Goal: Task Accomplishment & Management: Use online tool/utility

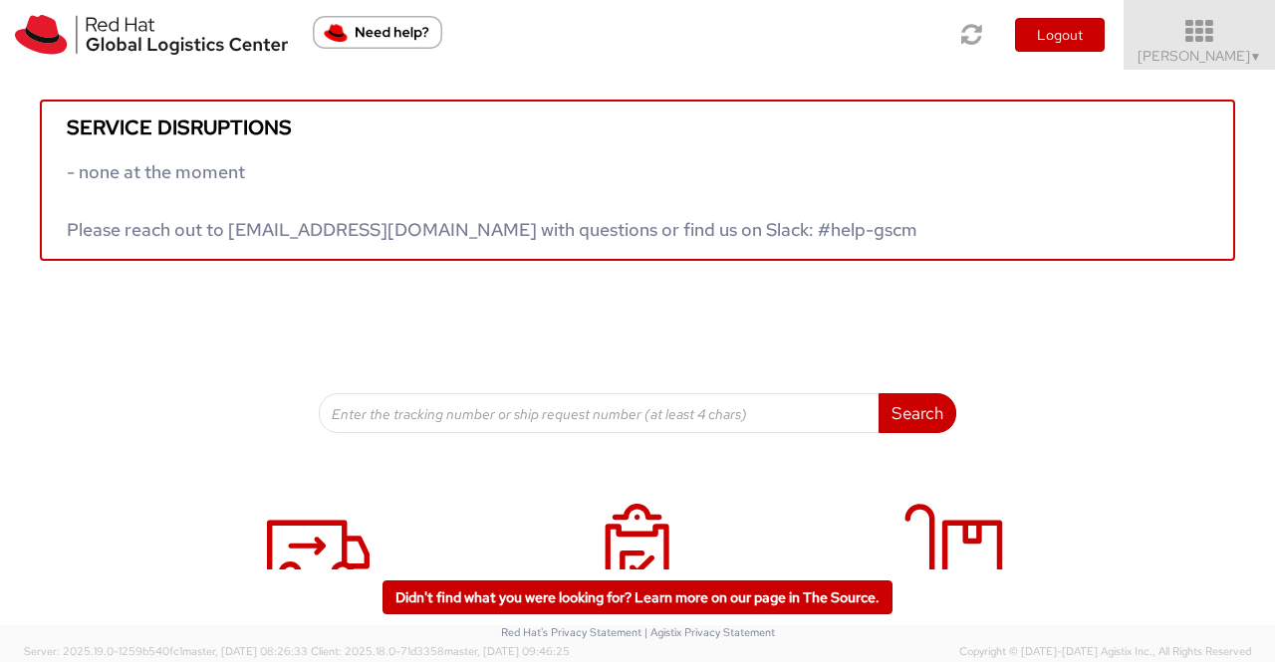
click at [1253, 60] on span "▼" at bounding box center [1256, 57] width 12 height 16
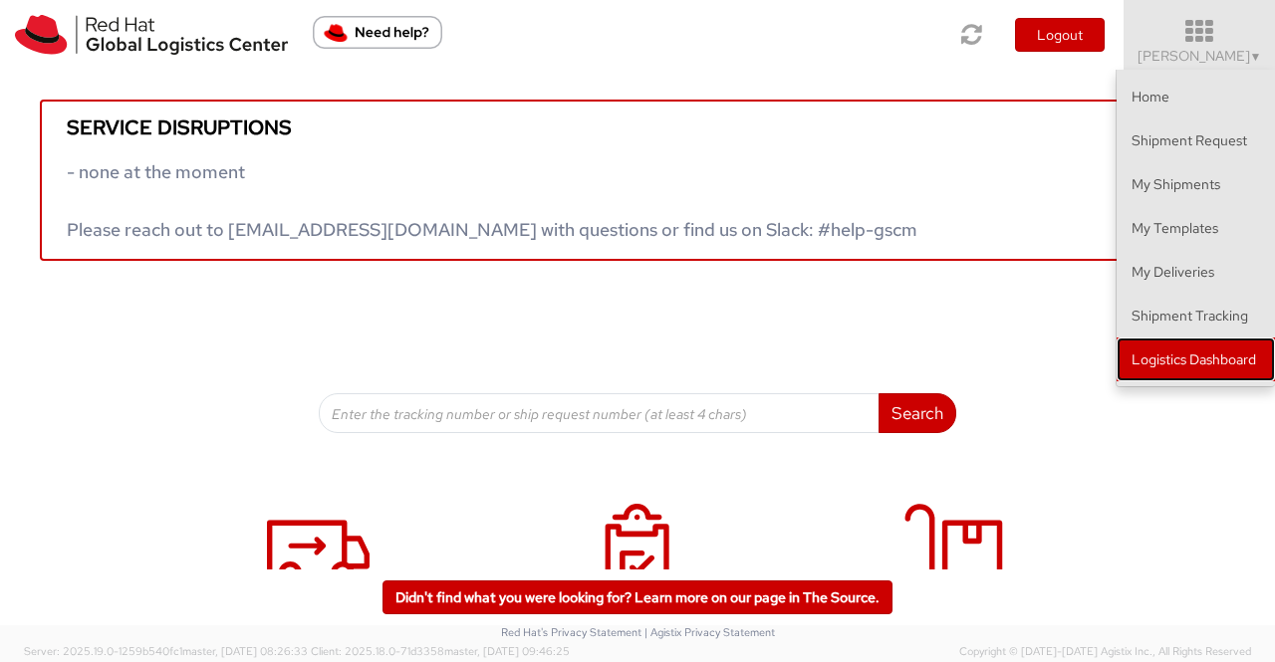
click at [1135, 363] on link "Logistics Dashboard" at bounding box center [1195, 360] width 158 height 44
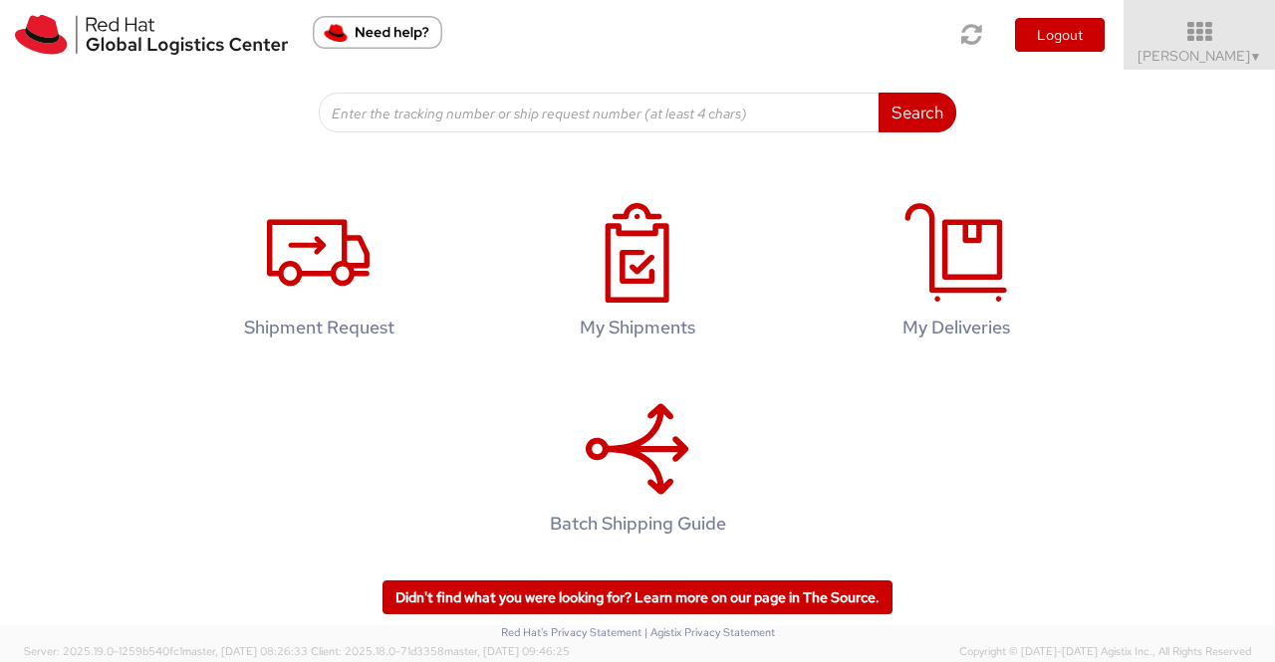
scroll to position [304, 0]
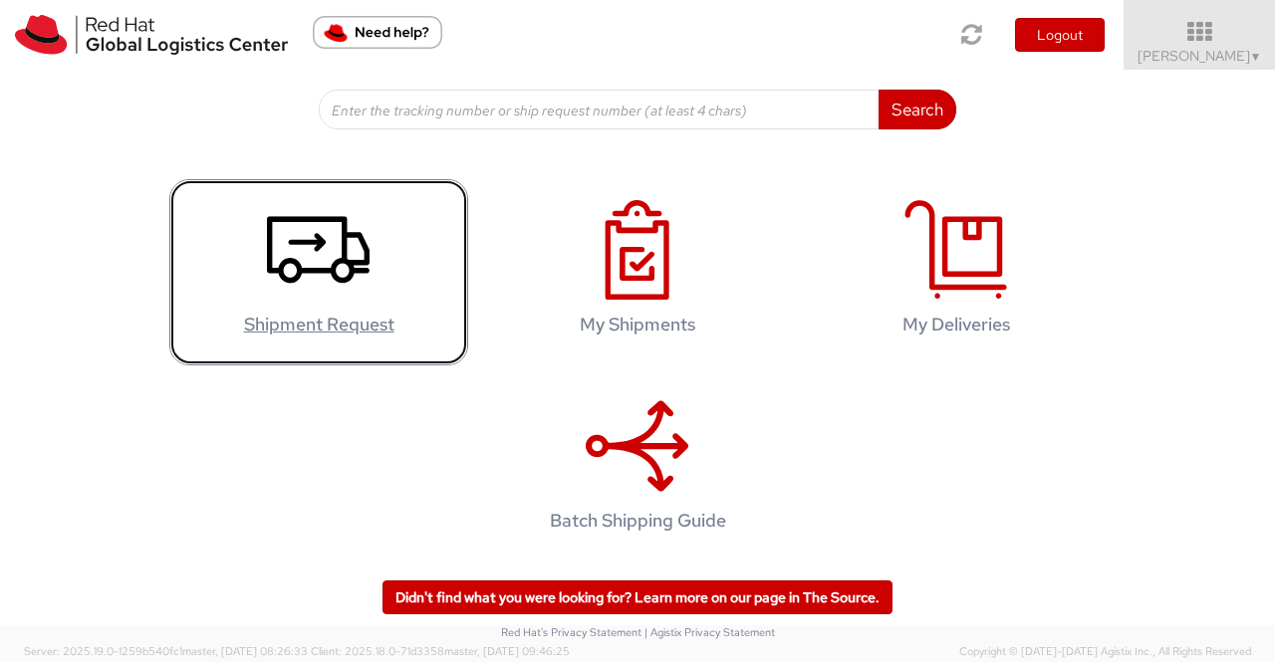
click at [294, 254] on icon at bounding box center [318, 250] width 103 height 100
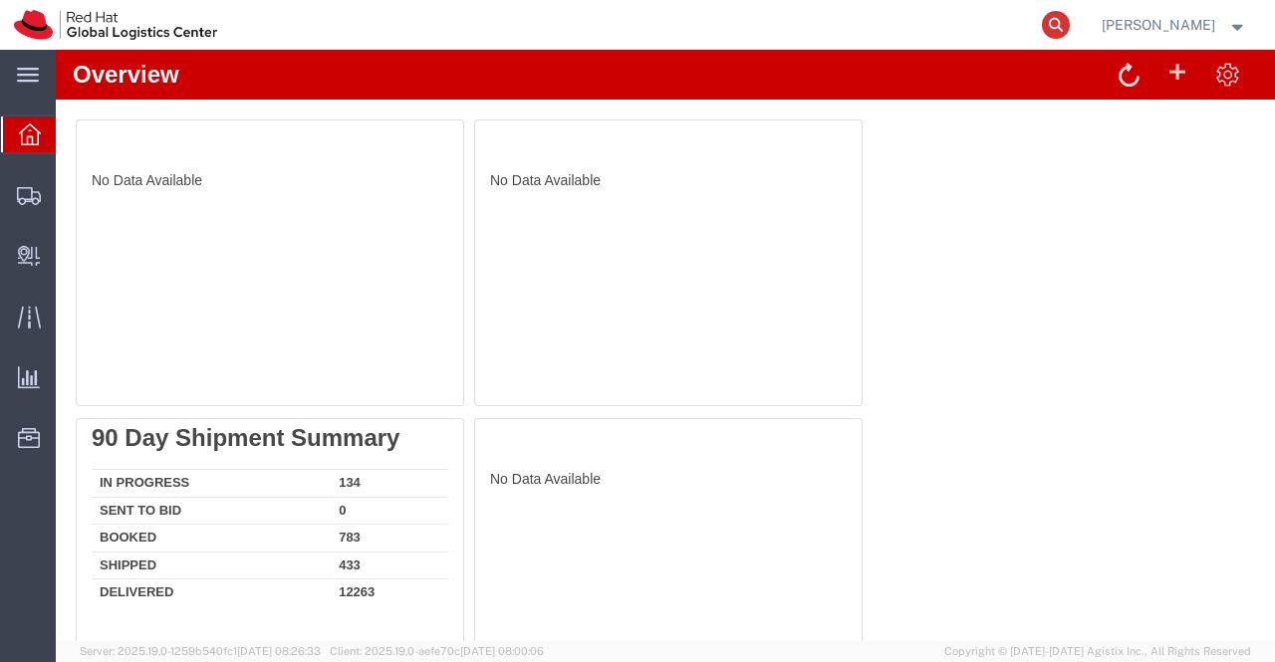
click at [1055, 19] on icon at bounding box center [1056, 25] width 28 height 28
paste input "Sr No. Date Associate Name Country Shipment doc Tracking no. Package Shippin La…"
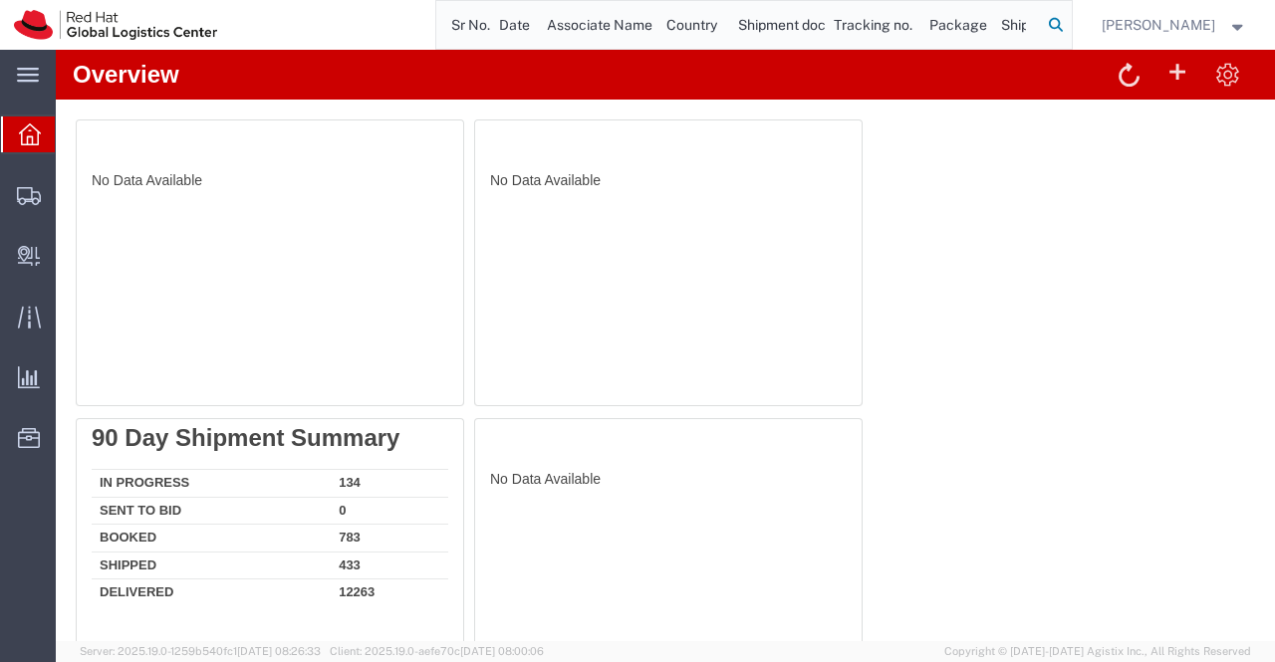
scroll to position [0, 1972]
drag, startPoint x: 655, startPoint y: 22, endPoint x: 457, endPoint y: 16, distance: 198.3
click at [457, 16] on input "Sr No. Date Associate Name Country Shipment doc Tracking no. Package Shippin La…" at bounding box center [738, 25] width 605 height 48
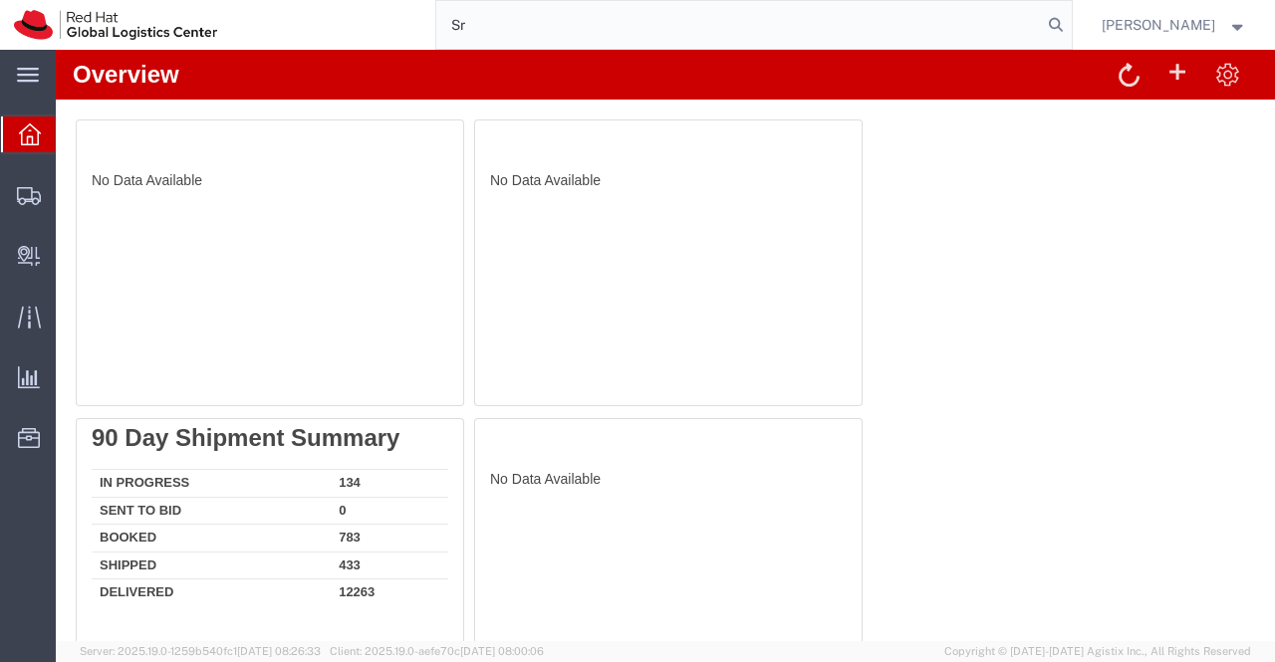
type input "S"
click at [1058, 23] on icon at bounding box center [1056, 25] width 28 height 28
click at [904, 24] on input "search" at bounding box center [738, 25] width 605 height 48
paste input "393133969291"
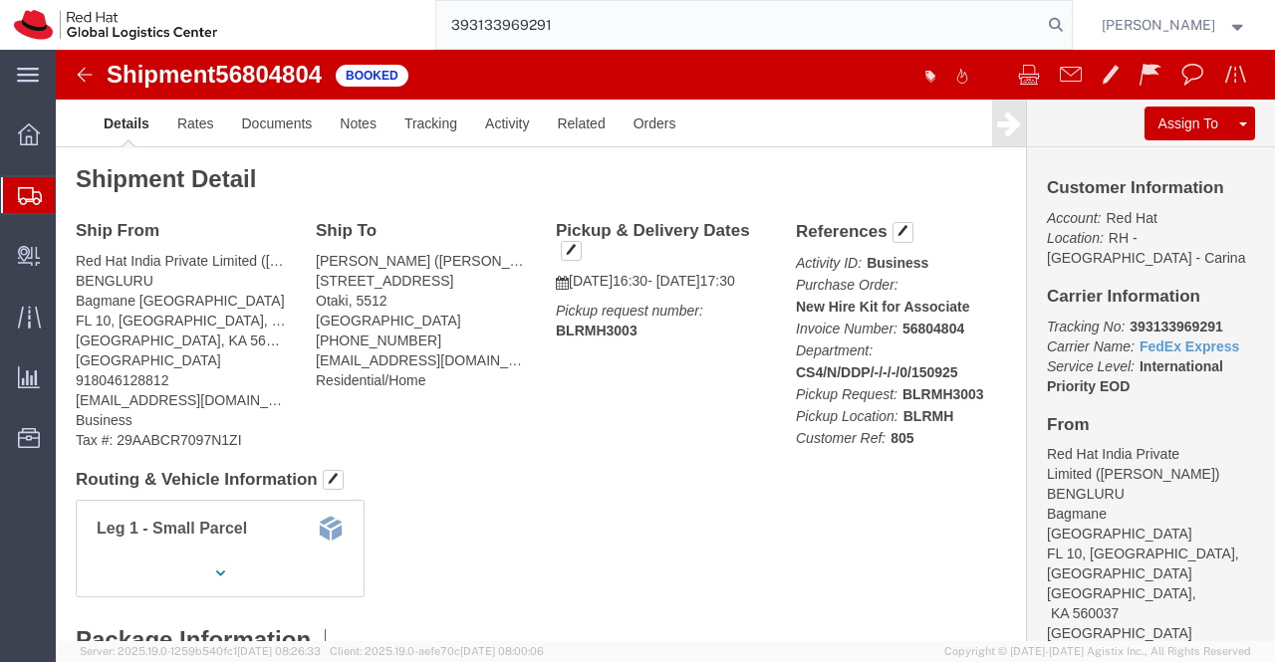
type input "393133969291"
click div "Leg 1 - Small Parcel"
click div "Ship From Red Hat India Private Limited (Pallav Sen Gupta) BENGLURU Bagmane Con…"
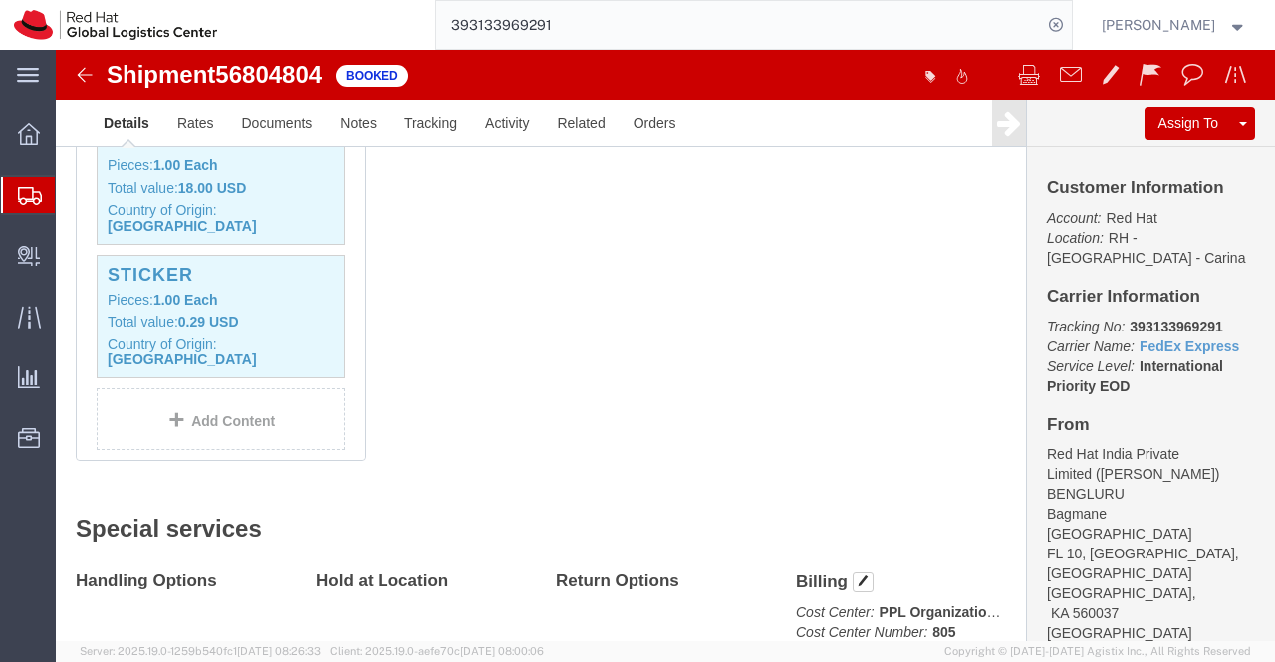
scroll to position [1195, 0]
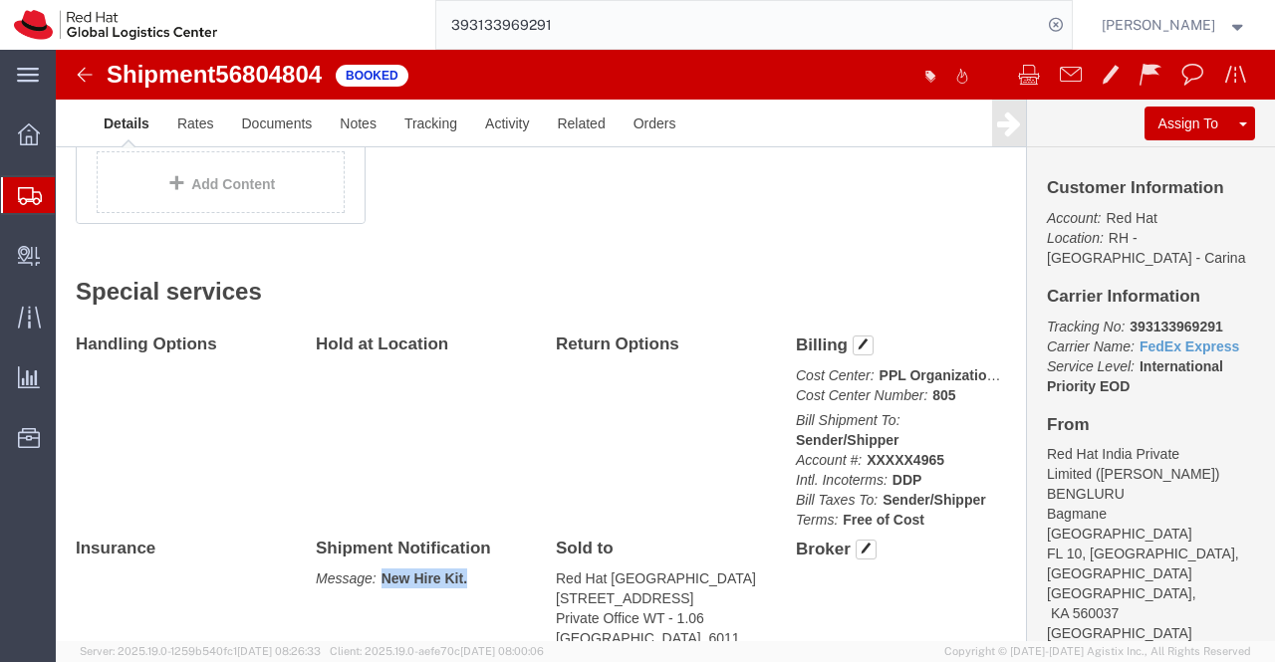
drag, startPoint x: 323, startPoint y: 485, endPoint x: 438, endPoint y: 481, distance: 115.6
click p "Message: New Hire Kit."
copy b "New Hire Kit."
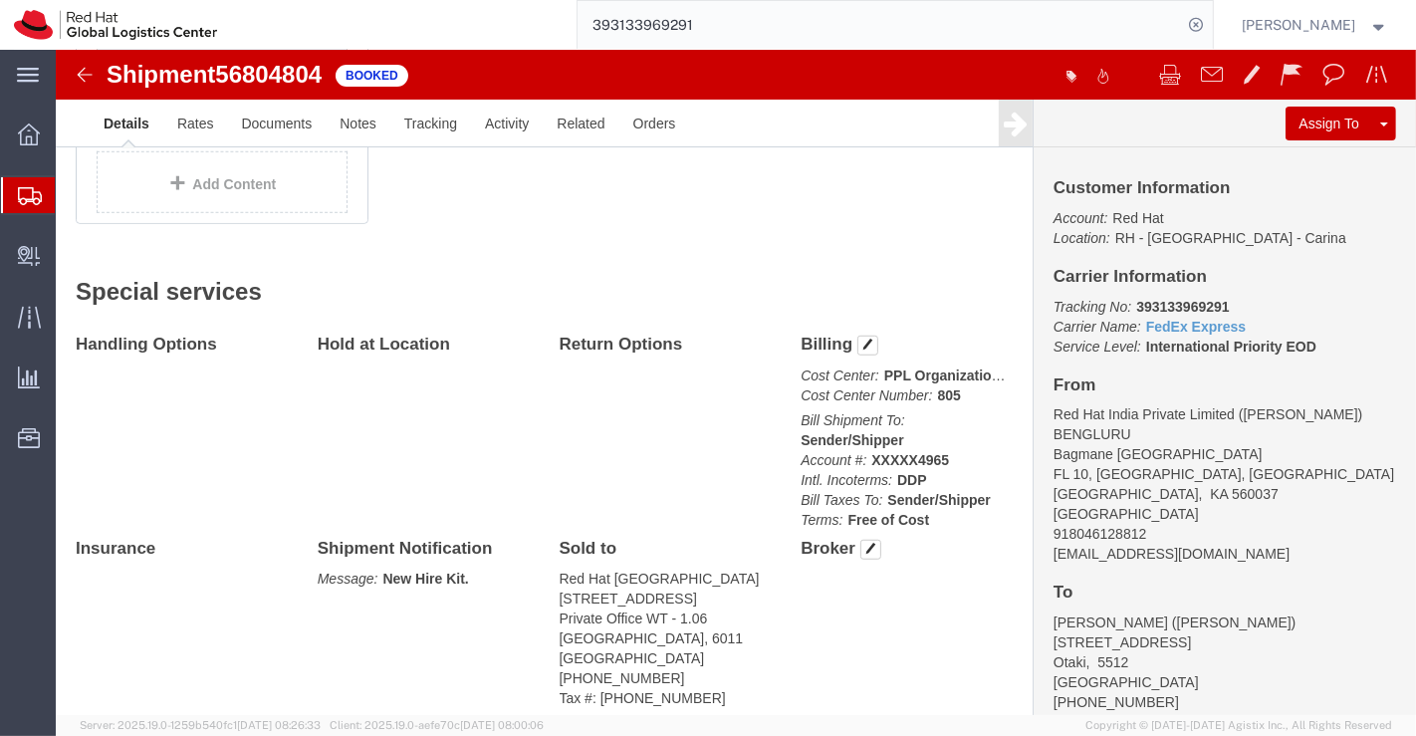
click div "Handling Options Hold at Location Return Options Billing Cost Center: PPL Organ…"
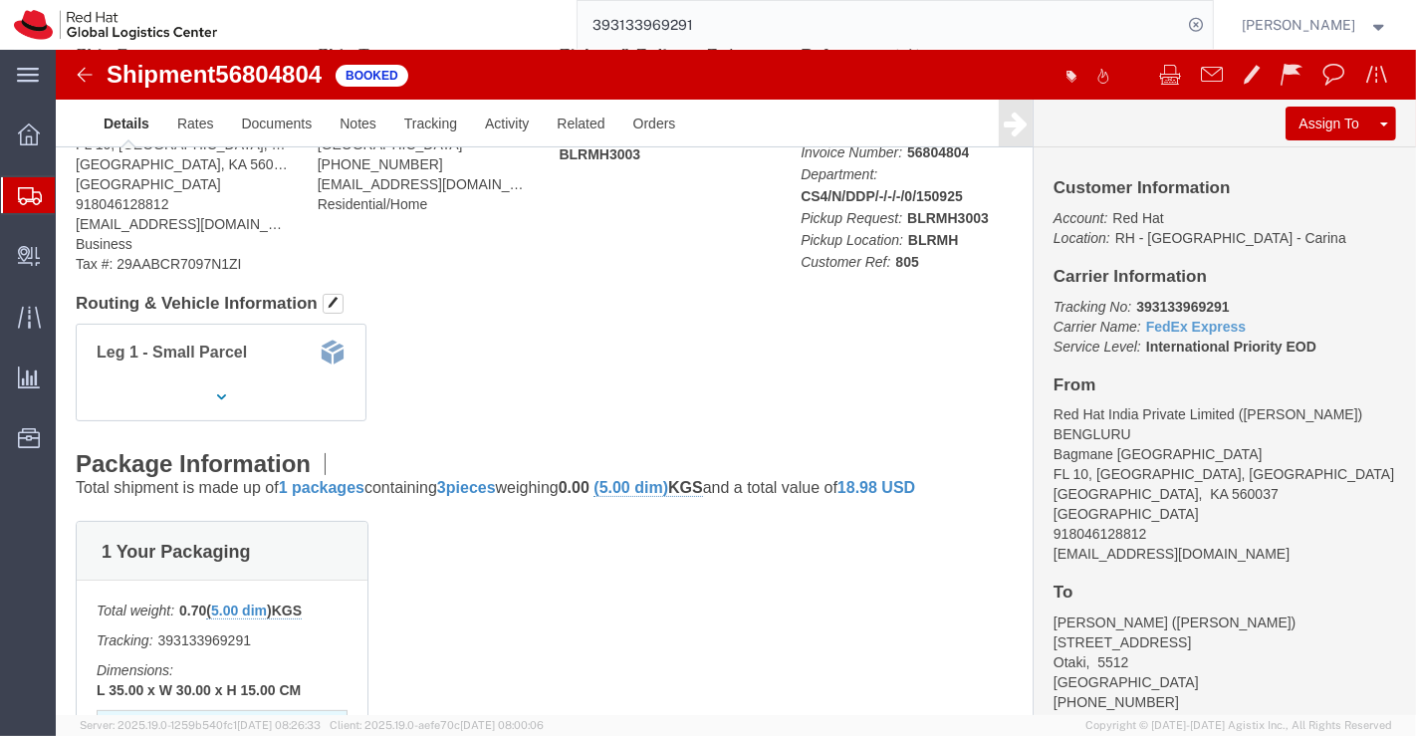
scroll to position [0, 0]
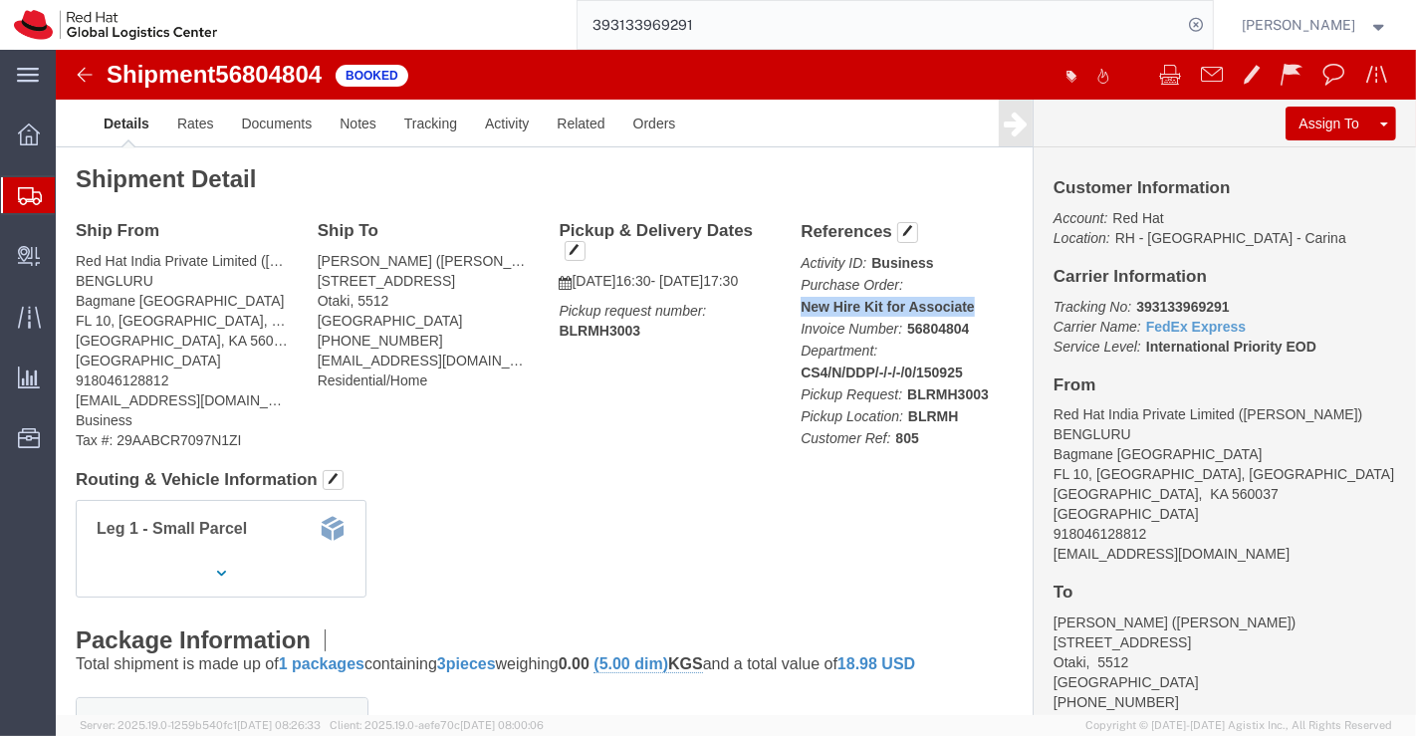
drag, startPoint x: 737, startPoint y: 254, endPoint x: 932, endPoint y: 248, distance: 195.3
click p "Activity ID: Business Purchase Order: New Hire Kit for Associate Invoice Number…"
copy b "New Hire Kit for Associate"
click h4 "Routing & Vehicle Information"
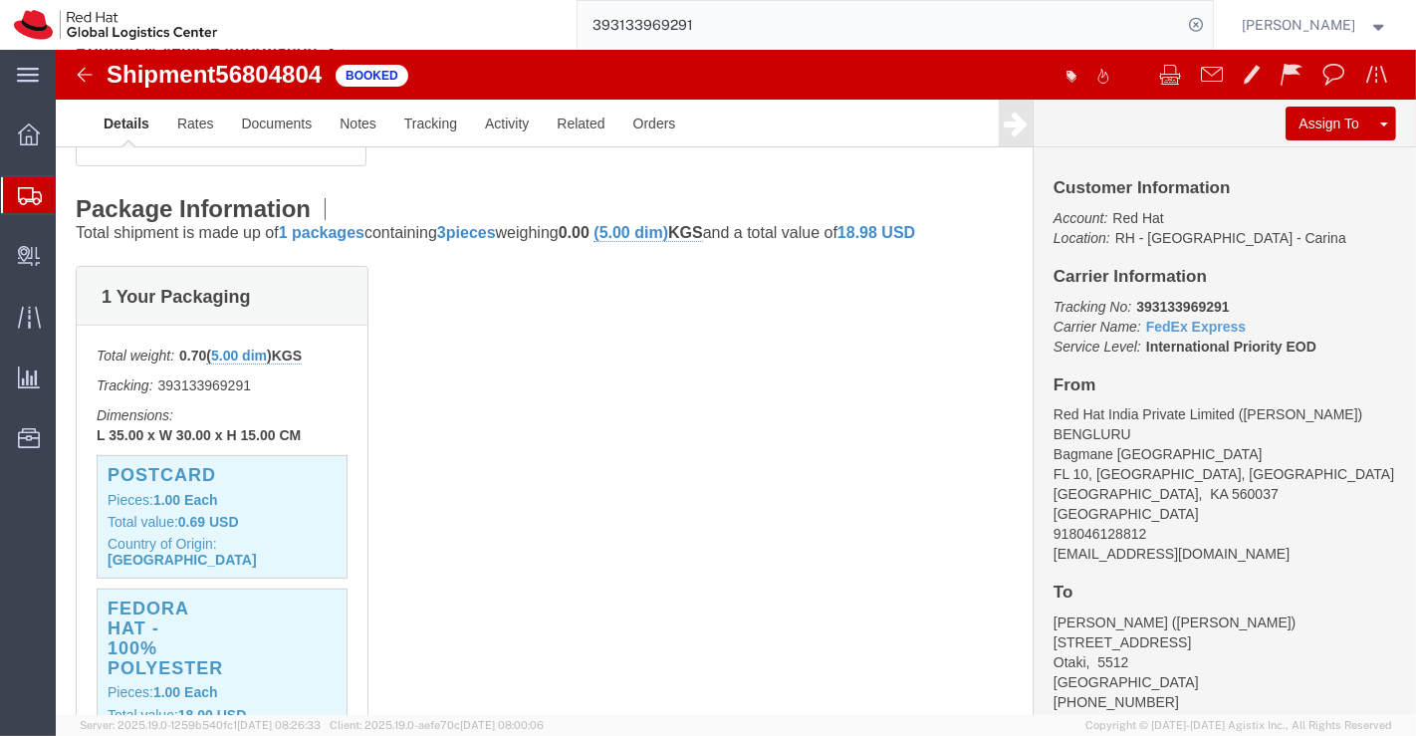
scroll to position [442, 0]
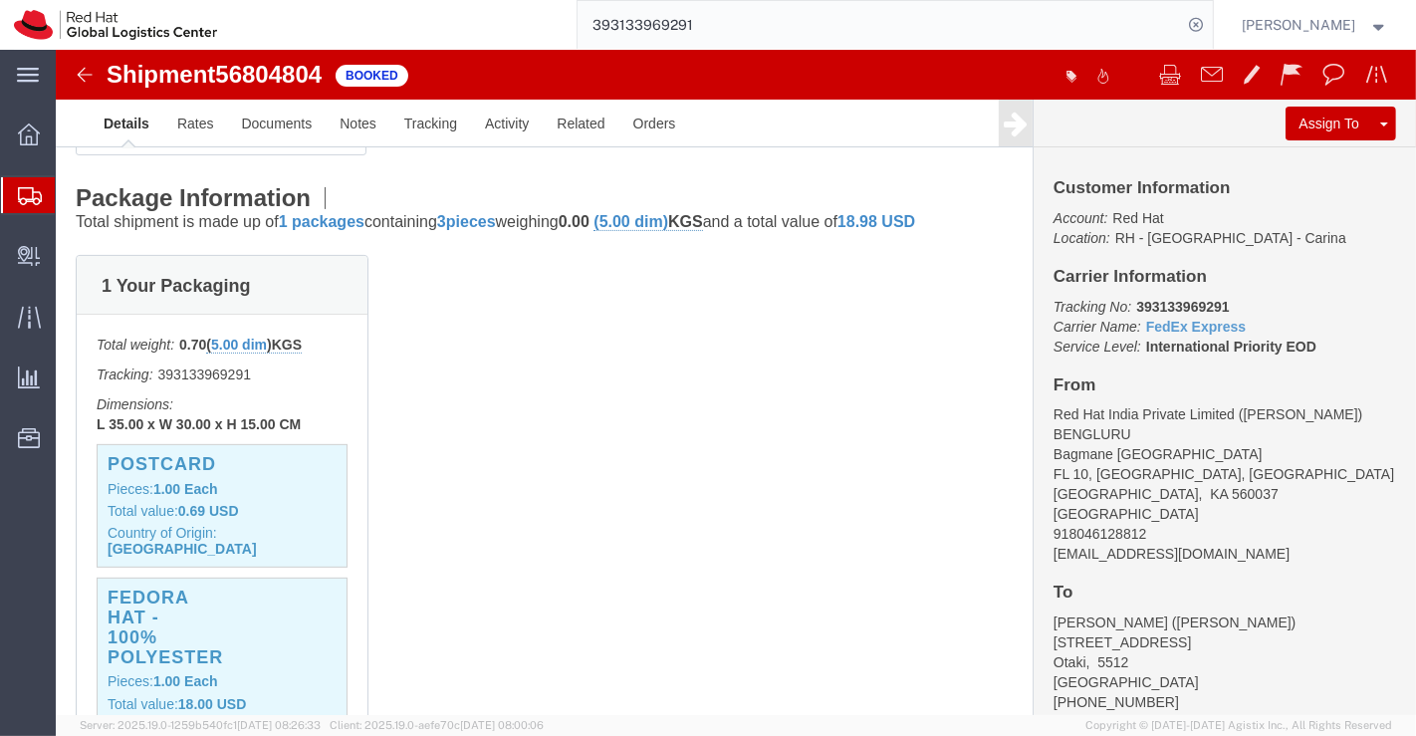
click div "1 Your Packaging Total weight: 0.70 ( 5.00 dim ) KGS Tracking: 393133969291 Dim…"
click p "Total value: 0.69 USD"
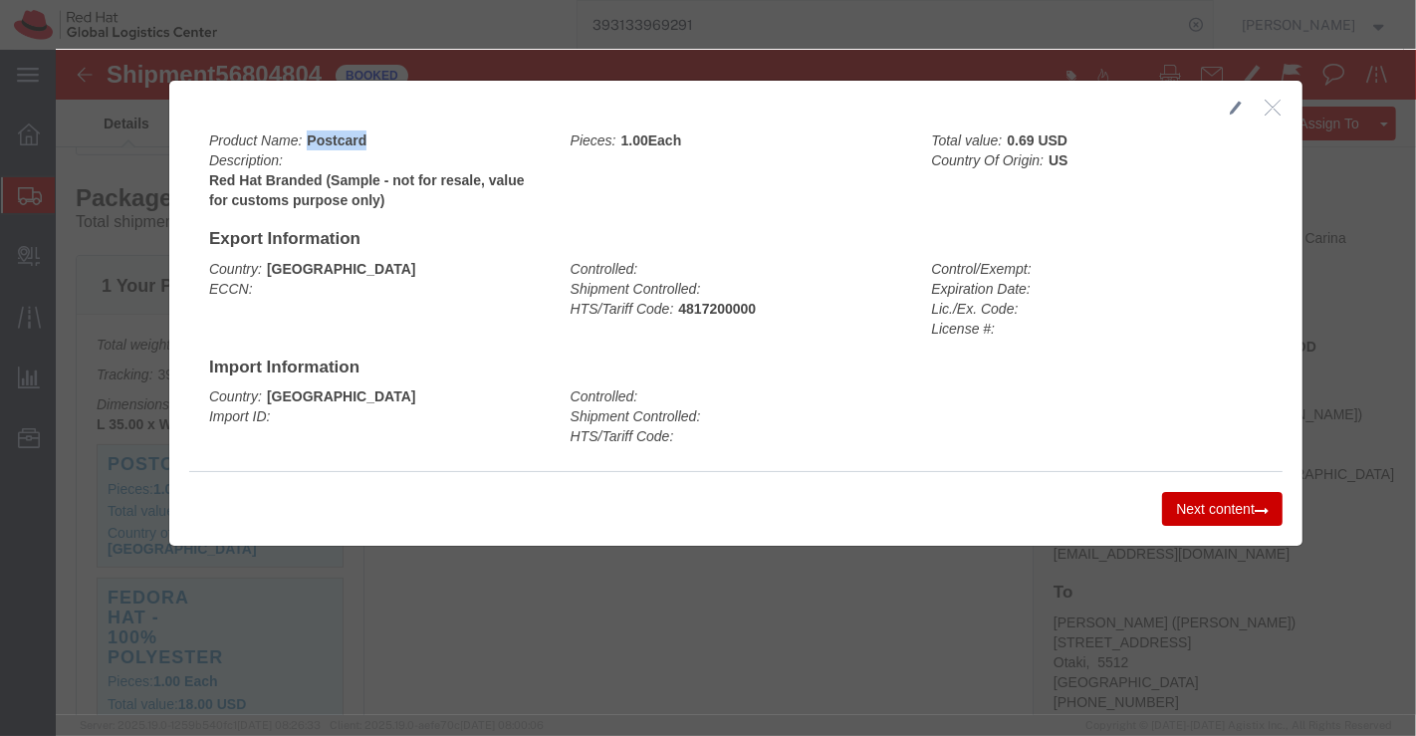
drag, startPoint x: 246, startPoint y: 88, endPoint x: 319, endPoint y: 89, distance: 72.7
click div "Product Name: Postcard Description: Red Hat Branded (Sample - not for resale, v…"
copy b "Postcard"
click div "Controlled: Shipment Controlled: HTS/Tariff Code:"
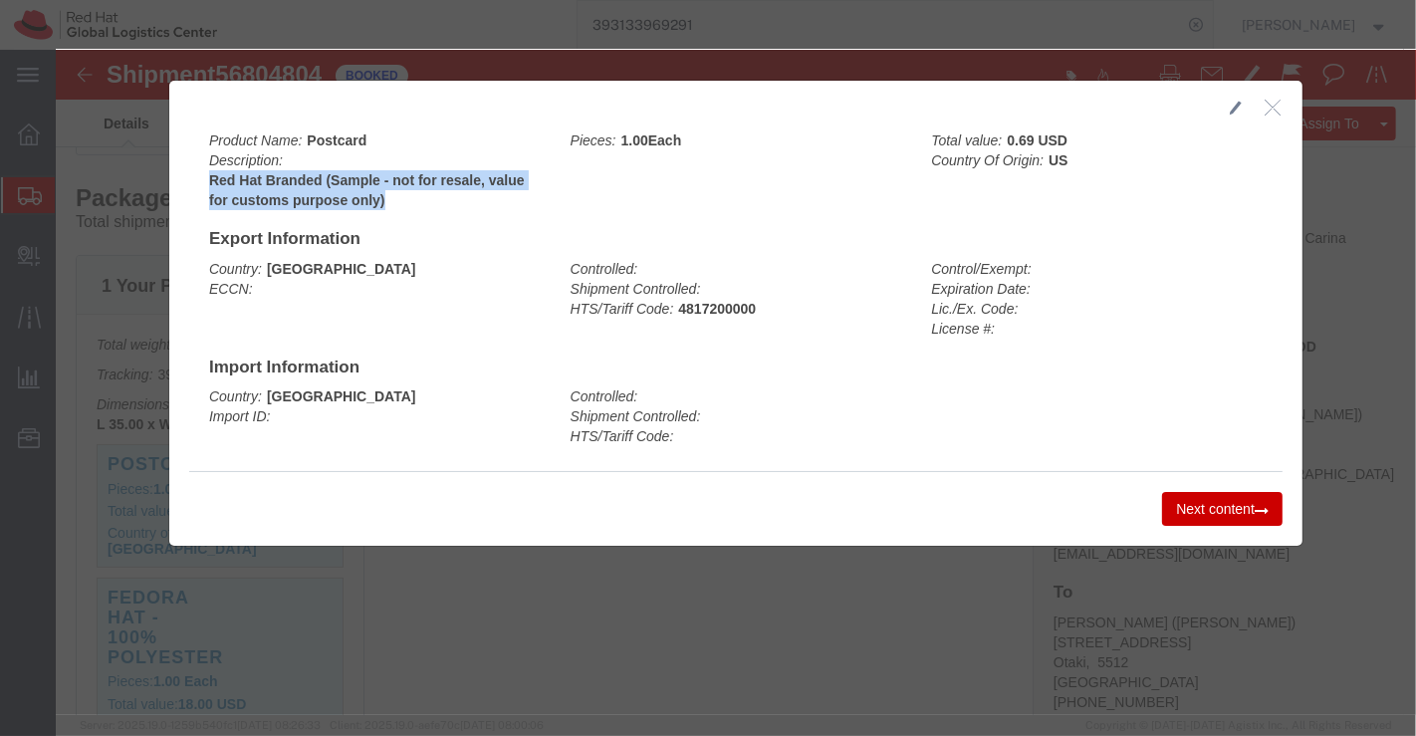
drag, startPoint x: 147, startPoint y: 127, endPoint x: 325, endPoint y: 145, distance: 178.2
click b "Red Hat Branded (Sample - not for resale, value for customs purpose only)"
copy b "Red Hat Branded (Sample - not for resale, value for customs purpose only)"
click button "Next content"
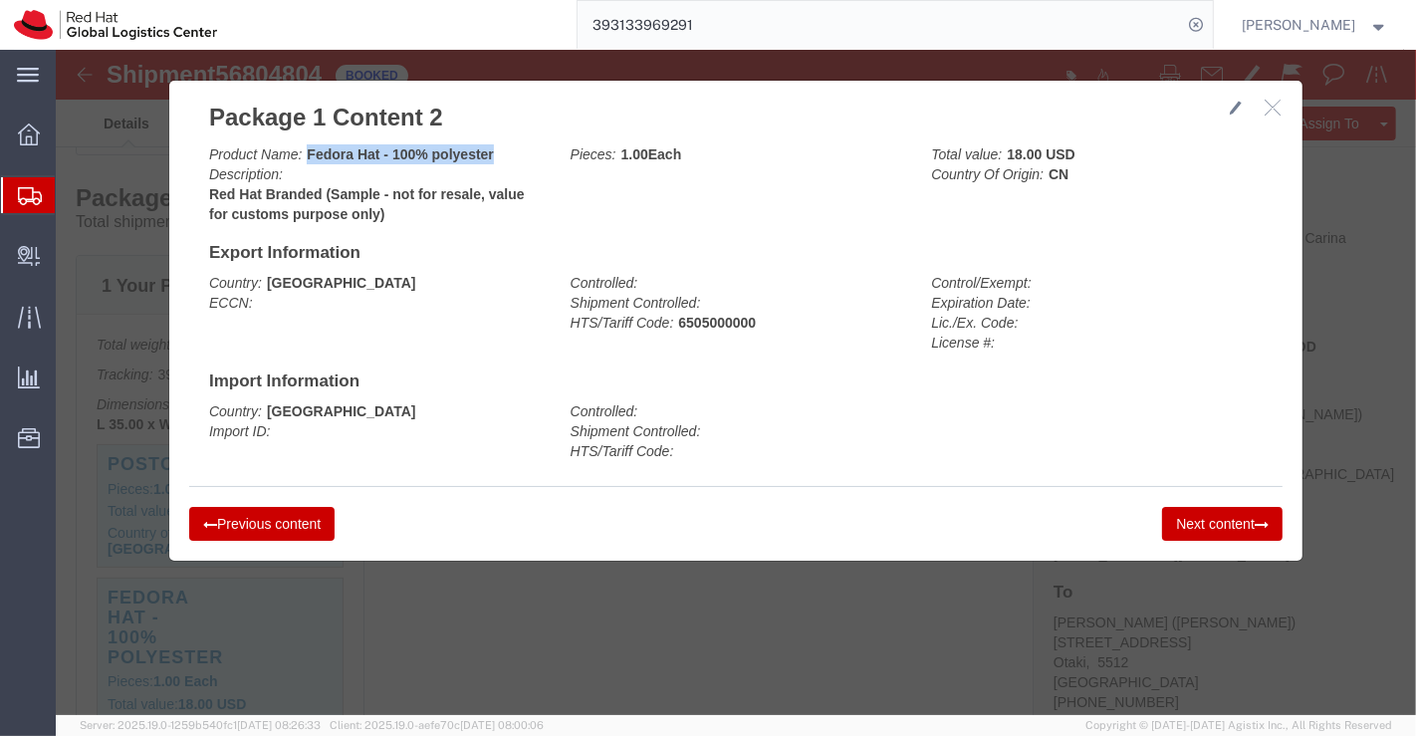
drag, startPoint x: 245, startPoint y: 100, endPoint x: 436, endPoint y: 104, distance: 191.2
click div "Product Name: Fedora Hat - 100% polyester Description: Red Hat Branded (Sample …"
copy b "Fedora Hat - 100% polyester"
click div "Controlled: Shipment Controlled: HTS/Tariff Code:"
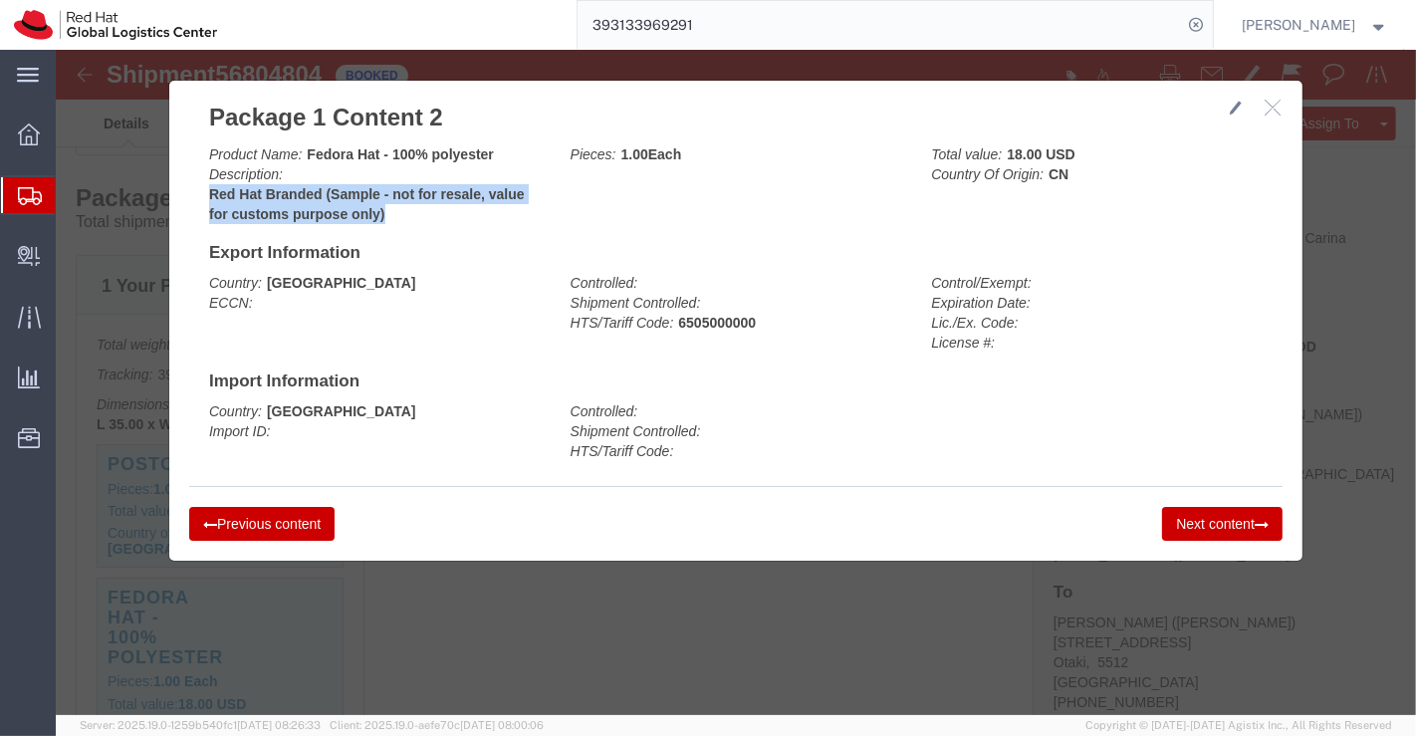
drag, startPoint x: 146, startPoint y: 139, endPoint x: 339, endPoint y: 161, distance: 193.4
click b "Red Hat Branded (Sample - not for resale, value for customs purpose only)"
copy b "Red Hat Branded (Sample - not for resale, value for customs purpose only)"
drag, startPoint x: 1116, startPoint y: 472, endPoint x: 1100, endPoint y: 495, distance: 27.9
click button "Next content"
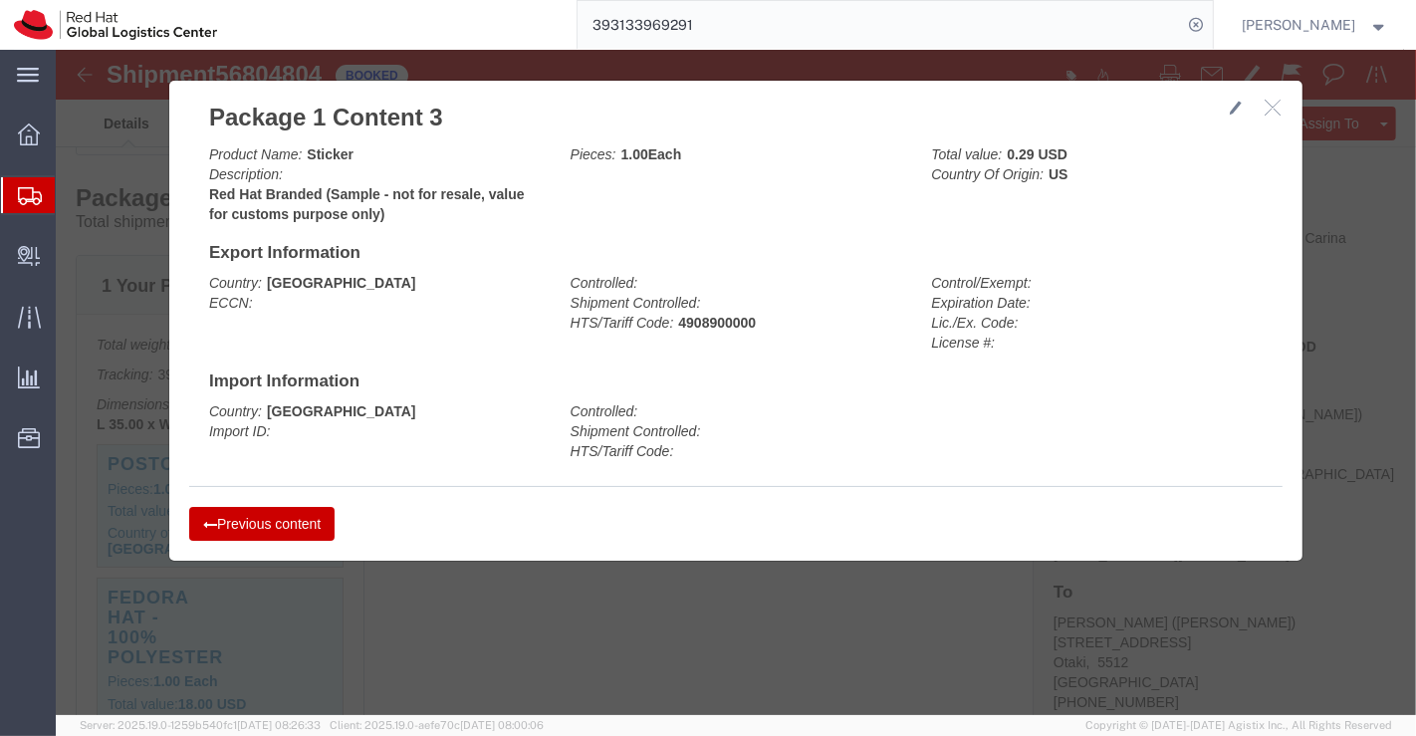
click icon "button"
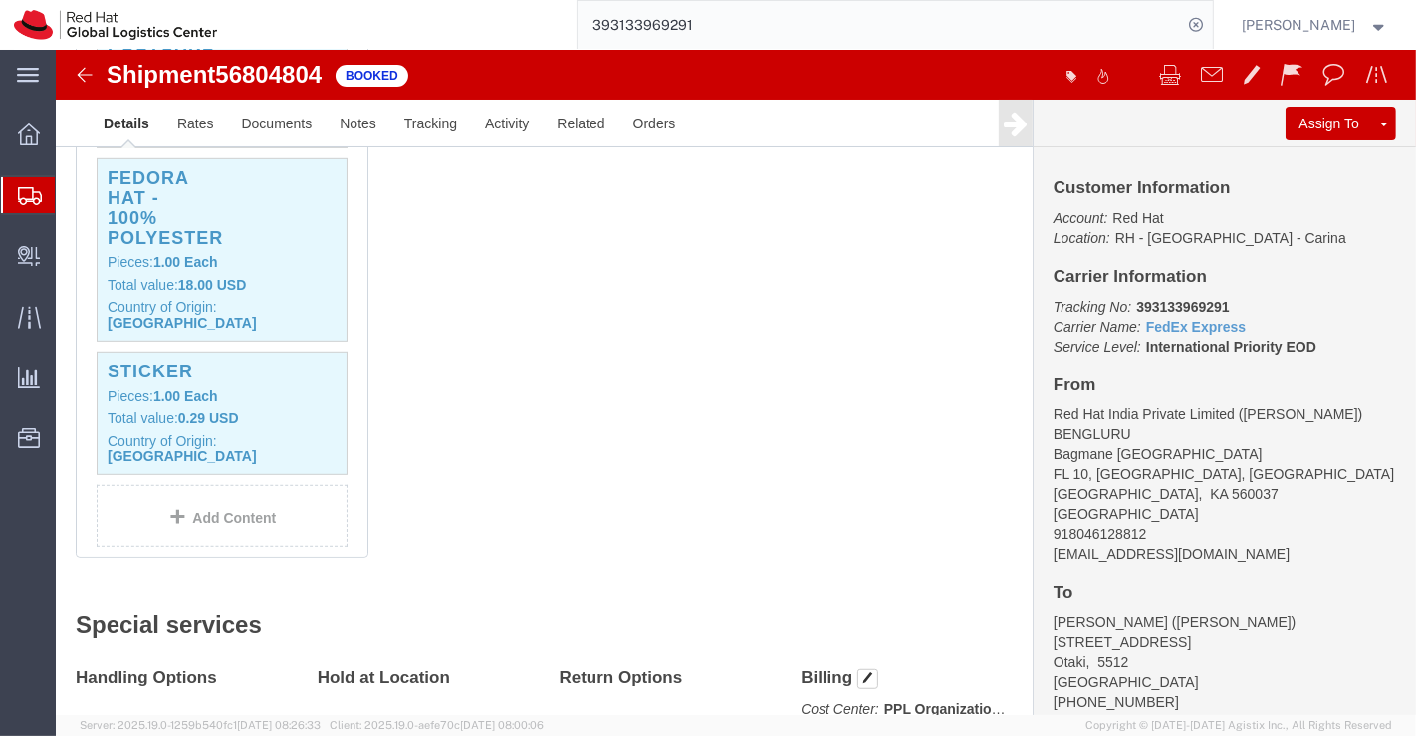
scroll to position [884, 0]
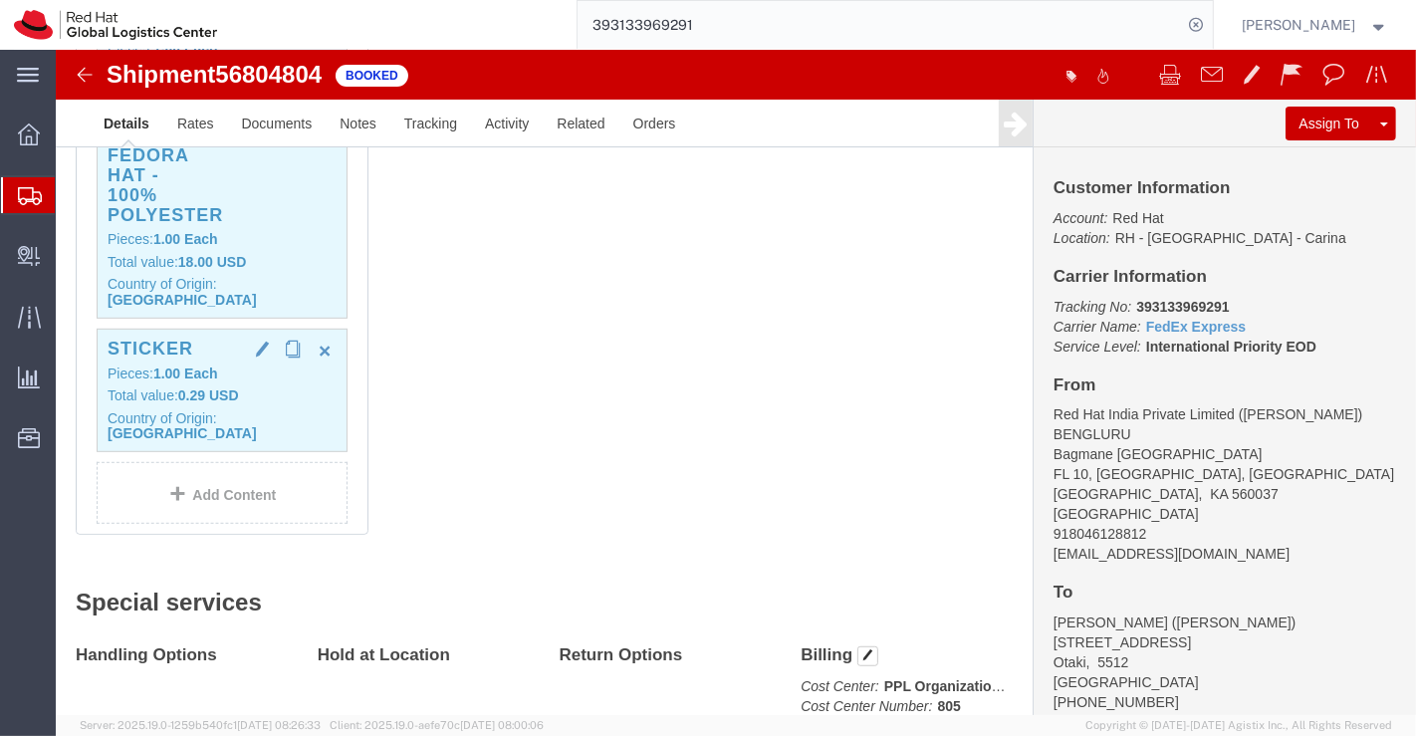
click div "Sticker Pieces: 1.00 Each Total value: 0.29 USD Country of Origin: United States"
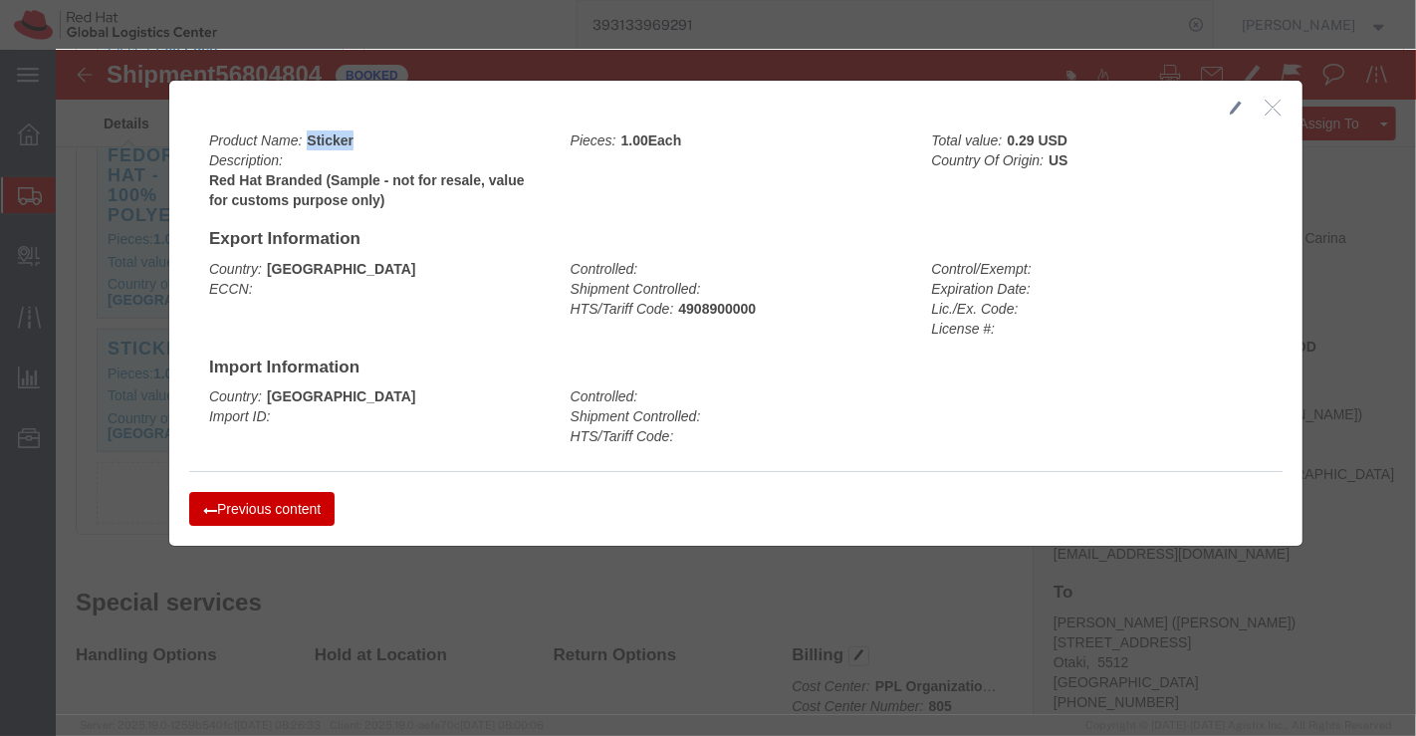
drag, startPoint x: 245, startPoint y: 86, endPoint x: 314, endPoint y: 82, distance: 68.8
click div "Product Name: Sticker Description: Red Hat Branded (Sample - not for resale, va…"
copy b "Sticker"
click div "Product Name: Sticker Description: Red Hat Branded (Sample - not for resale, va…"
drag, startPoint x: 143, startPoint y: 127, endPoint x: 356, endPoint y: 159, distance: 215.5
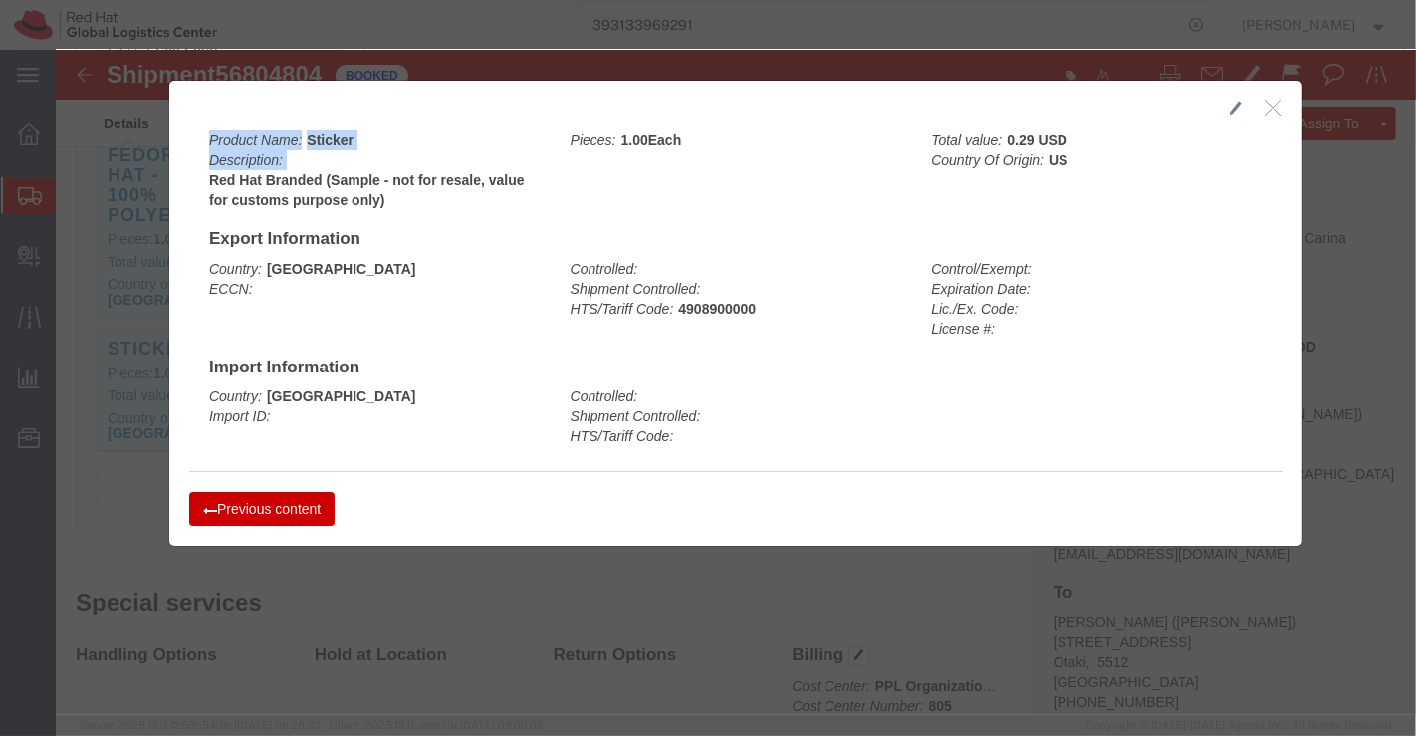
click div "Product Name: Sticker Description: Red Hat Branded (Sample - not for resale, va…"
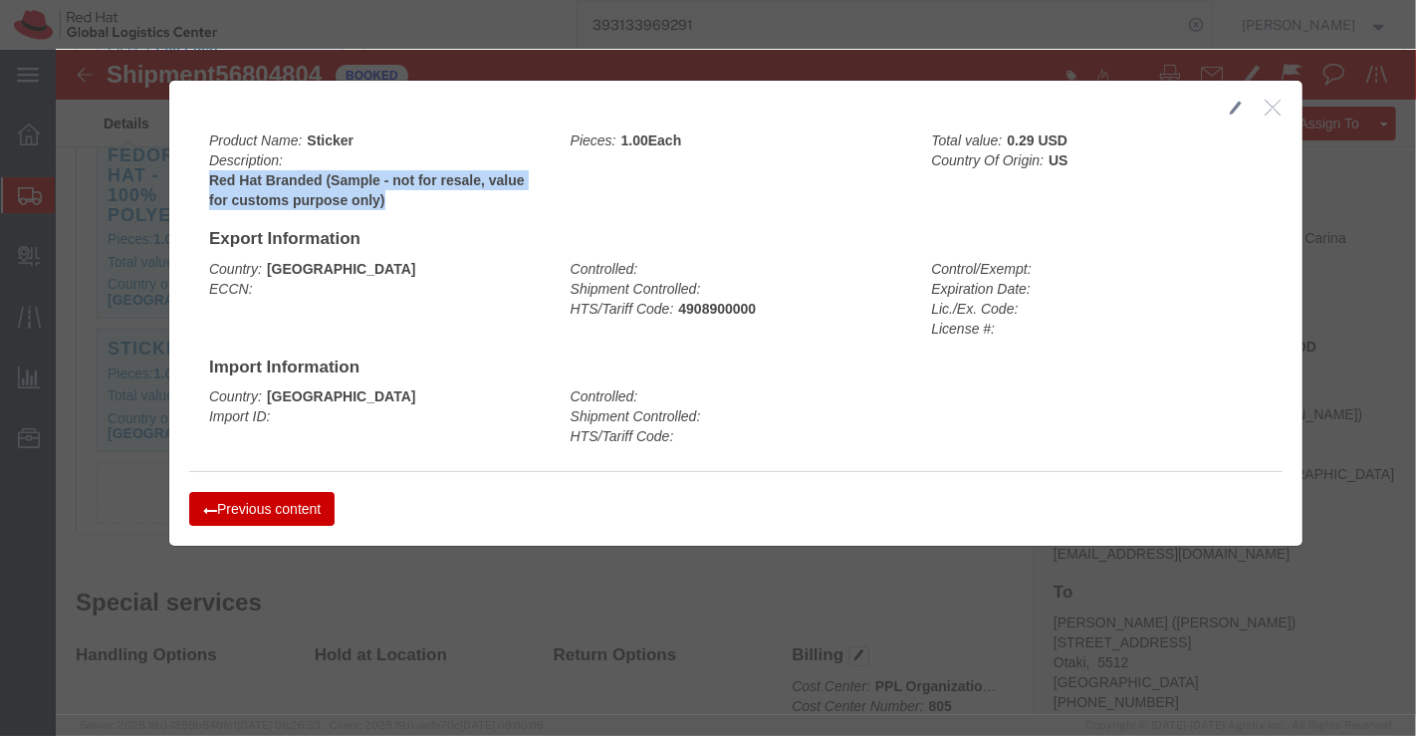
drag, startPoint x: 329, startPoint y: 150, endPoint x: 146, endPoint y: 136, distance: 182.8
click b "Red Hat Branded (Sample - not for resale, value for customs purpose only)"
copy b "Red Hat Branded (Sample - not for resale, value for customs purpose only)"
click button "Previous content"
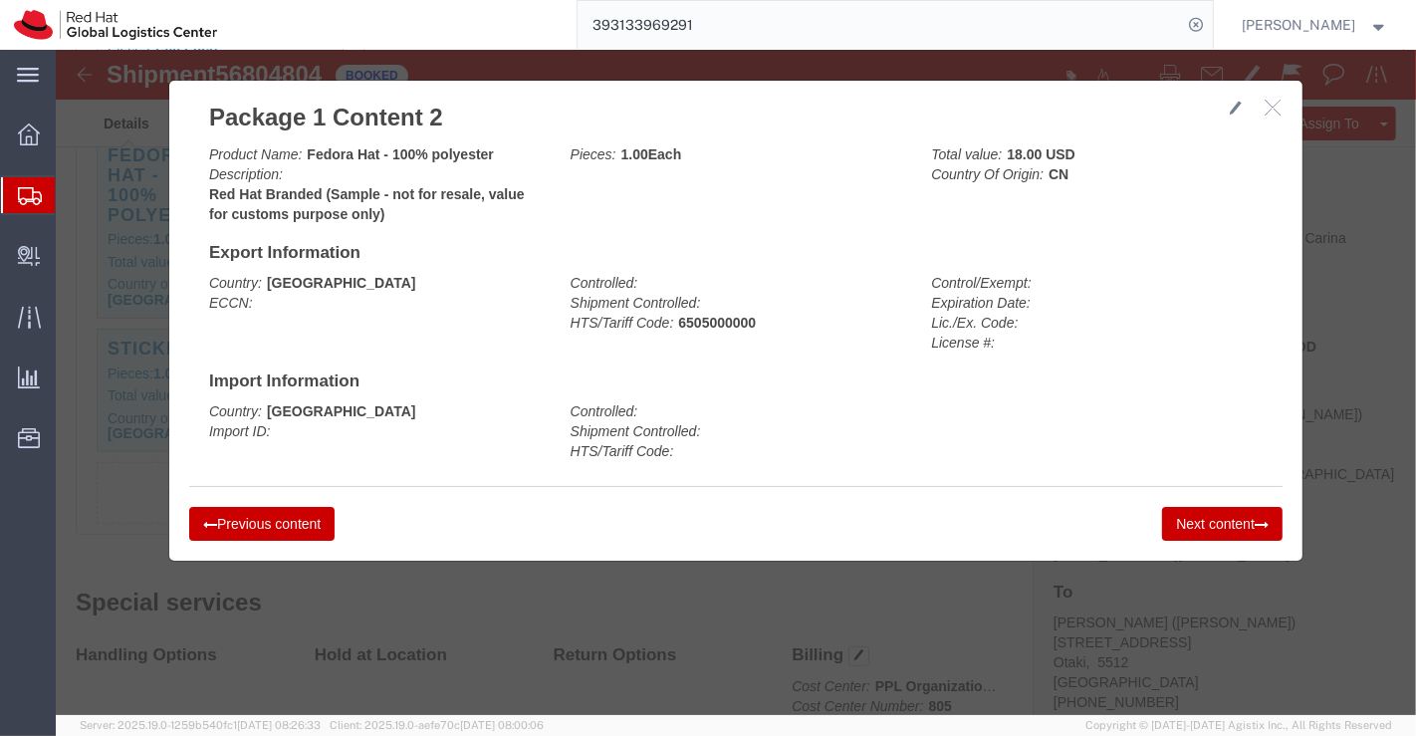
click button "Previous content"
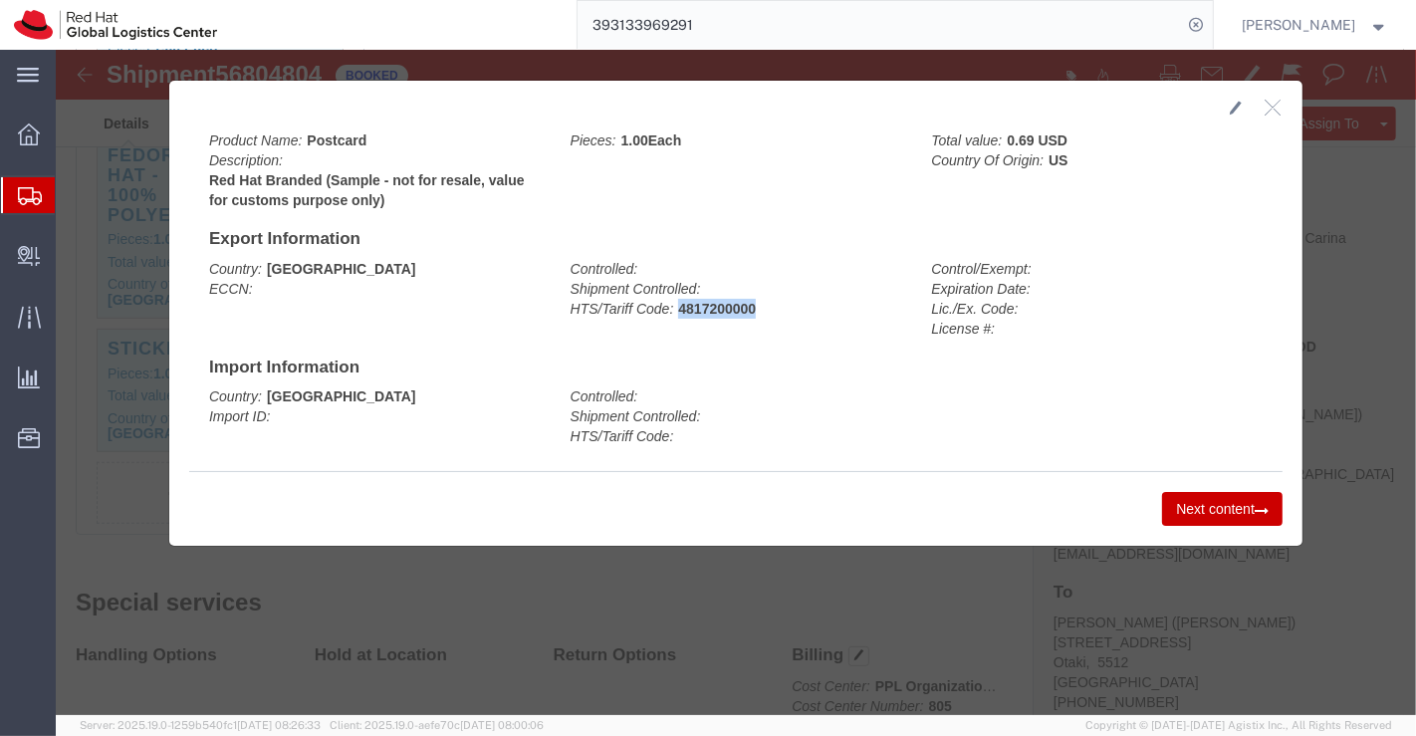
drag, startPoint x: 614, startPoint y: 259, endPoint x: 701, endPoint y: 259, distance: 86.6
click div "Controlled: Shipment Controlled: HTS/Tariff Code: 4817200000"
copy b "4817200000"
click button "Next content"
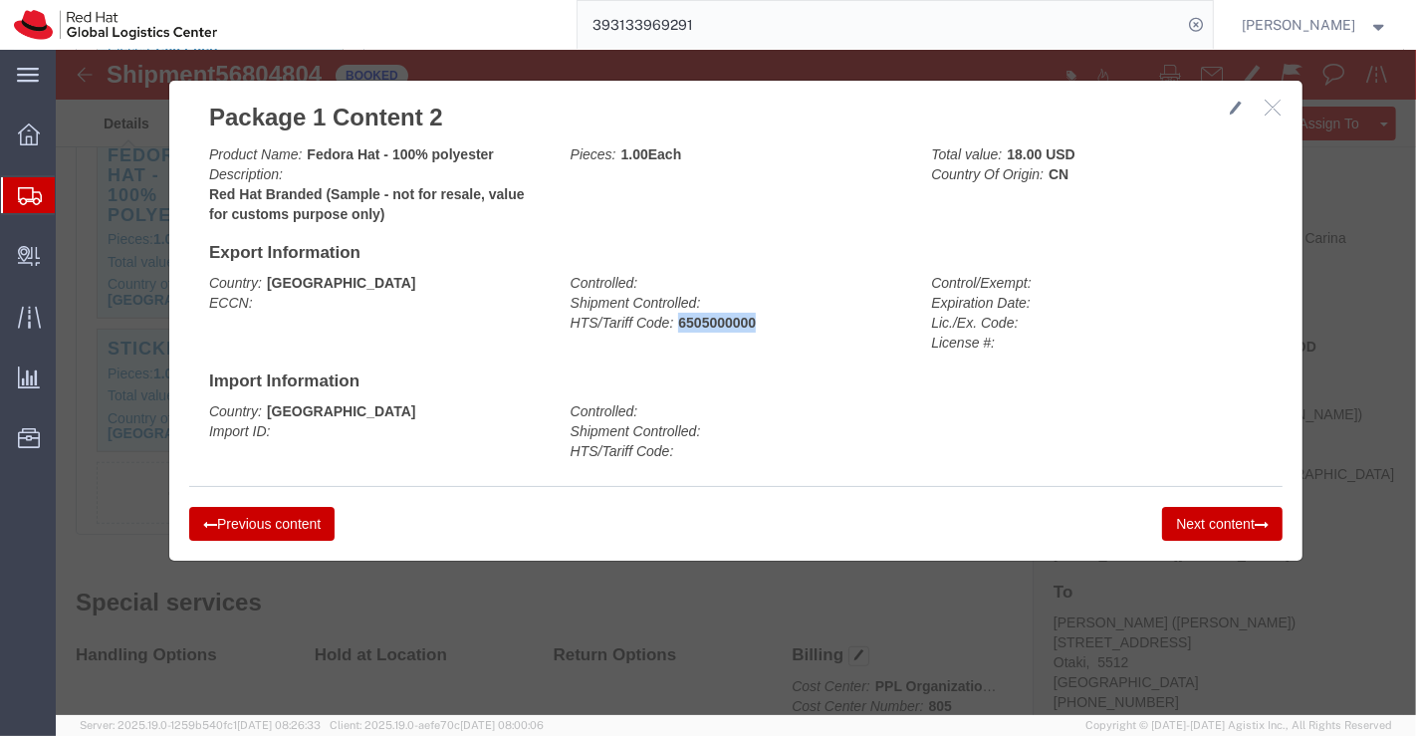
drag, startPoint x: 615, startPoint y: 270, endPoint x: 710, endPoint y: 269, distance: 94.6
click div "Controlled: Shipment Controlled: HTS/Tariff Code: 6505000000"
copy b "6505000000"
drag, startPoint x: 781, startPoint y: 368, endPoint x: 936, endPoint y: 523, distance: 219.0
click div "Controlled: Shipment Controlled: HTS/Tariff Code:"
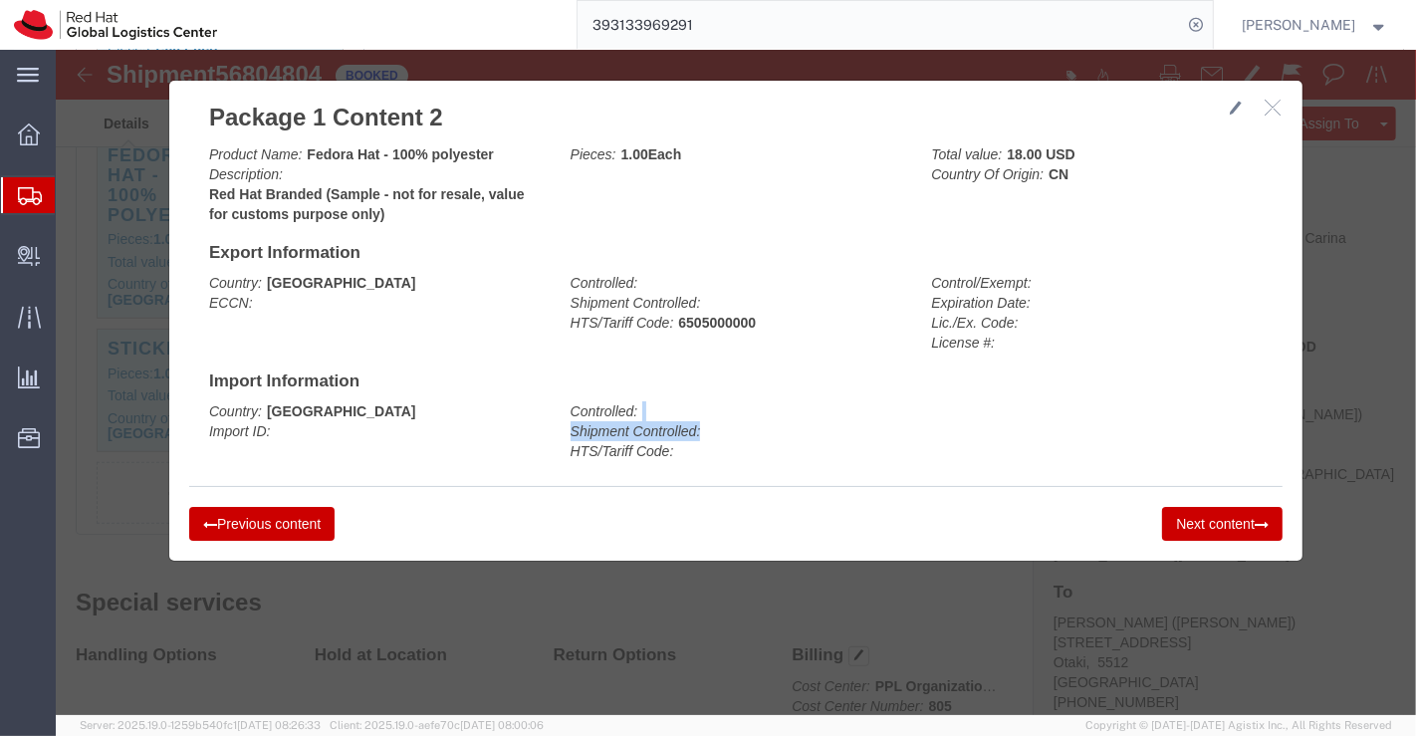
click button "Next content"
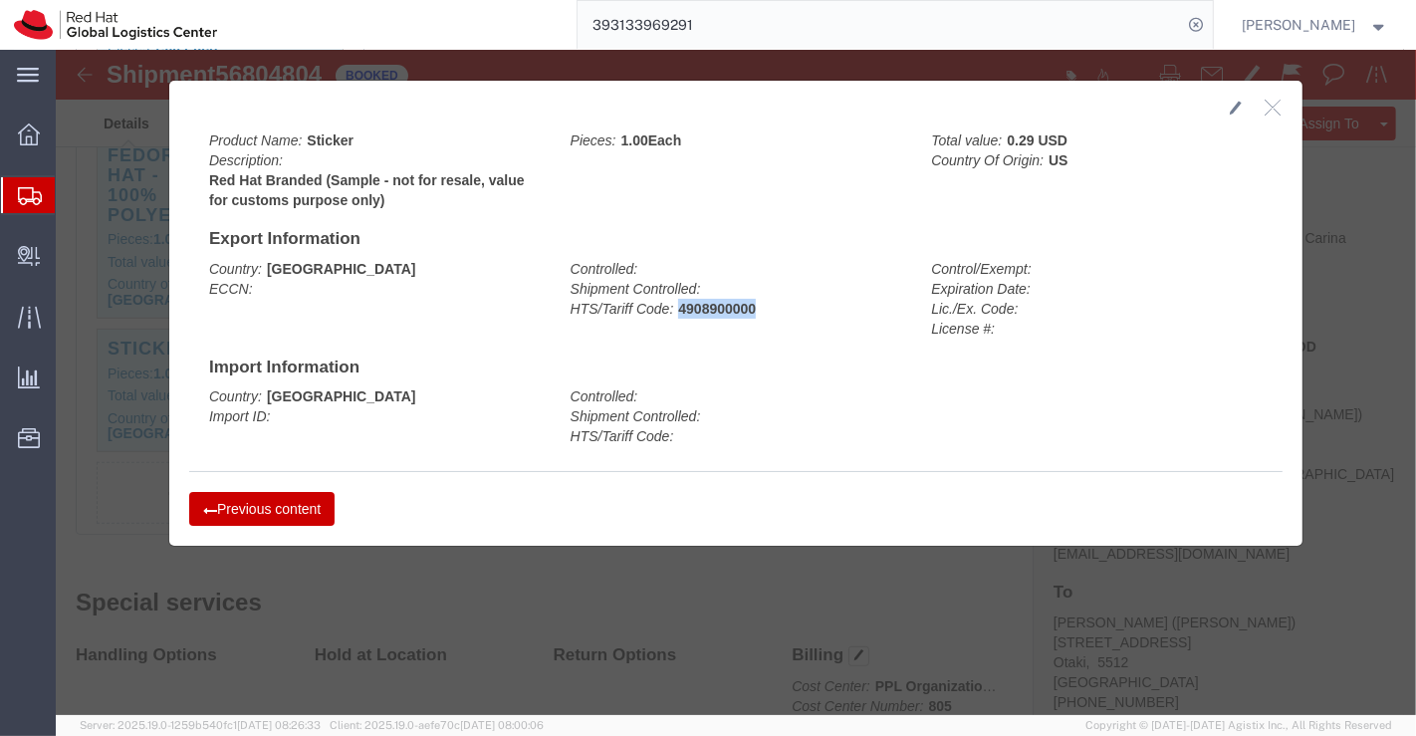
drag, startPoint x: 615, startPoint y: 257, endPoint x: 702, endPoint y: 258, distance: 86.6
click div "Controlled: Shipment Controlled: HTS/Tariff Code: 4908900000"
click icon "button"
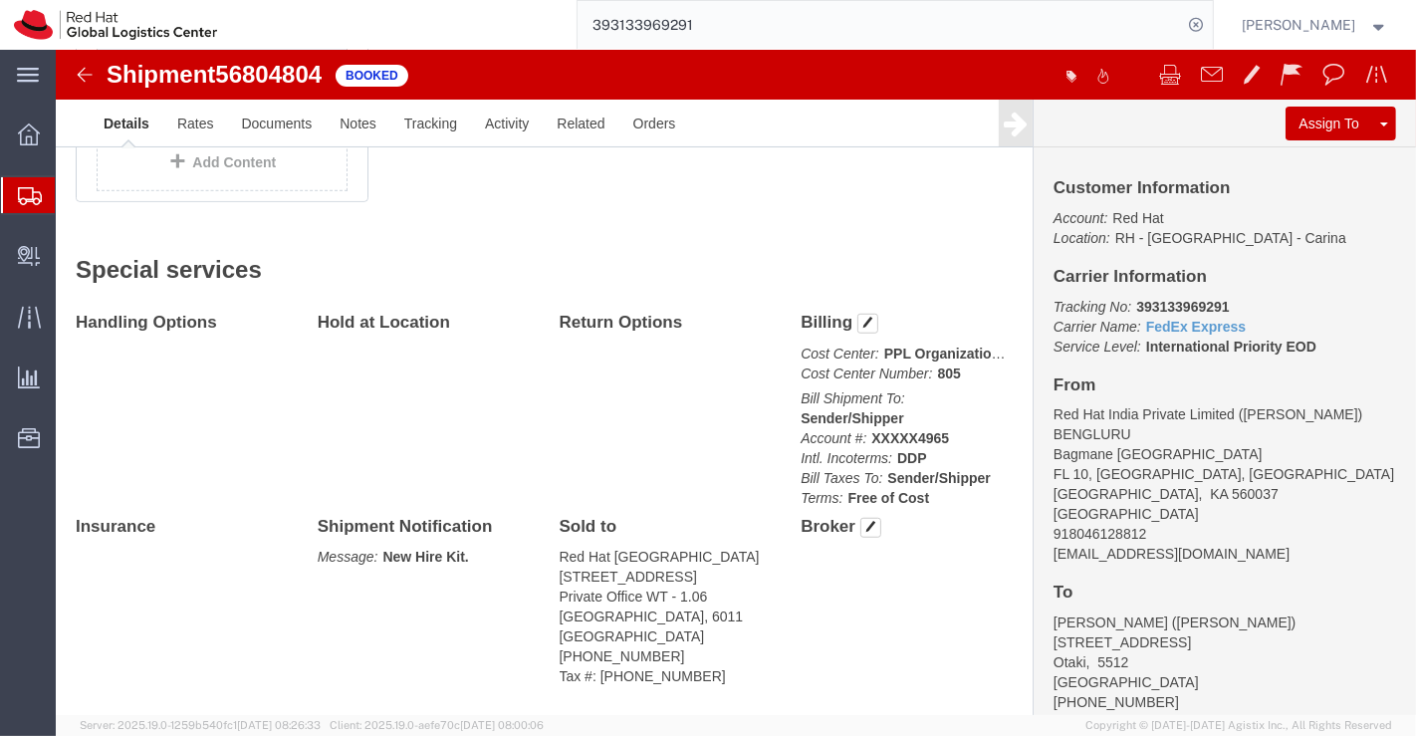
scroll to position [1220, 0]
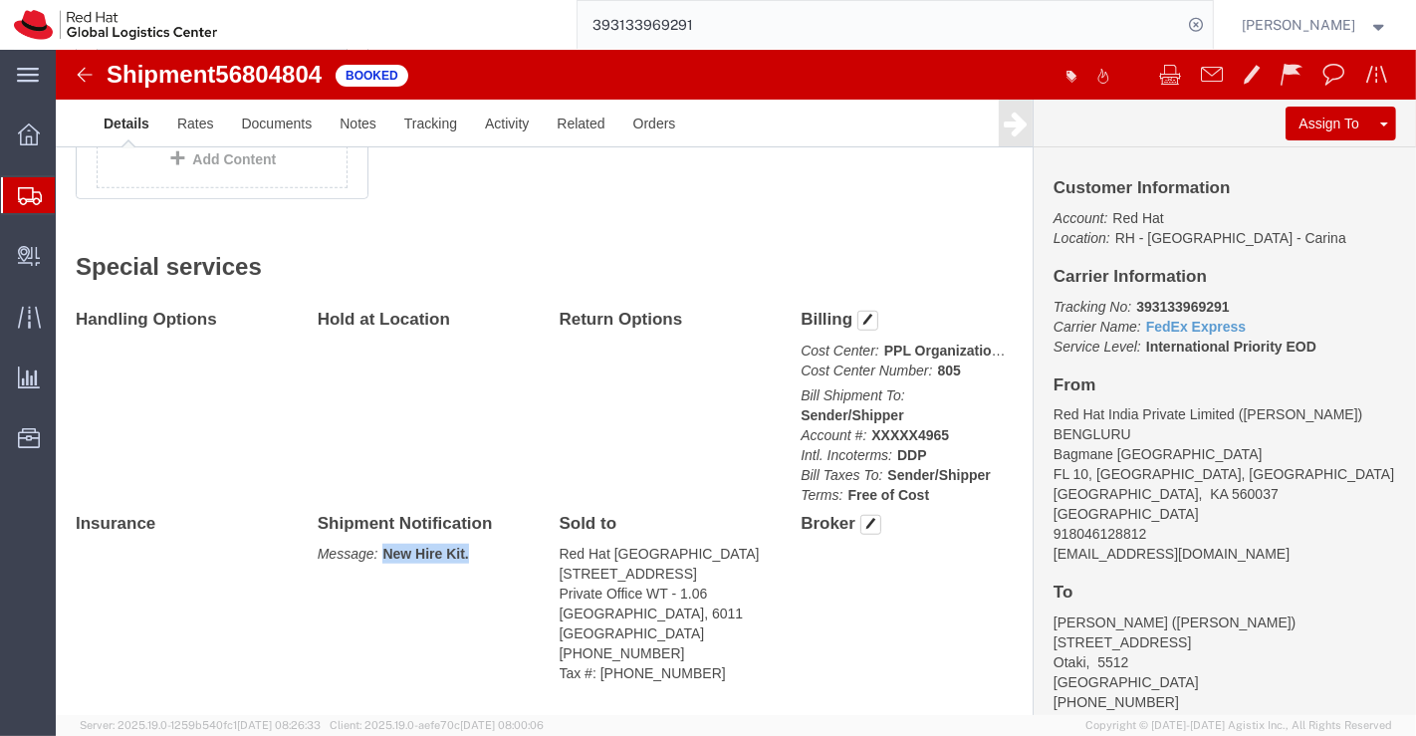
drag, startPoint x: 324, startPoint y: 454, endPoint x: 425, endPoint y: 448, distance: 101.7
click p "Message: New Hire Kit."
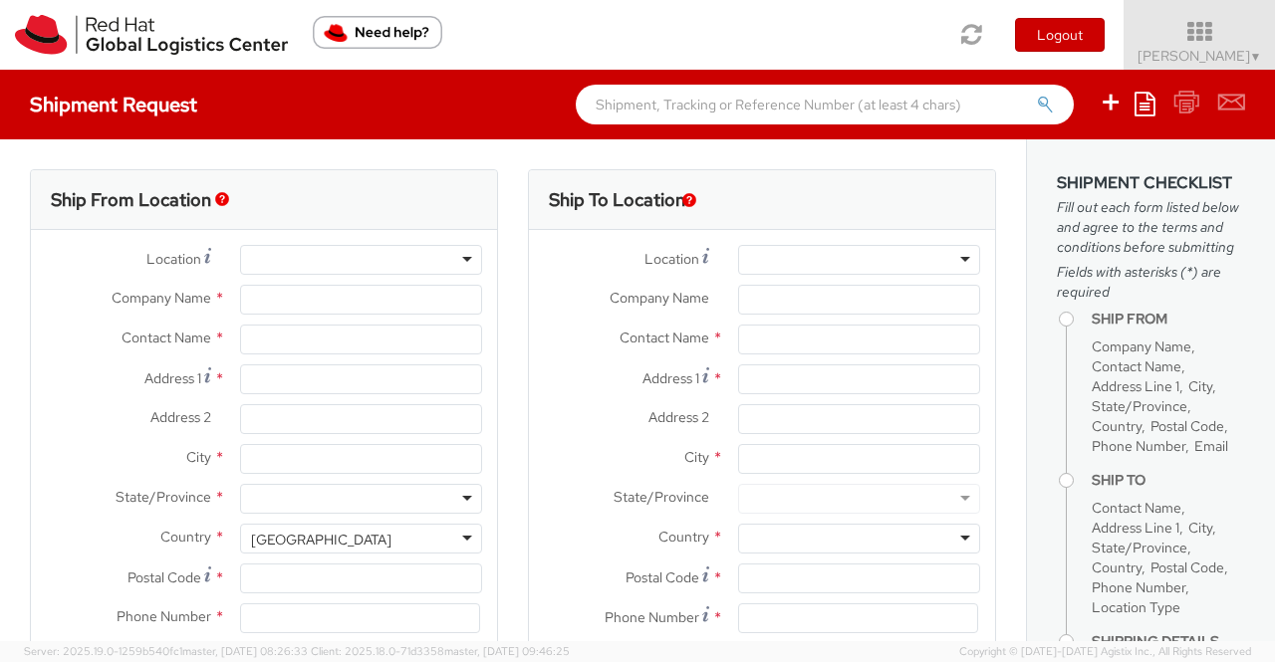
select select "901"
select select
type input "Red Hat India Private Limited"
type input "[PERSON_NAME]"
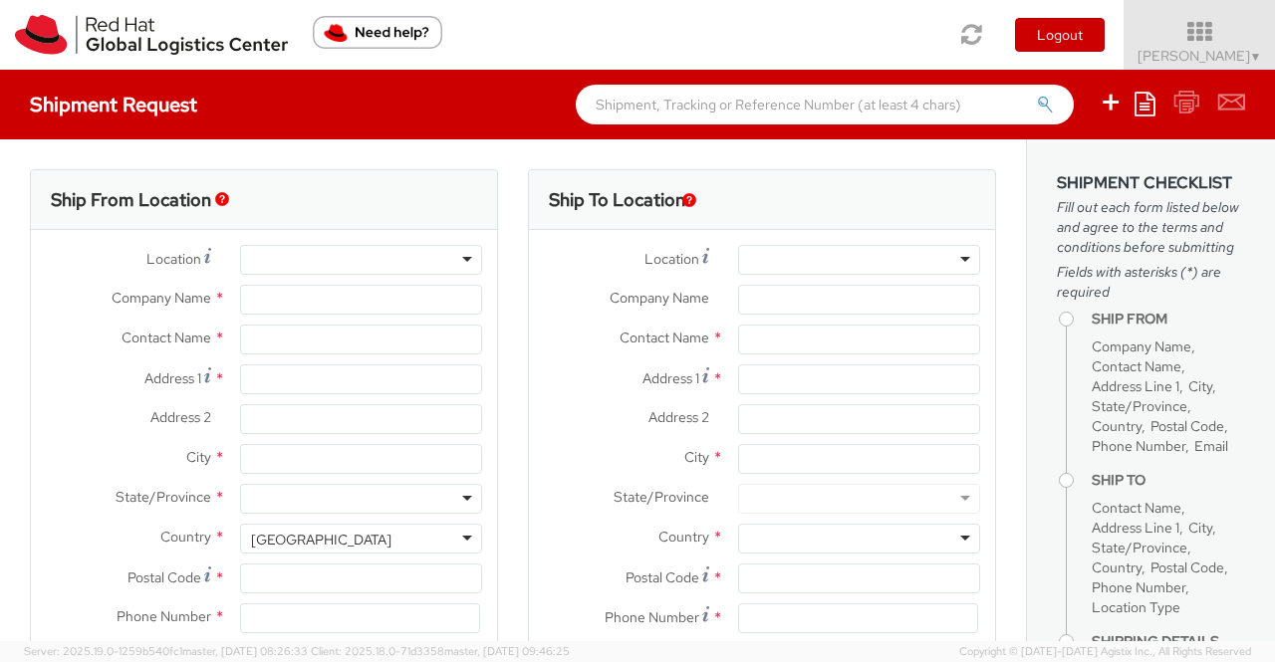
type input "Bagmane [GEOGRAPHIC_DATA]"
type input "FL 10, [GEOGRAPHIC_DATA], [GEOGRAPHIC_DATA]"
type input "[GEOGRAPHIC_DATA]"
type input "560037"
type input "918046128812"
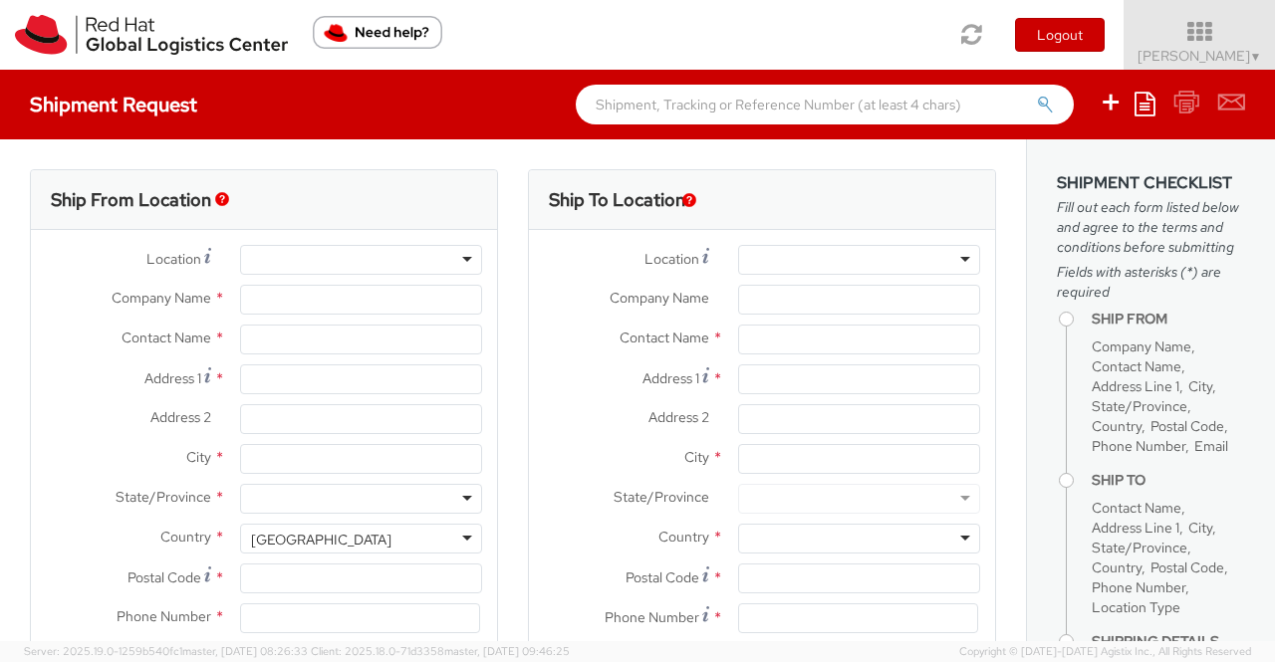
type input "shansdah@redhat.com"
select select "CM"
select select "KGS"
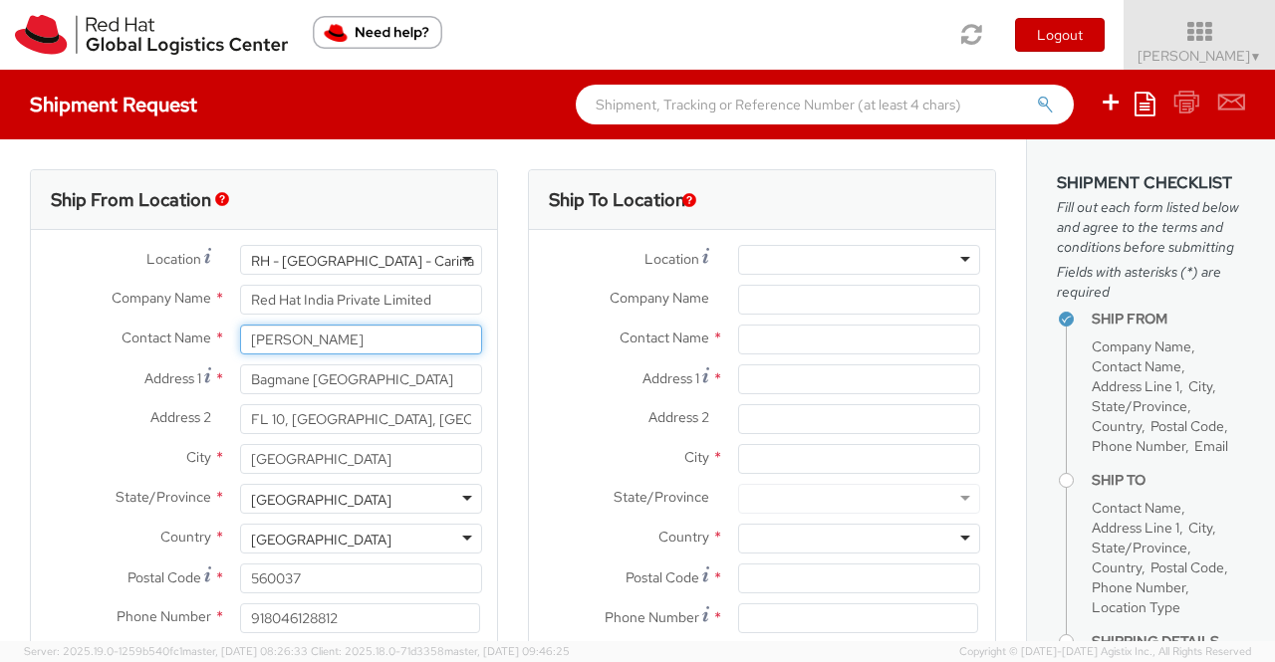
drag, startPoint x: 382, startPoint y: 341, endPoint x: 239, endPoint y: 344, distance: 143.4
click at [240, 344] on input "[PERSON_NAME]" at bounding box center [361, 340] width 242 height 30
type input "Pallav Sen Gupta"
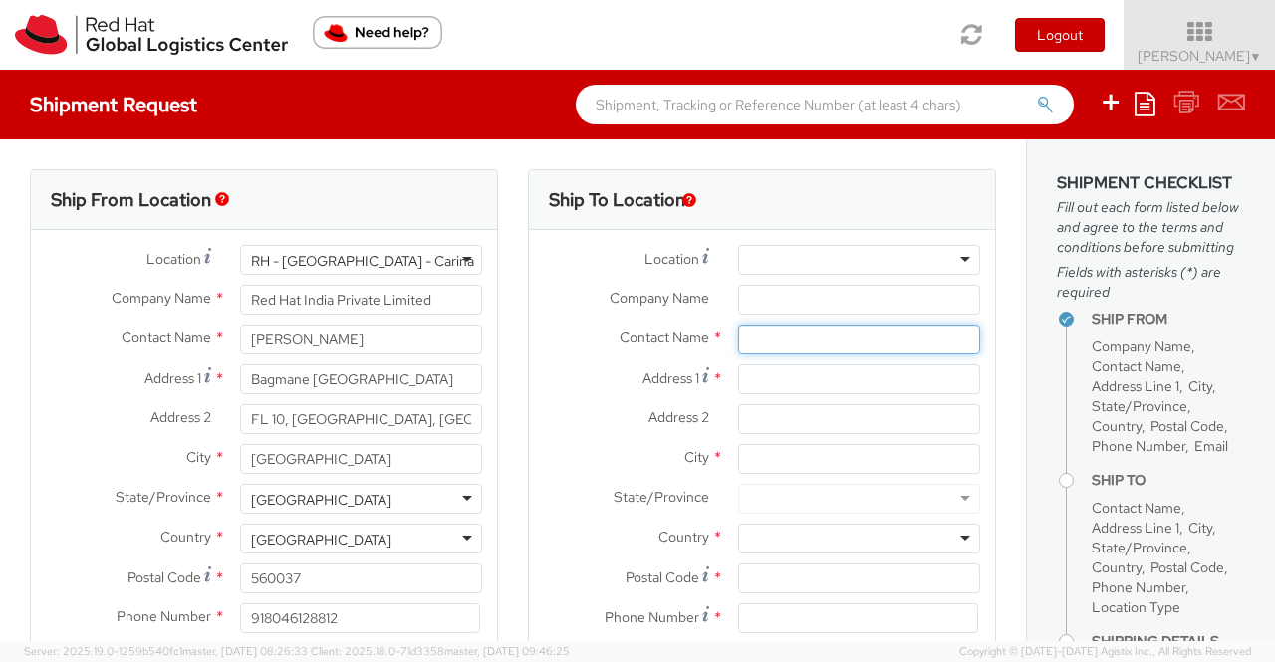
click at [759, 339] on input "text" at bounding box center [859, 340] width 242 height 30
paste input "393133969291"
type input "3"
paste input "Fànpéilún"
type input "Fànpéilún"
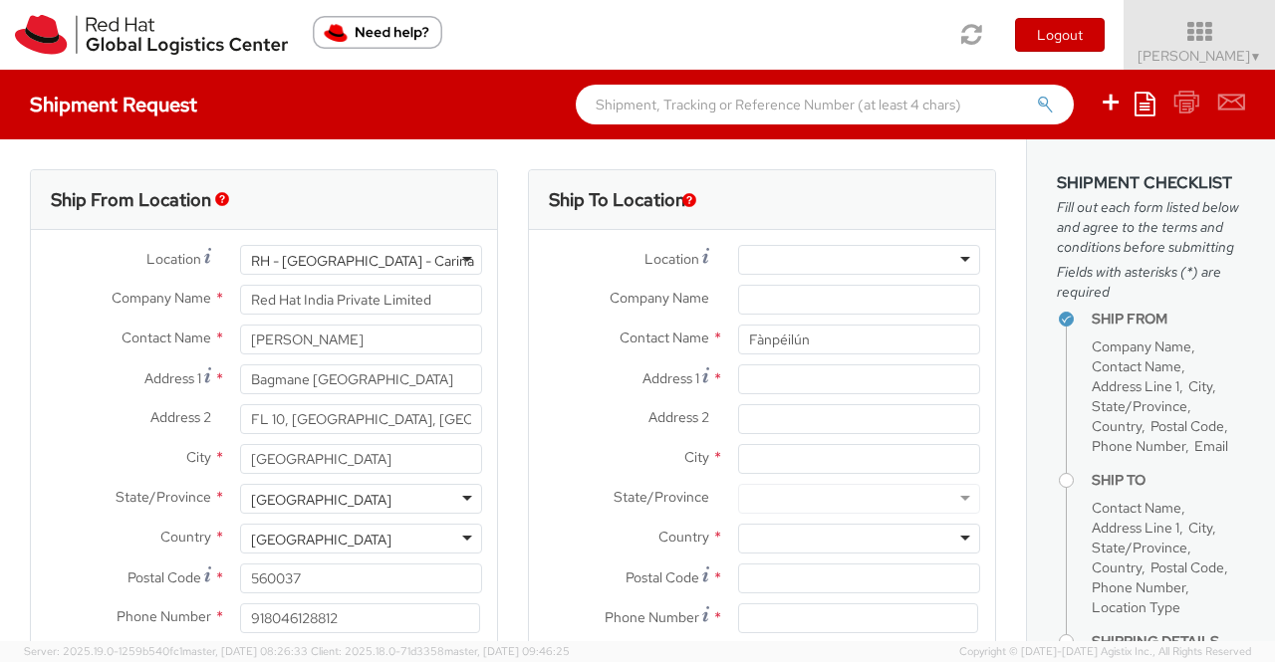
click at [513, 382] on div "Ship To Location Location * RH - Amsterdam - MSO RH - Amsterdam Data Center RH …" at bounding box center [762, 466] width 498 height 594
click at [786, 379] on input "Address 1 *" at bounding box center [859, 379] width 242 height 30
paste input "Room 301, Unit 4, Building 11, Vanke Yuquan Phase 1, Yangmeishan"
type input "Room 301, Unit 4, Building 11, Vanke Yuquan Phase 1, Yangmeishan"
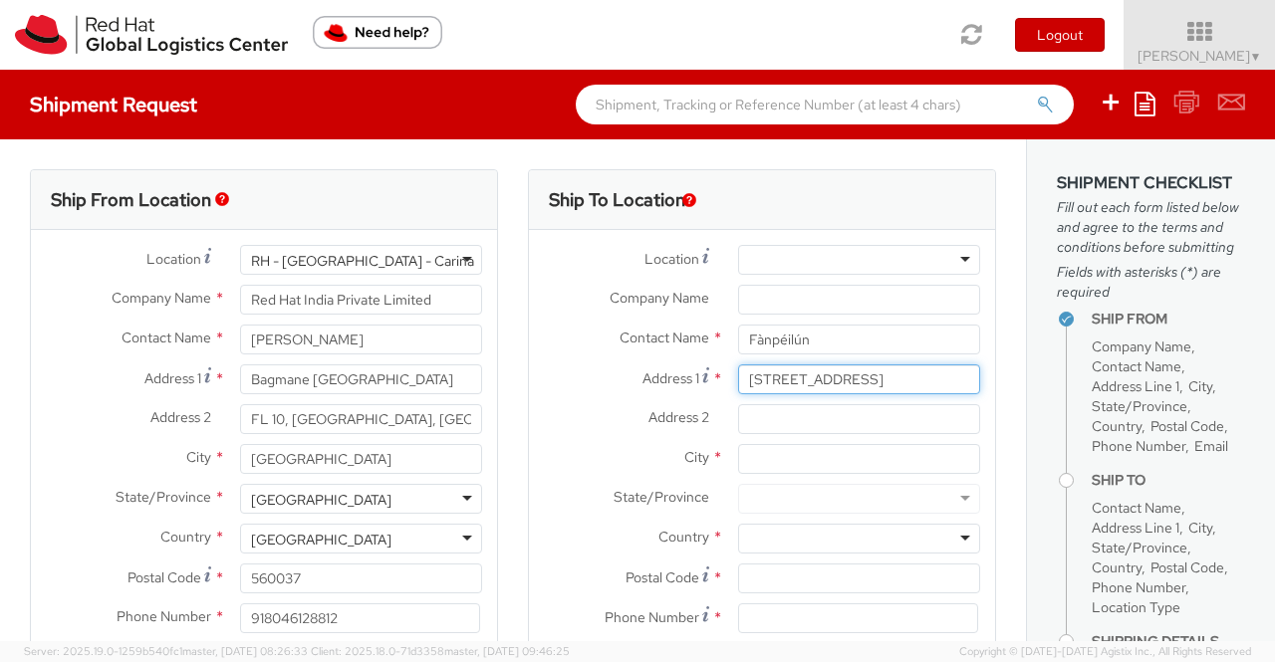
drag, startPoint x: 734, startPoint y: 375, endPoint x: 980, endPoint y: 379, distance: 246.0
click at [980, 379] on div "Ship To Location Location * RH - Amsterdam - MSO RH - Amsterdam Data Center RH …" at bounding box center [762, 454] width 468 height 570
paste input "Room 301, Unit 4, Building 11, Vanke Yuquan Phase 1,"
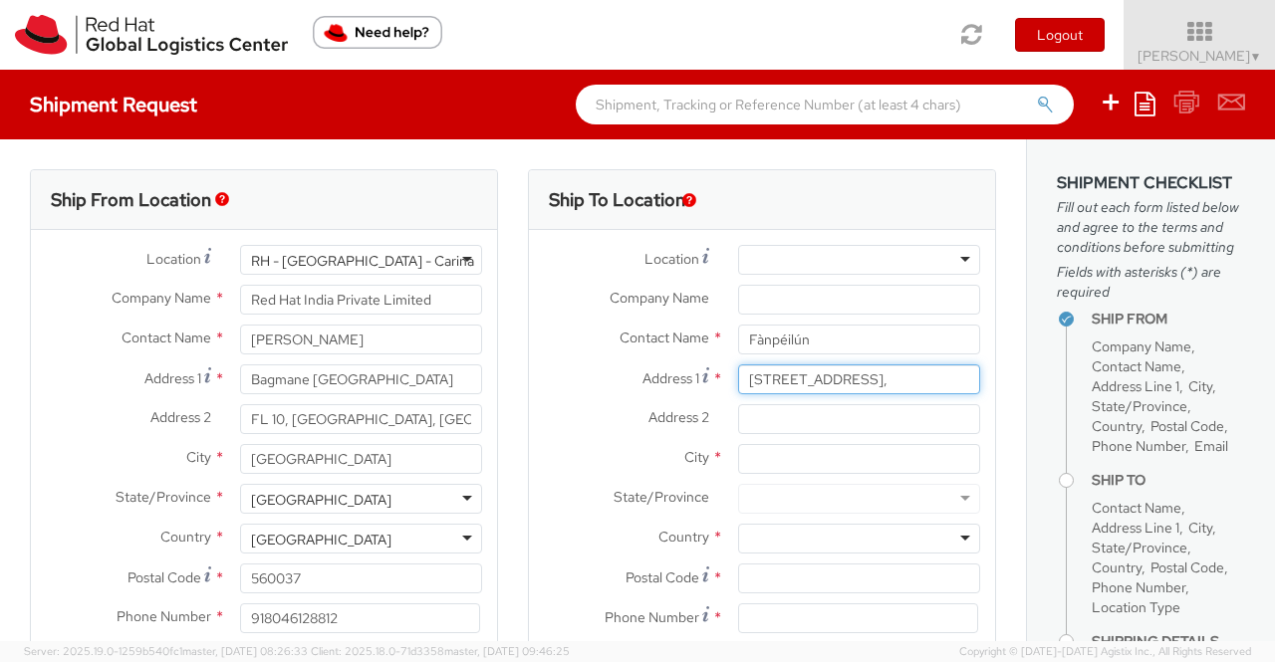
type input "Room 301, Unit 4, Building 11, Vanke Yuquan Phase 1,"
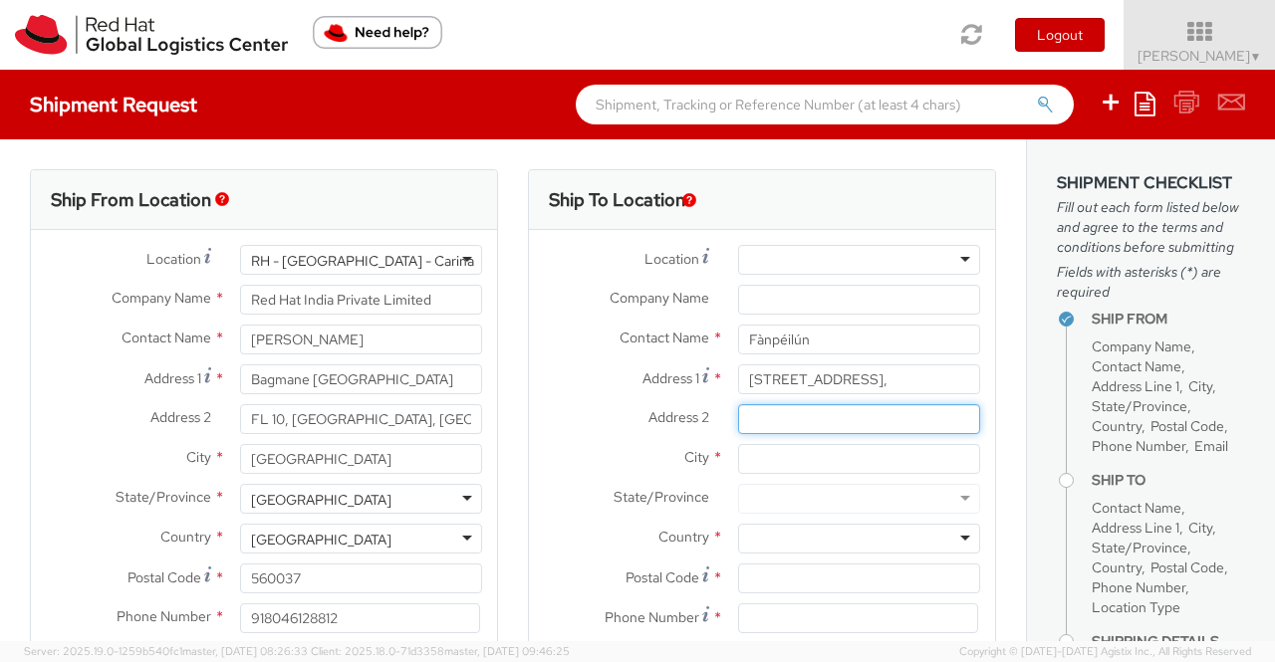
click at [828, 421] on input "Address 2 *" at bounding box center [859, 419] width 242 height 30
paste input "Yangmeishan Road, Xihu District"
type input "Yangmeishan Road, Xihu District"
click at [990, 192] on div "Ship To Location Location * RH - Amsterdam - MSO RH - Amsterdam Data Center RH …" at bounding box center [762, 466] width 498 height 594
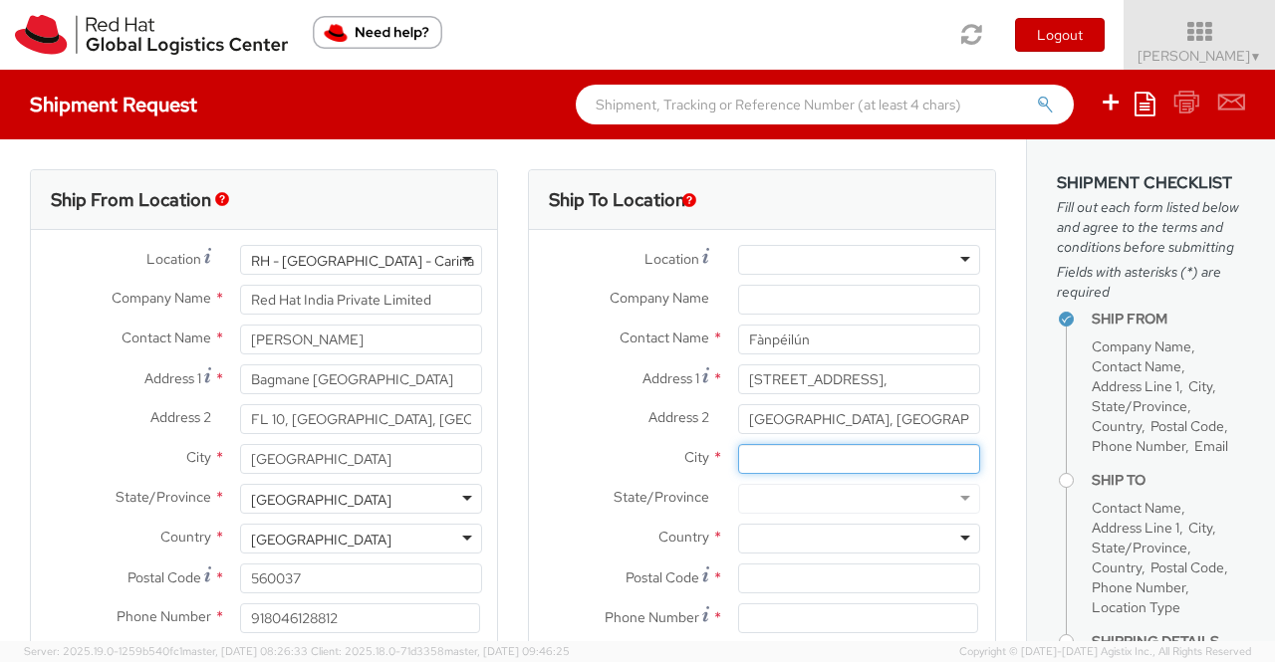
click at [799, 458] on input "City *" at bounding box center [859, 459] width 242 height 30
paste input "Hangzhou City"
type input "Hangzhou City"
click at [537, 477] on div "City * Hangzhou City" at bounding box center [762, 464] width 466 height 40
click at [902, 539] on div at bounding box center [859, 539] width 242 height 30
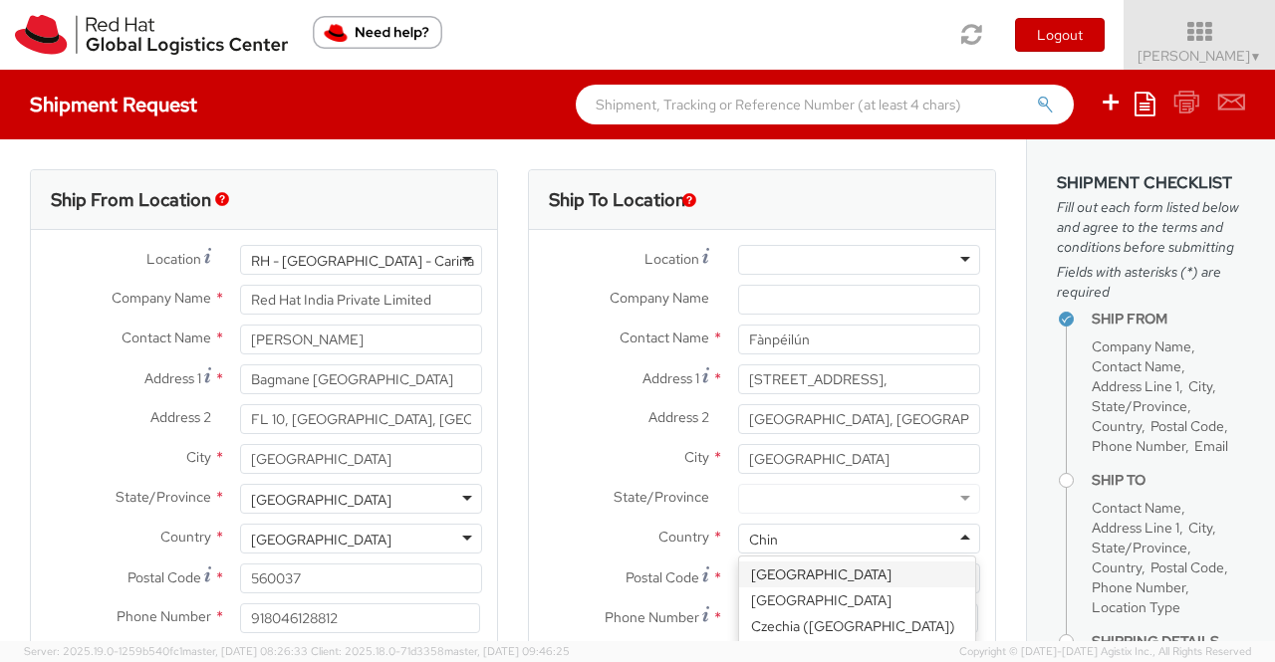
type input "[GEOGRAPHIC_DATA]"
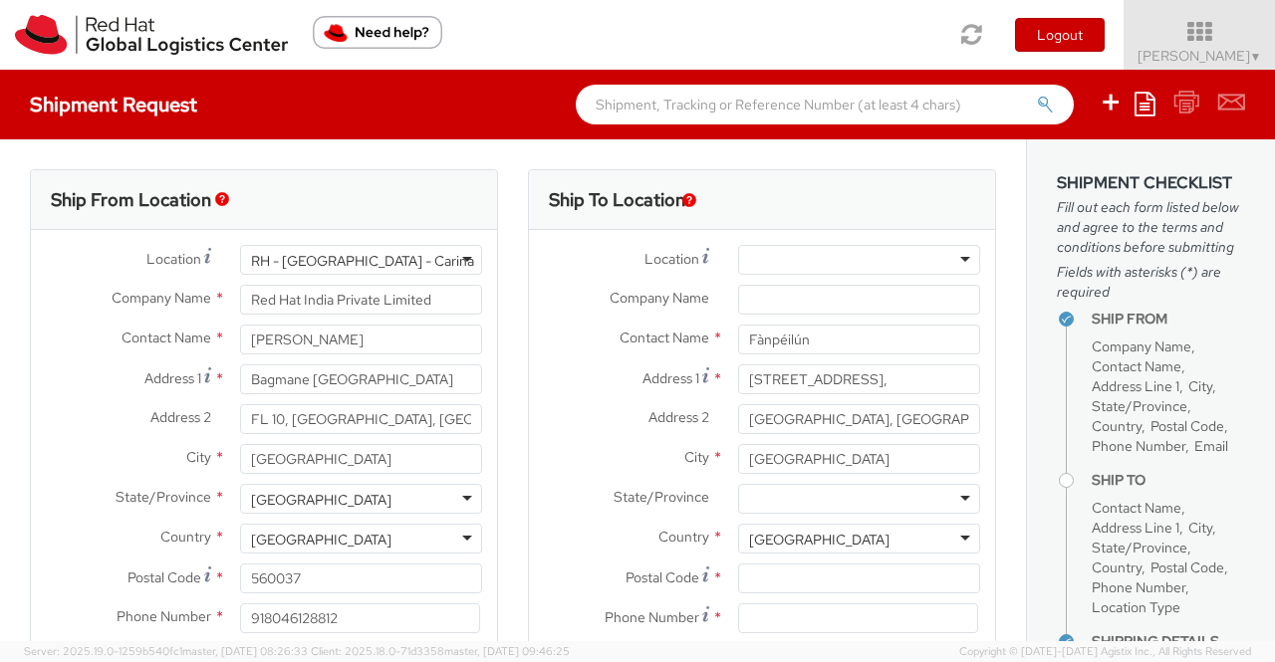
click at [546, 515] on div "State/Province * Anhui Sheng Beijing Shi Chongqing Shi Fujian Sheng Gansu Sheng…" at bounding box center [762, 504] width 466 height 40
click at [850, 503] on div at bounding box center [859, 499] width 242 height 30
paste input "Zhejiang Province"
type input "Zhejiang Province"
click at [581, 553] on div "Country * China China Afghanistan Albania Algeria American Samoa Andorra Angola…" at bounding box center [762, 539] width 466 height 30
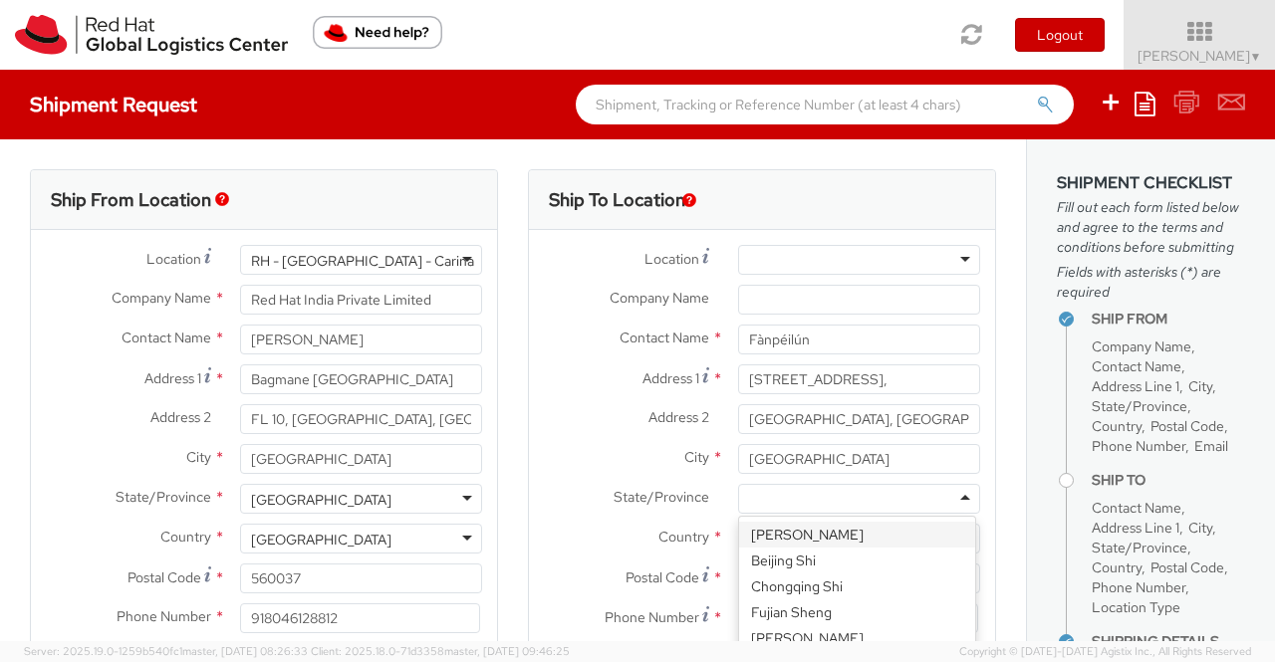
click at [954, 496] on div at bounding box center [859, 499] width 242 height 30
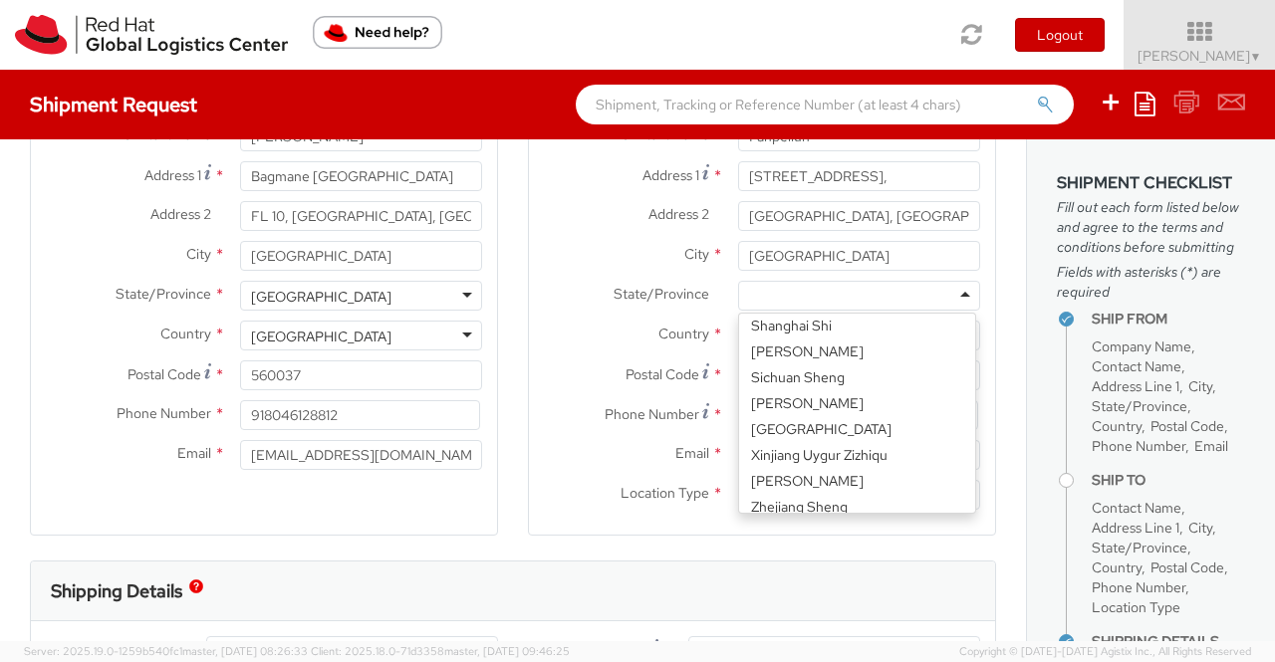
scroll to position [4, 0]
click at [952, 294] on div at bounding box center [859, 296] width 242 height 30
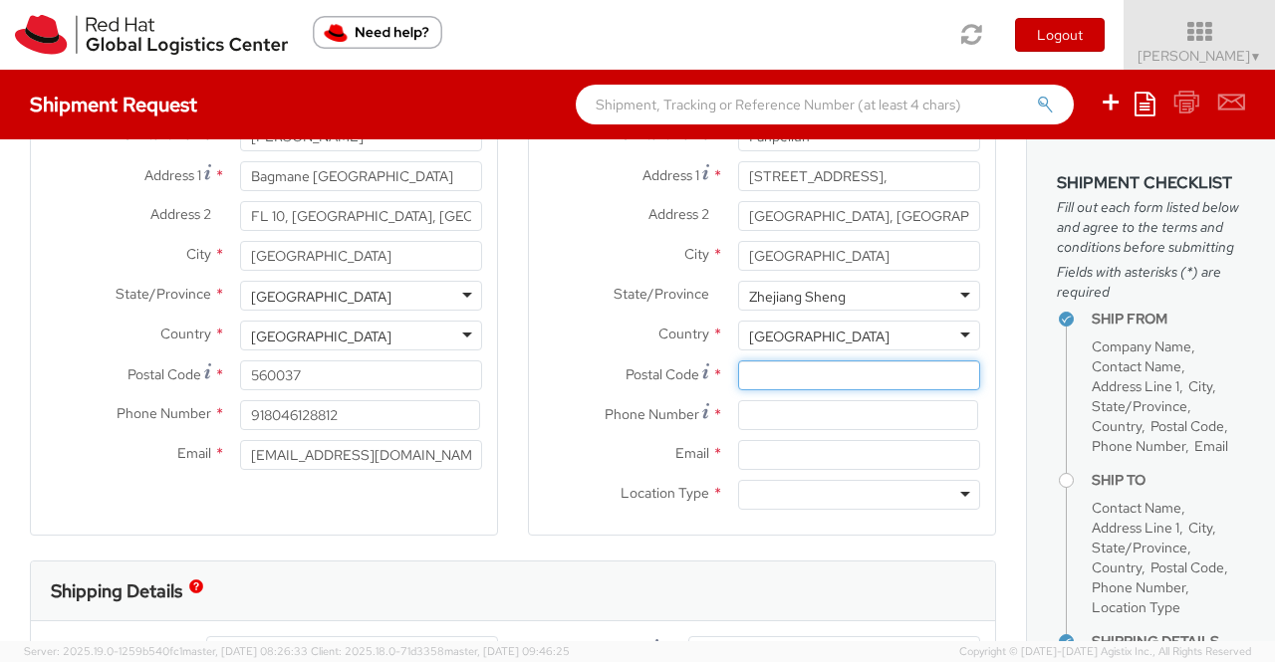
click at [807, 373] on input "Postal Code *" at bounding box center [859, 375] width 242 height 30
paste input "310023"
type input "310023"
click at [568, 442] on label "Email *" at bounding box center [626, 453] width 194 height 26
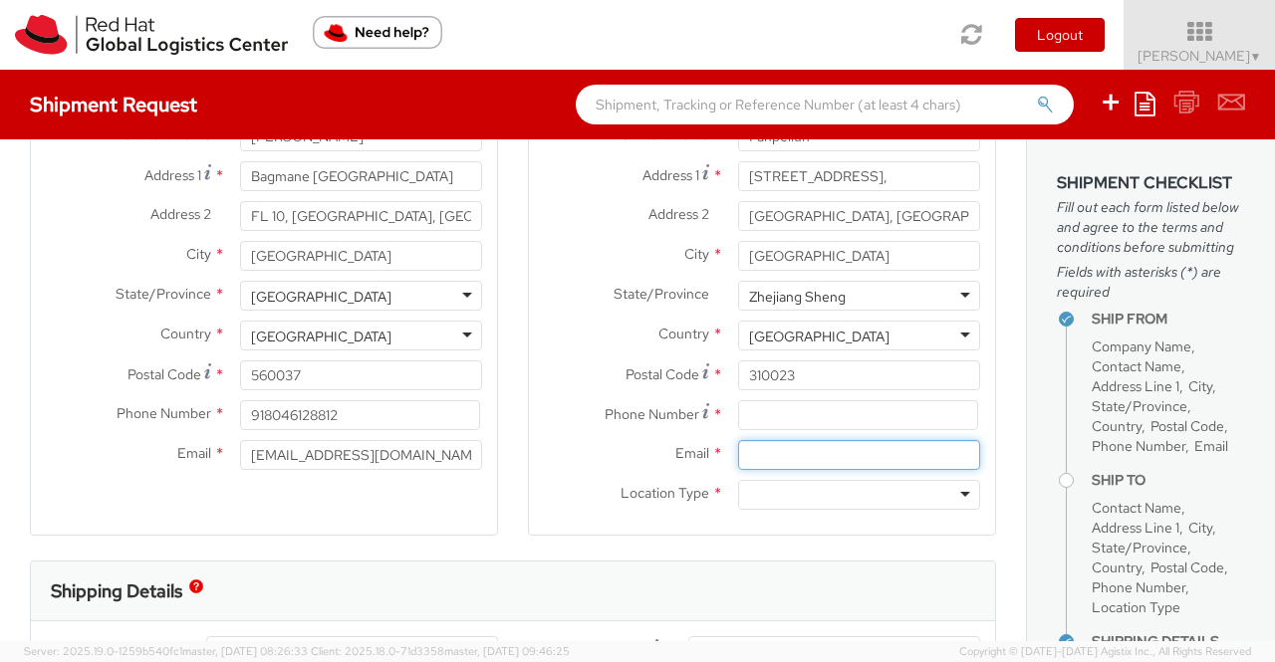
click at [738, 442] on input "Email *" at bounding box center [859, 455] width 242 height 30
click at [788, 406] on input at bounding box center [858, 415] width 240 height 30
paste input "+8613910997246"
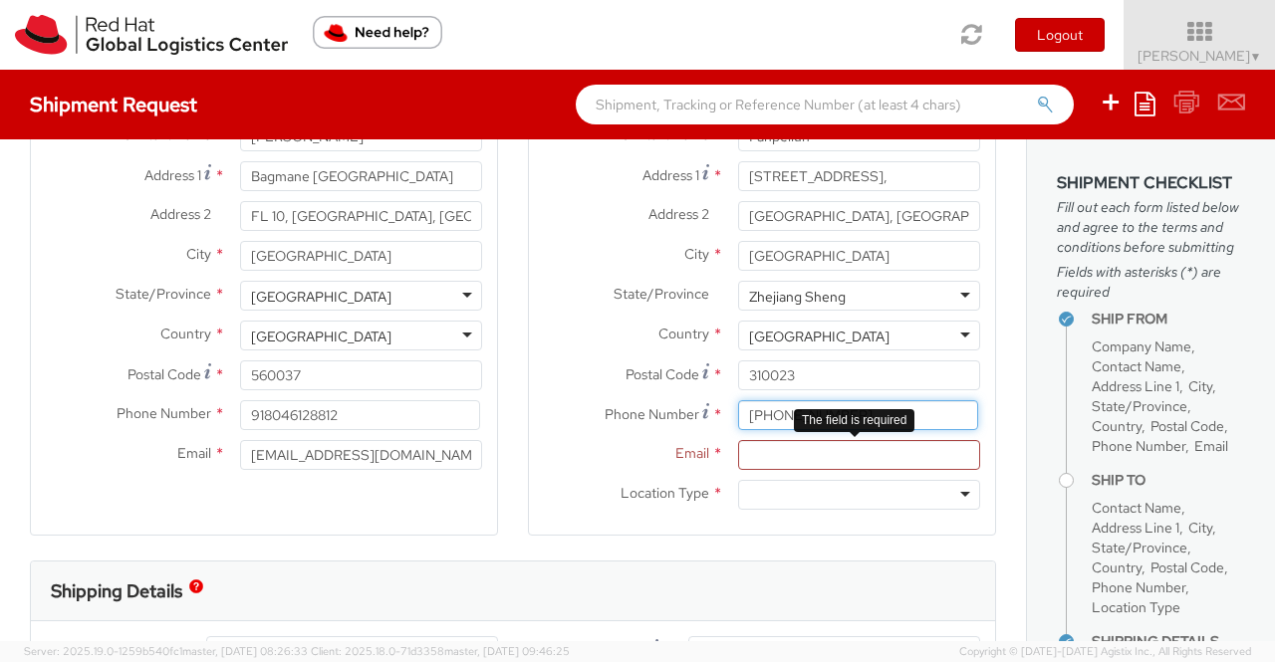
paste input "pfan@redhat.com"
type input "+8613910997246"
click at [757, 453] on input "Email *" at bounding box center [859, 455] width 242 height 30
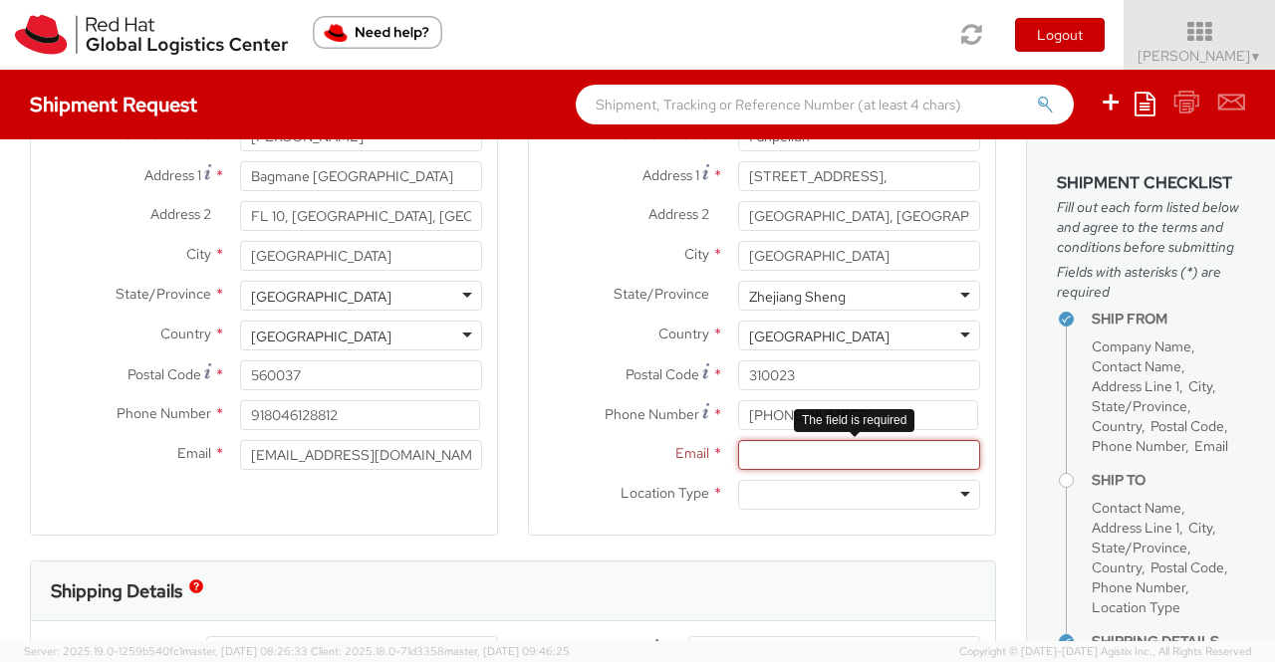
paste input "pfan@redhat.com"
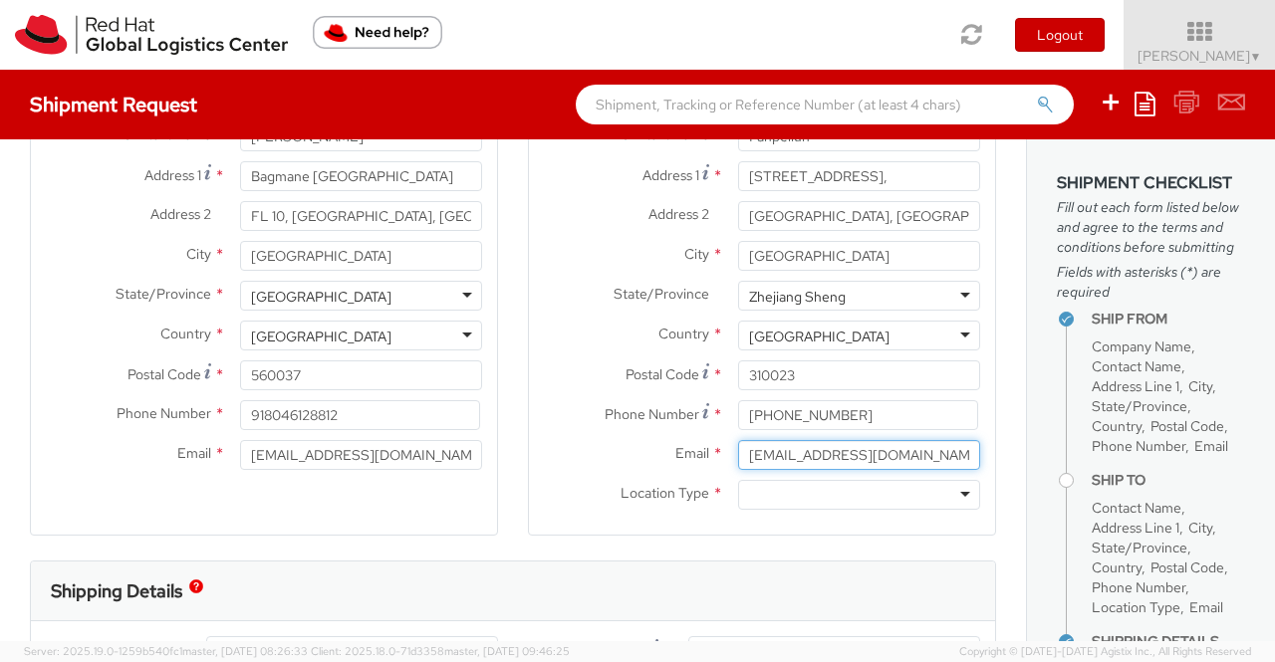
type input "pfan@redhat.com"
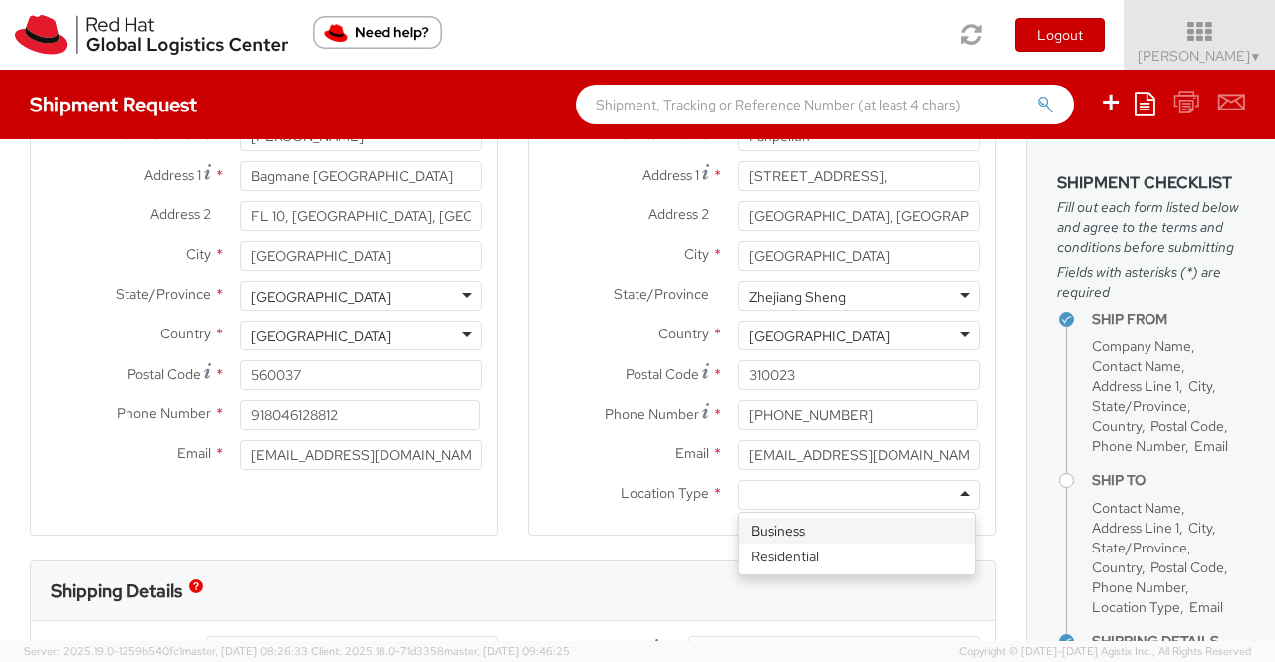
click at [947, 491] on div at bounding box center [859, 495] width 242 height 30
click at [502, 539] on div "Ship From Location Location * RH - Bangalore - Carina RH - Bangalore - Carina R…" at bounding box center [264, 263] width 498 height 594
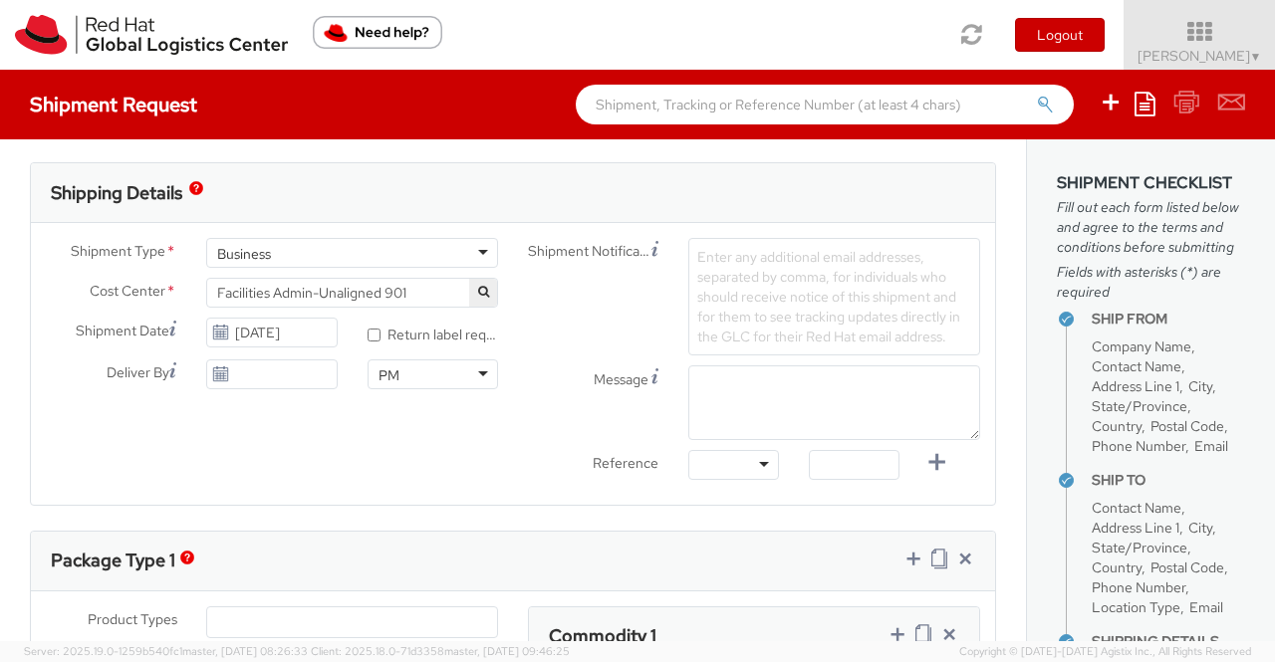
scroll to position [601, 0]
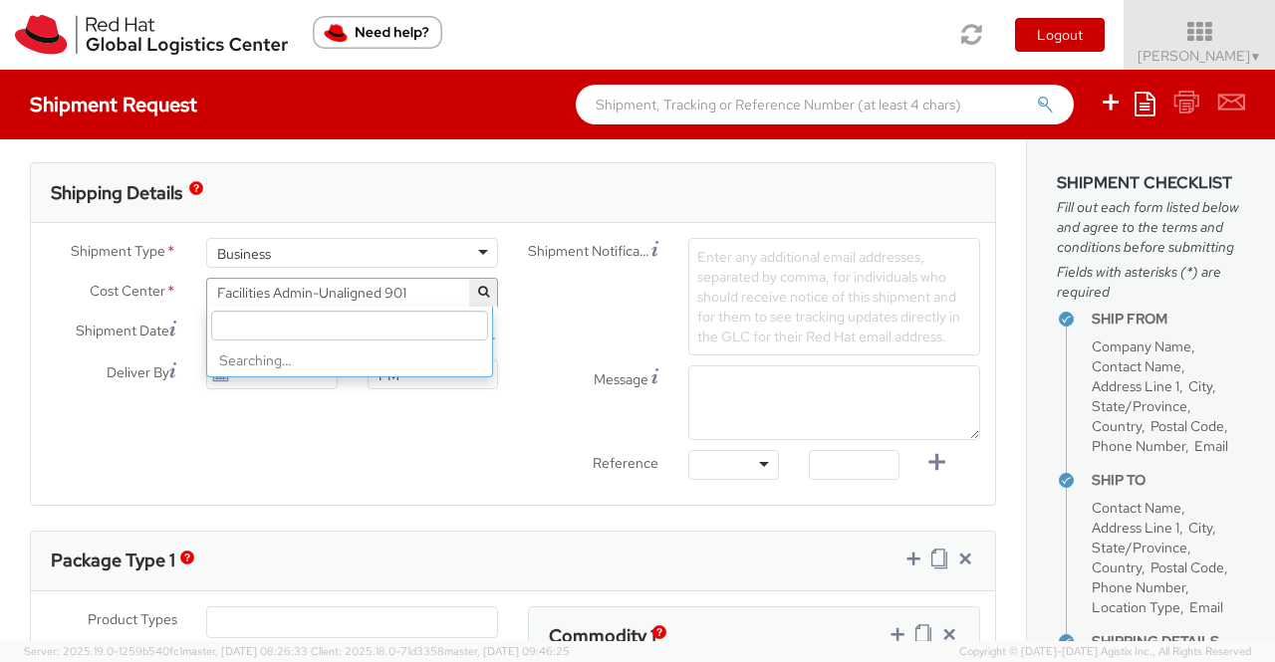
click at [424, 286] on span "Facilities Admin-Unaligned 901" at bounding box center [352, 293] width 270 height 18
click at [403, 328] on input "search" at bounding box center [349, 326] width 277 height 30
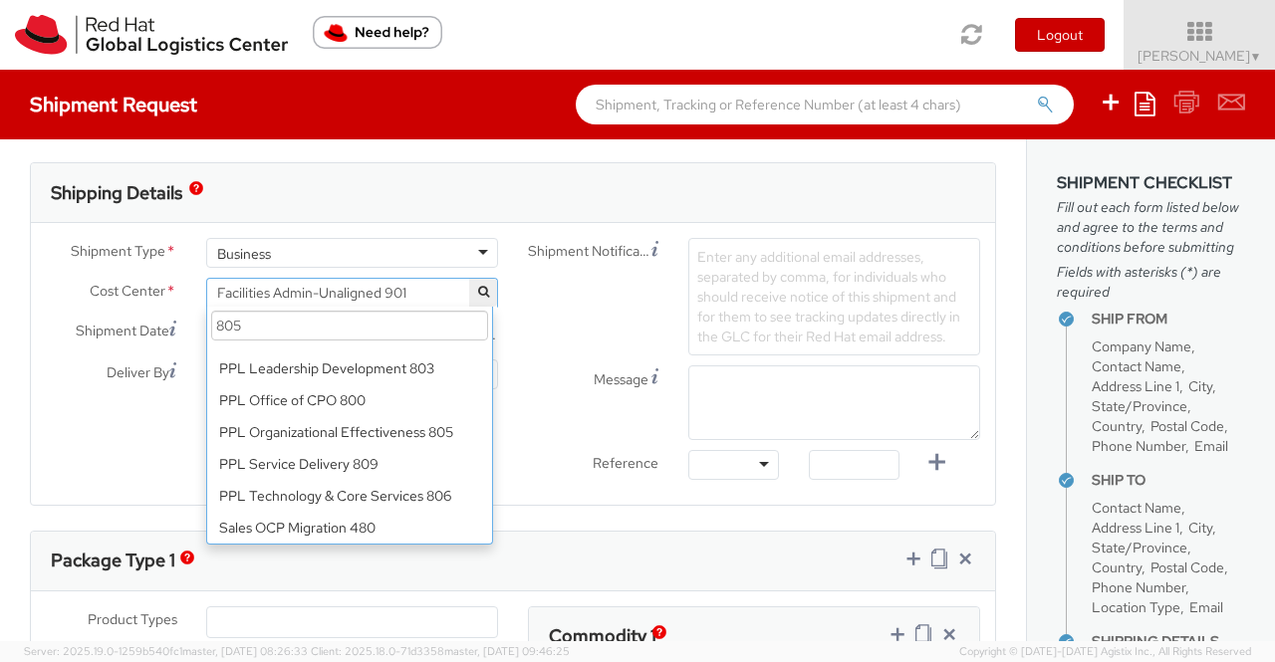
scroll to position [0, 0]
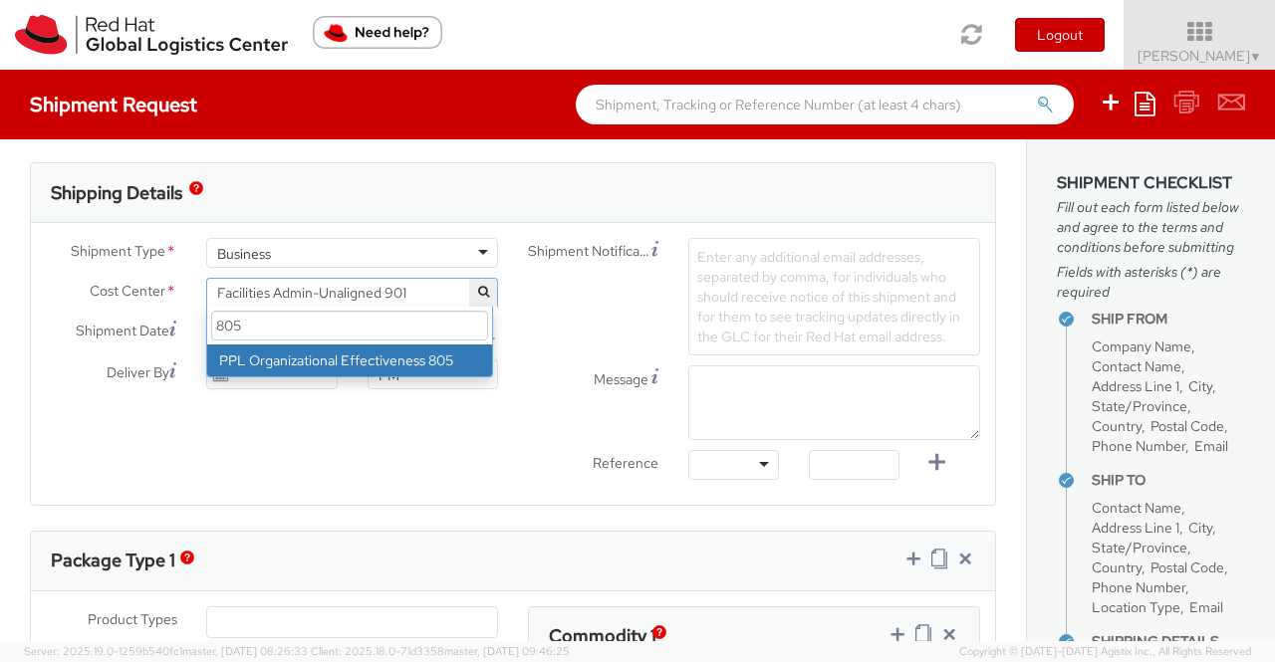
type input "805"
select select "805"
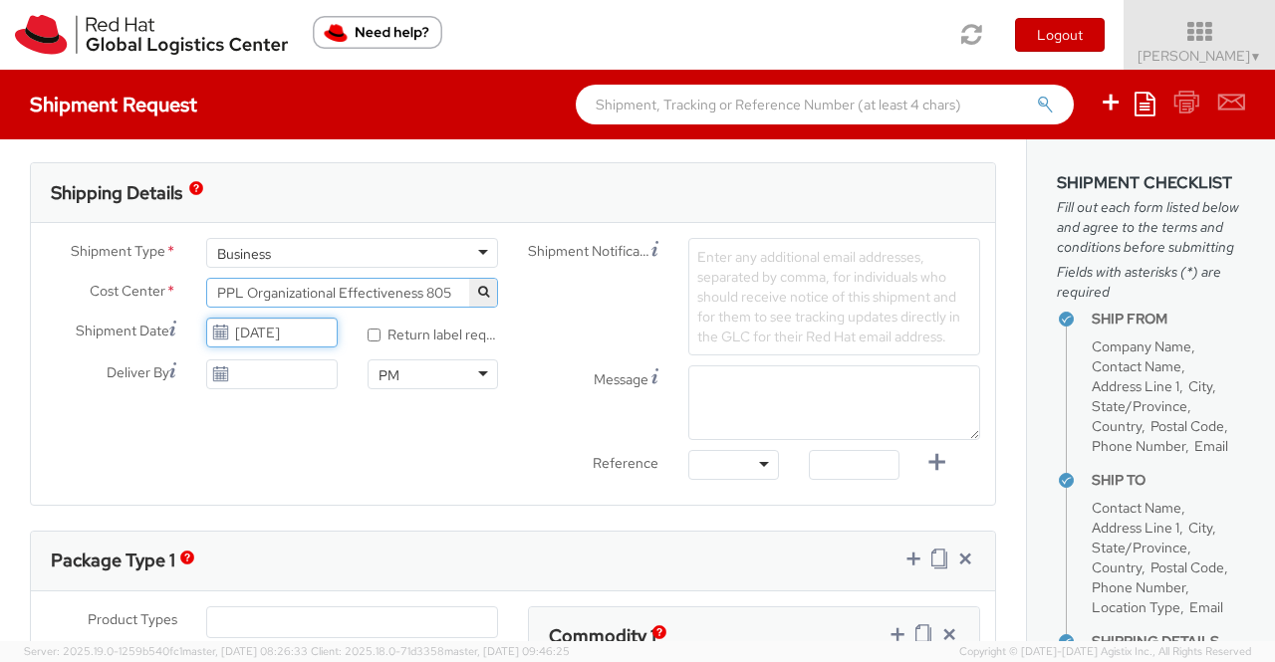
click at [268, 332] on input "[DATE]" at bounding box center [271, 333] width 130 height 30
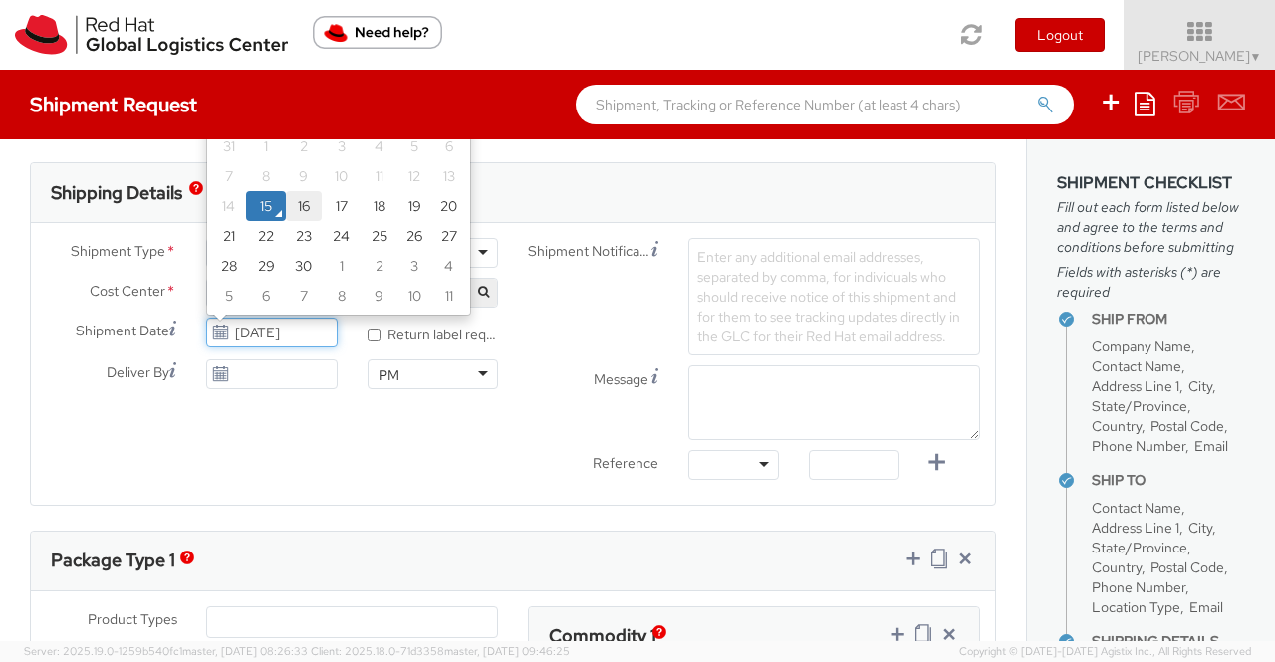
click at [303, 204] on td "16" at bounding box center [304, 206] width 36 height 30
type input "09/16/2025"
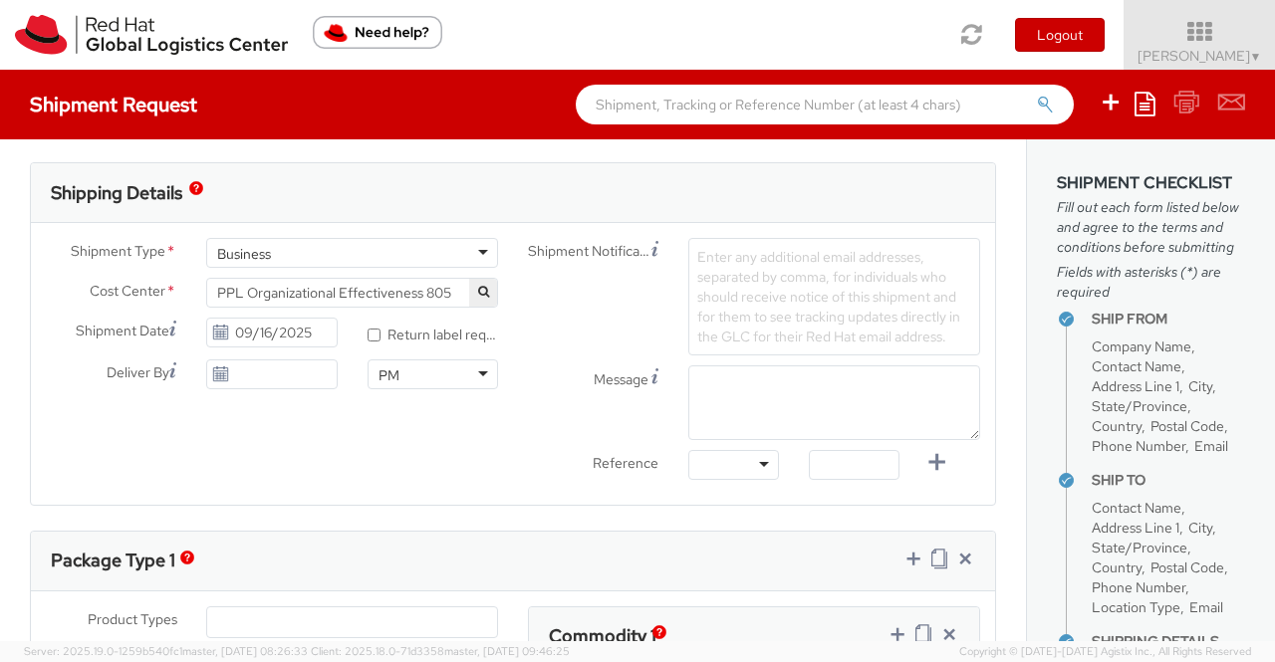
click at [400, 483] on div "Shipment Type * Business Business Business Cost Center * Facilities Admin-Unali…" at bounding box center [513, 364] width 964 height 252
click at [788, 399] on textarea "Message" at bounding box center [834, 402] width 292 height 75
paste textarea "New Hire Kit."
type textarea "New Hire Kit."
click at [753, 458] on div at bounding box center [733, 465] width 91 height 30
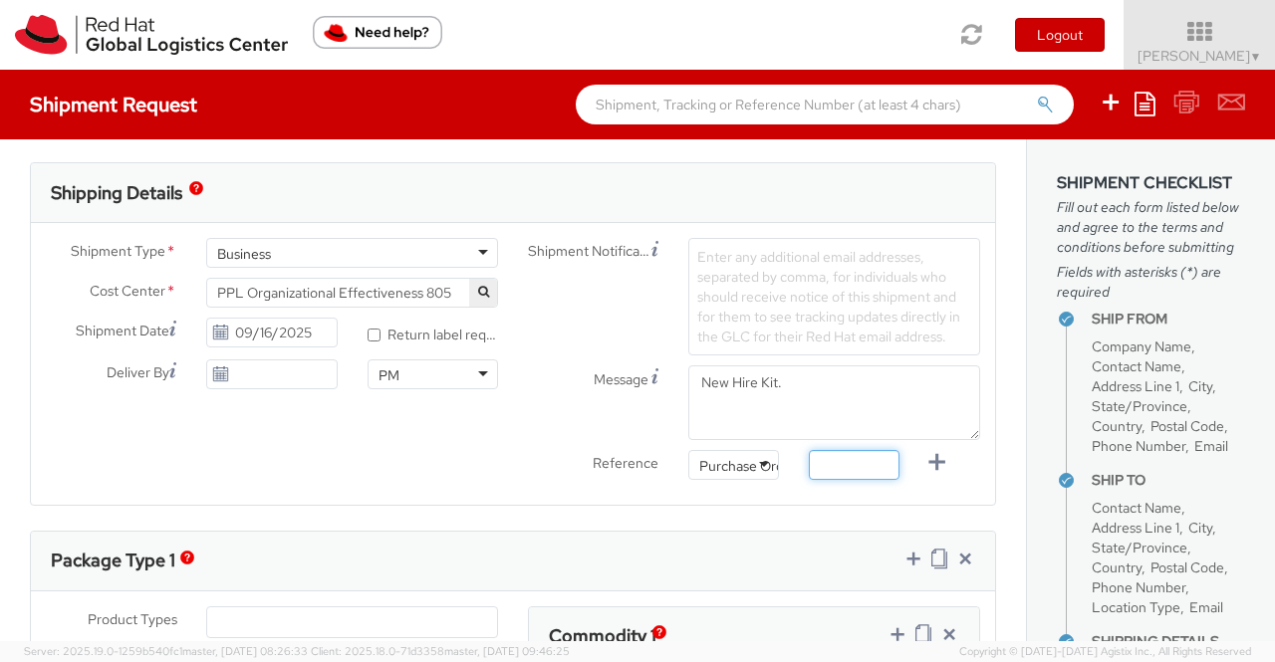
click at [854, 467] on input "text" at bounding box center [854, 465] width 91 height 30
paste input "New Hire Kit for Associate"
type input "New Hire Kit for Associate"
click at [478, 510] on div "Ship From Location Location * RH - Bangalore - Carina RH - Bangalore - Carina R…" at bounding box center [513, 492] width 1026 height 1908
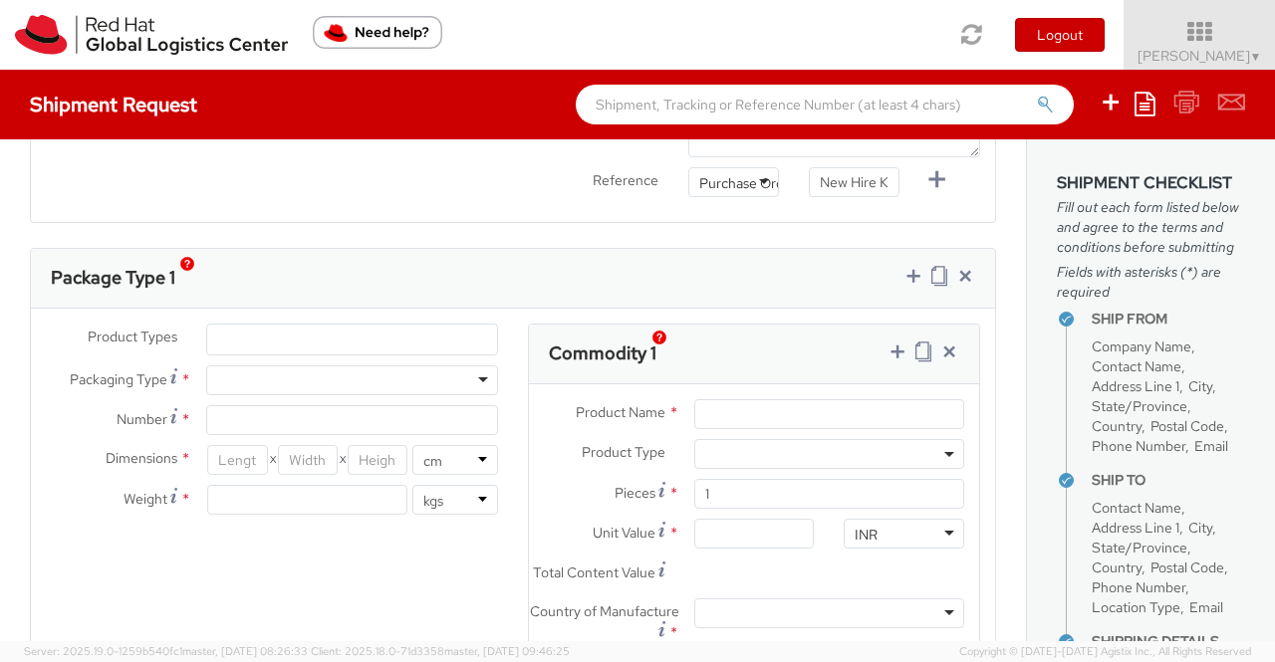
scroll to position [900, 0]
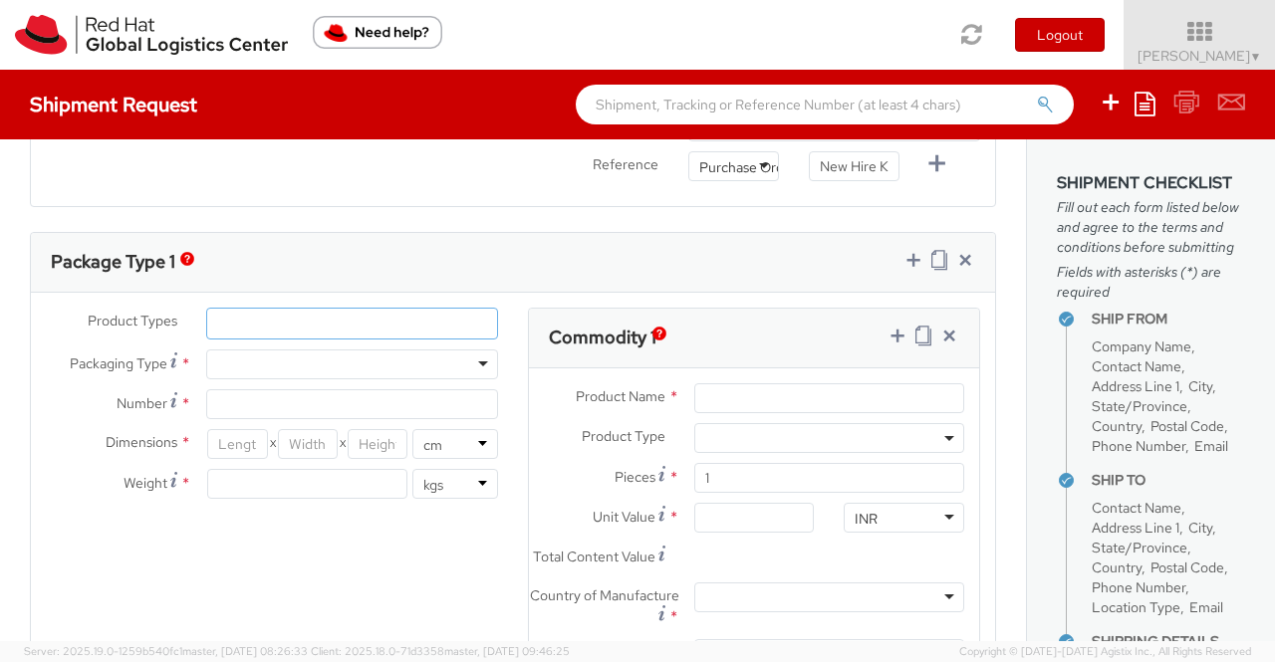
click at [335, 309] on ul at bounding box center [352, 324] width 290 height 30
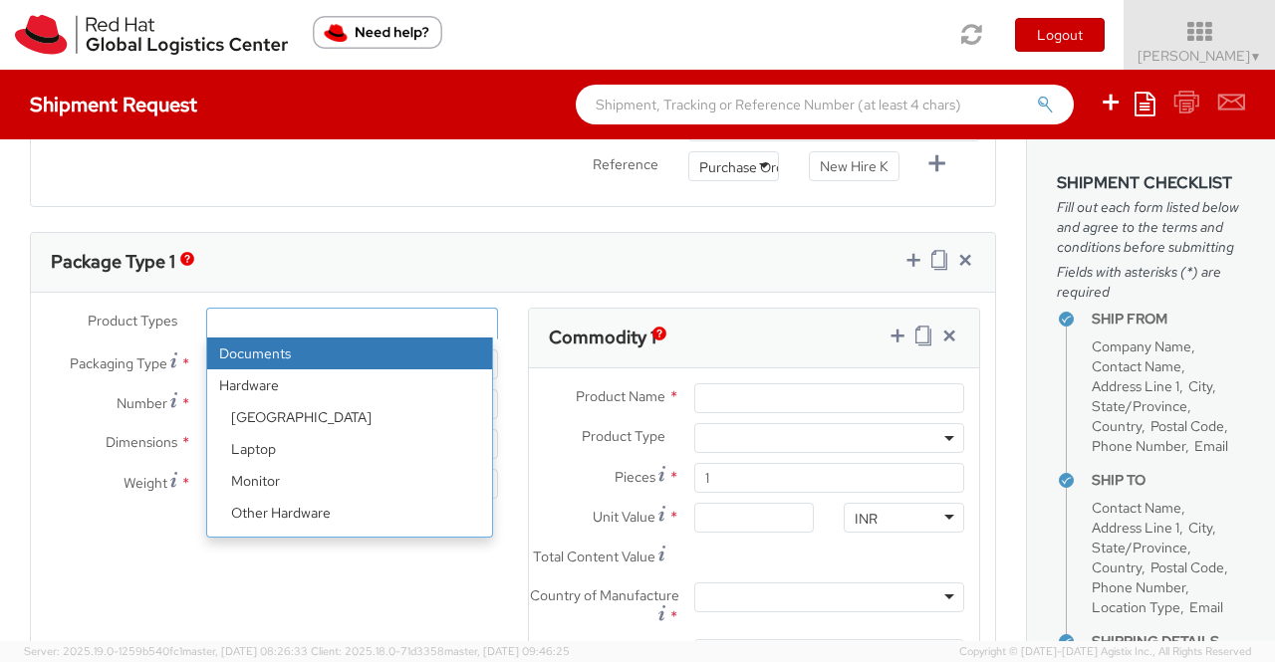
scroll to position [88, 0]
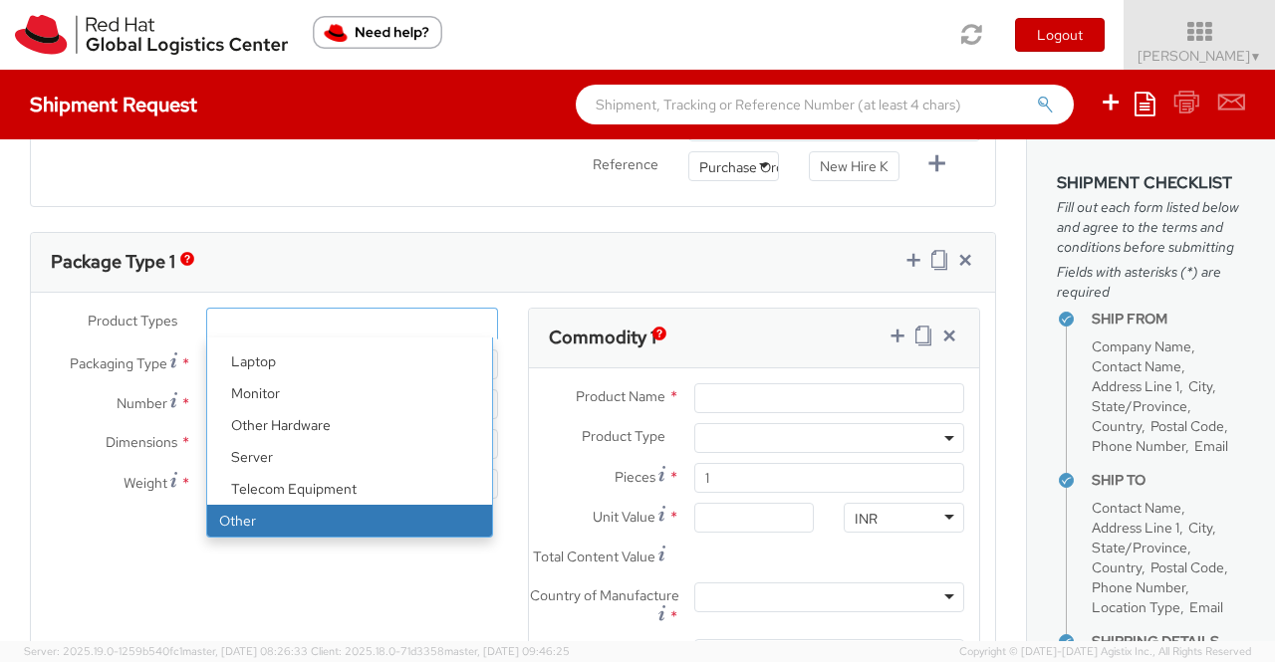
select select "OTHER"
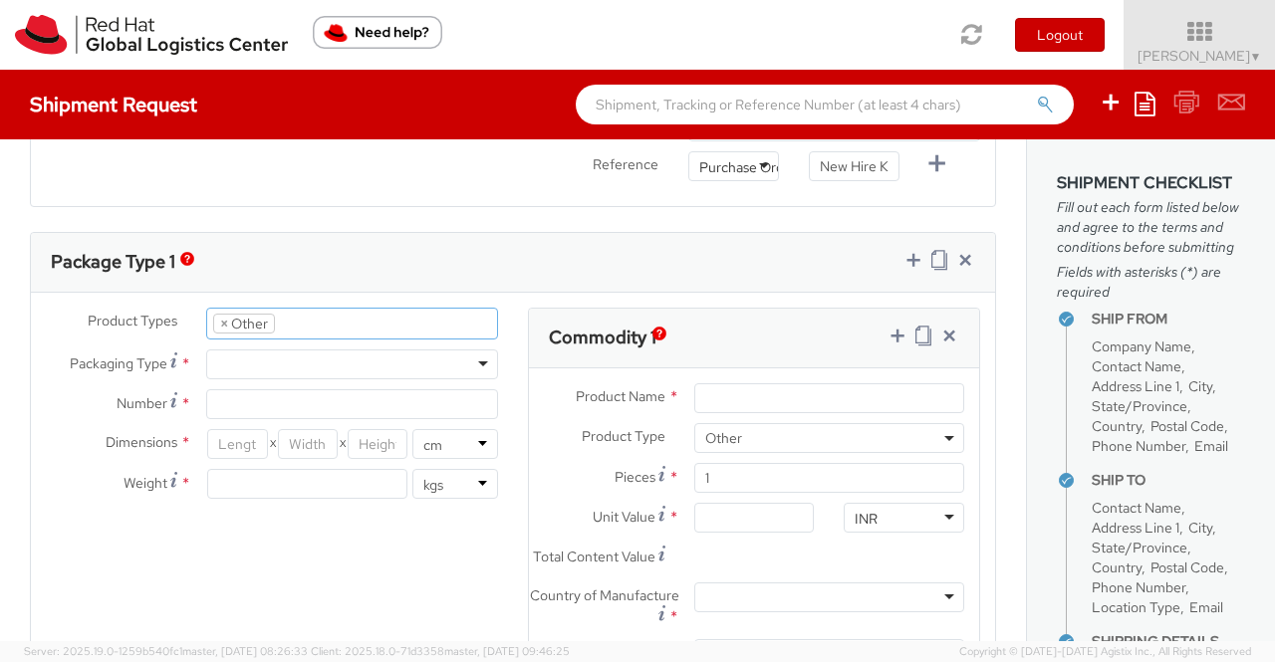
scroll to position [151, 0]
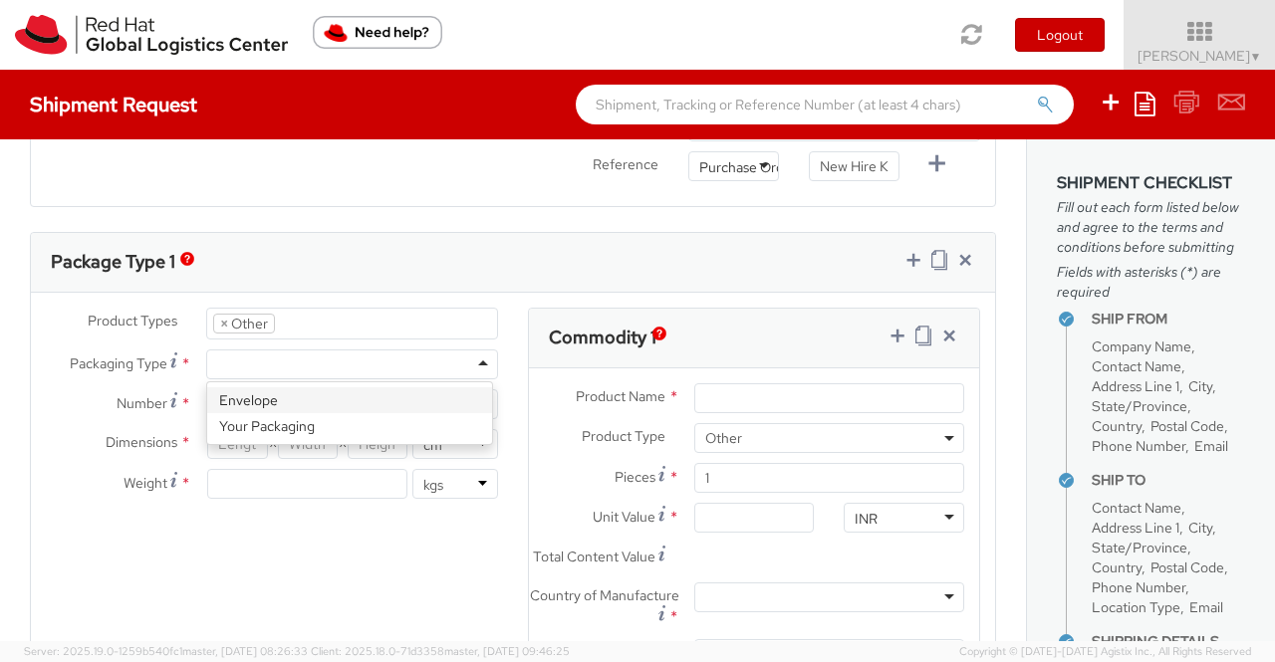
click at [477, 355] on div at bounding box center [352, 365] width 292 height 30
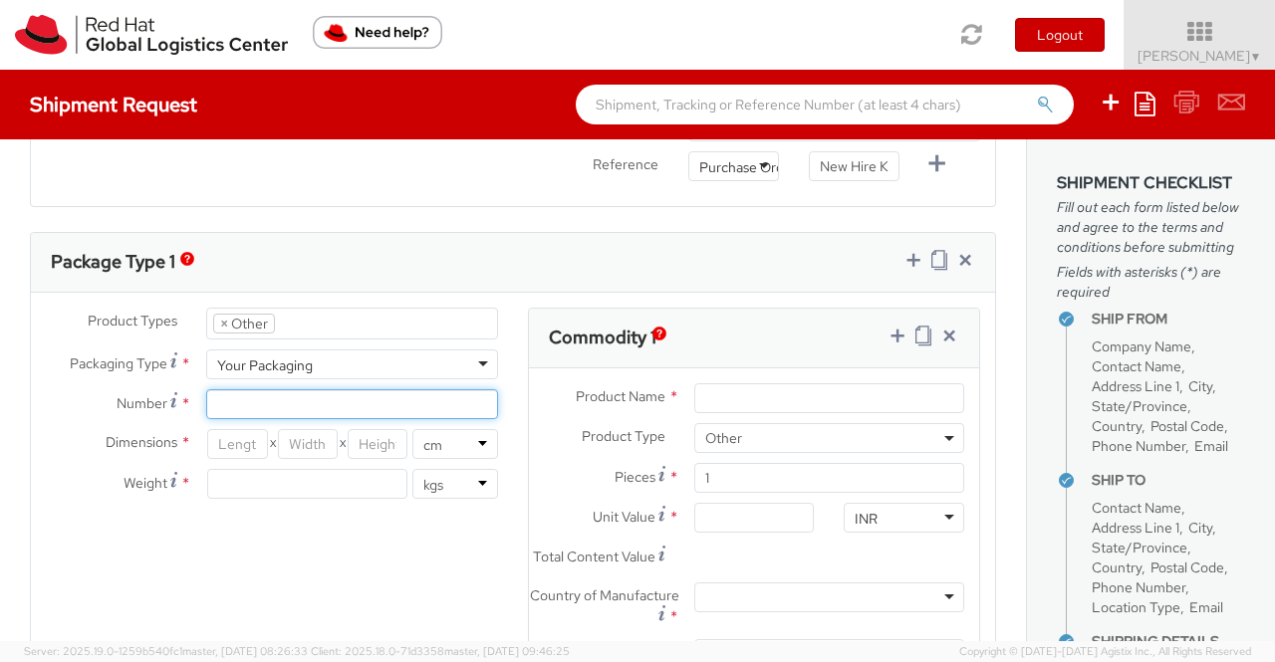
click at [329, 401] on input "Number *" at bounding box center [352, 404] width 292 height 30
type input "1"
click at [299, 544] on div "Product Types * Documents Docking Station Laptop Monitor Other Hardware Server …" at bounding box center [513, 526] width 964 height 437
click at [227, 437] on input "number" at bounding box center [237, 444] width 60 height 30
type input "35"
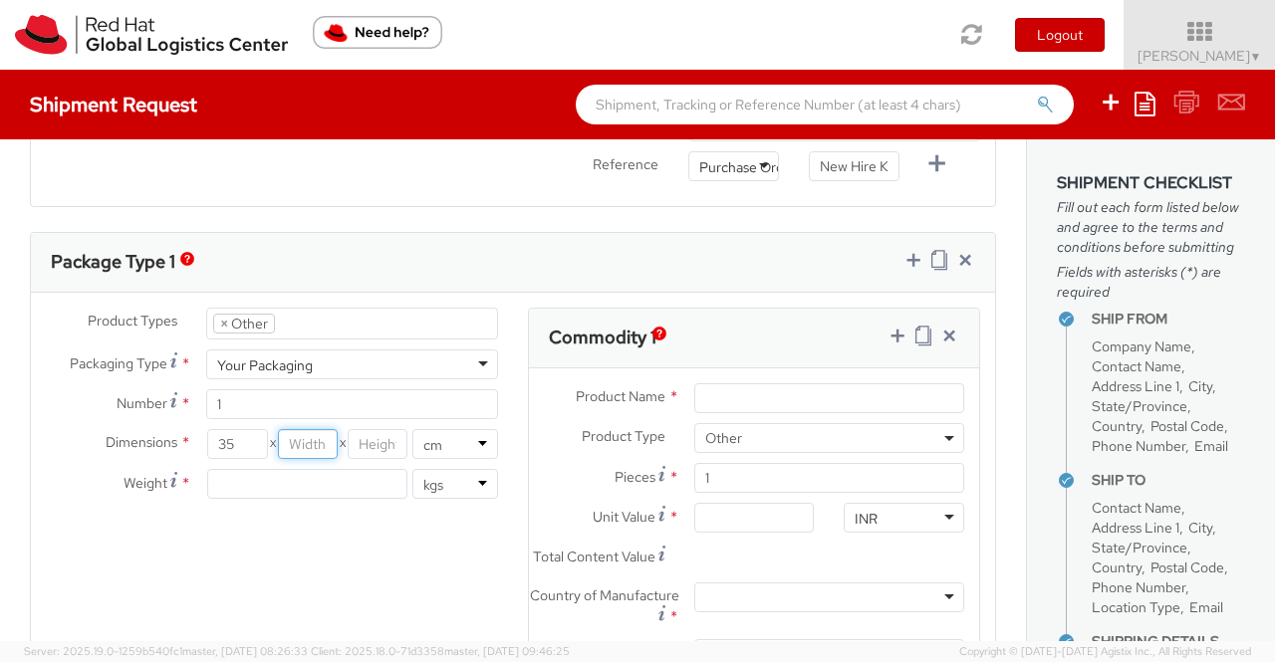
click at [289, 435] on input "number" at bounding box center [308, 444] width 60 height 30
type input "30"
click at [360, 435] on input "number" at bounding box center [378, 444] width 60 height 30
type input "15"
drag, startPoint x: 375, startPoint y: 565, endPoint x: 322, endPoint y: 460, distance: 117.6
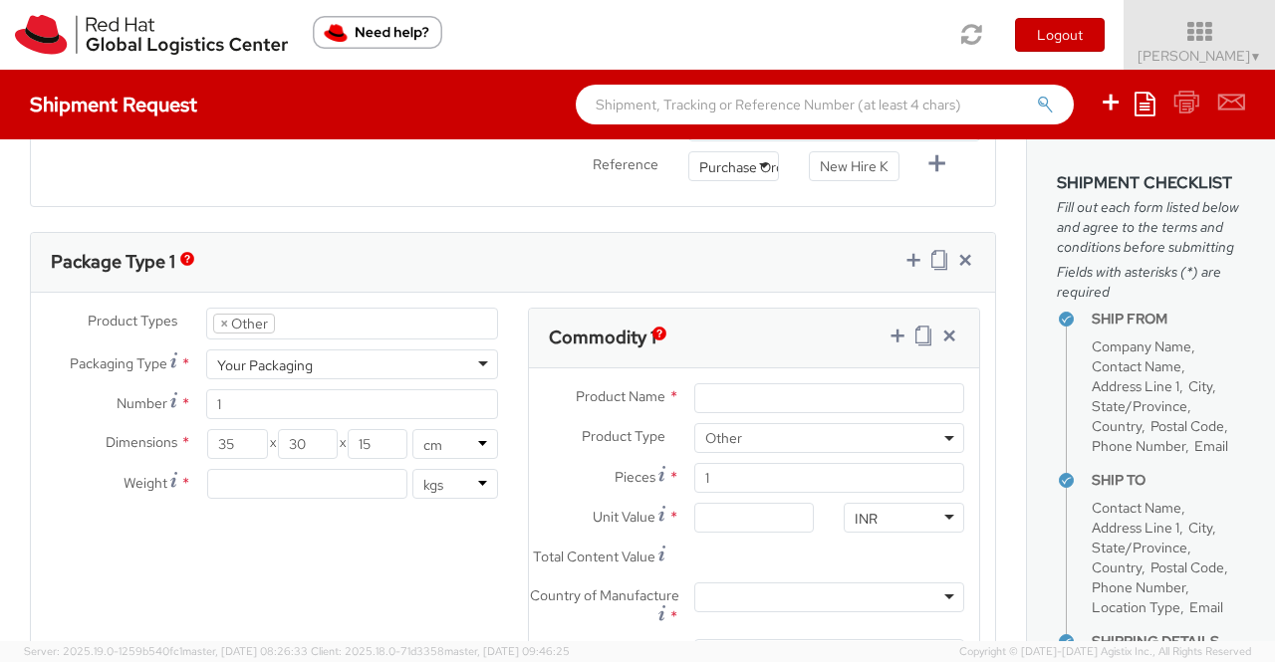
click at [374, 565] on div "Product Types * Documents Docking Station Laptop Monitor Other Hardware Server …" at bounding box center [513, 526] width 964 height 437
click at [325, 478] on input "number" at bounding box center [307, 484] width 200 height 30
type input "0.70"
click at [396, 557] on div "Product Types * Documents Docking Station Laptop Monitor Other Hardware Server …" at bounding box center [513, 526] width 964 height 437
click at [749, 383] on input "Product Name *" at bounding box center [829, 398] width 270 height 30
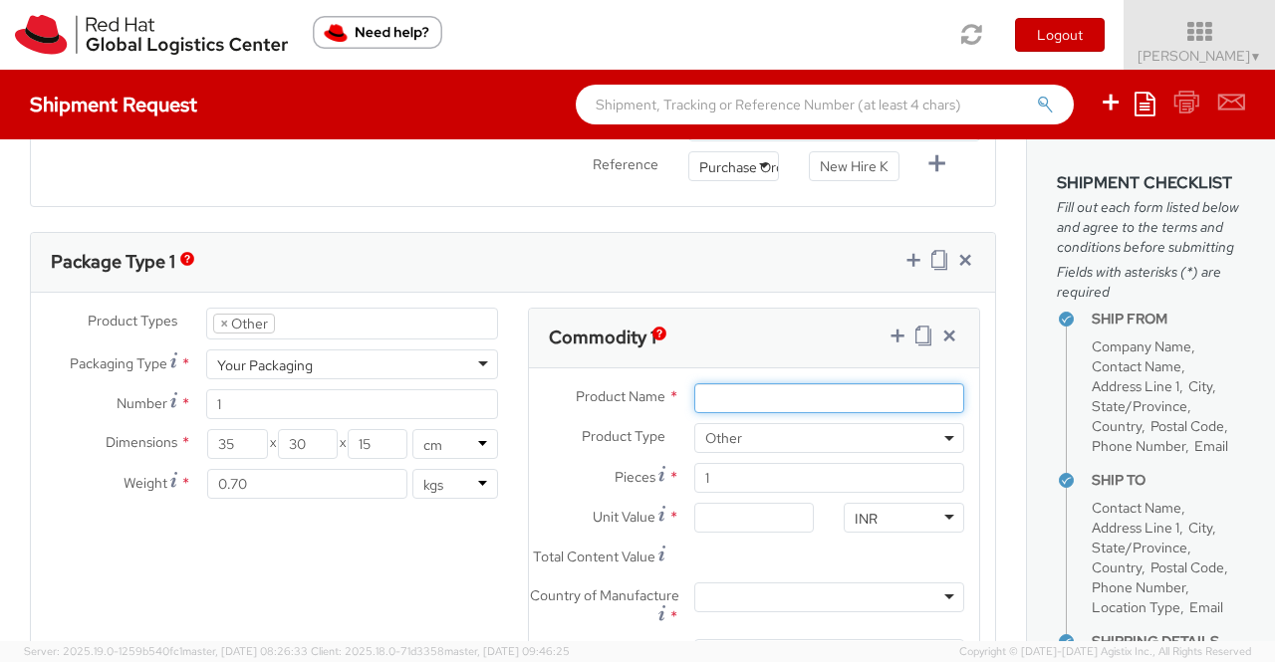
paste input "Postcard"
type input "Postcard"
click at [910, 505] on div "INR" at bounding box center [903, 518] width 120 height 30
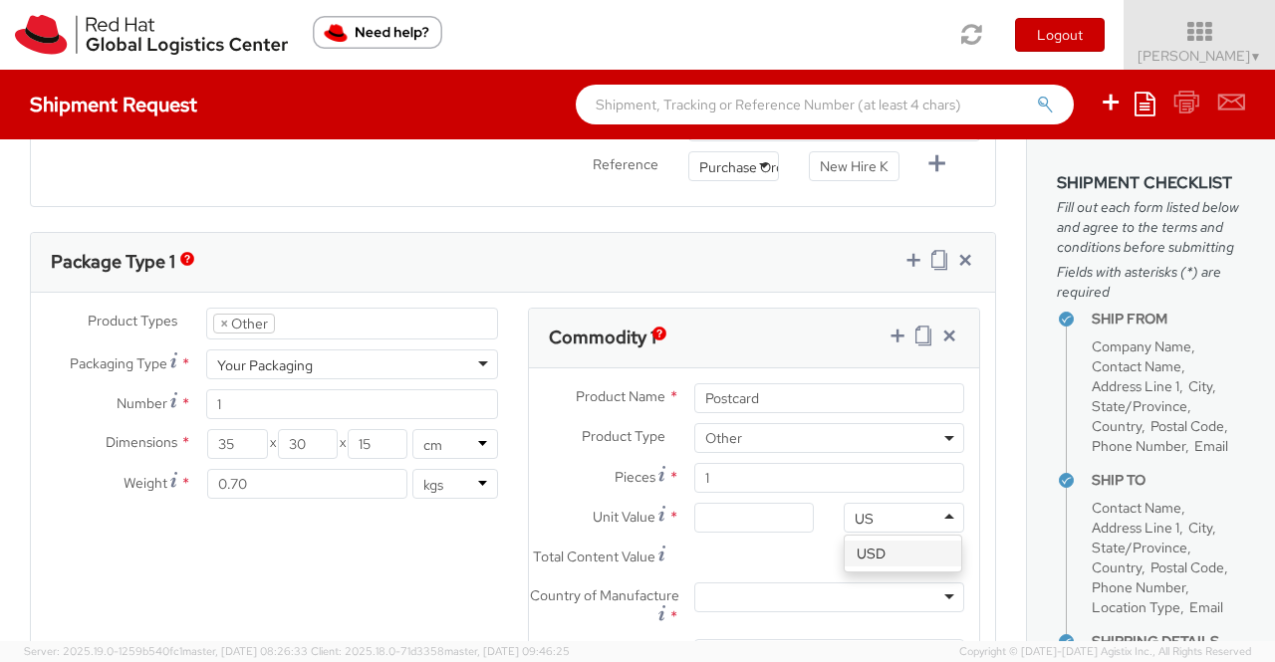
scroll to position [0, 0]
type input "USD"
click at [757, 509] on input "Unit Value *" at bounding box center [754, 518] width 120 height 30
type input "0.60"
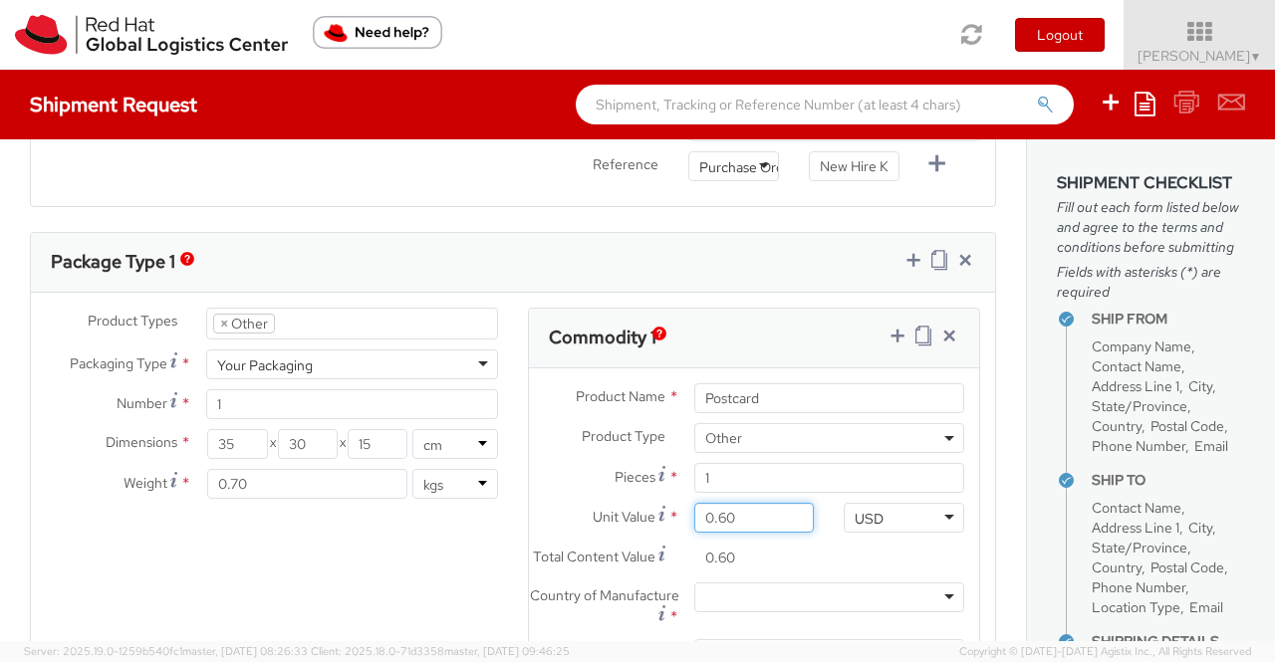
type input "0.69"
click at [826, 574] on div "Total Content Value * 0.69" at bounding box center [754, 563] width 450 height 40
click at [932, 608] on div at bounding box center [829, 598] width 270 height 30
type input "United"
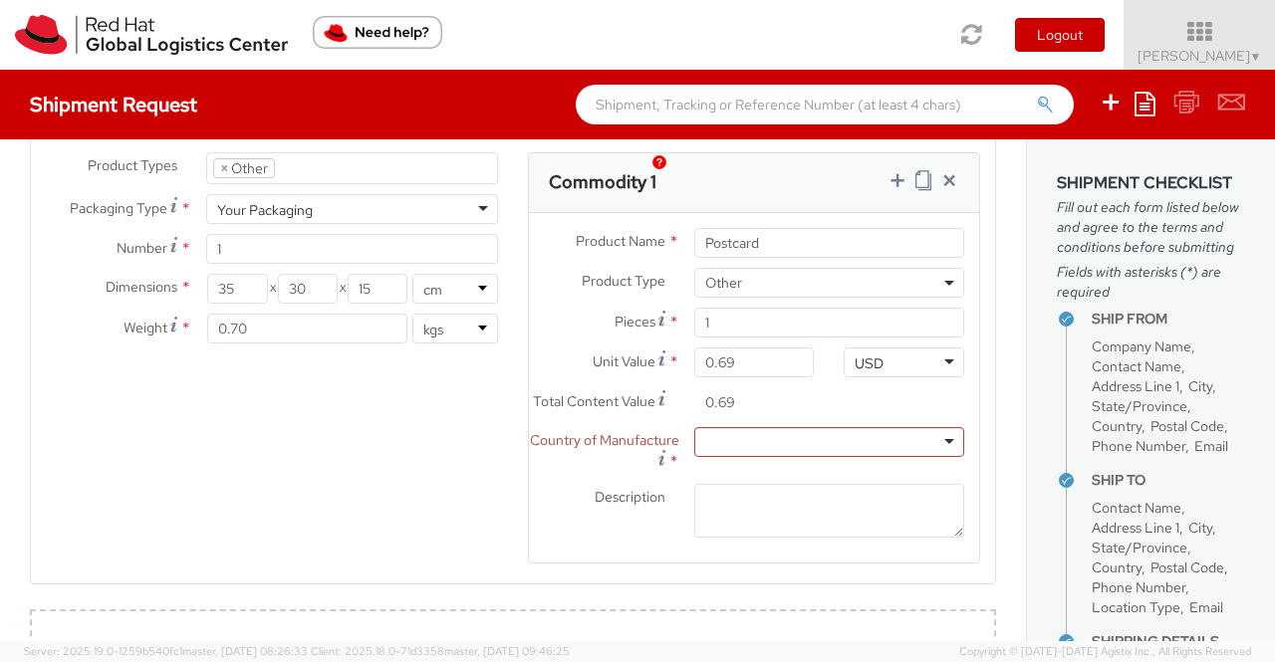
scroll to position [1071, 0]
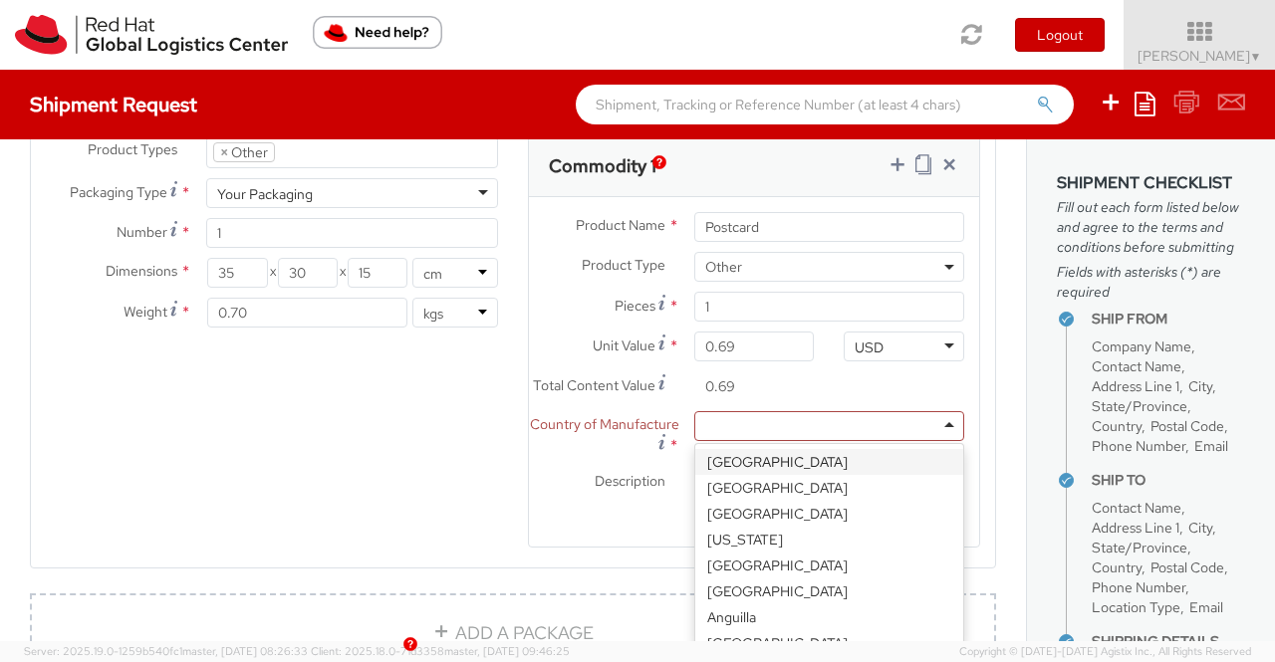
click at [771, 438] on div at bounding box center [829, 426] width 270 height 30
type input "Uni"
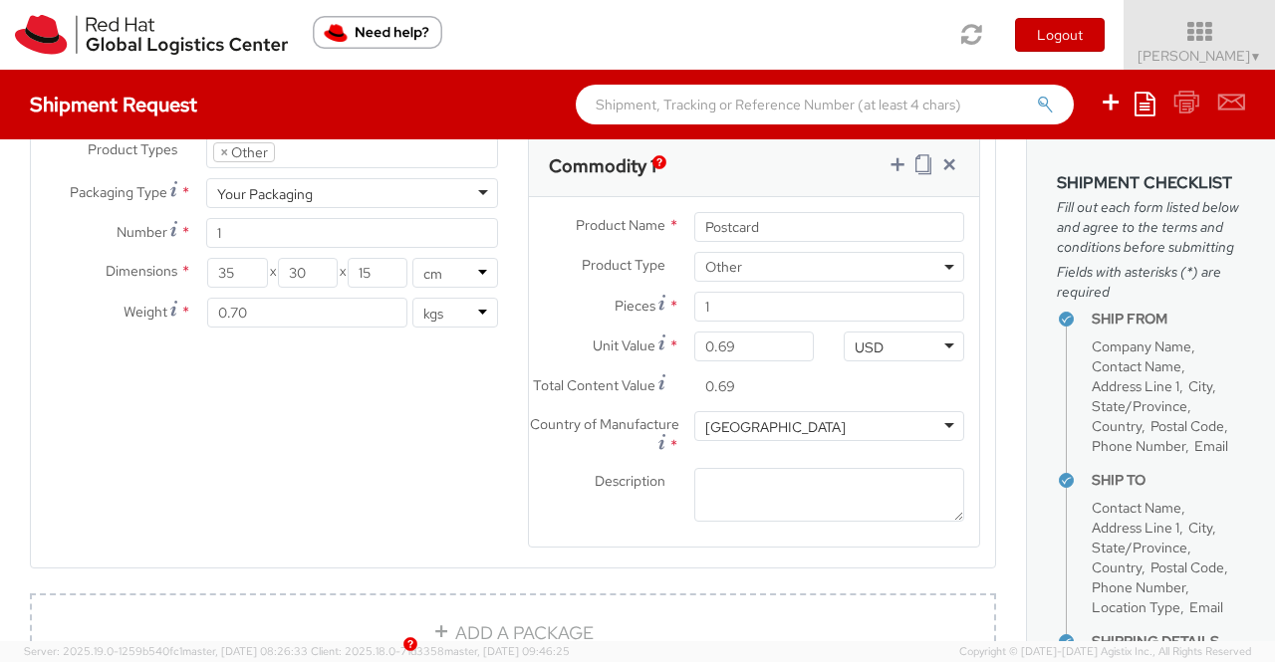
scroll to position [0, 0]
click at [803, 489] on textarea "Description *" at bounding box center [829, 495] width 270 height 55
paste textarea "Red Hat Branded (Sample - not for resale, value for customs purpose only)"
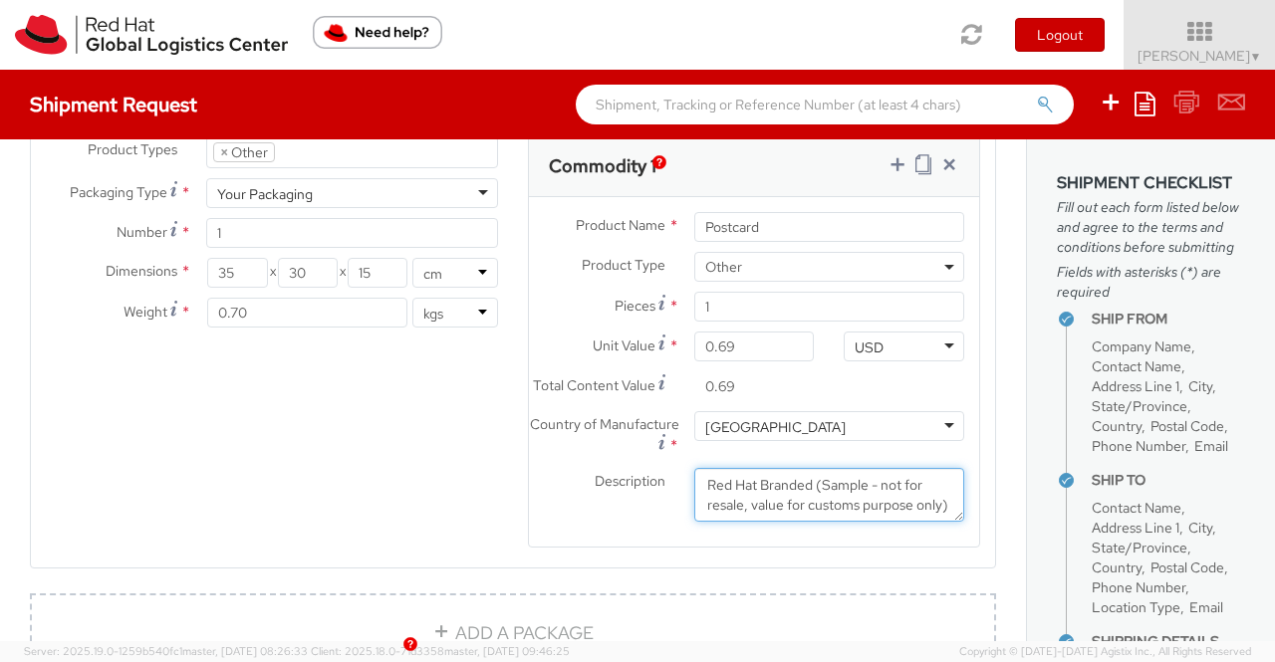
scroll to position [13, 0]
type textarea "Red Hat Branded (Sample - not for resale, value for customs purpose only)"
drag, startPoint x: 443, startPoint y: 482, endPoint x: 517, endPoint y: 234, distance: 258.7
click at [436, 481] on div "Product Types * Documents Docking Station Laptop Monitor Other Hardware Server …" at bounding box center [513, 354] width 964 height 437
click at [887, 156] on icon at bounding box center [897, 164] width 20 height 20
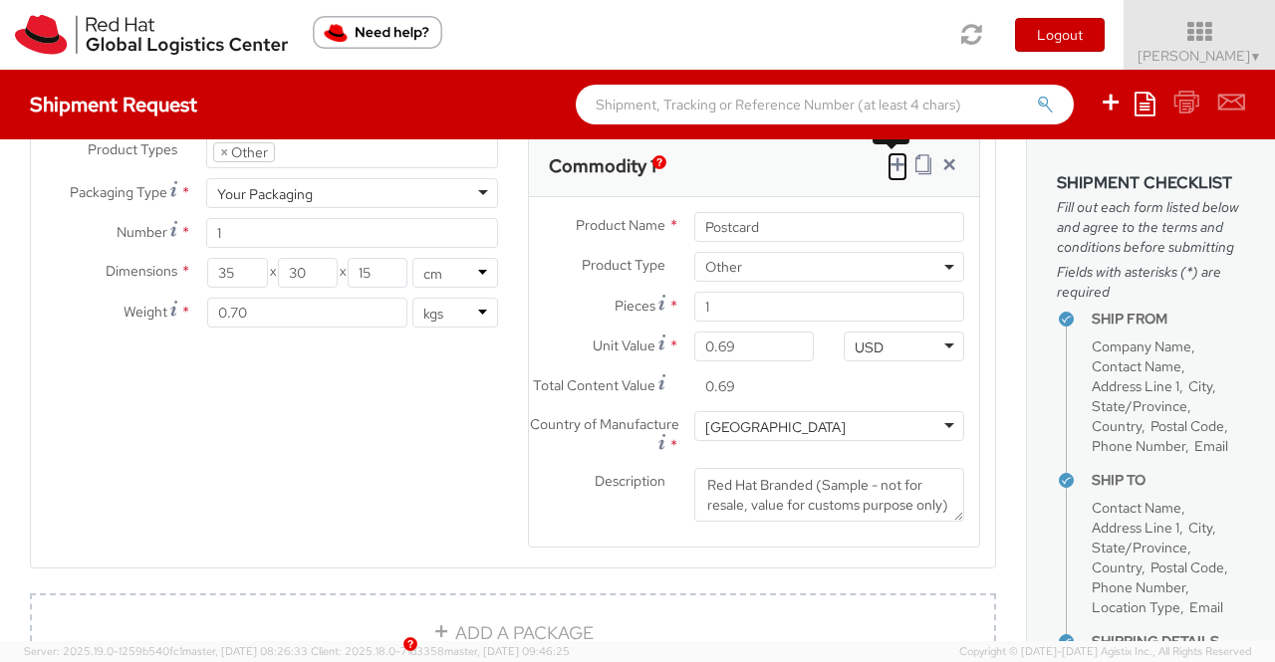
select select
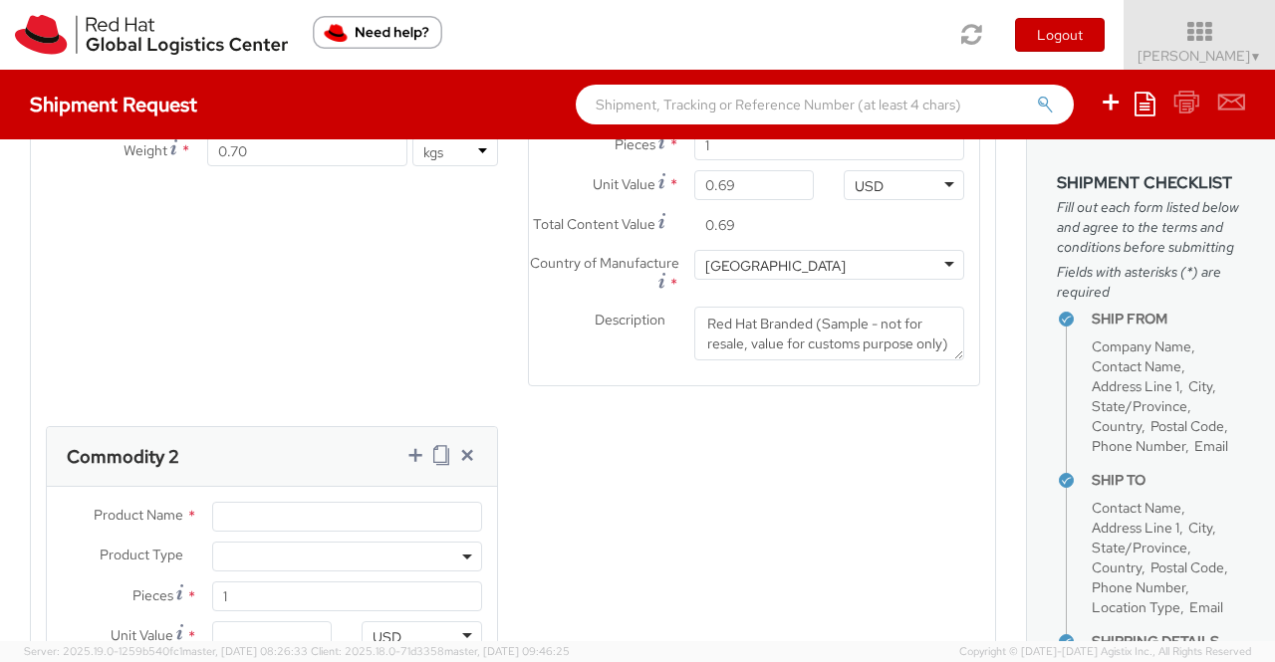
scroll to position [1370, 0]
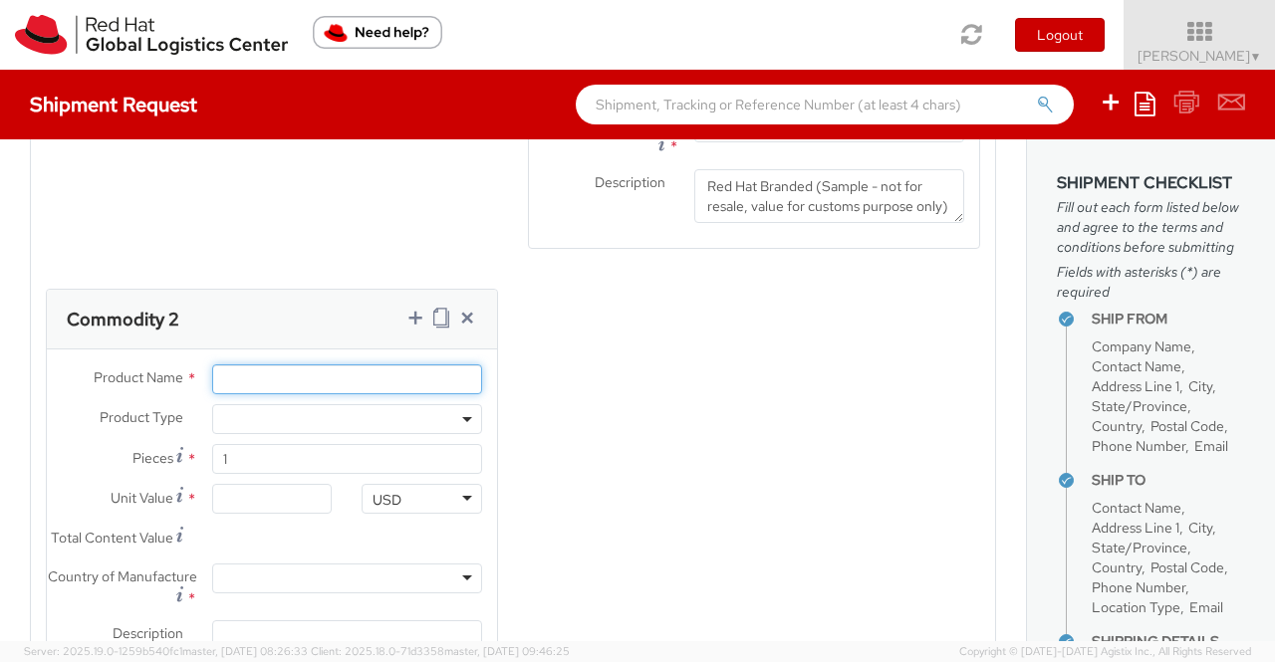
click at [235, 394] on input "Product Name *" at bounding box center [347, 379] width 270 height 30
paste input "Fedora Hat - 100% polyester"
type input "Fedora Hat - 100% polyester"
click at [571, 405] on div "Product Types * Documents Docking Station Laptop Monitor Other Hardware Server …" at bounding box center [513, 282] width 964 height 888
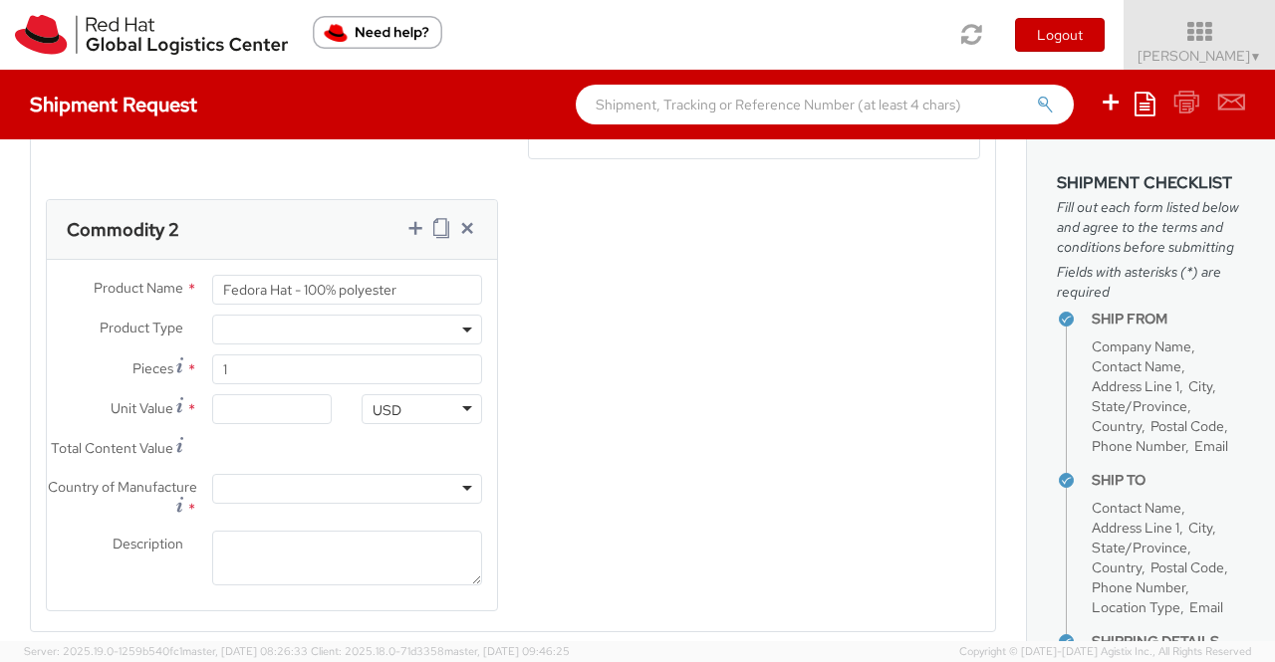
scroll to position [1569, 0]
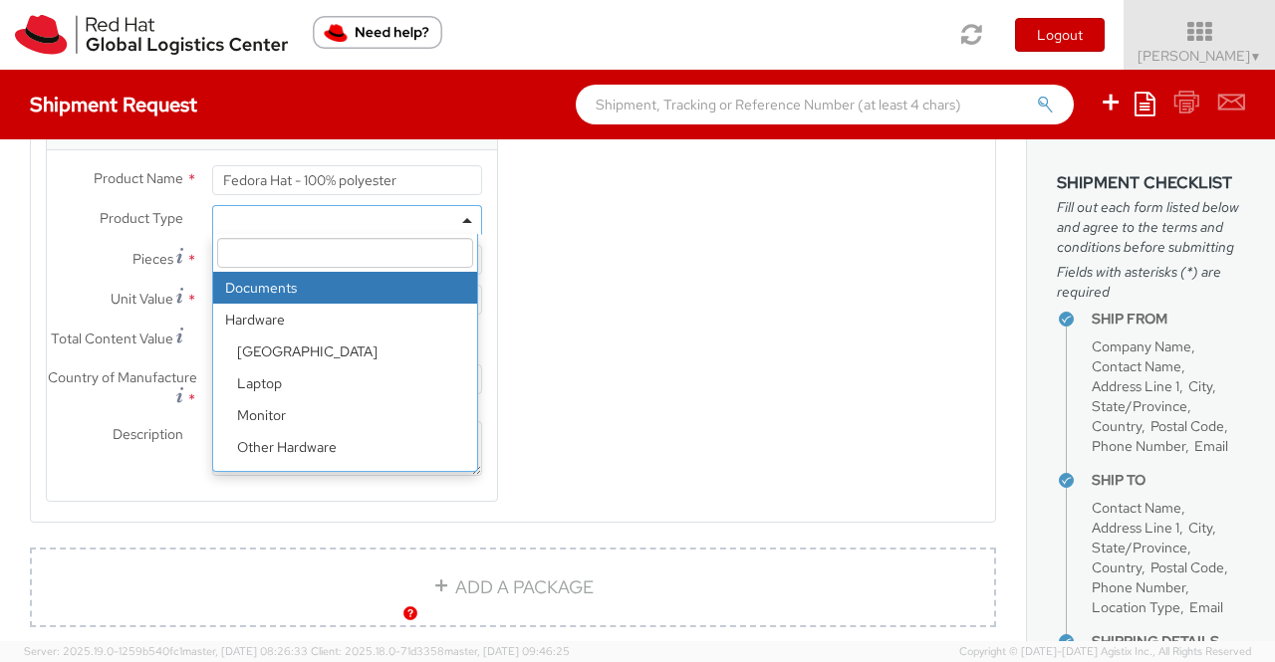
click at [454, 229] on span at bounding box center [347, 220] width 270 height 30
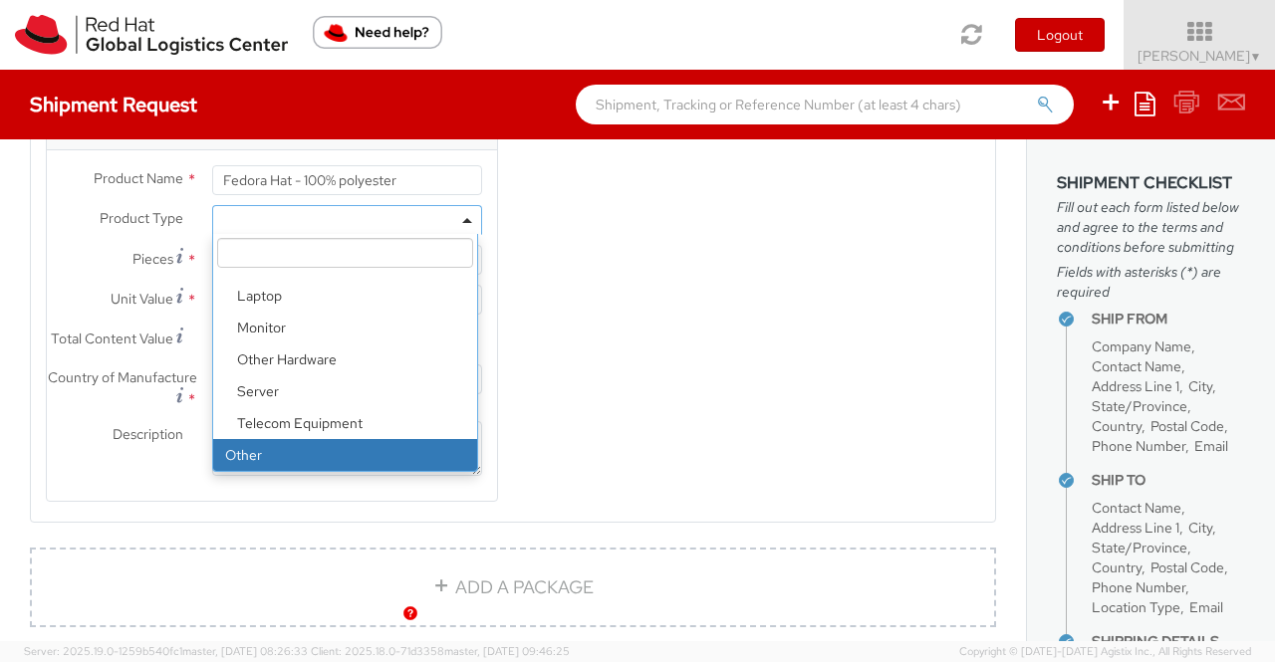
select select "OTHER"
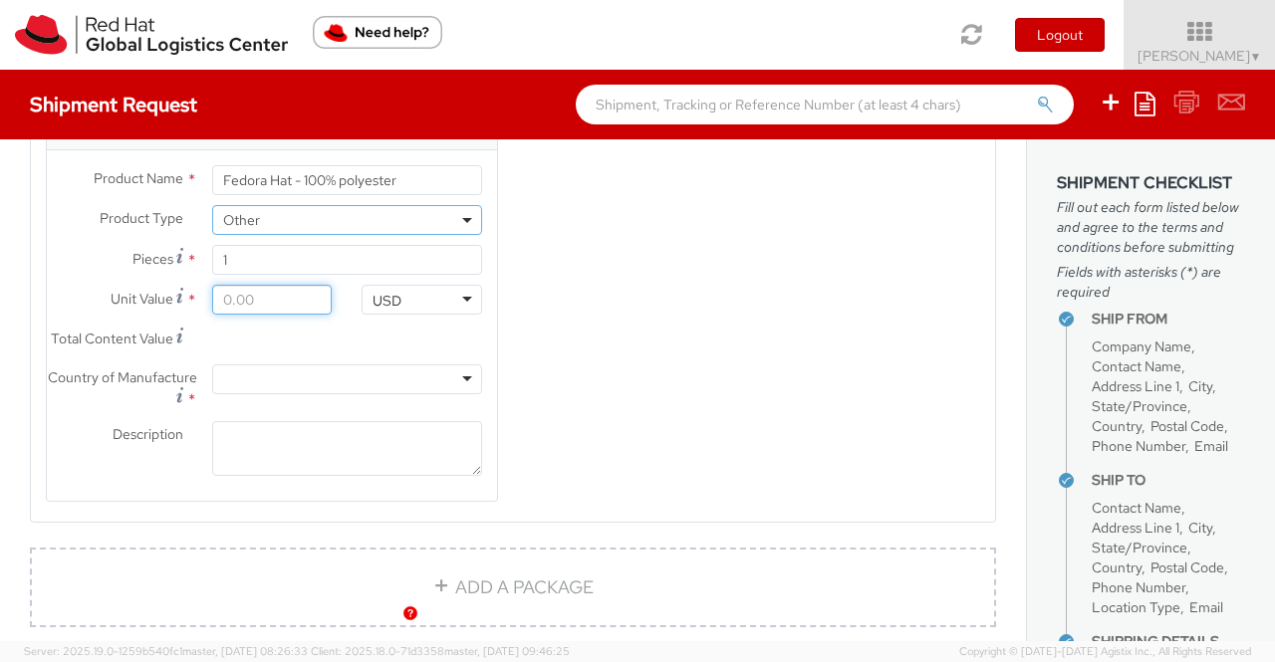
click at [221, 312] on input "Unit Value *" at bounding box center [272, 300] width 120 height 30
type input "1.00"
type input "18.00"
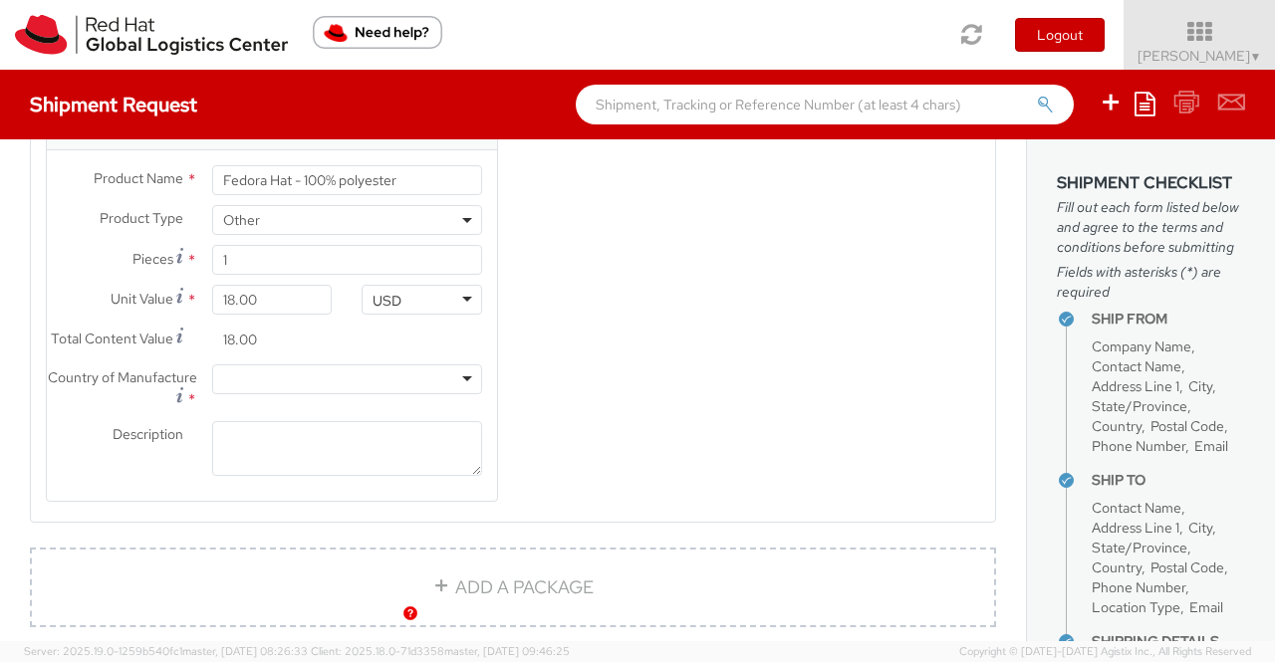
click at [644, 367] on div "Product Types * Documents Docking Station Laptop Monitor Other Hardware Server …" at bounding box center [513, 83] width 964 height 888
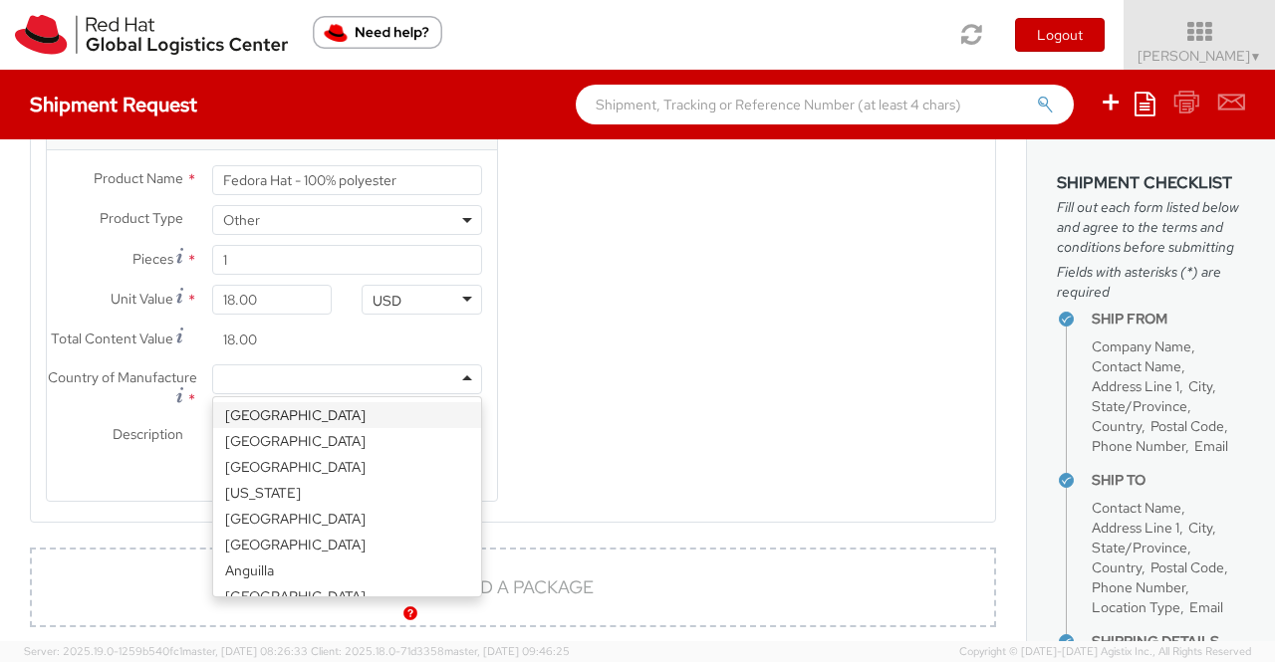
click at [352, 394] on div at bounding box center [347, 379] width 270 height 30
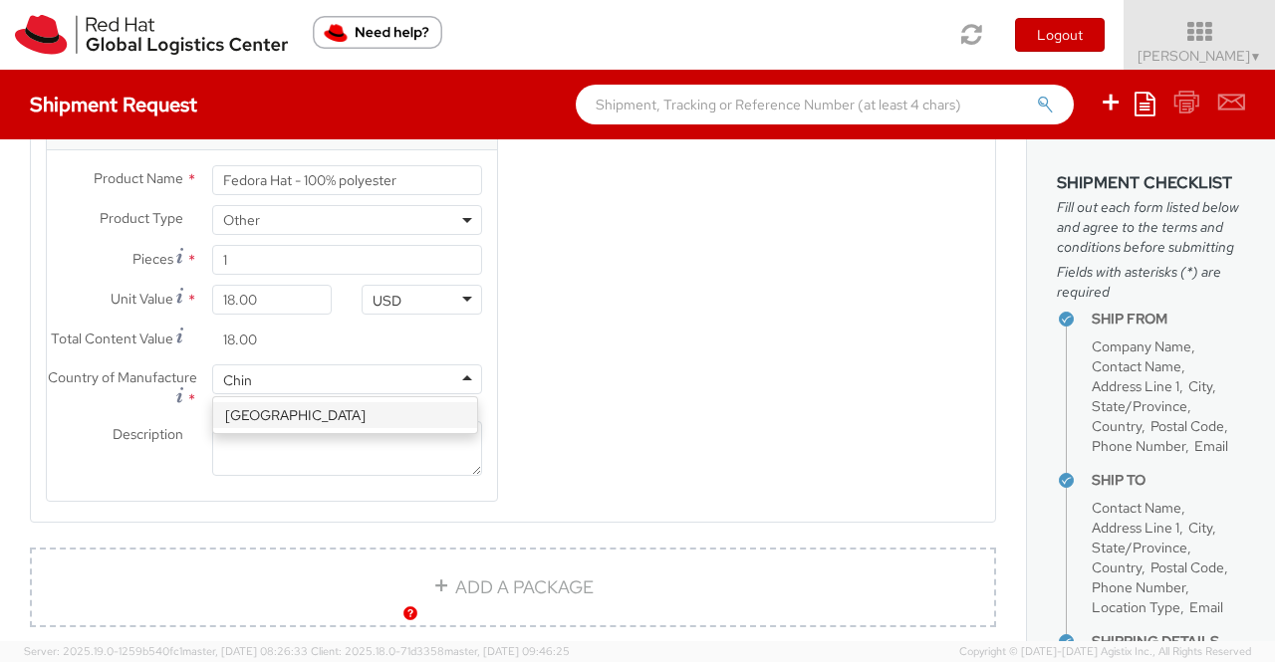
type input "[GEOGRAPHIC_DATA]"
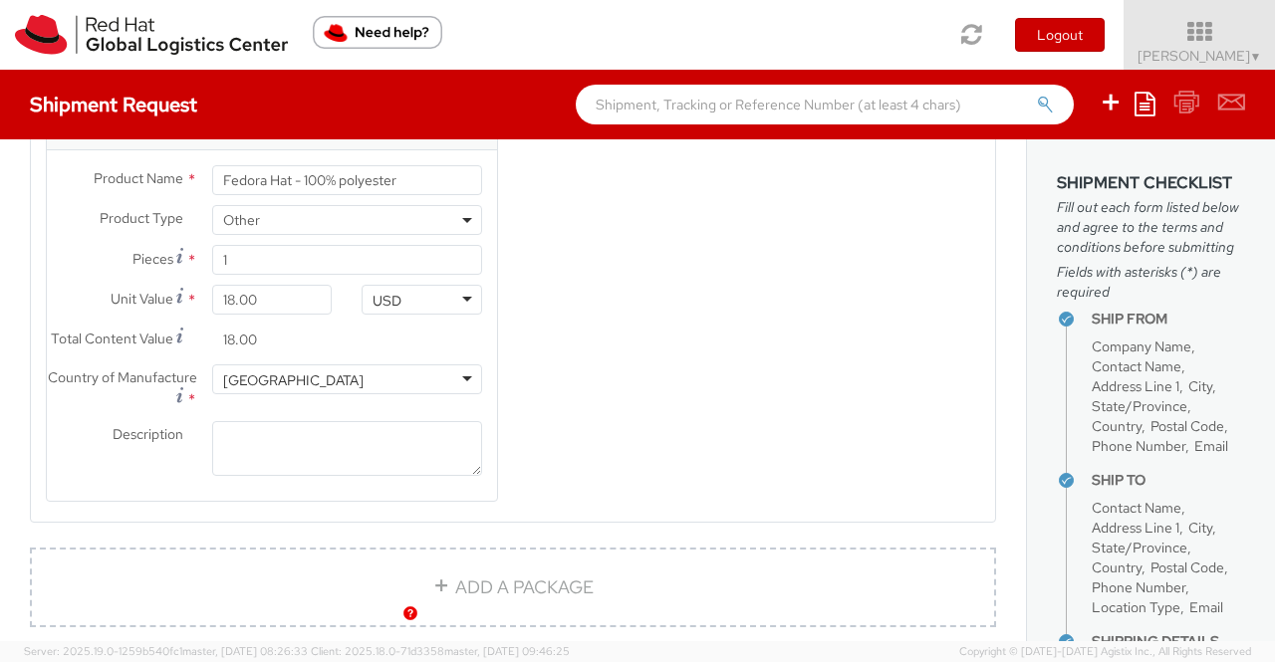
scroll to position [0, 0]
click at [353, 464] on textarea "Description *" at bounding box center [347, 448] width 270 height 55
paste textarea "Red Hat Branded (Sample - not for resale, value for customs purpose only)"
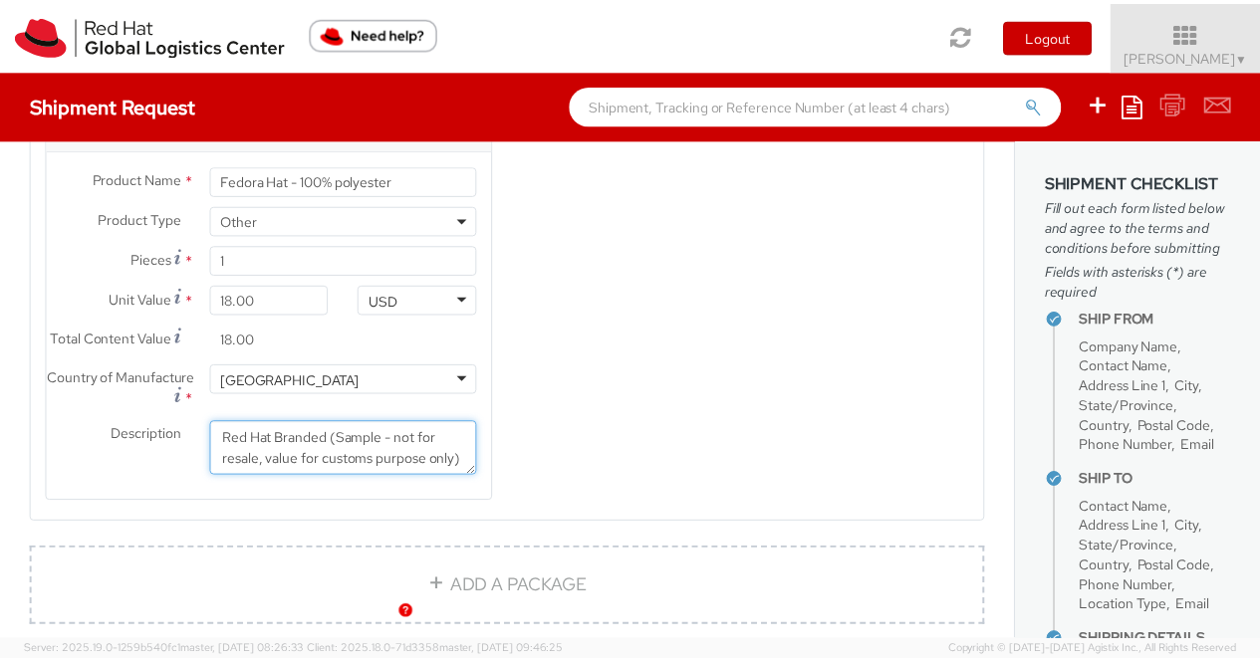
scroll to position [12, 0]
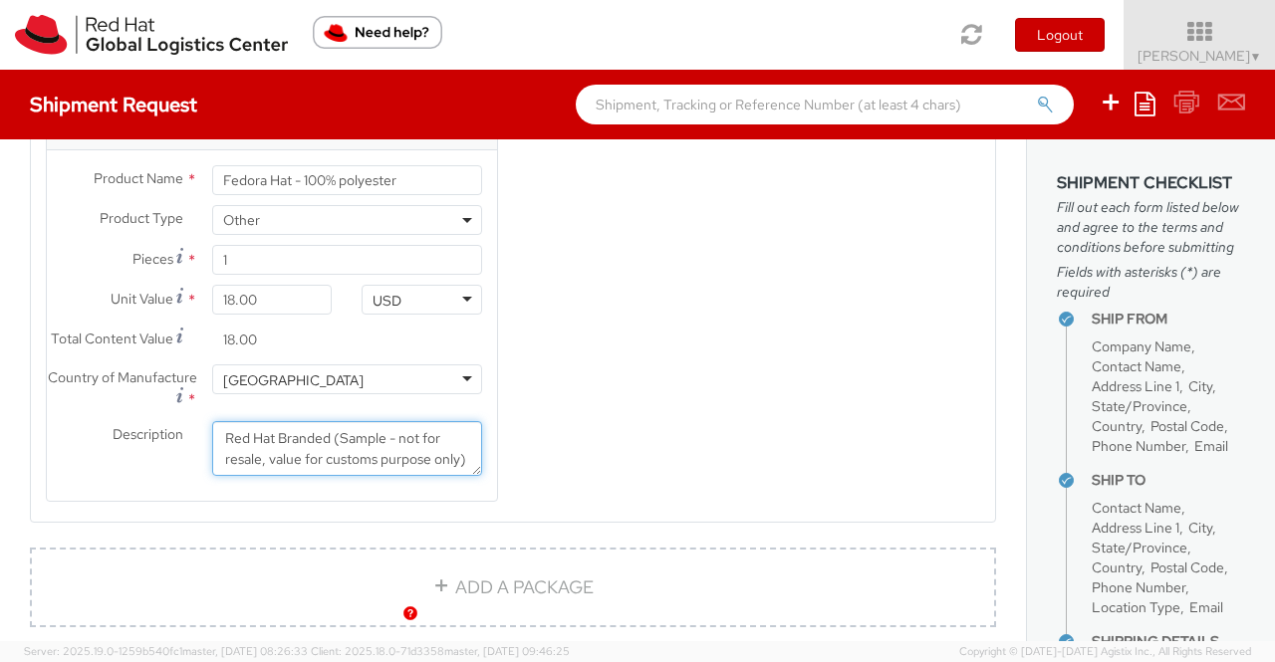
type textarea "Red Hat Branded (Sample - not for resale, value for customs purpose only)"
click at [607, 466] on div "Product Types * Documents Docking Station Laptop Monitor Other Hardware Server …" at bounding box center [513, 83] width 964 height 888
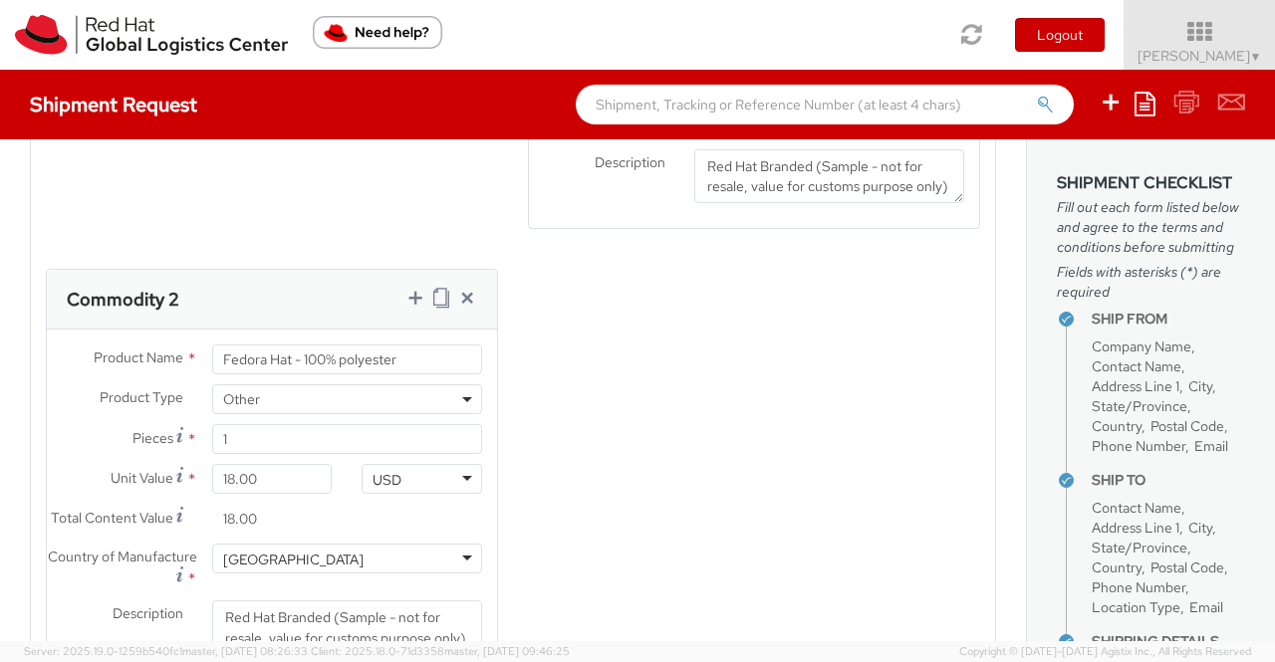
scroll to position [1370, 0]
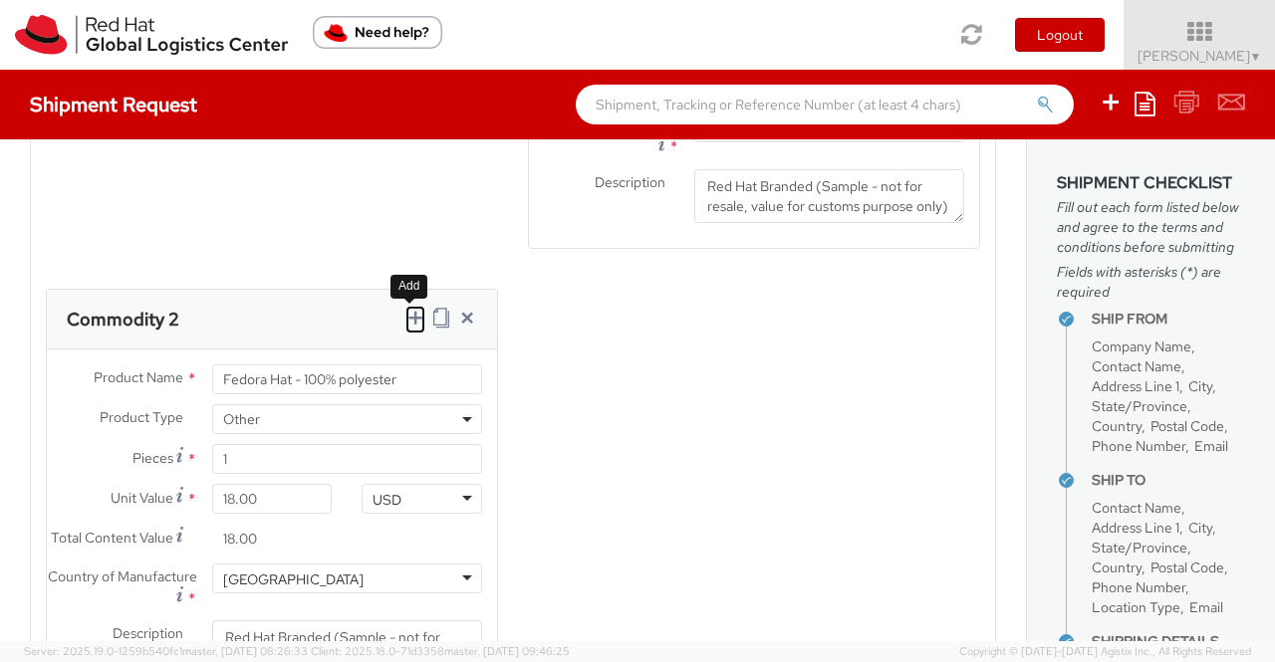
click at [411, 328] on icon at bounding box center [415, 318] width 20 height 20
select select
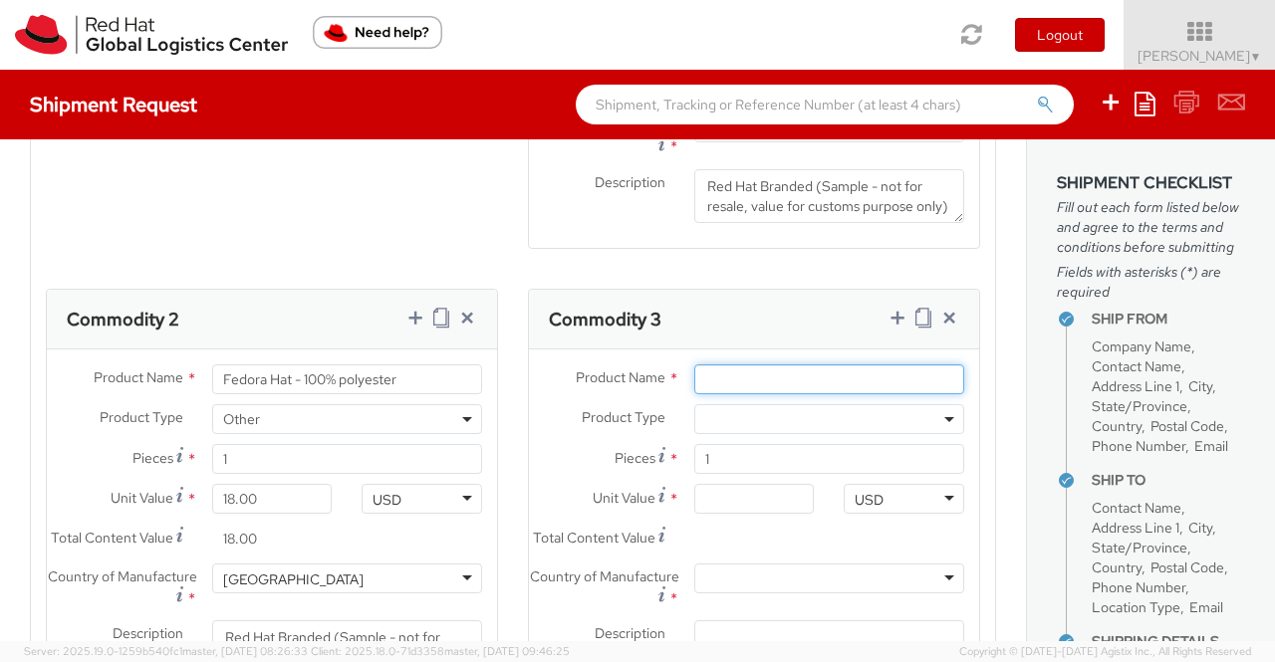
click at [721, 389] on input "Product Name *" at bounding box center [829, 379] width 270 height 30
paste input "Sticker"
type input "Sticker"
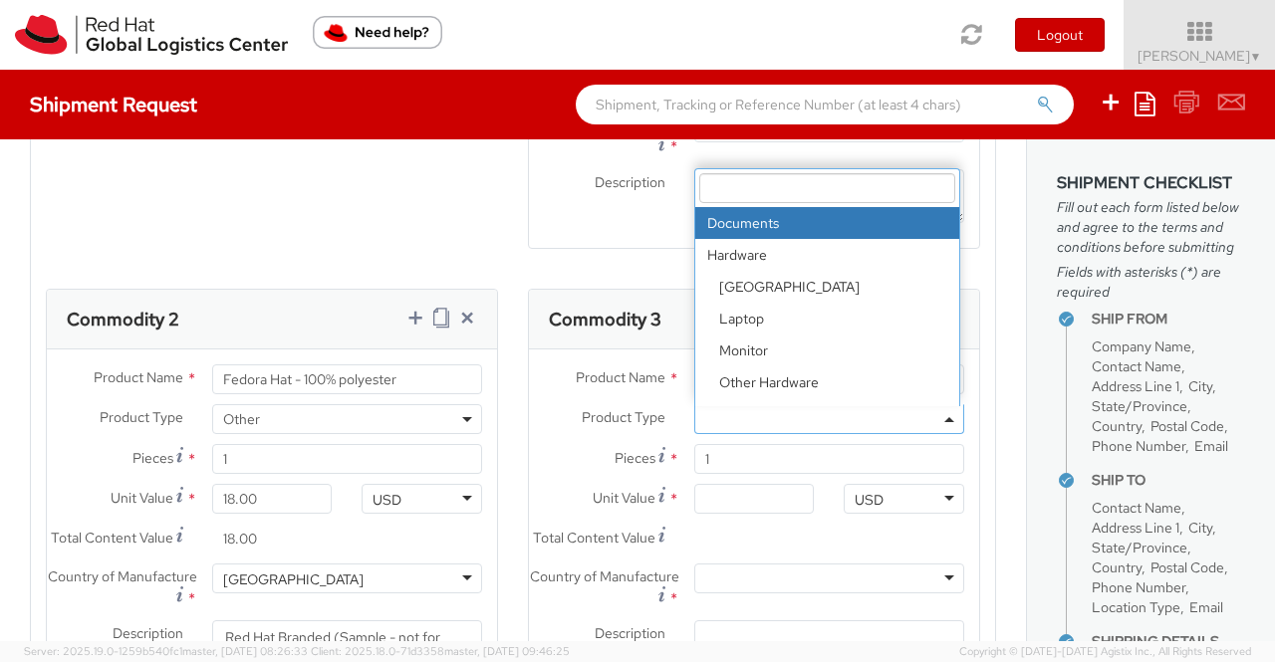
click at [944, 422] on b at bounding box center [949, 419] width 10 height 5
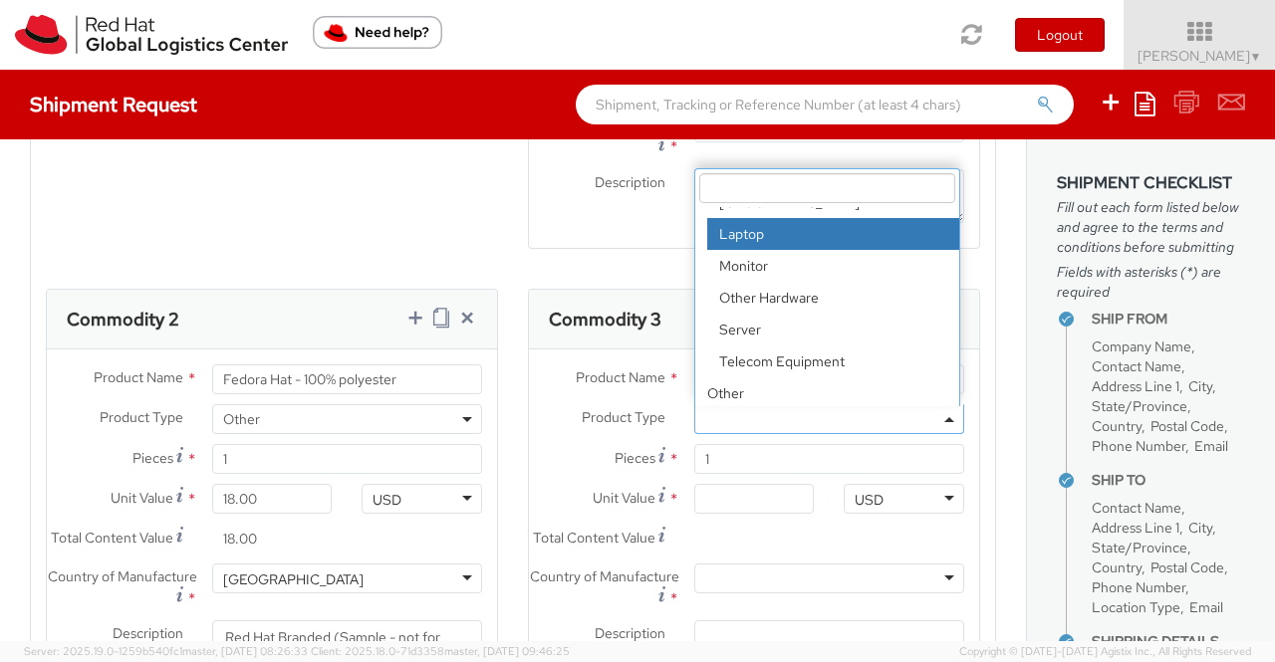
scroll to position [88, 0]
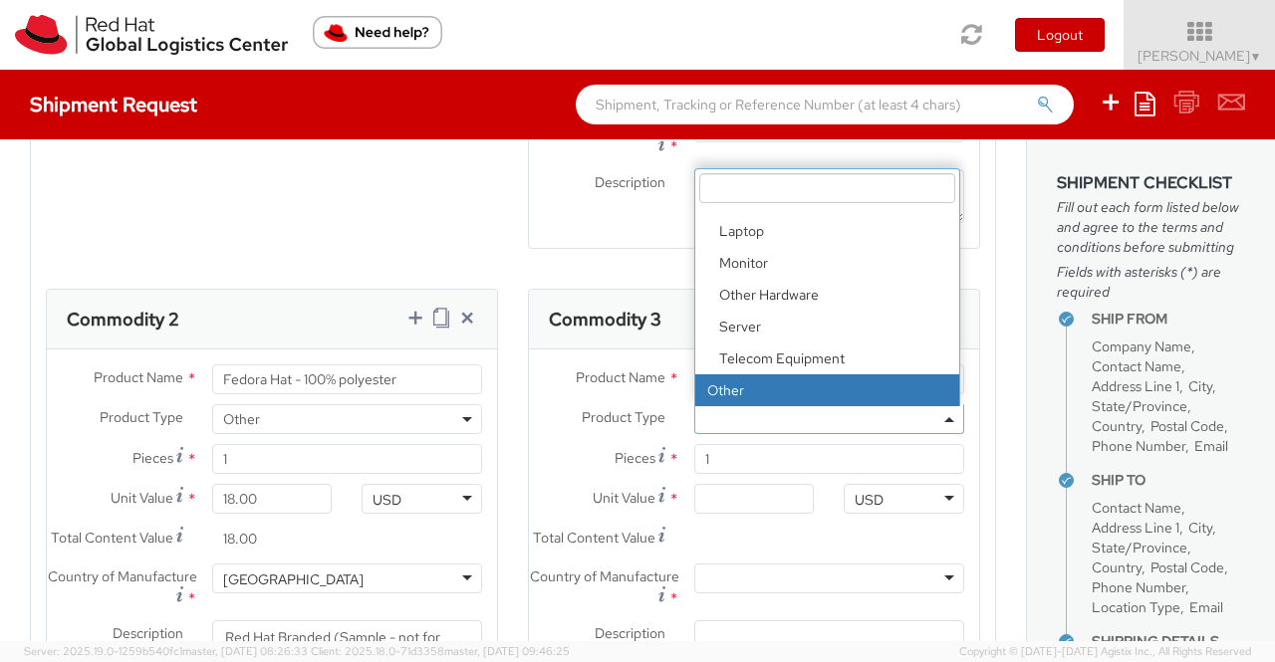
select select "OTHER"
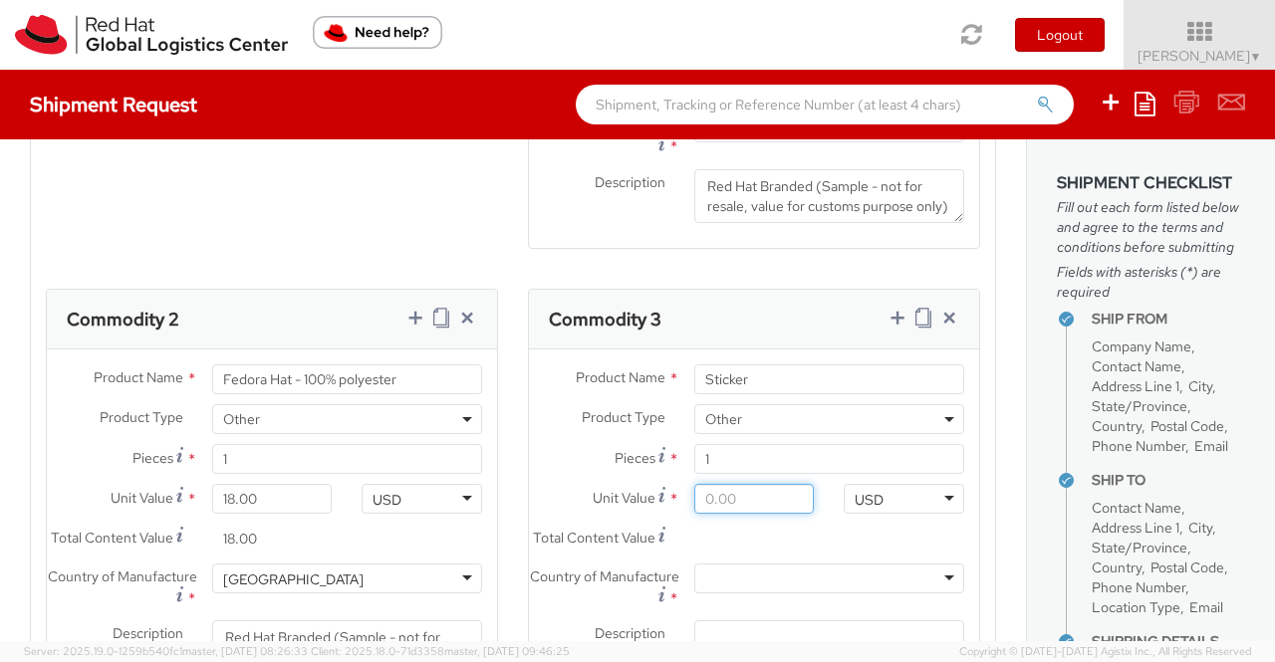
click at [742, 509] on input "Unit Value *" at bounding box center [754, 499] width 120 height 30
type input "0.20"
type input "0.29"
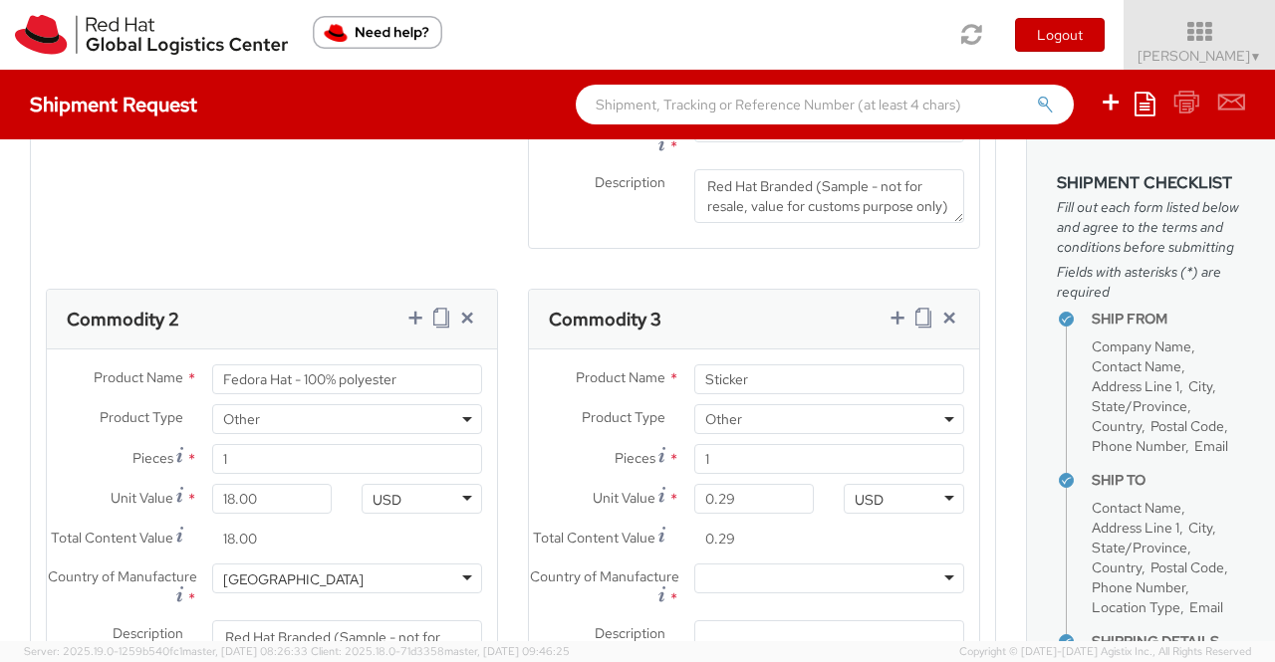
click at [537, 551] on label "Total Content Value *" at bounding box center [604, 537] width 150 height 27
click at [694, 554] on input "0.29" at bounding box center [754, 539] width 120 height 30
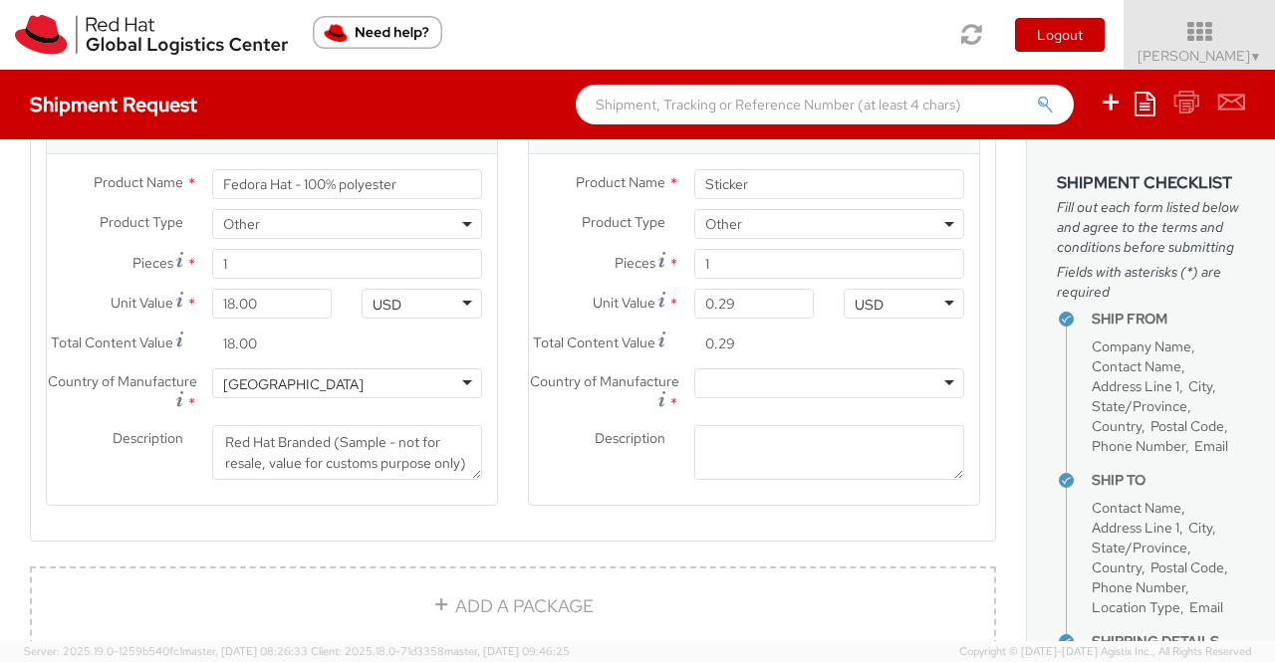
scroll to position [1569, 0]
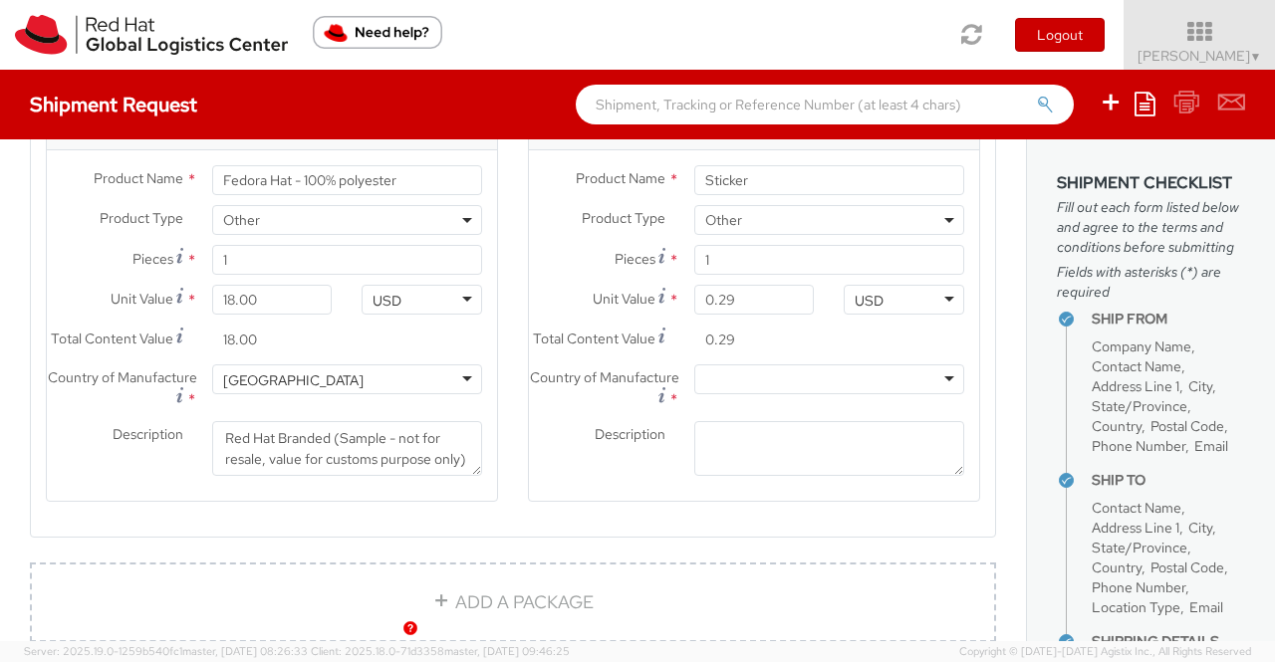
click at [771, 394] on div at bounding box center [829, 379] width 270 height 30
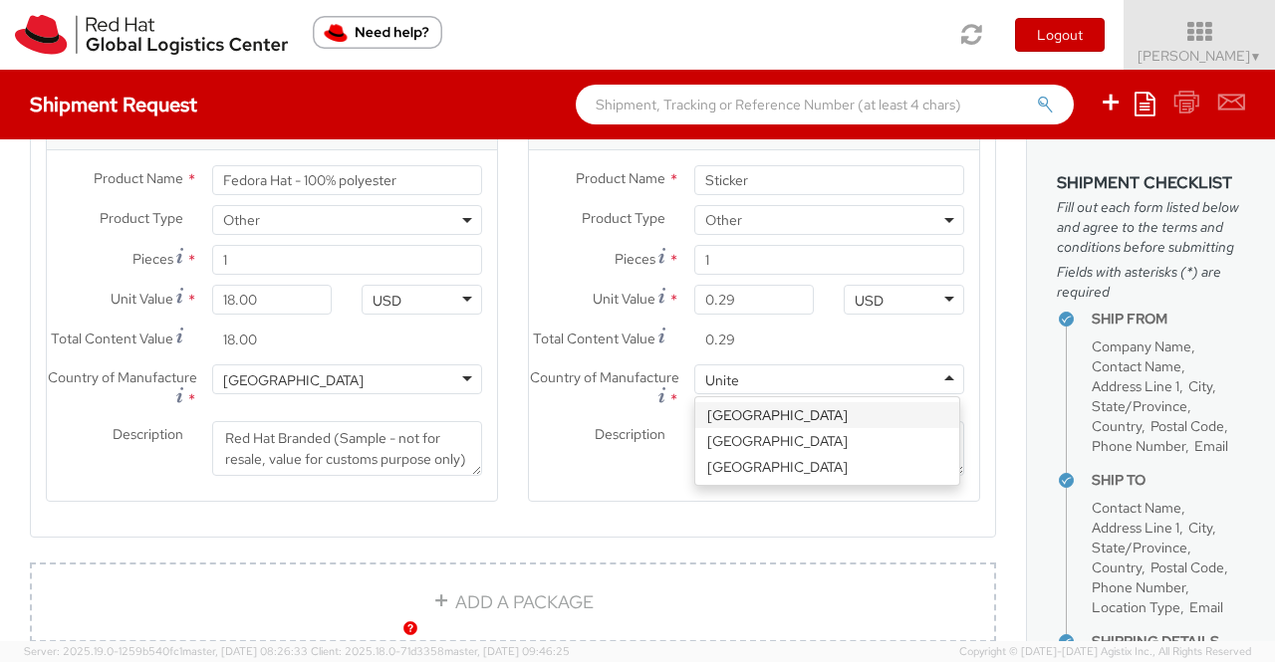
type input "United"
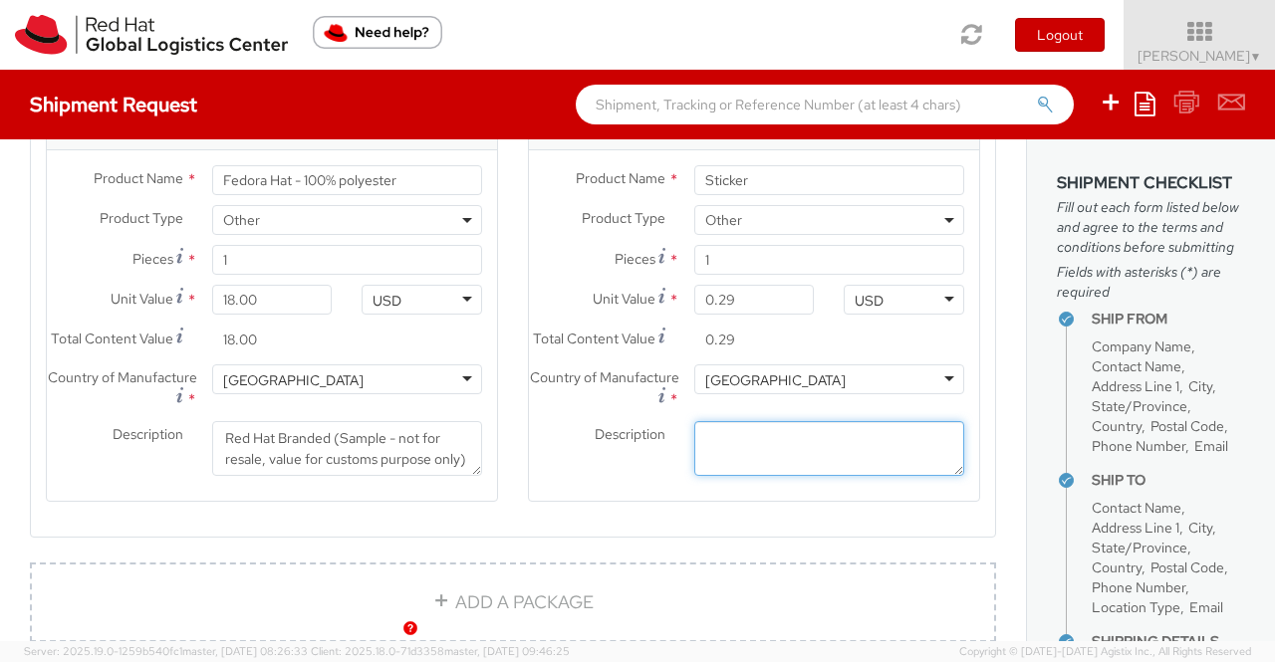
click at [833, 476] on textarea "Description *" at bounding box center [829, 448] width 270 height 55
paste textarea "Red Hat Branded (Sample - not for resale, value for customs purpose only)"
type textarea "Red Hat Branded (Sample - not for resale, value for customs purpose only)"
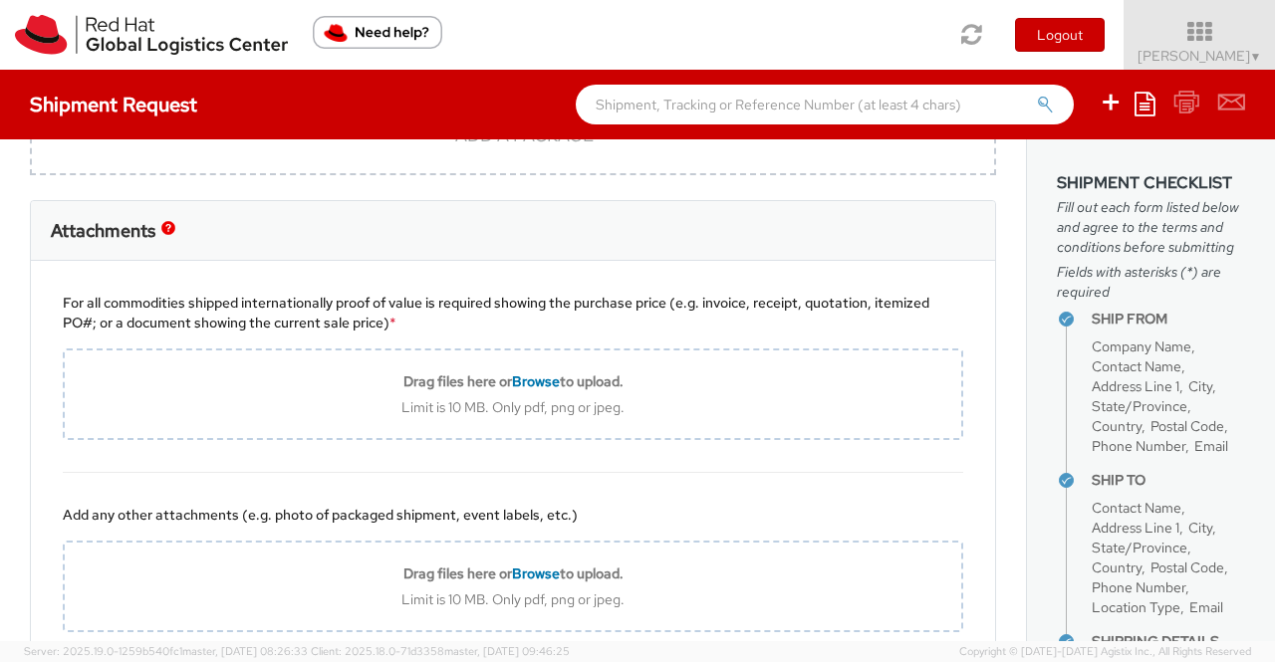
scroll to position [2067, 0]
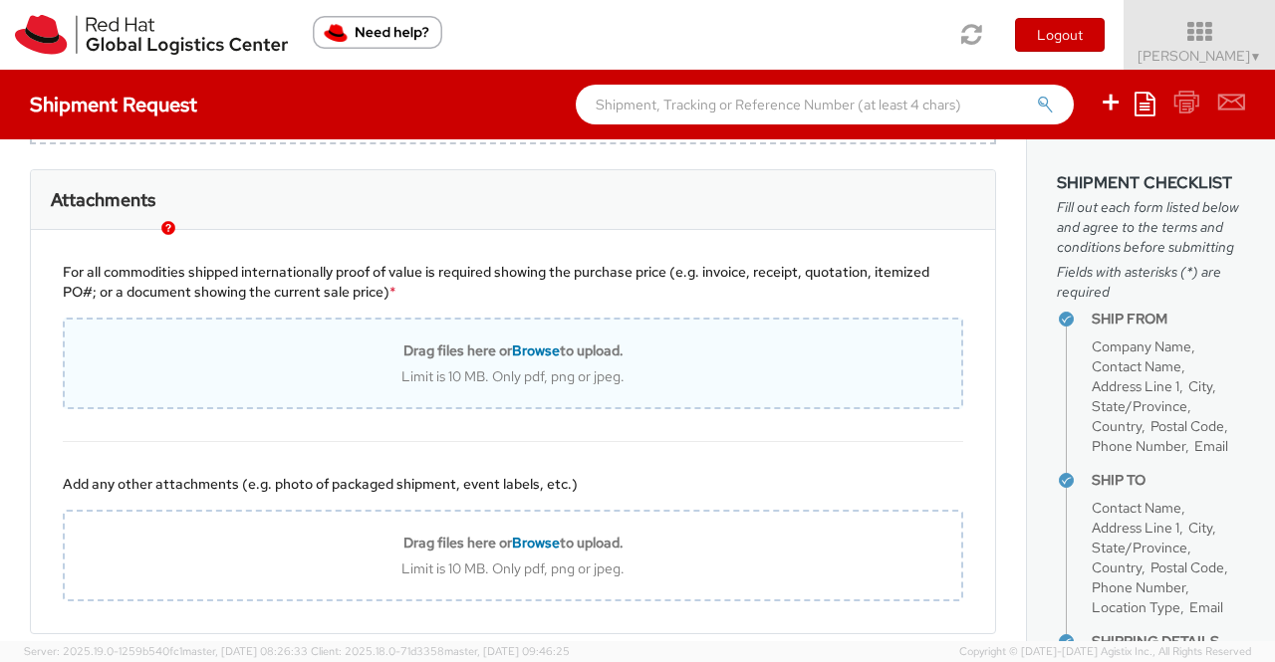
click at [524, 359] on span "Browse" at bounding box center [536, 351] width 48 height 18
type input "C:\fakepath\Value proof for NHO KIT.png"
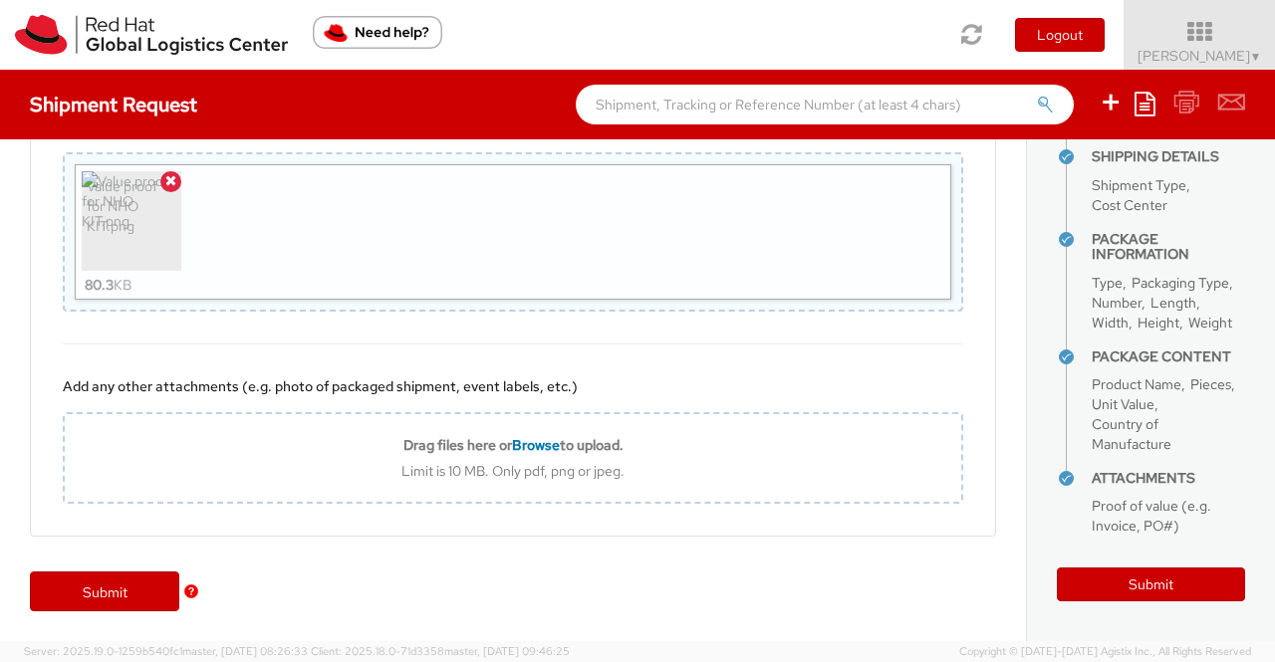
scroll to position [620, 0]
click at [1137, 581] on button "Submit" at bounding box center [1151, 585] width 188 height 34
type input "Fànpéilún"
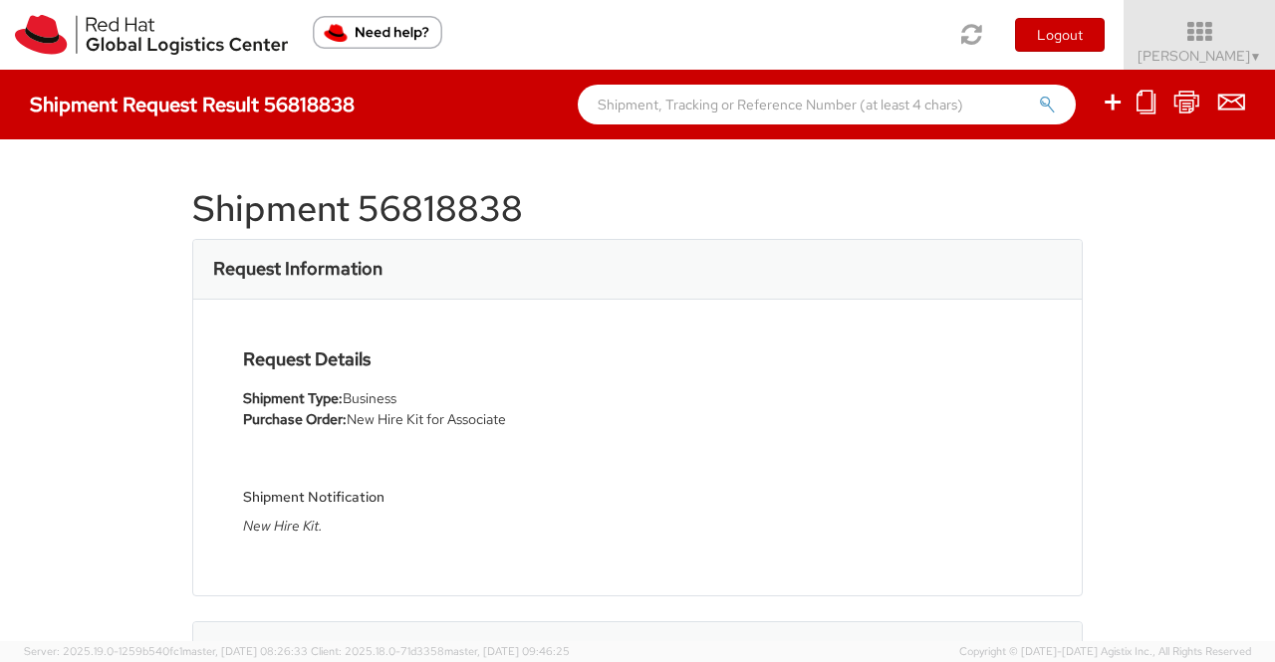
select select
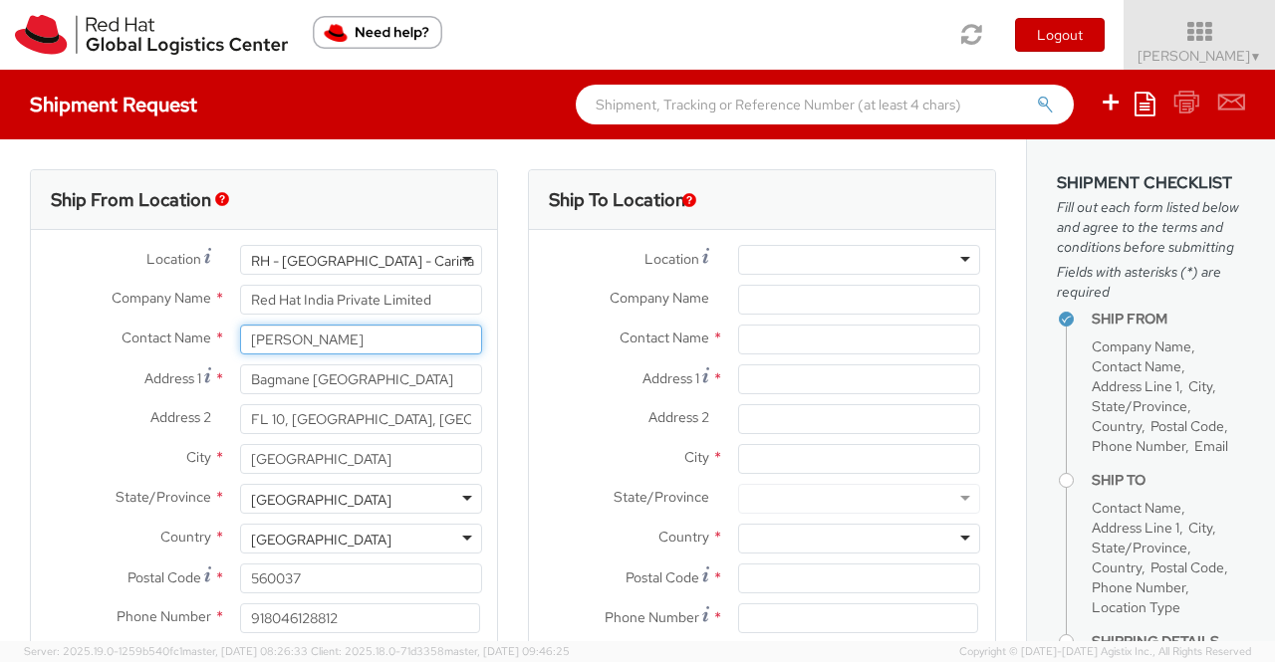
drag, startPoint x: 366, startPoint y: 341, endPoint x: 233, endPoint y: 344, distance: 133.5
click at [233, 344] on div "[PERSON_NAME]" at bounding box center [361, 340] width 272 height 30
type input "Pa"
select select "901"
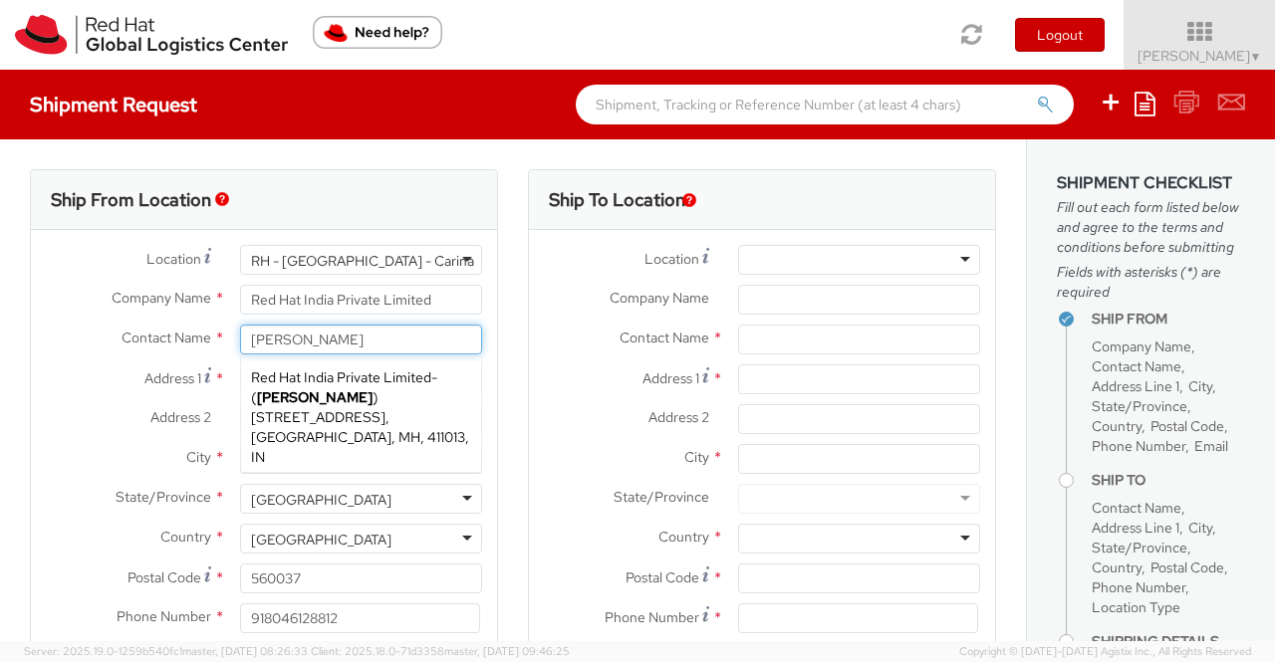
type input "Pallav Sen Gupta"
click at [49, 330] on label "Contact Name *" at bounding box center [128, 338] width 194 height 26
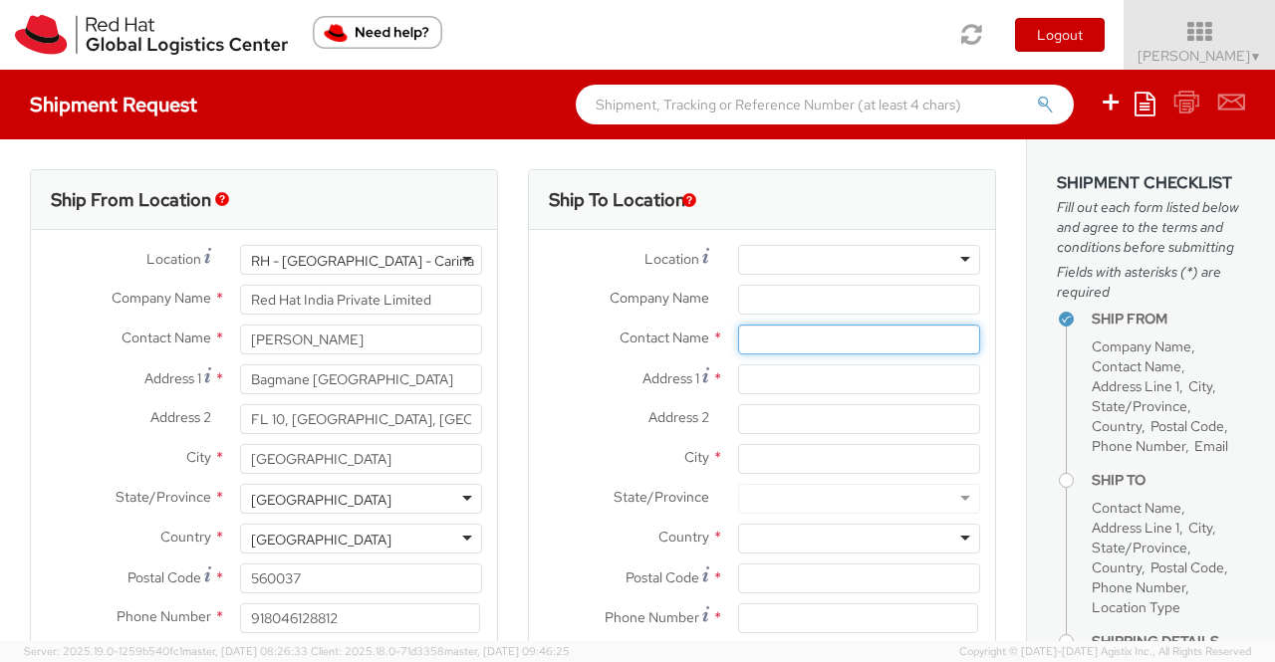
click at [804, 336] on input "text" at bounding box center [859, 340] width 242 height 30
paste input "Hiroaki Mori"
type input "Hiroaki Mori"
click at [954, 256] on div at bounding box center [859, 260] width 242 height 30
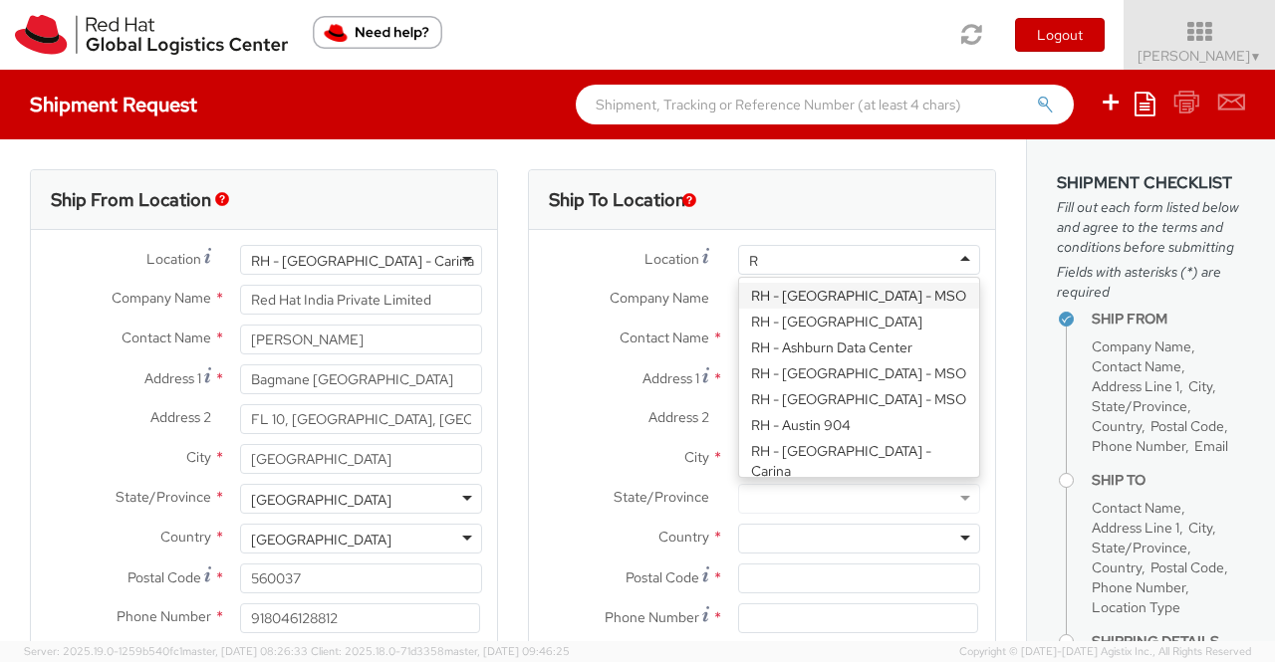
scroll to position [2146, 0]
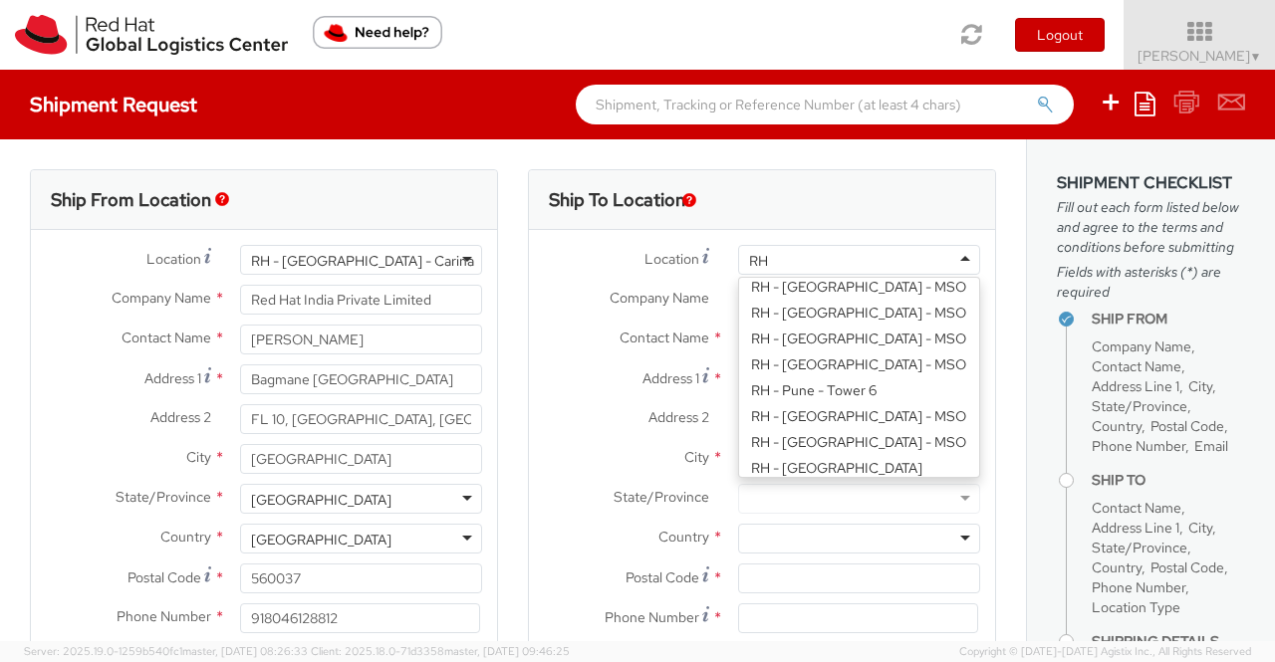
type input "R"
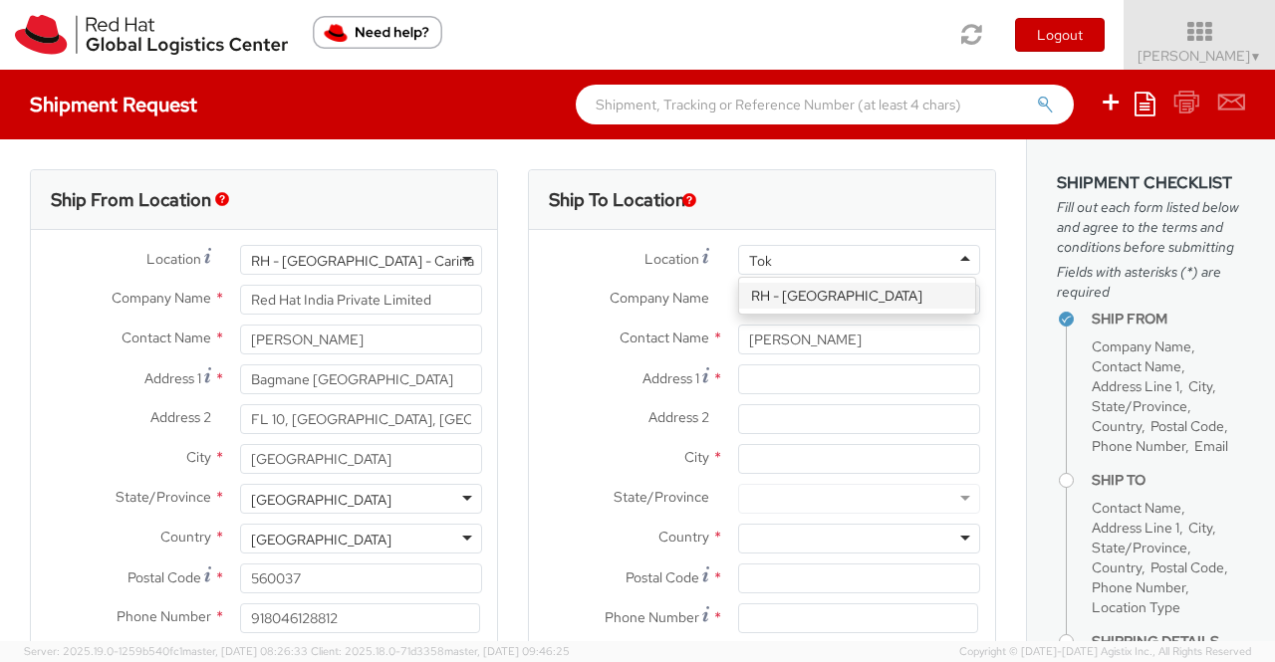
type input "Toky"
type input "Red Hat, KK"
type input "Ebisu Neonate 8F"
type input "1-18 Ebisu 4-chome Shibuya-ku"
type input "TOKYO"
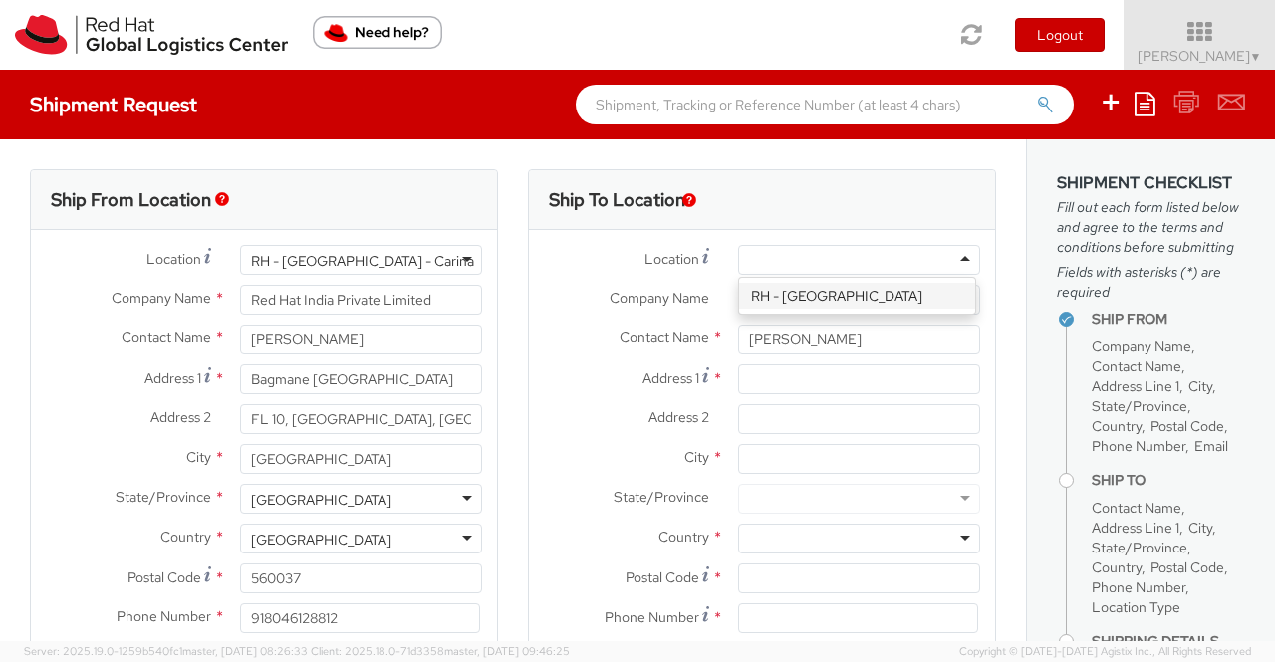
type input "150-0013"
type input "813 5798 8500"
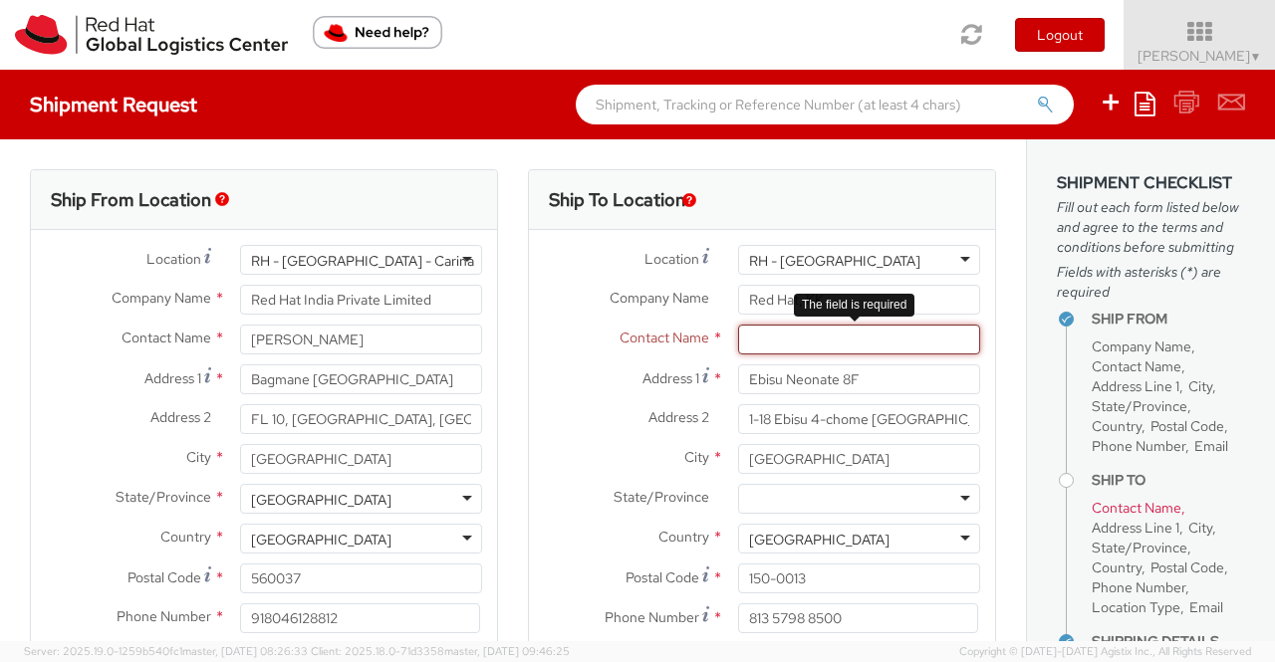
click at [855, 348] on input "text" at bounding box center [859, 340] width 242 height 30
paste input "Hiroaki Mori"
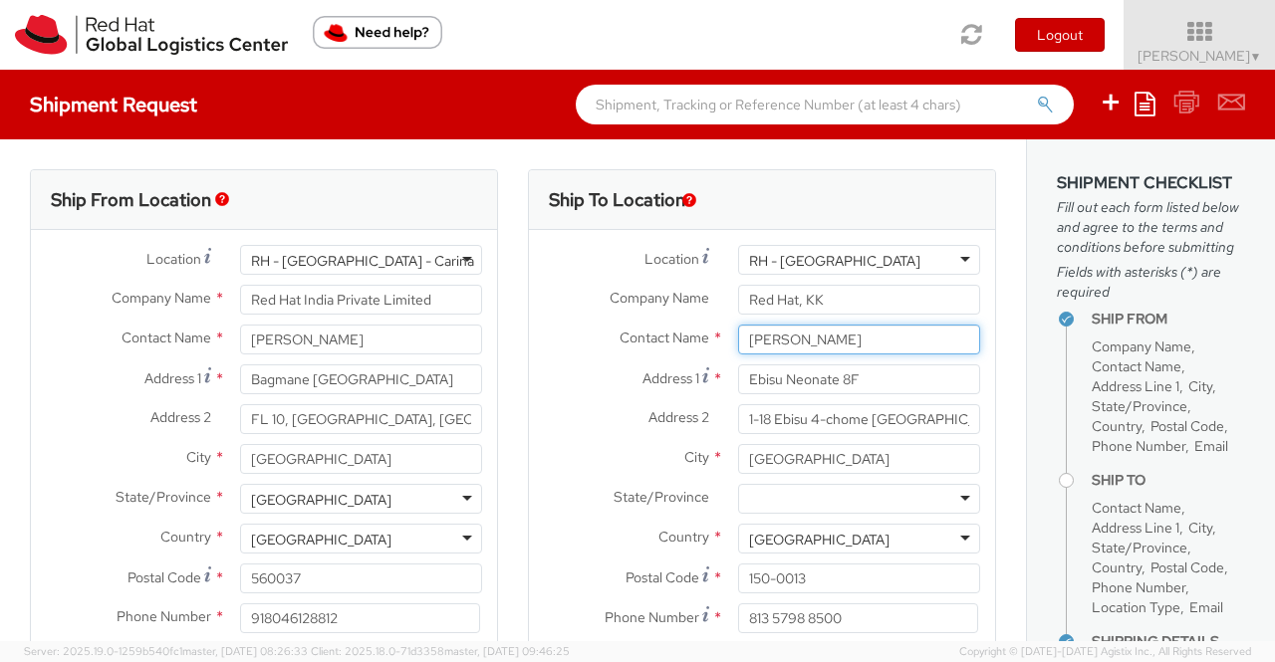
type input "Hiroaki Mori"
click at [565, 446] on label "City *" at bounding box center [626, 457] width 194 height 26
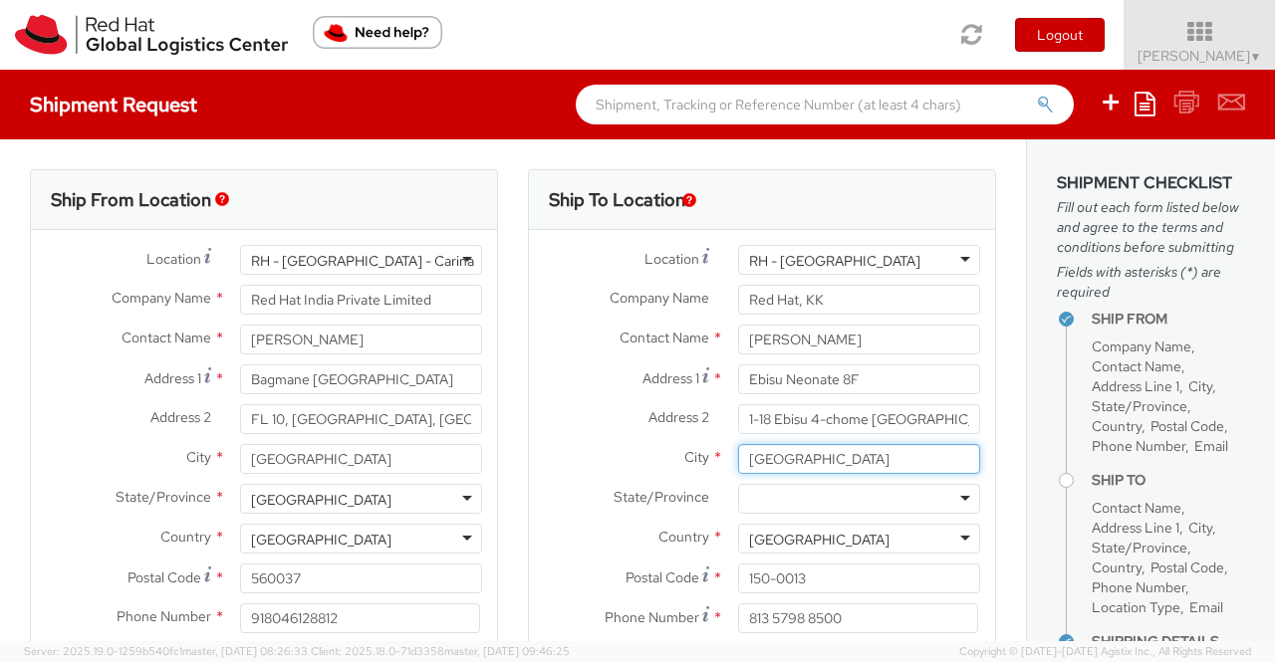
click at [738, 446] on input "TOKYO" at bounding box center [859, 459] width 242 height 30
click at [480, 489] on div "Karnataka Karnataka Andaman and Nicobar Islands Andhra Pradesh Arunāchal Prades…" at bounding box center [361, 499] width 272 height 30
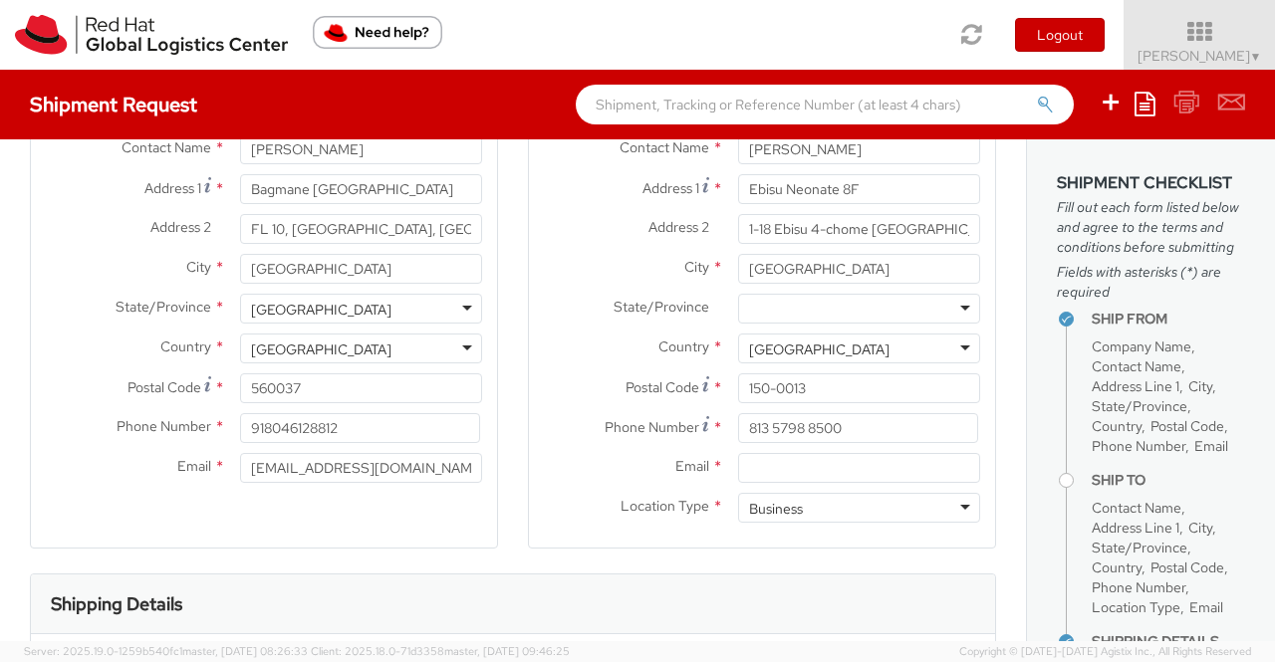
scroll to position [199, 0]
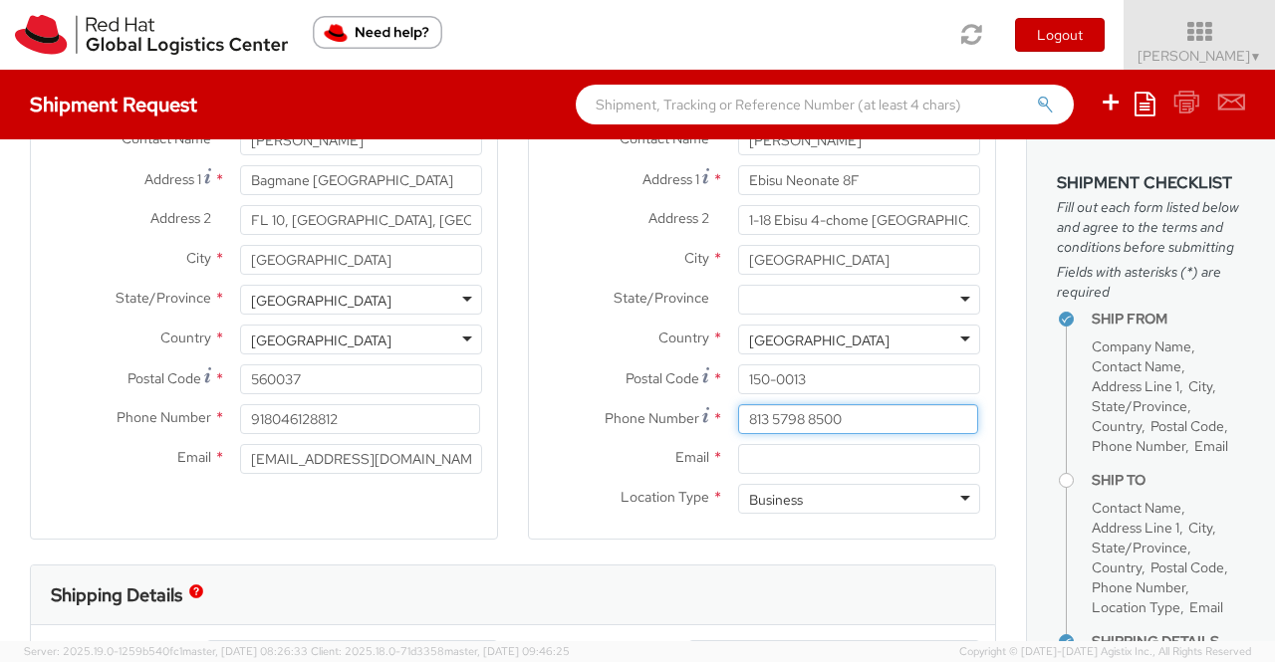
drag, startPoint x: 854, startPoint y: 423, endPoint x: 727, endPoint y: 427, distance: 127.5
click at [738, 427] on input "813 5798 8500" at bounding box center [858, 419] width 240 height 30
paste input "0081-08043468467"
type input "0081-08043468467"
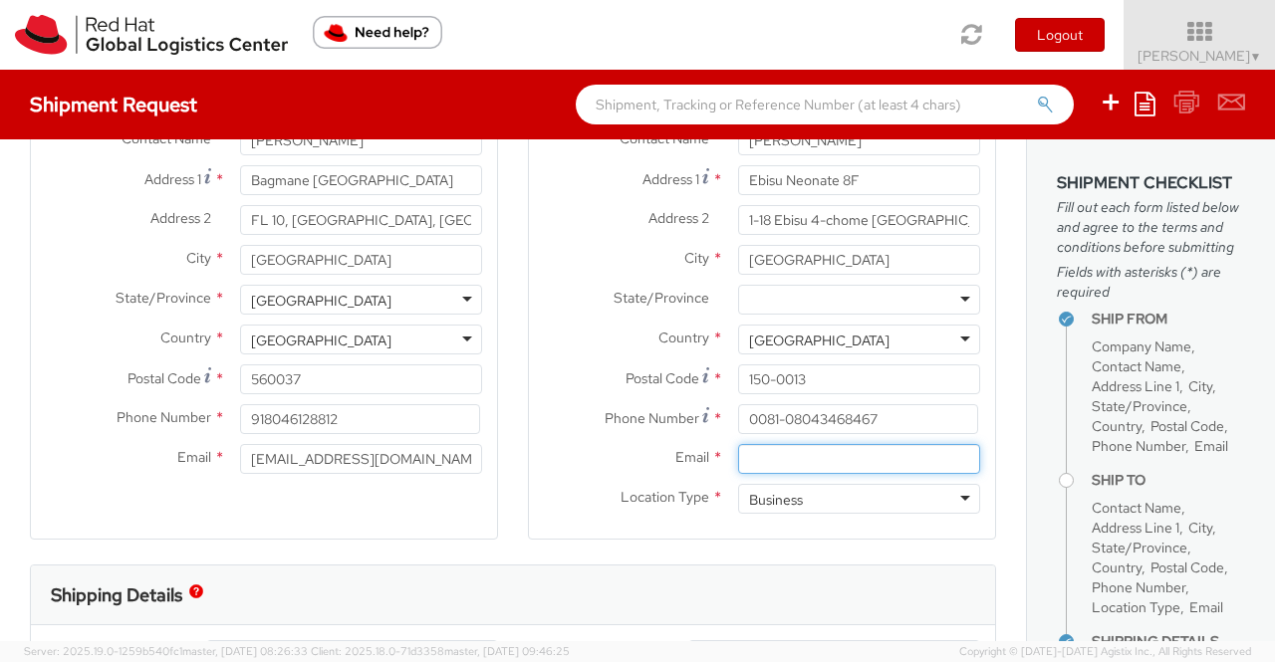
click at [781, 459] on input "Email *" at bounding box center [859, 459] width 242 height 30
paste input "hmori@redhat.com"
type input "hmori@redhat.com"
click at [502, 539] on div "Ship From Location Location * RH - Bangalore - Carina RH - Bangalore - Carina R…" at bounding box center [264, 267] width 498 height 594
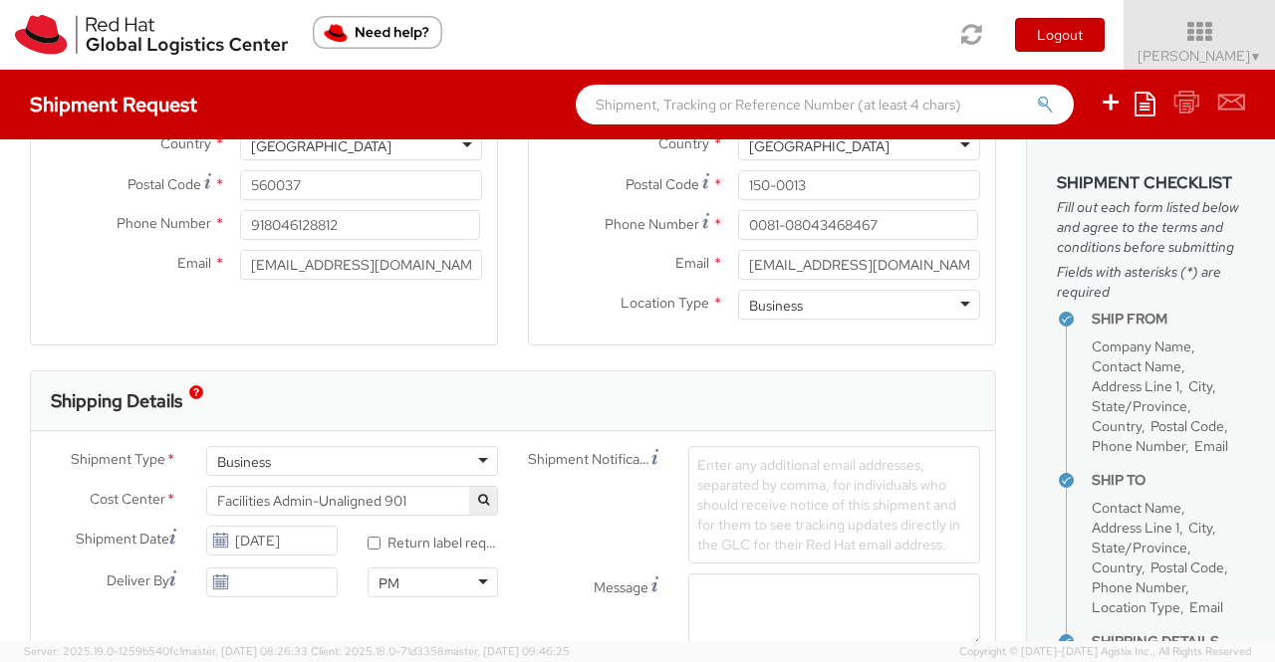
scroll to position [398, 0]
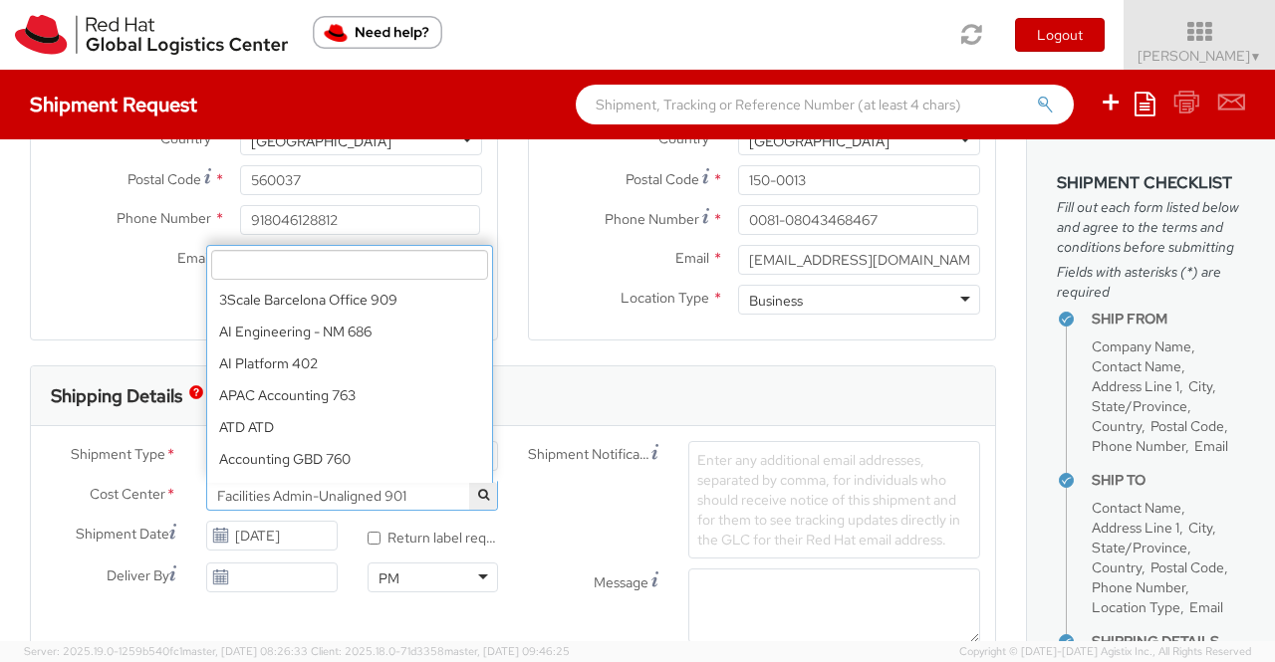
click at [428, 495] on span "Facilities Admin-Unaligned 901" at bounding box center [352, 496] width 270 height 18
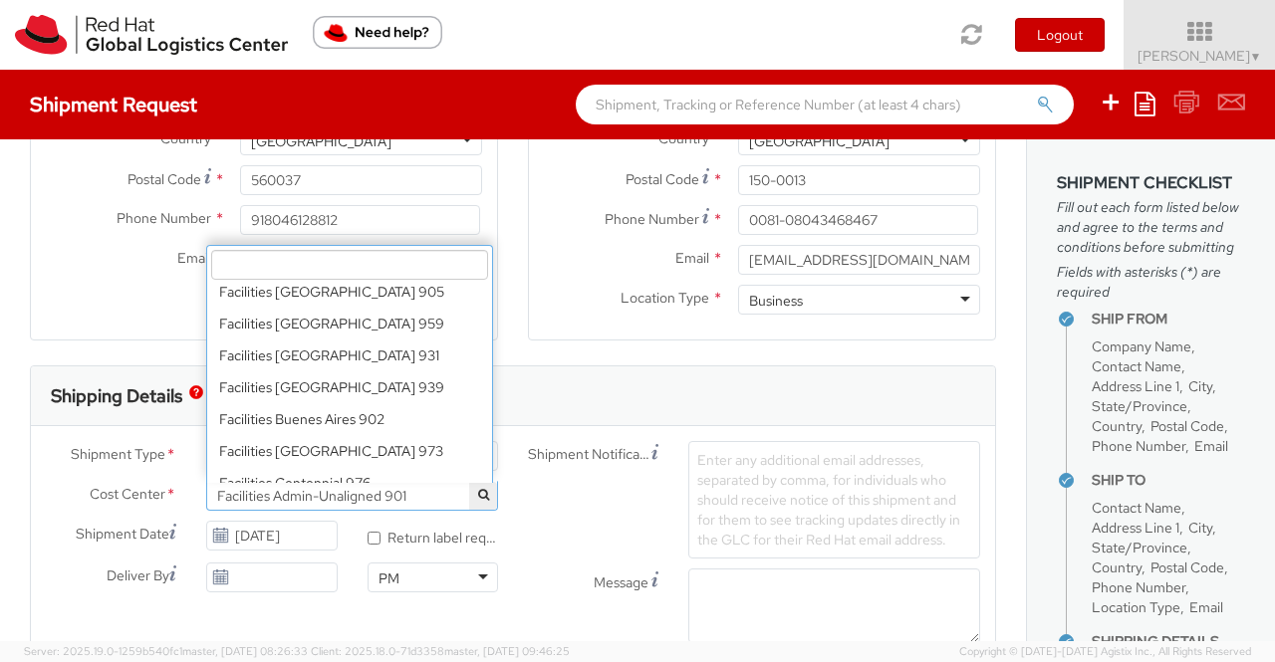
click at [355, 261] on input "search" at bounding box center [349, 265] width 277 height 30
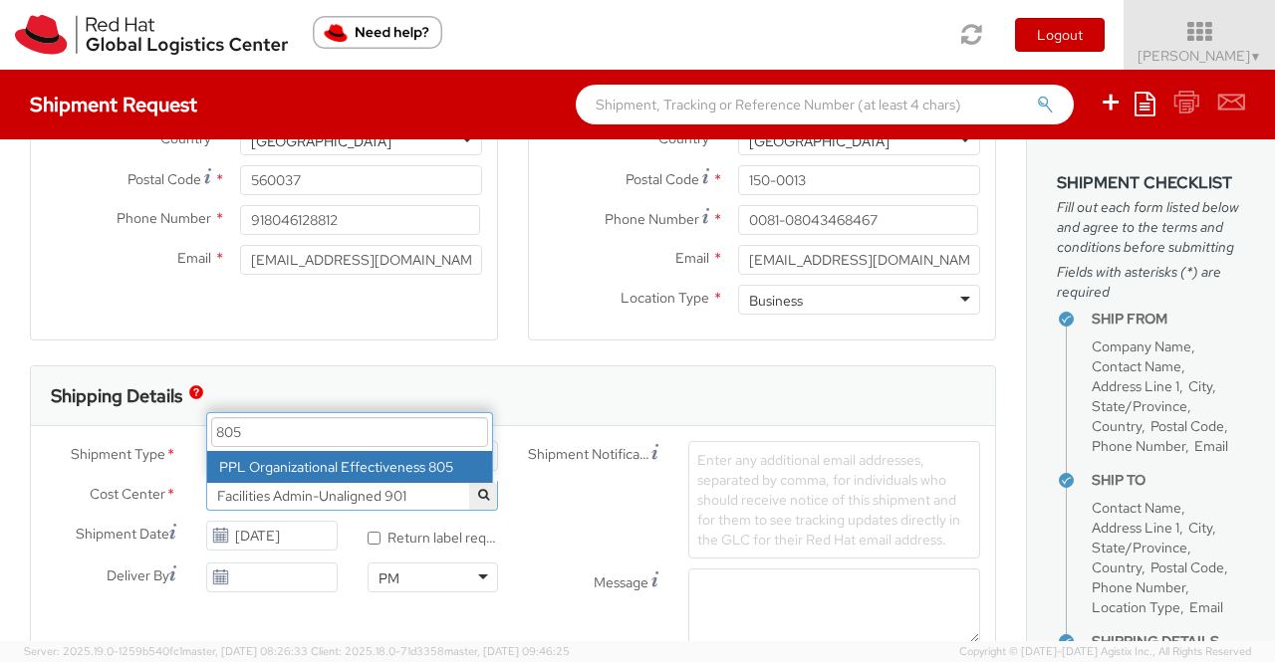
type input "805"
select select "805"
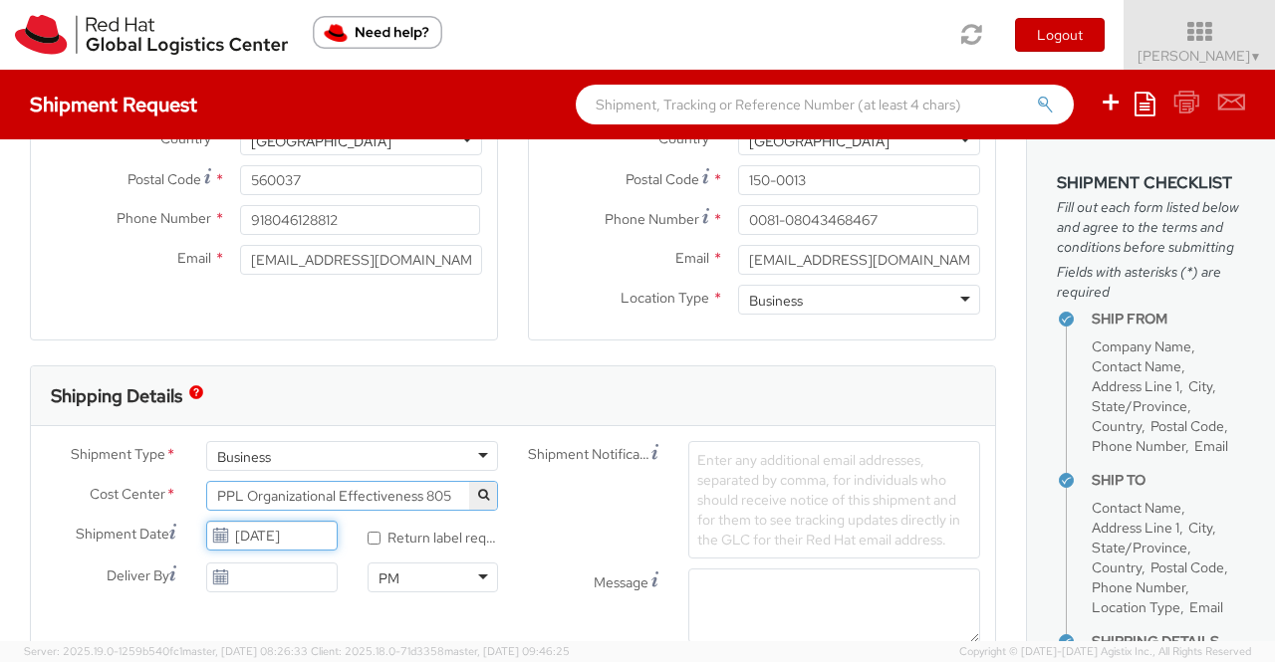
click at [265, 534] on input "[DATE]" at bounding box center [271, 536] width 130 height 30
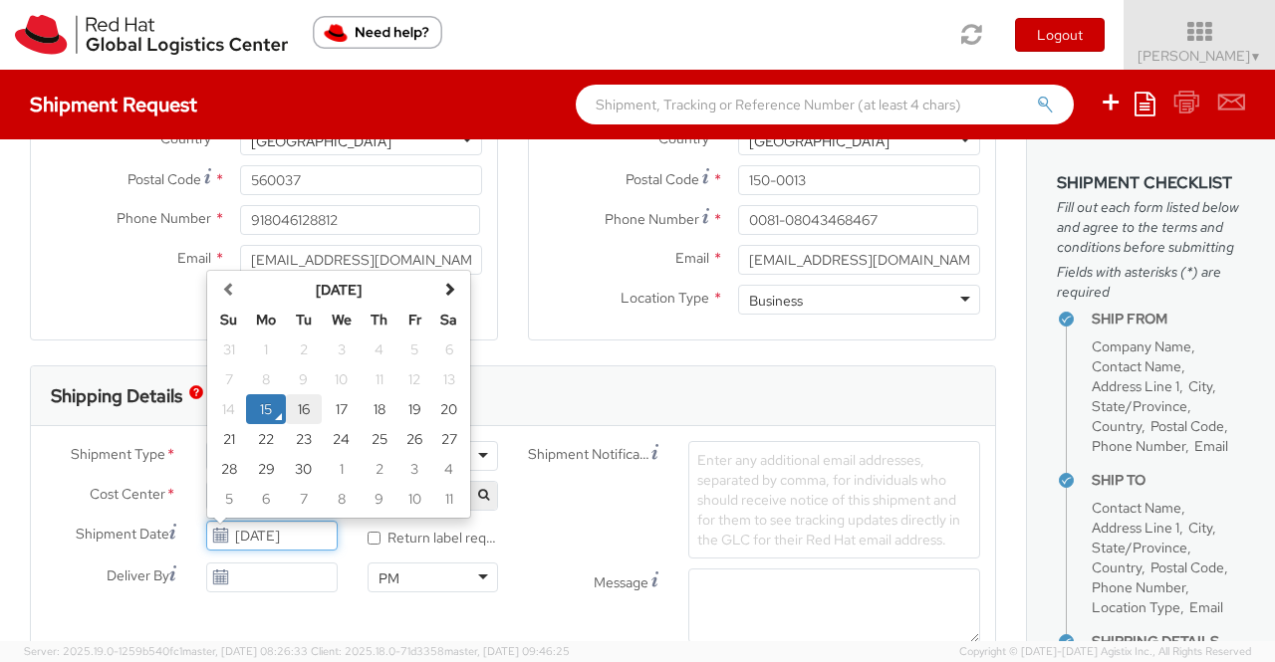
click at [305, 411] on td "16" at bounding box center [304, 409] width 36 height 30
type input "09/16/2025"
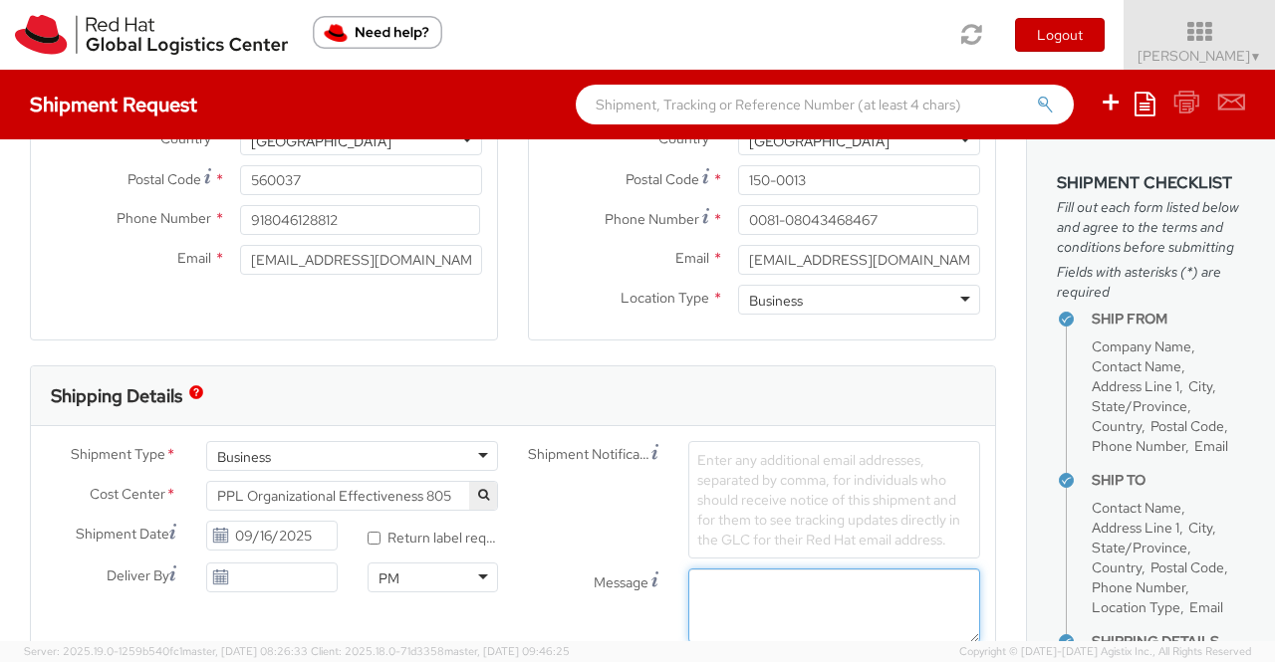
click at [759, 606] on textarea "Message" at bounding box center [834, 606] width 292 height 75
paste textarea "New Hire Kit."
type textarea "New Hire Kit."
click at [568, 384] on div "Shipping Details" at bounding box center [513, 396] width 964 height 60
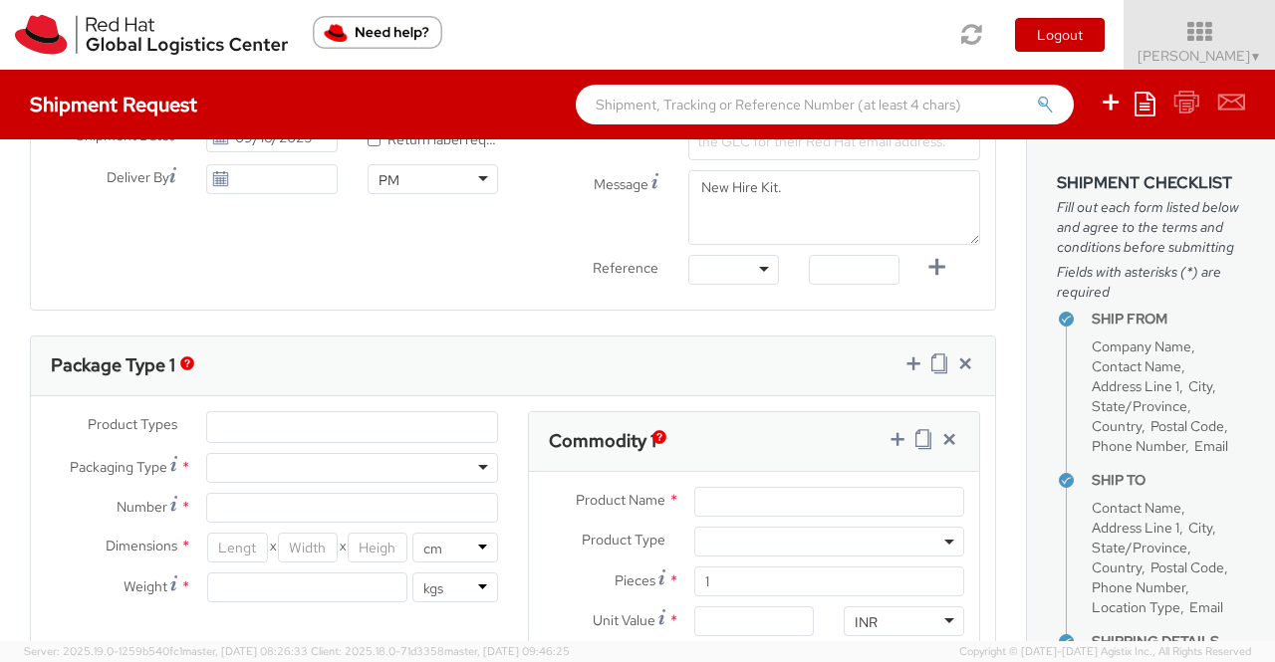
scroll to position [832, 0]
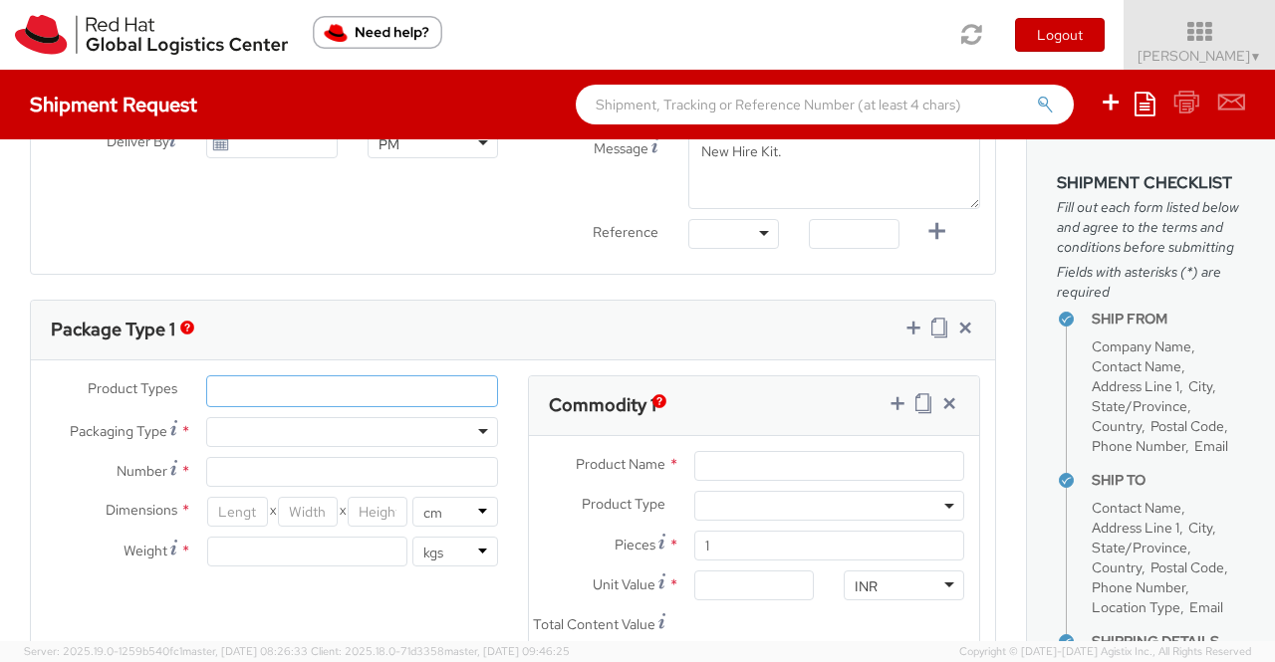
click at [322, 388] on ul at bounding box center [352, 391] width 290 height 30
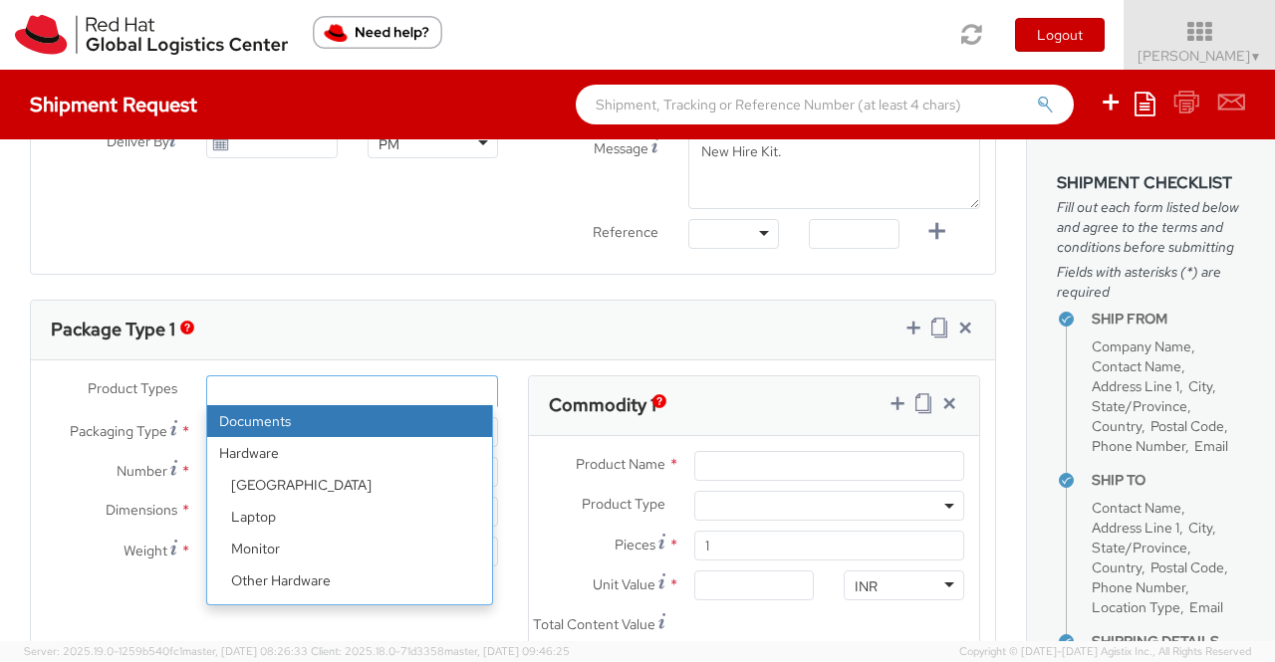
scroll to position [88, 0]
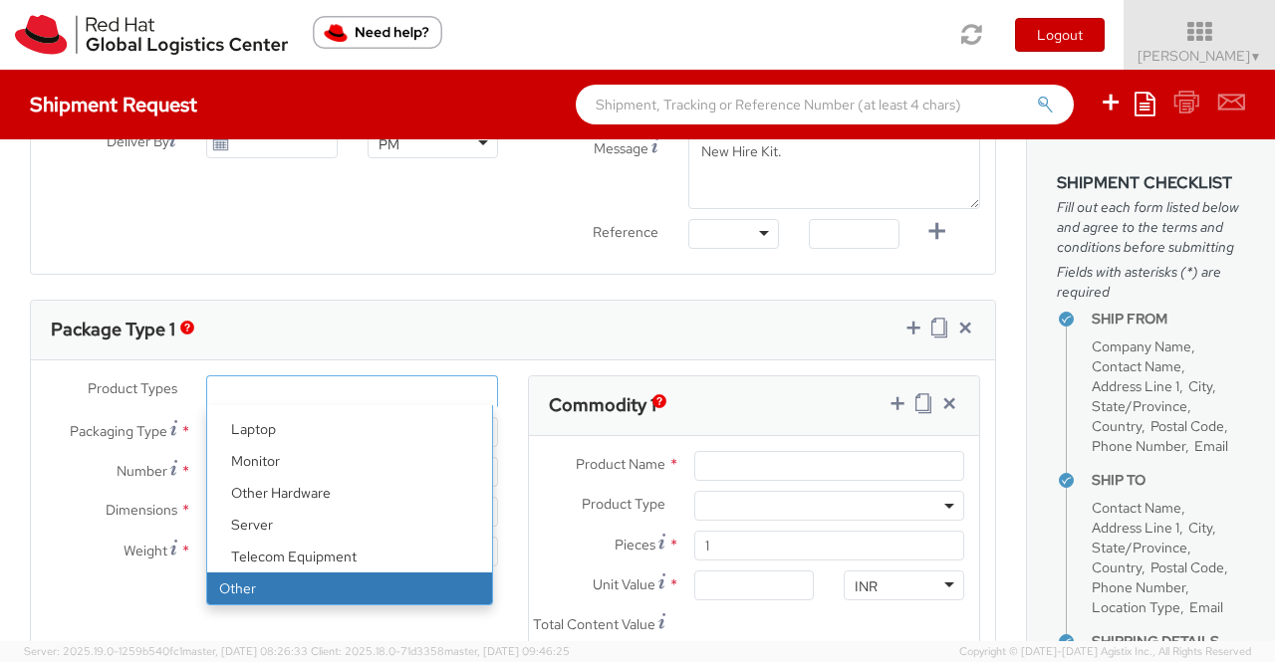
select select "OTHER"
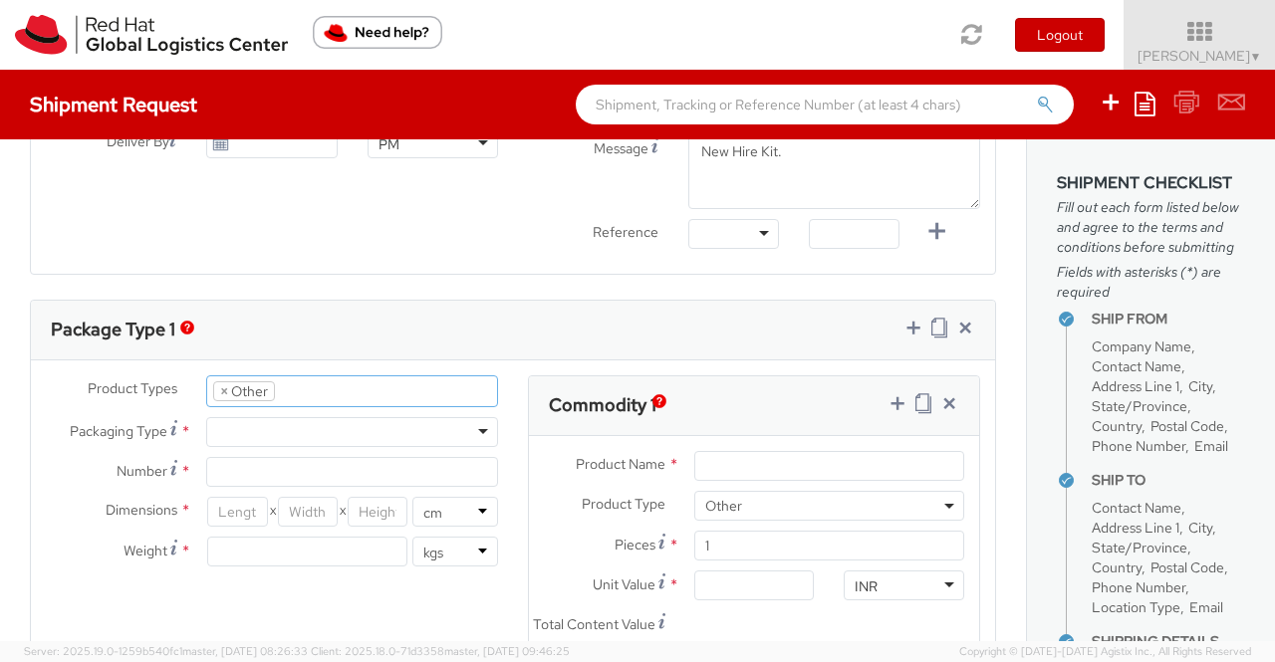
scroll to position [151, 0]
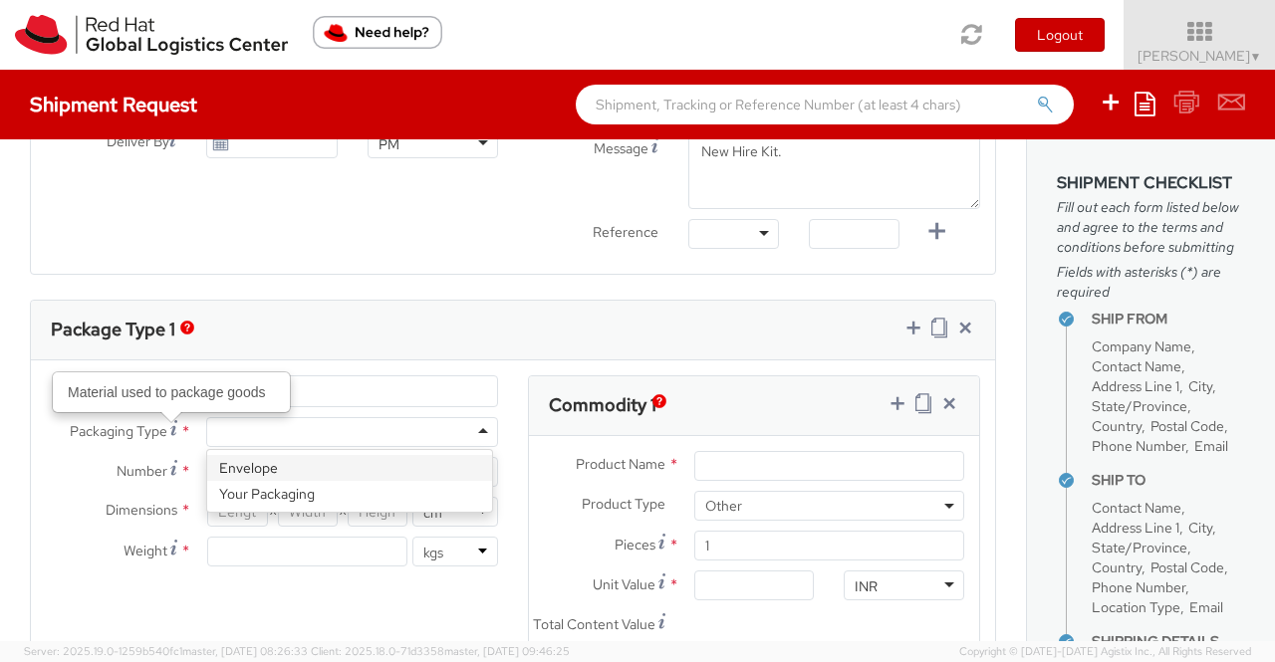
click at [275, 431] on div at bounding box center [352, 432] width 292 height 30
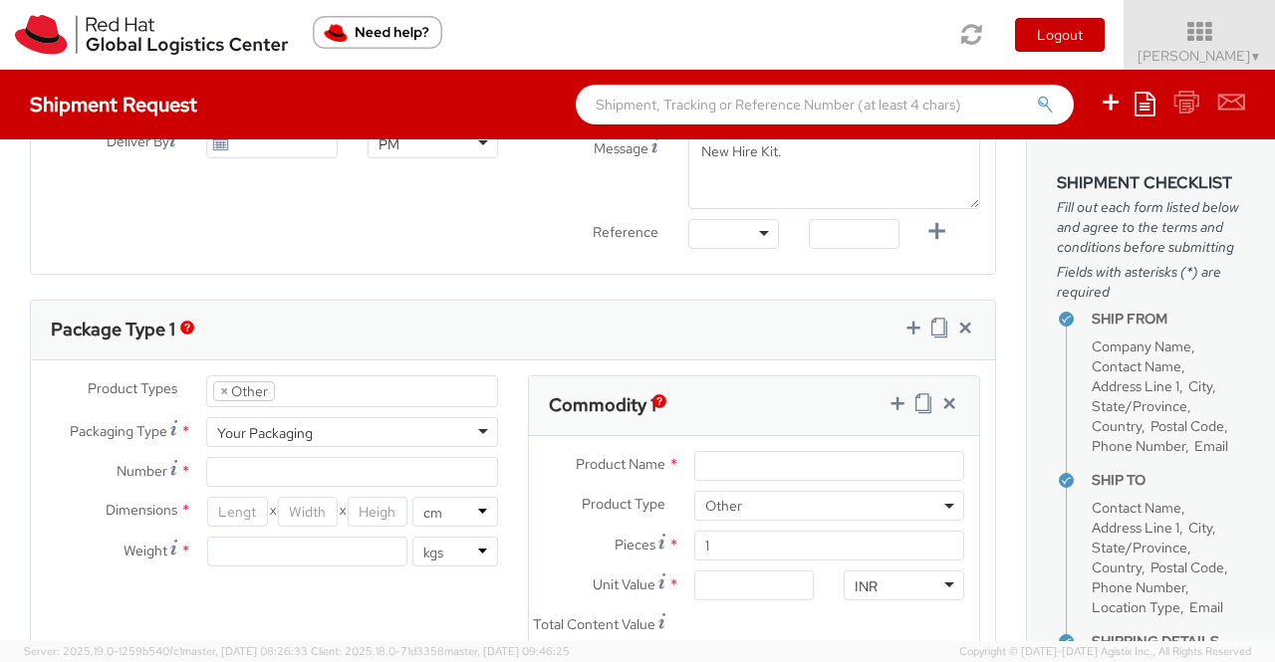
click at [291, 607] on div "Product Types * Documents Docking Station Laptop Monitor Other Hardware Server …" at bounding box center [513, 593] width 964 height 437
click at [271, 463] on input "Number *" at bounding box center [352, 472] width 292 height 30
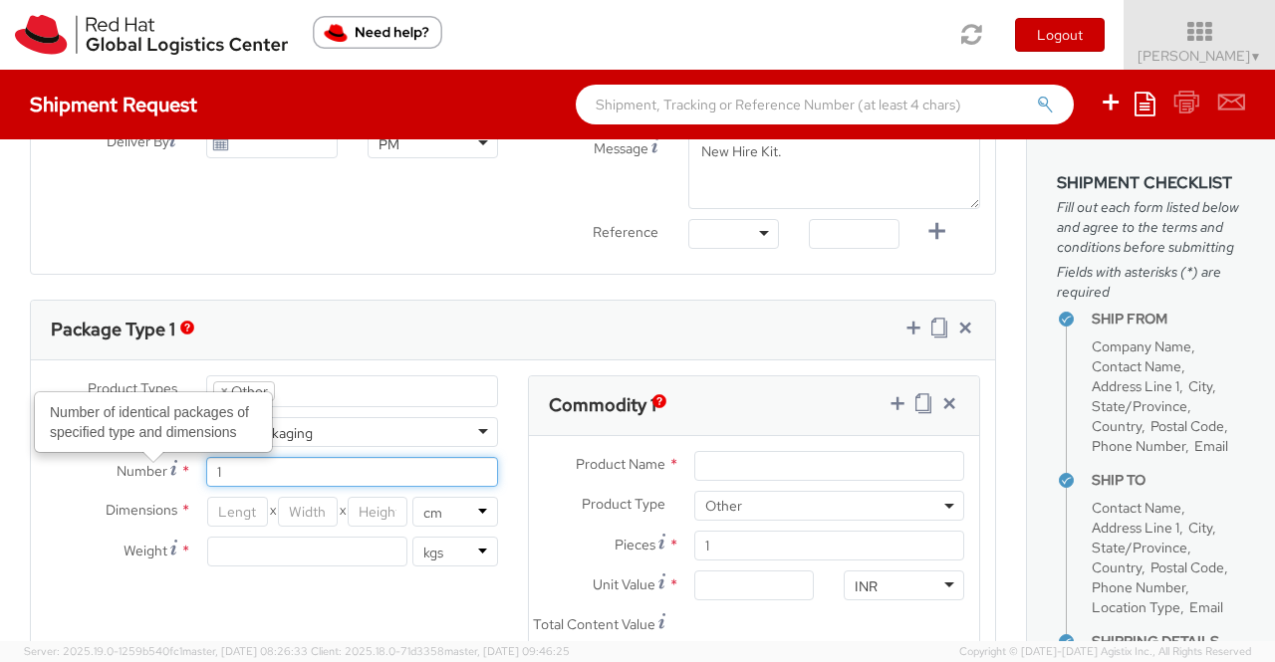
type input "1"
click at [194, 579] on div "Product Types * Documents Docking Station Laptop Monitor Other Hardware Server …" at bounding box center [272, 480] width 482 height 211
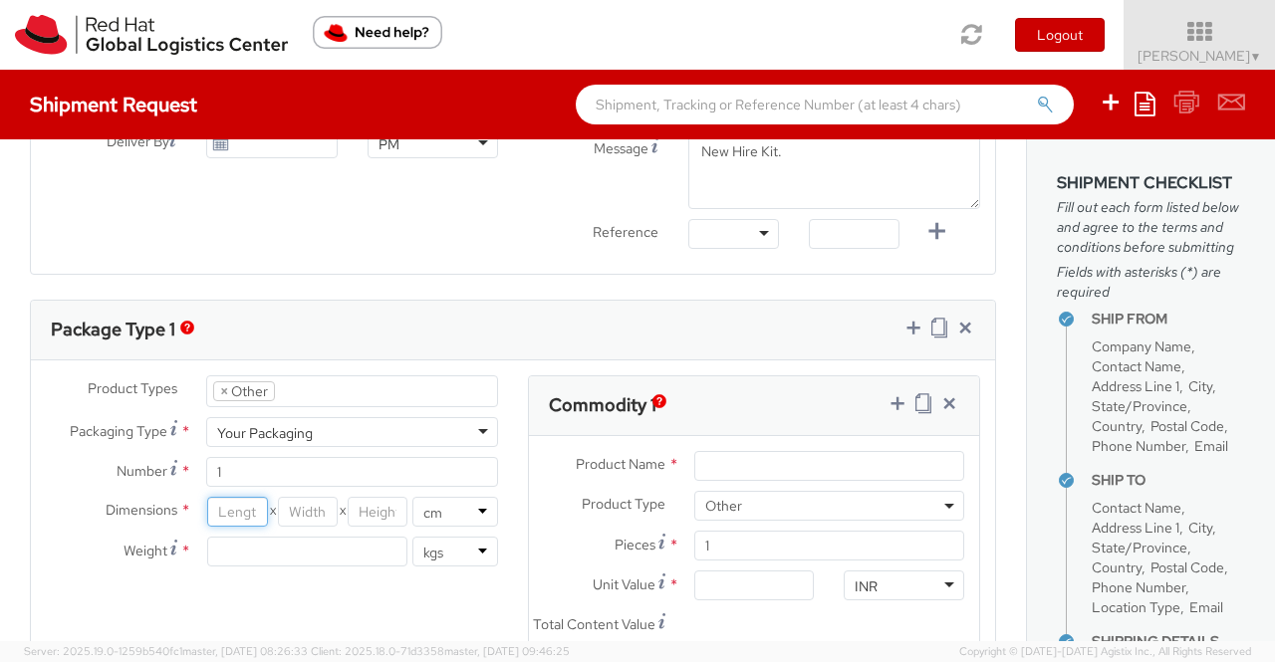
click at [240, 512] on input "number" at bounding box center [237, 512] width 60 height 30
type input "35"
click at [289, 505] on input "number" at bounding box center [308, 512] width 60 height 30
type input "30"
click at [363, 509] on input "number" at bounding box center [378, 512] width 60 height 30
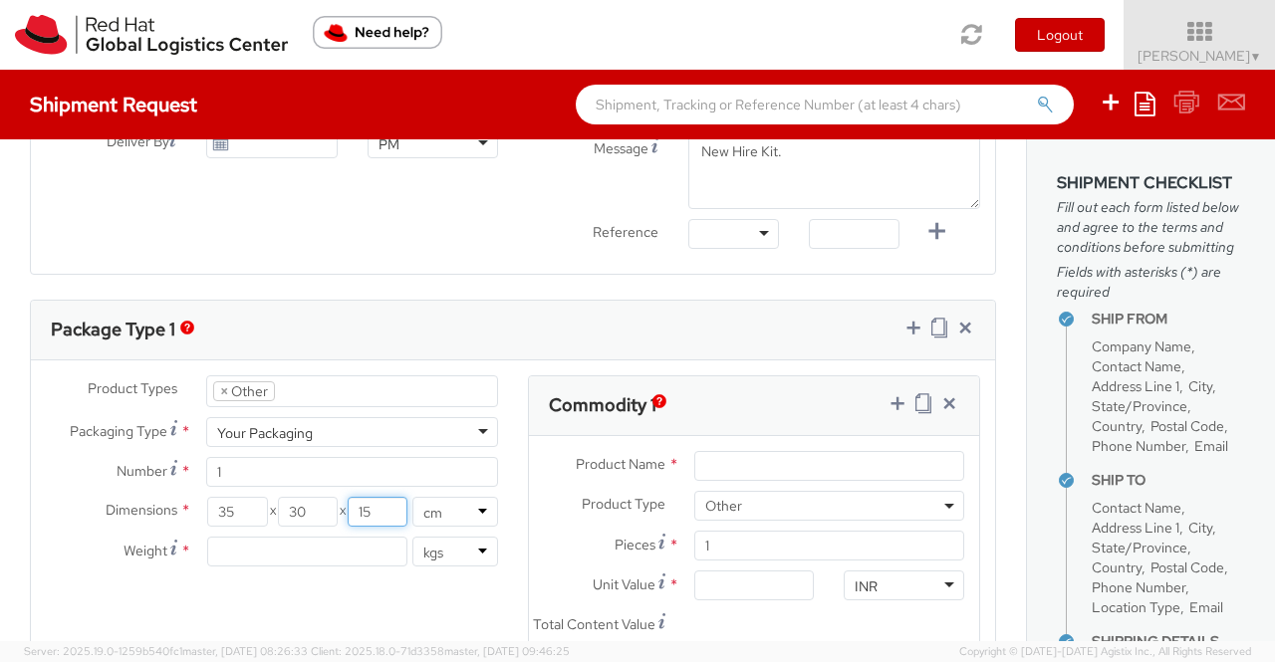
type input "15"
drag, startPoint x: 394, startPoint y: 608, endPoint x: 253, endPoint y: 535, distance: 159.4
click at [392, 607] on div "Product Types * Documents Docking Station Laptop Monitor Other Hardware Server …" at bounding box center [513, 593] width 964 height 437
click at [259, 545] on input "number" at bounding box center [307, 552] width 200 height 30
type input "0.70"
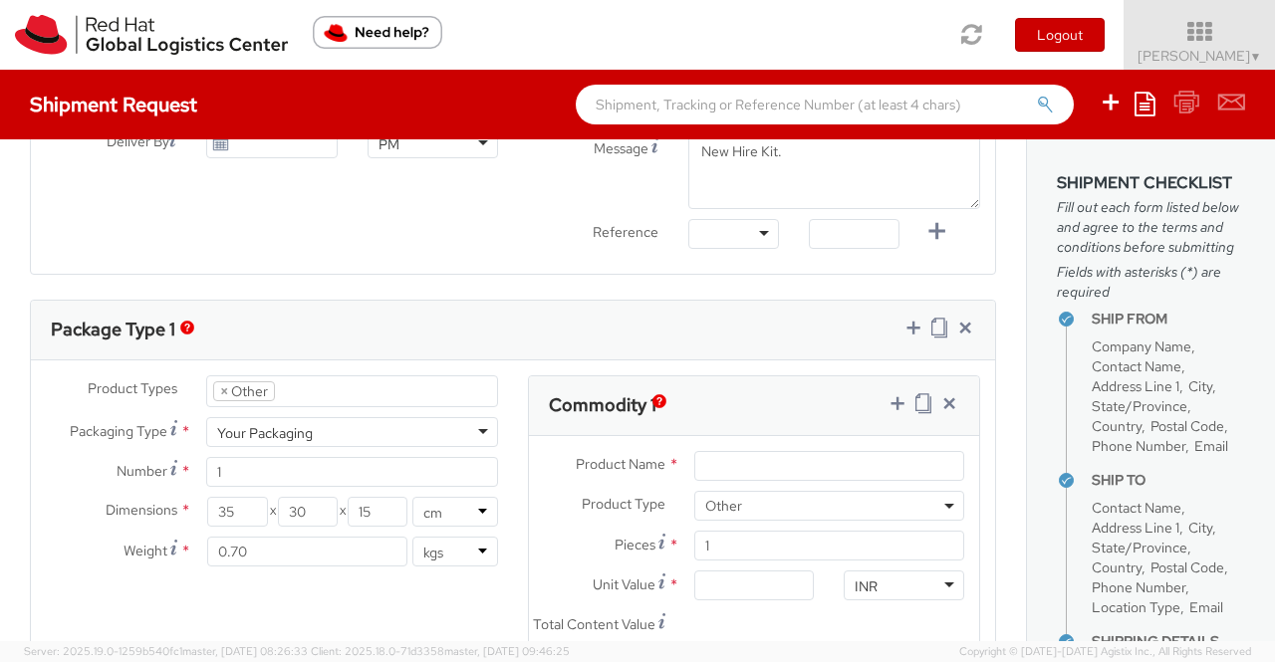
click at [381, 610] on div "Product Types * Documents Docking Station Laptop Monitor Other Hardware Server …" at bounding box center [513, 593] width 964 height 437
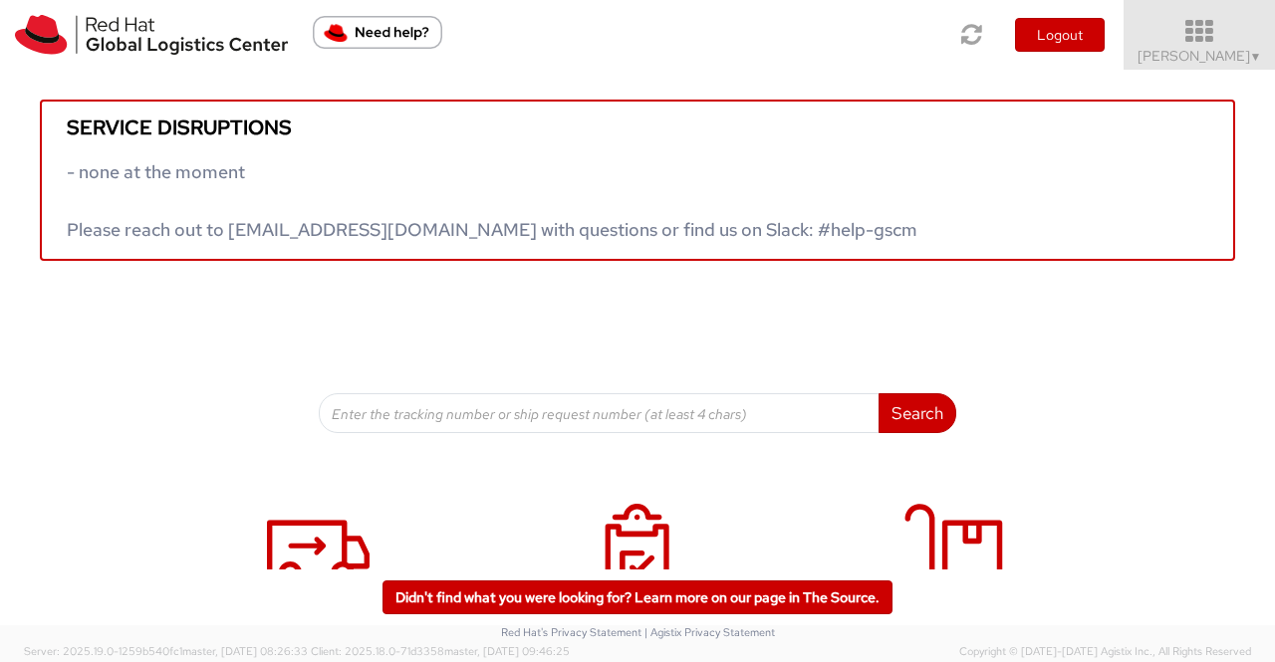
click at [1259, 50] on span "▼" at bounding box center [1256, 57] width 12 height 16
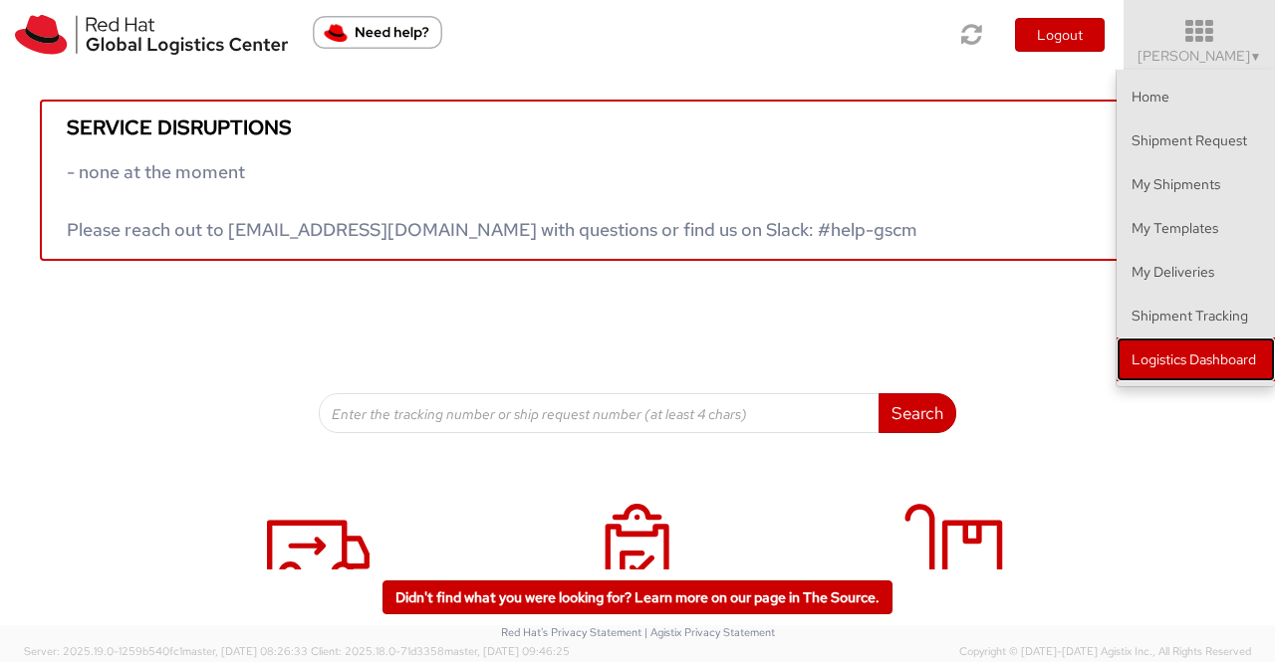
click at [1196, 363] on link "Logistics Dashboard" at bounding box center [1195, 360] width 158 height 44
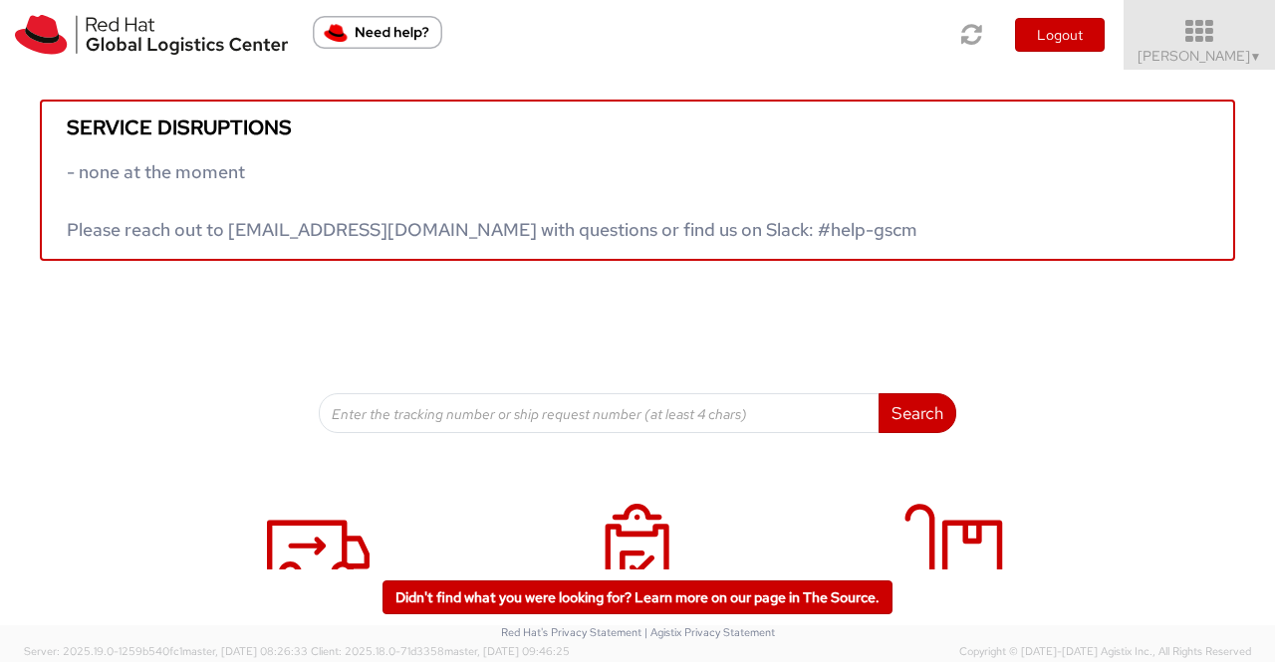
click at [1251, 57] on span "▼" at bounding box center [1256, 57] width 12 height 16
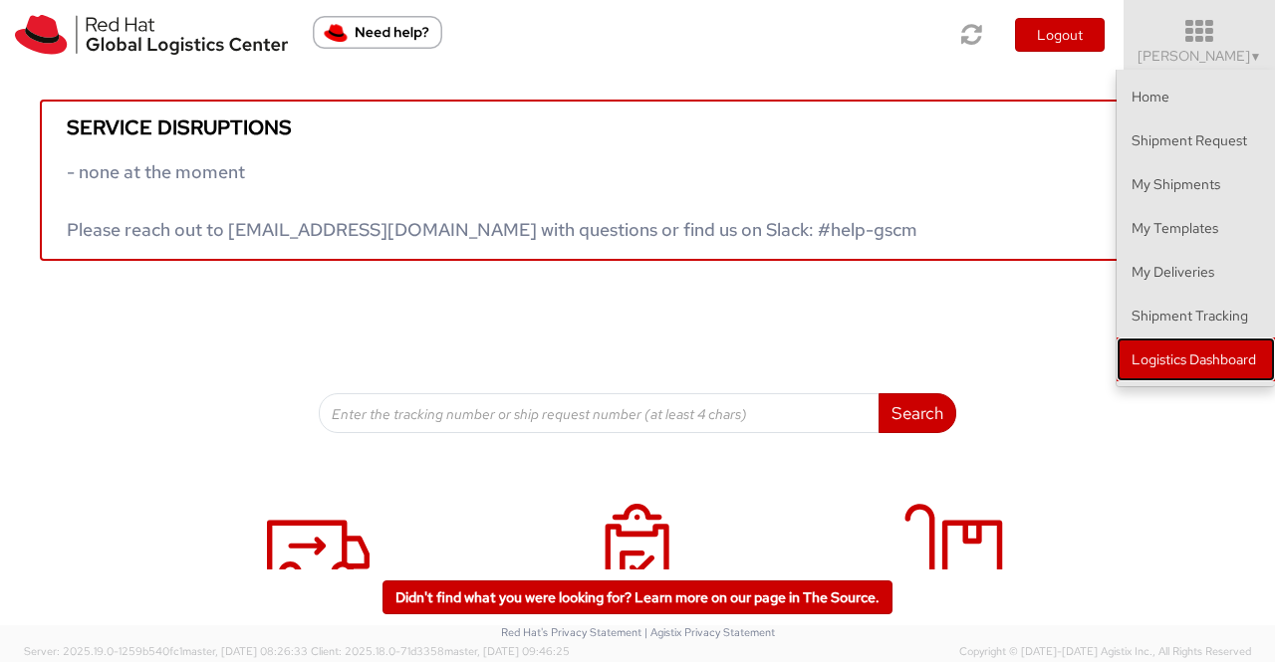
click at [1198, 356] on link "Logistics Dashboard" at bounding box center [1195, 360] width 158 height 44
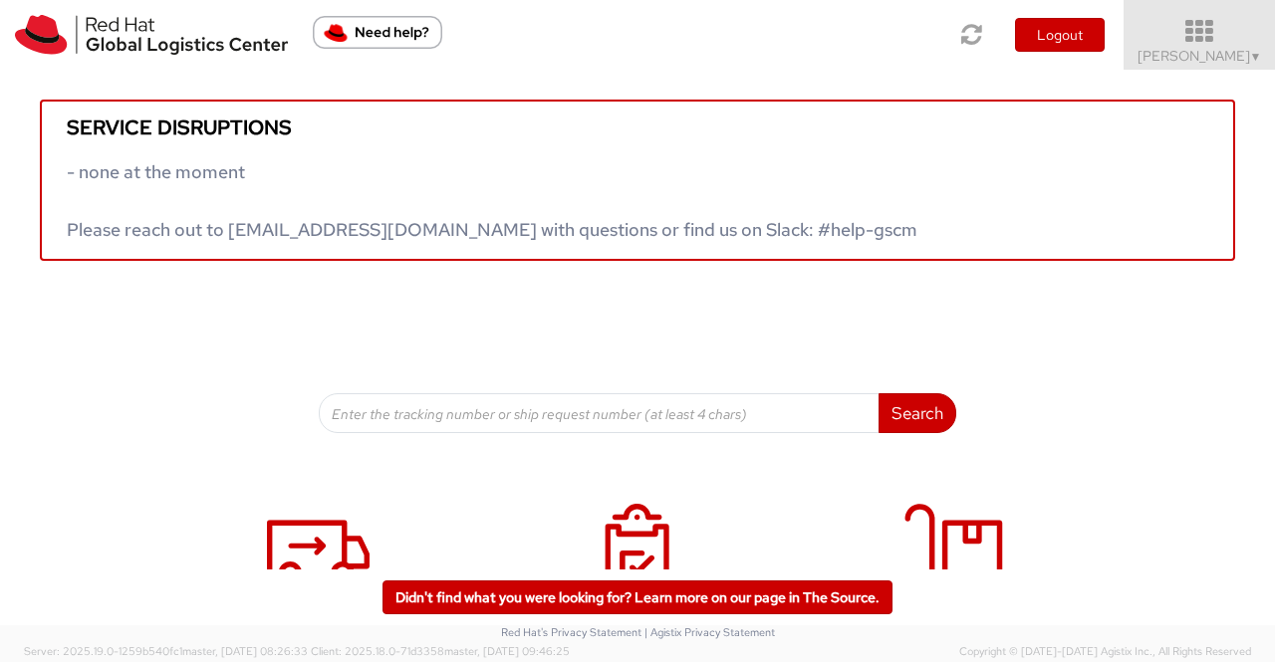
click at [1257, 55] on span "▼" at bounding box center [1256, 57] width 12 height 16
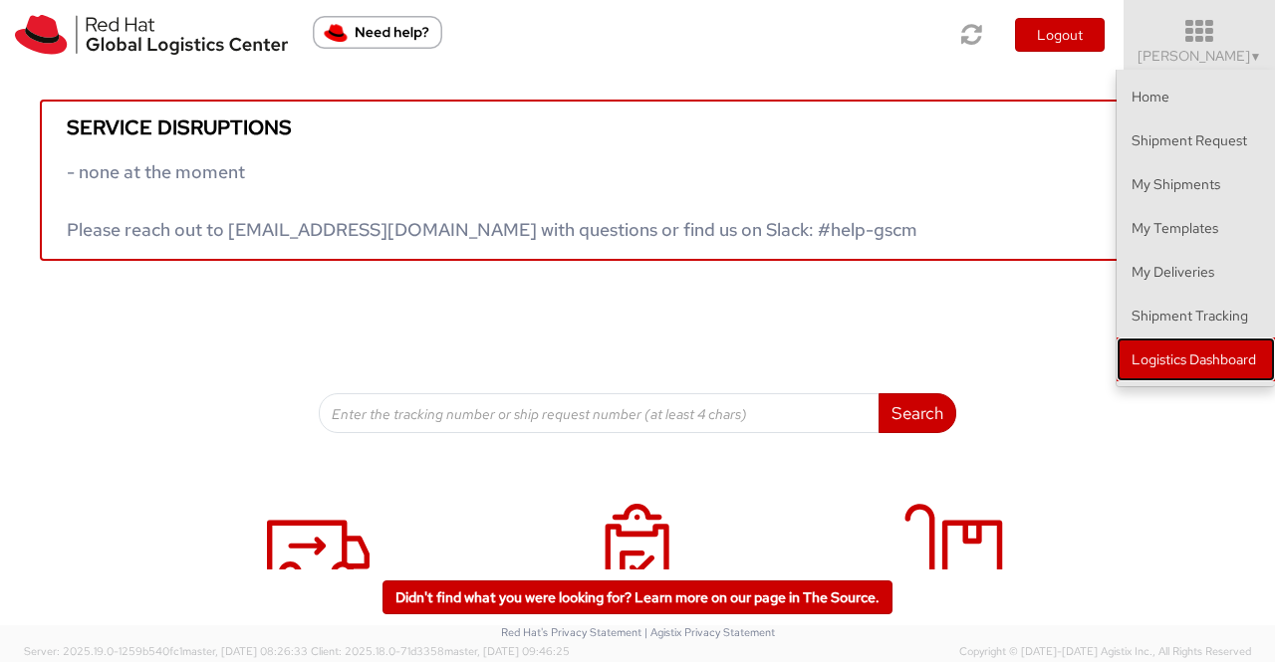
click at [1186, 359] on link "Logistics Dashboard" at bounding box center [1195, 360] width 158 height 44
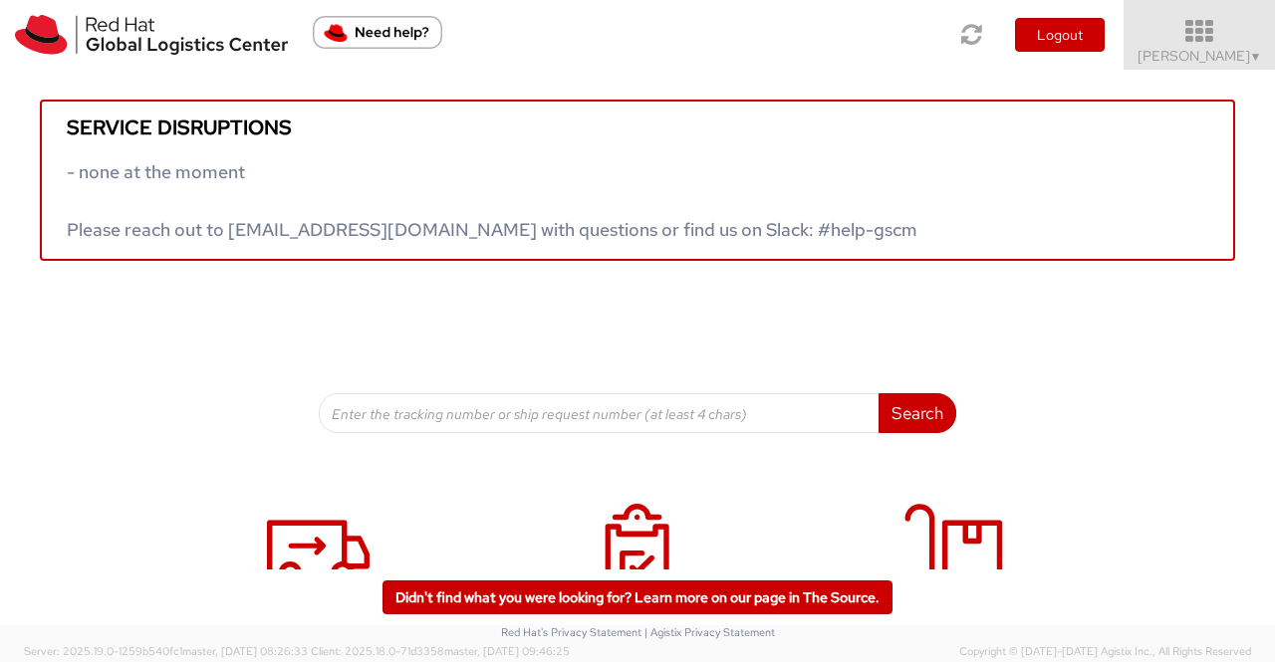
click at [1253, 58] on span "▼" at bounding box center [1256, 57] width 12 height 16
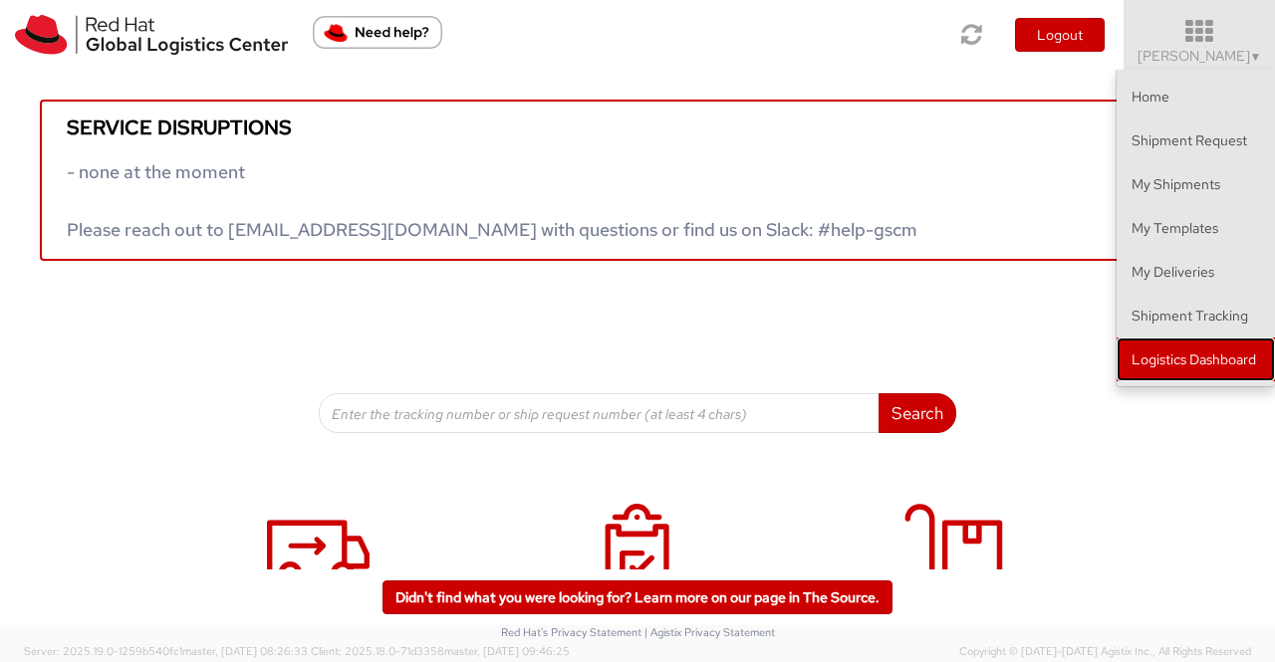
click at [1187, 354] on link "Logistics Dashboard" at bounding box center [1195, 360] width 158 height 44
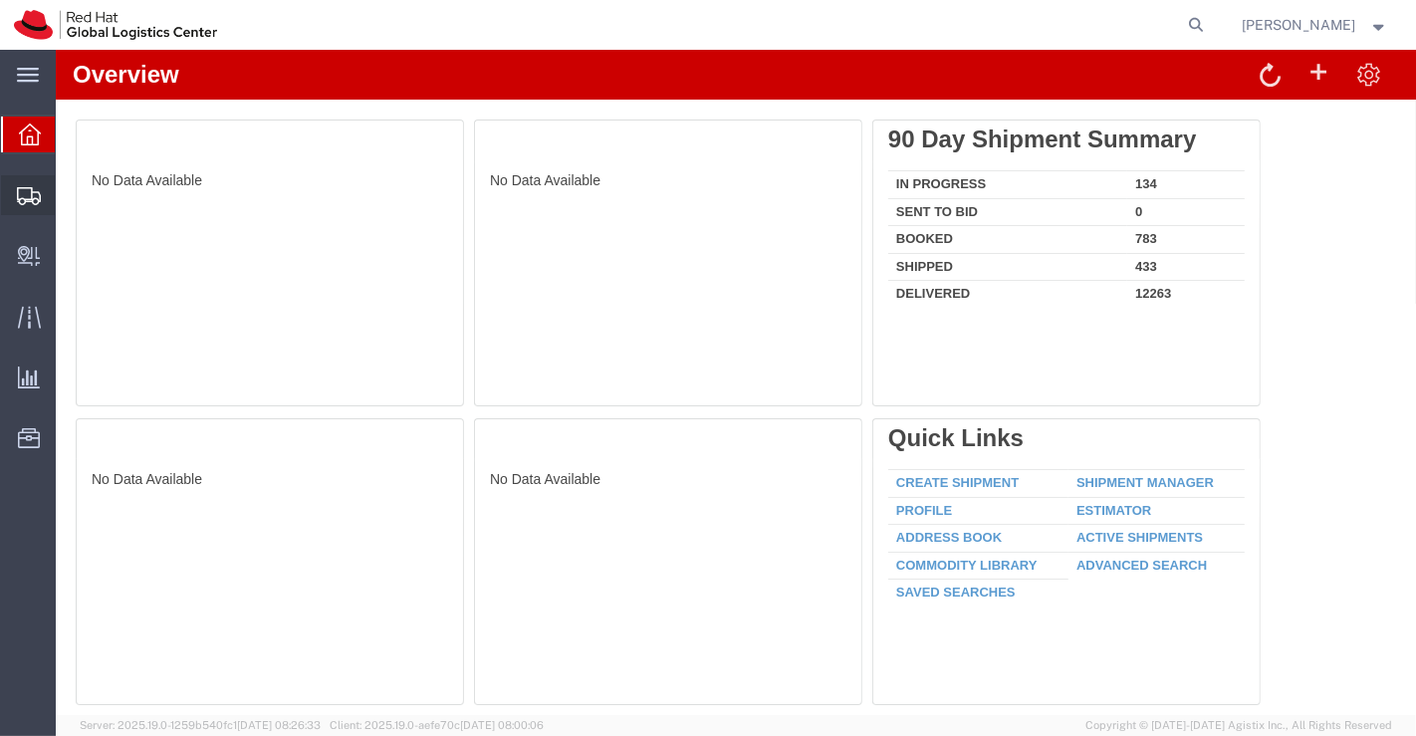
click at [0, 0] on span "Shipment Manager" at bounding box center [0, 0] width 0 height 0
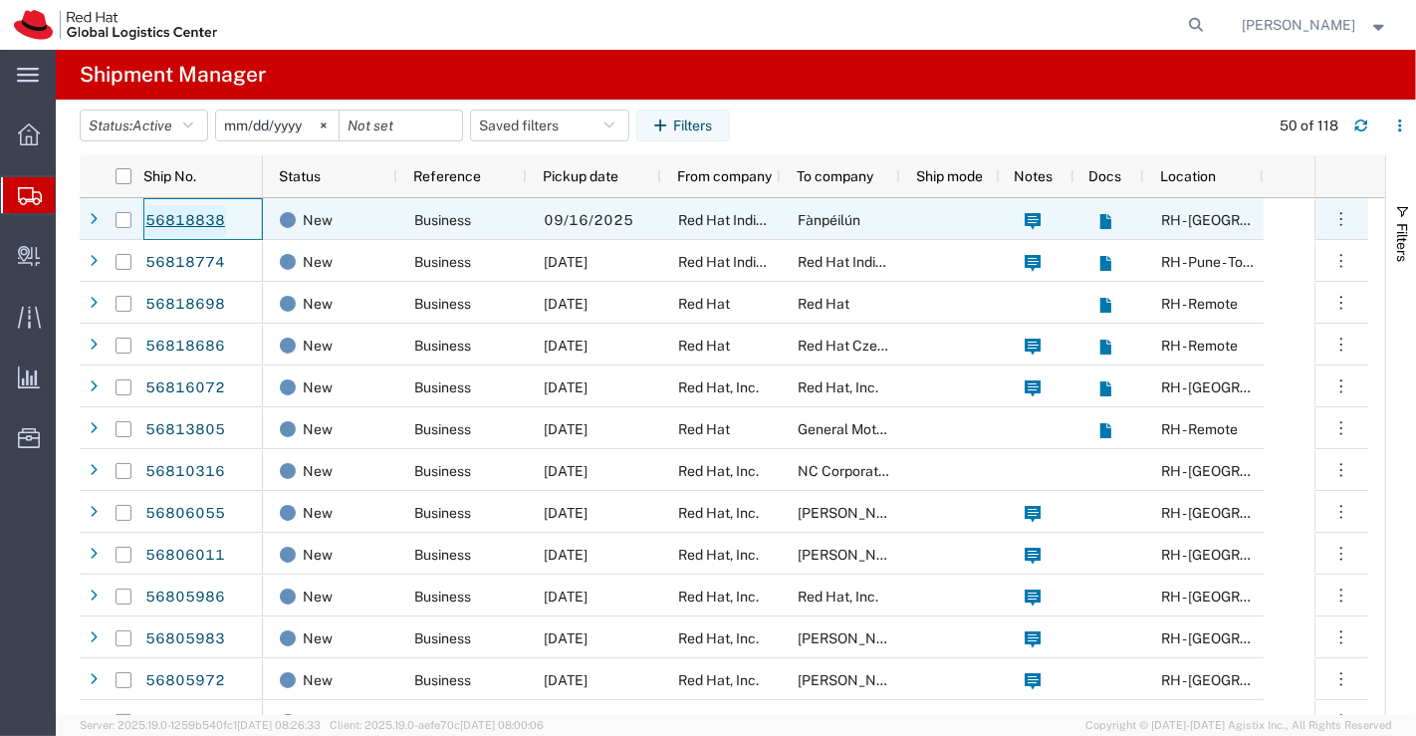
click at [183, 215] on link "56818838" at bounding box center [185, 221] width 82 height 32
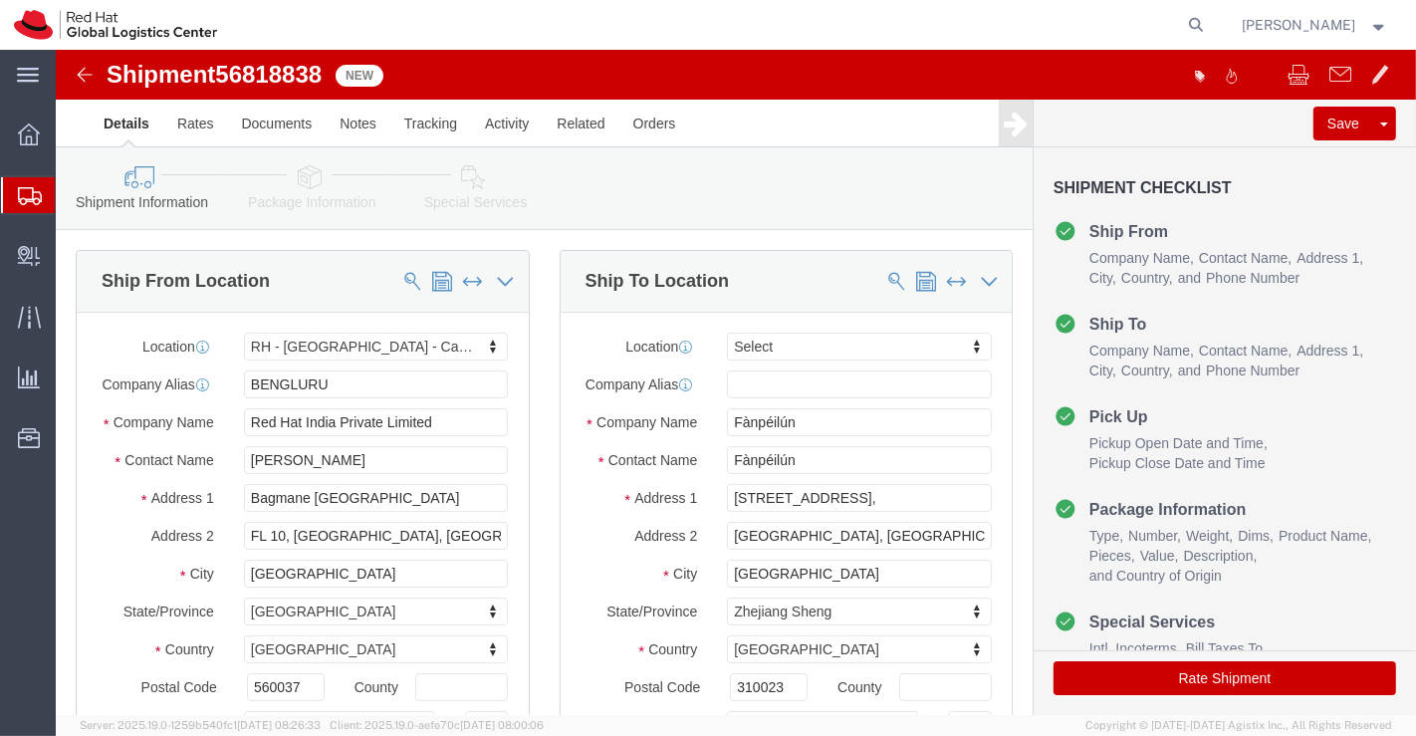
select select "37925"
select select
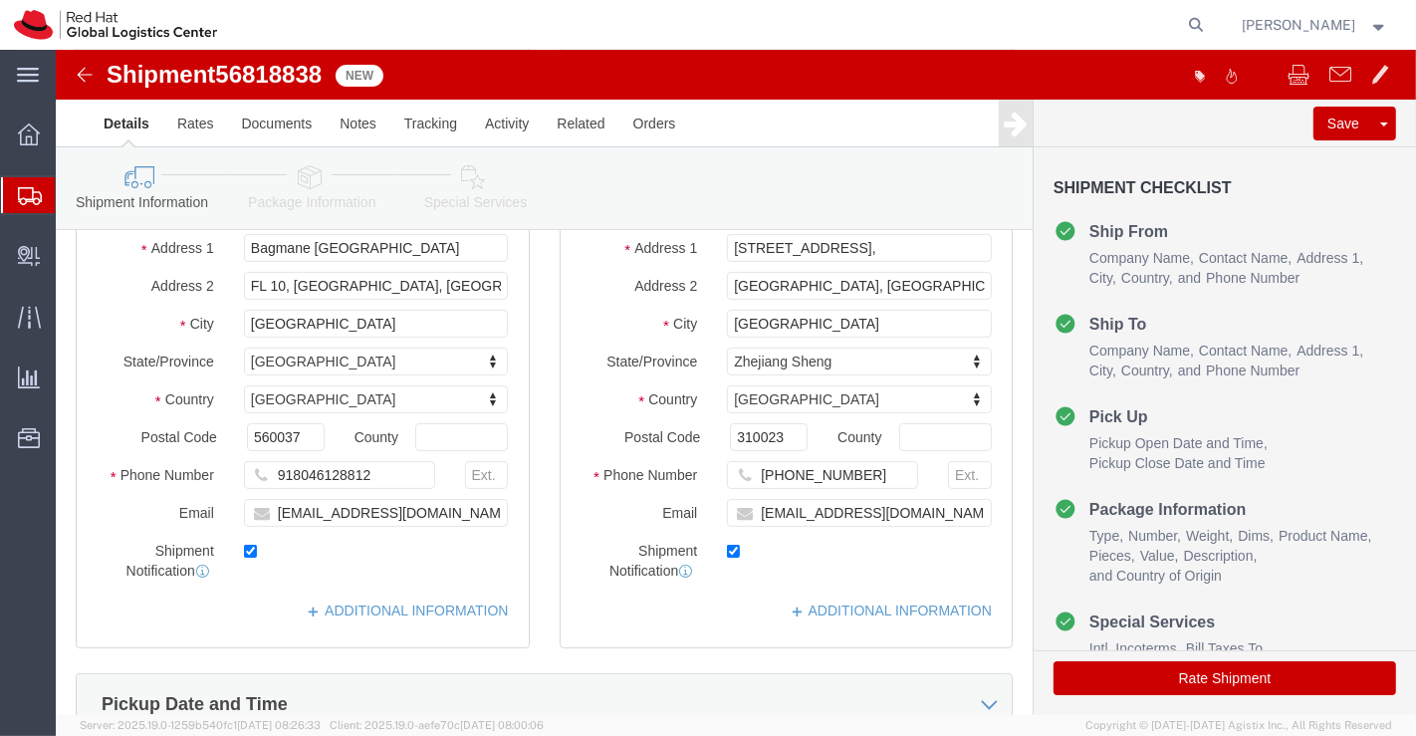
scroll to position [263, 0]
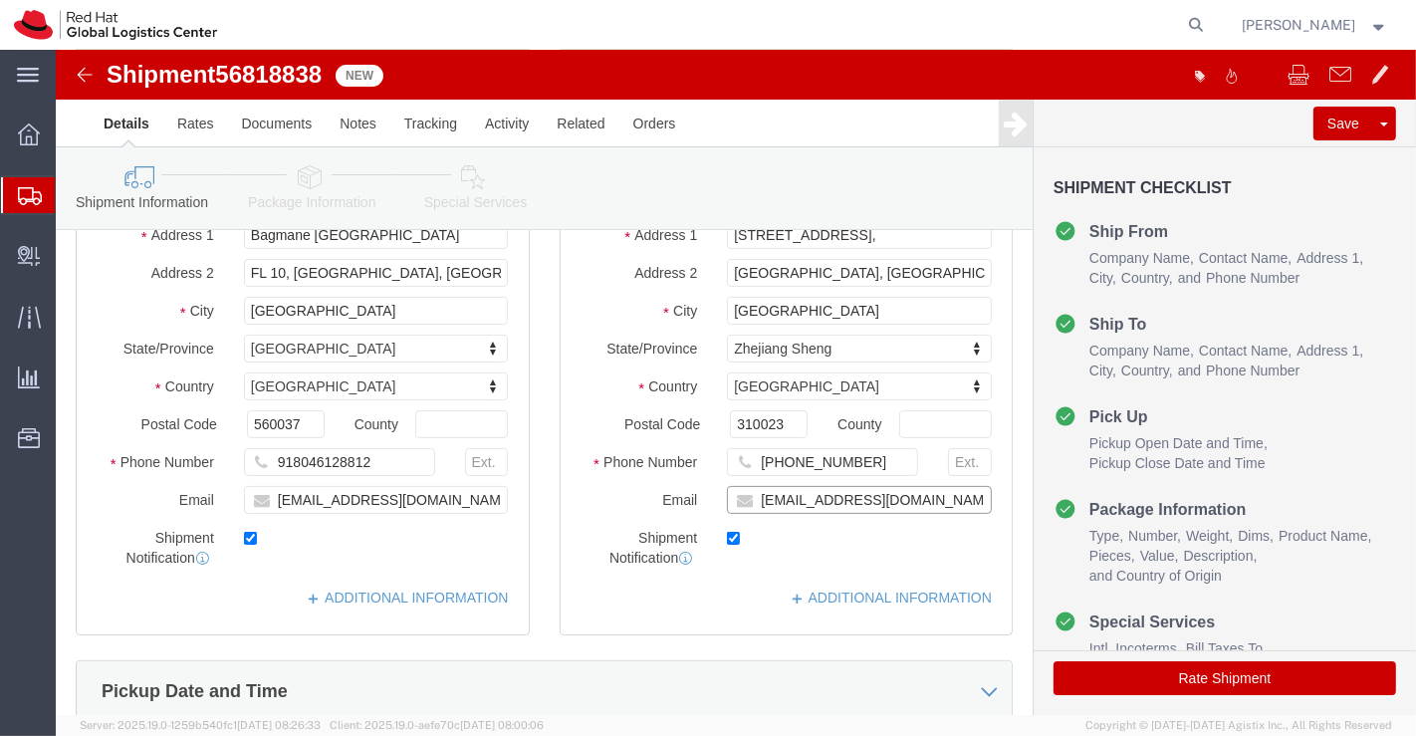
click input "[EMAIL_ADDRESS][DOMAIN_NAME]"
paste input "[EMAIL_ADDRESS][DOMAIN_NAME]"
type input "[EMAIL_ADDRESS][DOMAIN_NAME],[EMAIL_ADDRESS][DOMAIN_NAME]"
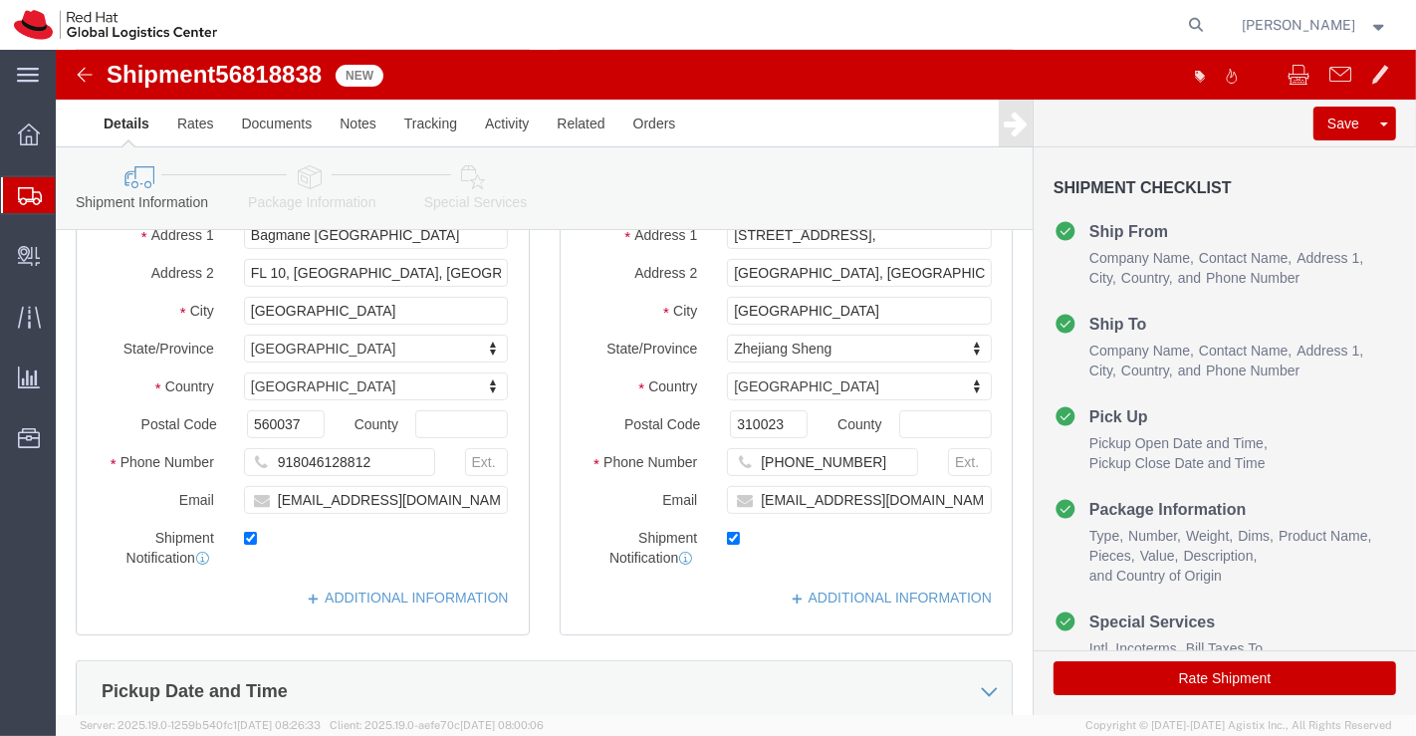
click div "Location My Profile Location RH - Amsterdam - MSO RH - Amsterdam Data Center RH…"
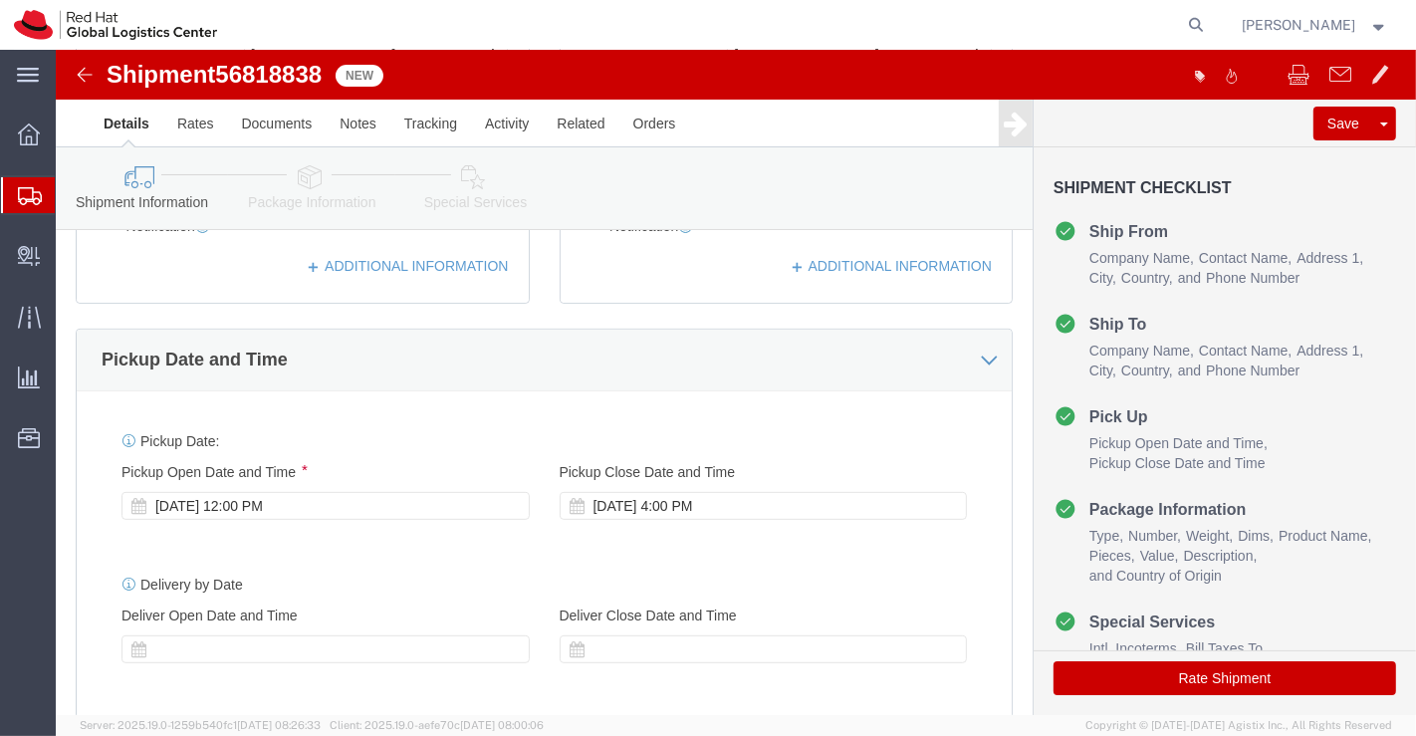
scroll to position [594, 0]
click div "Sep 16 2025 12:00 PM"
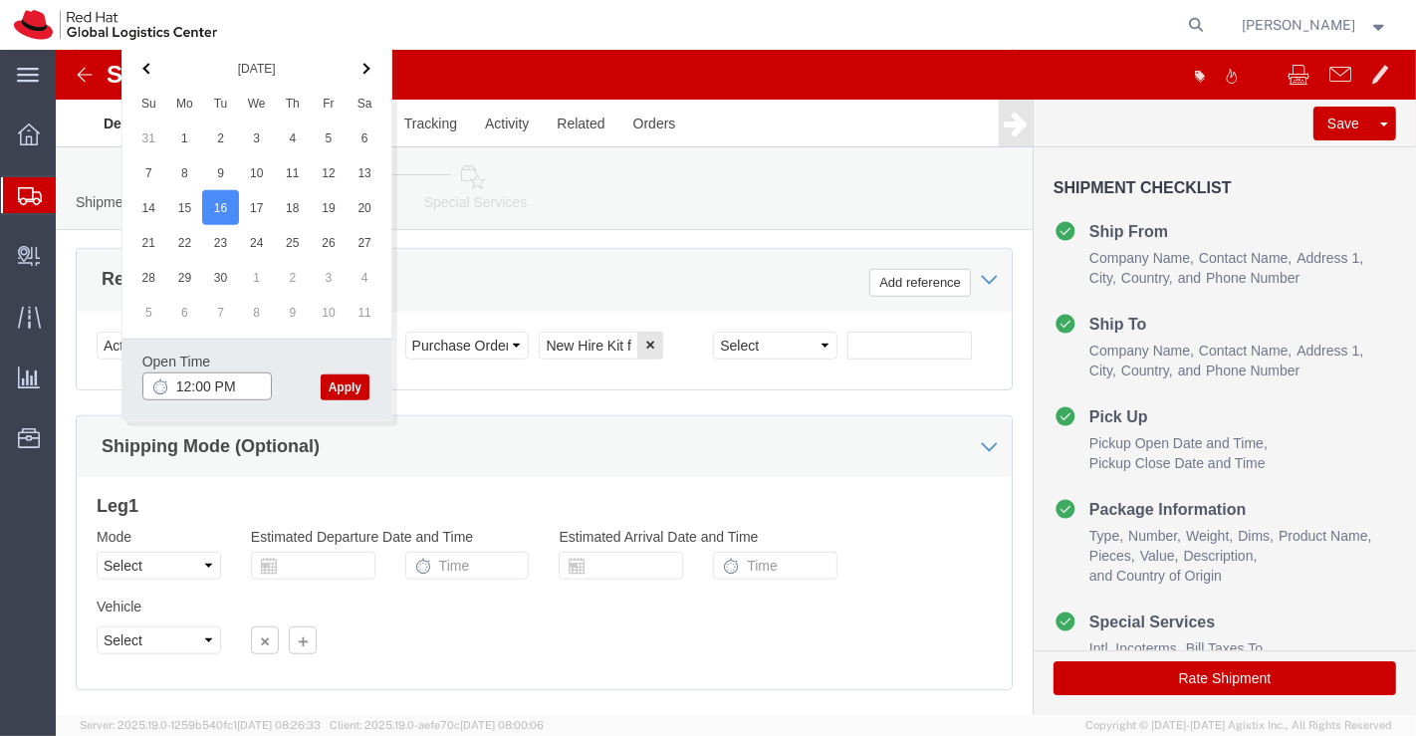
click input "12:00 PM"
type input "4:30 PM"
click button "Apply"
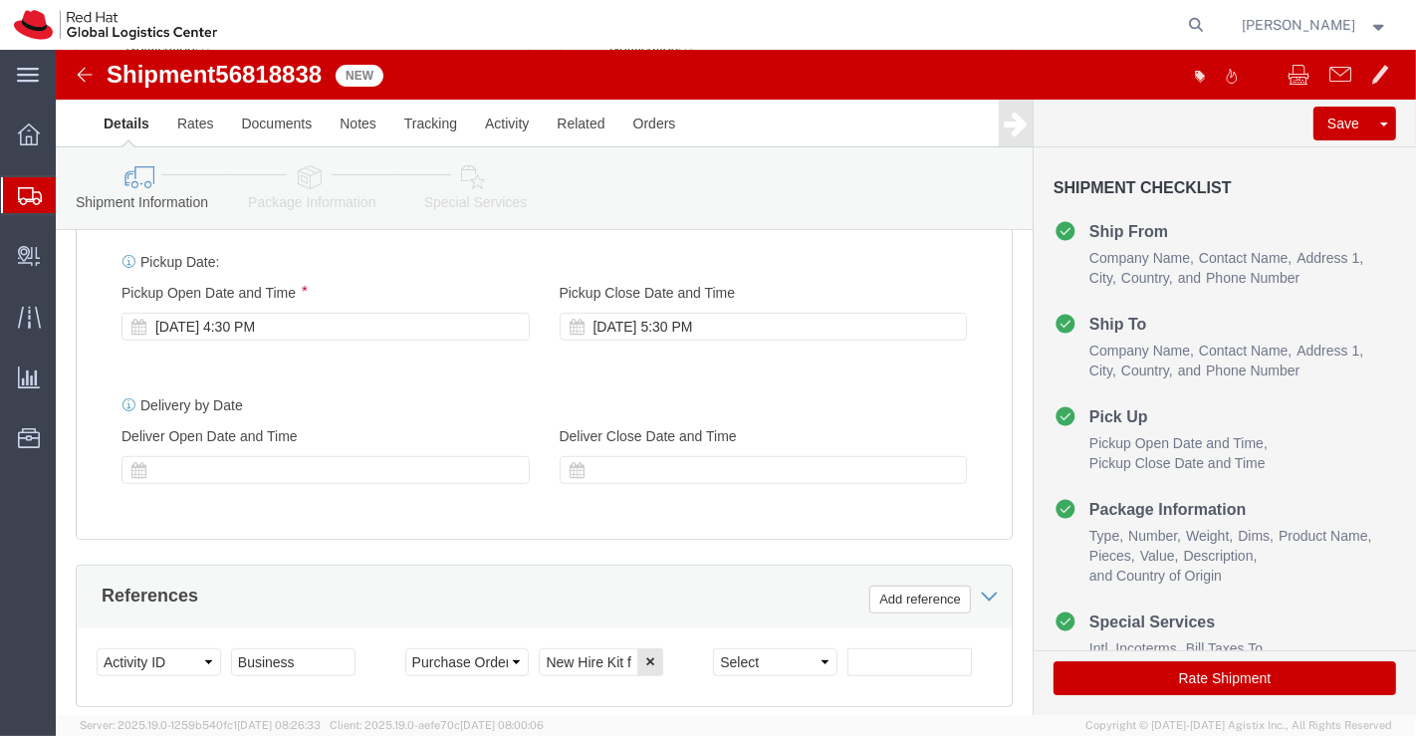
scroll to position [662, 0]
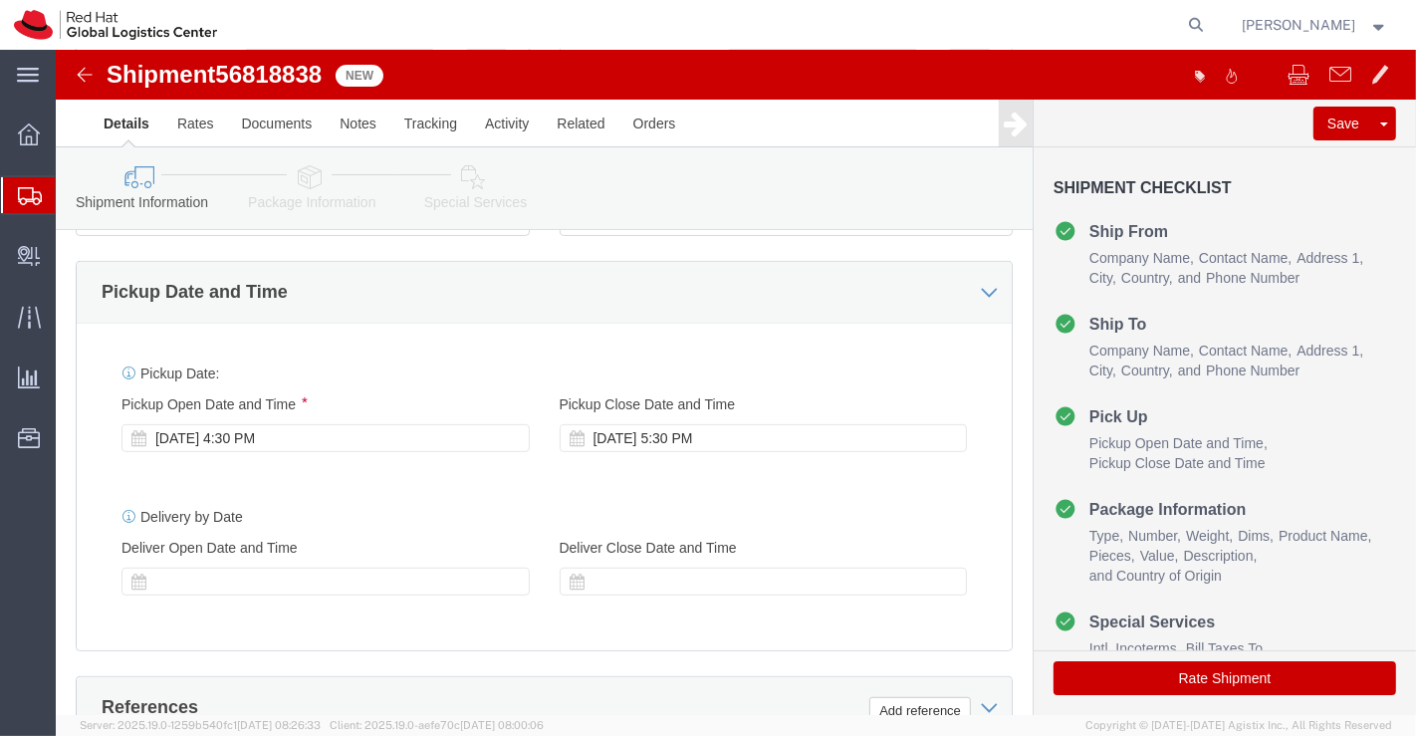
click icon
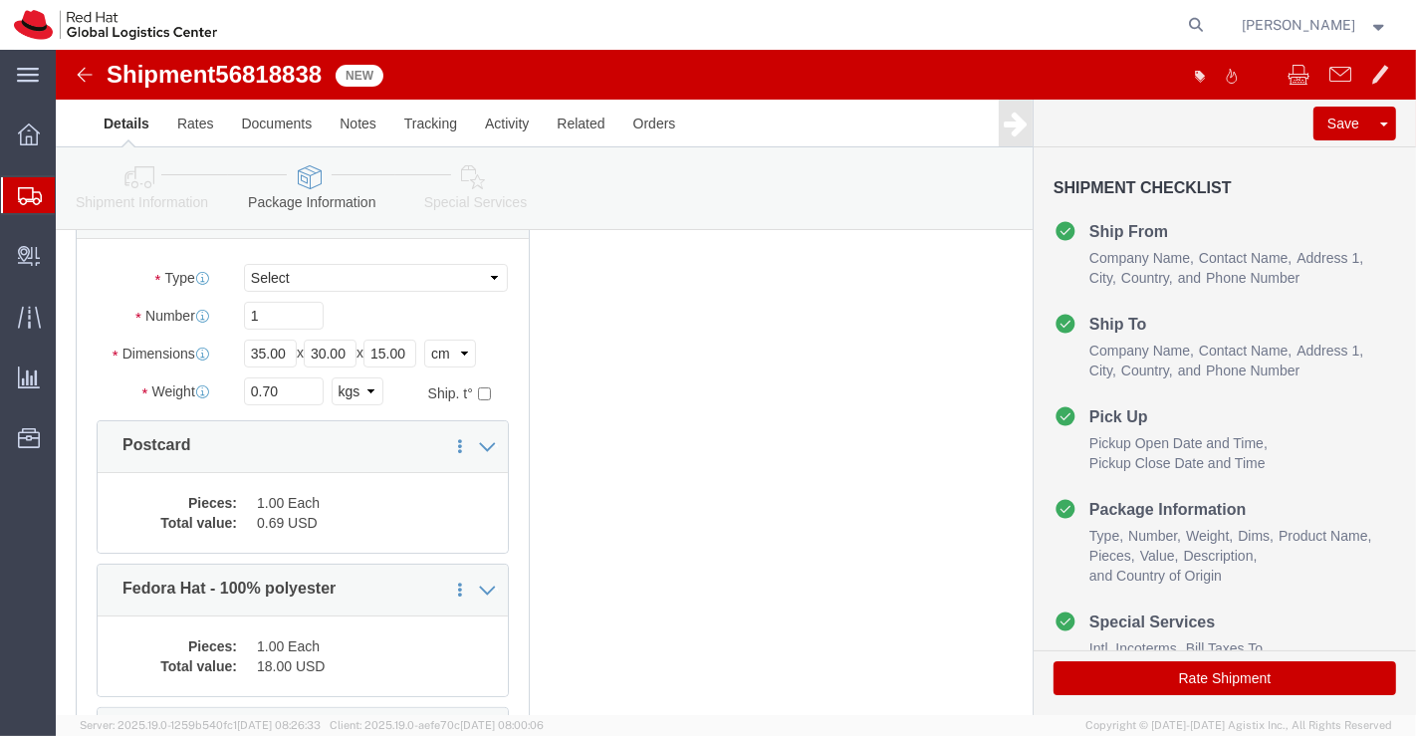
scroll to position [59, 0]
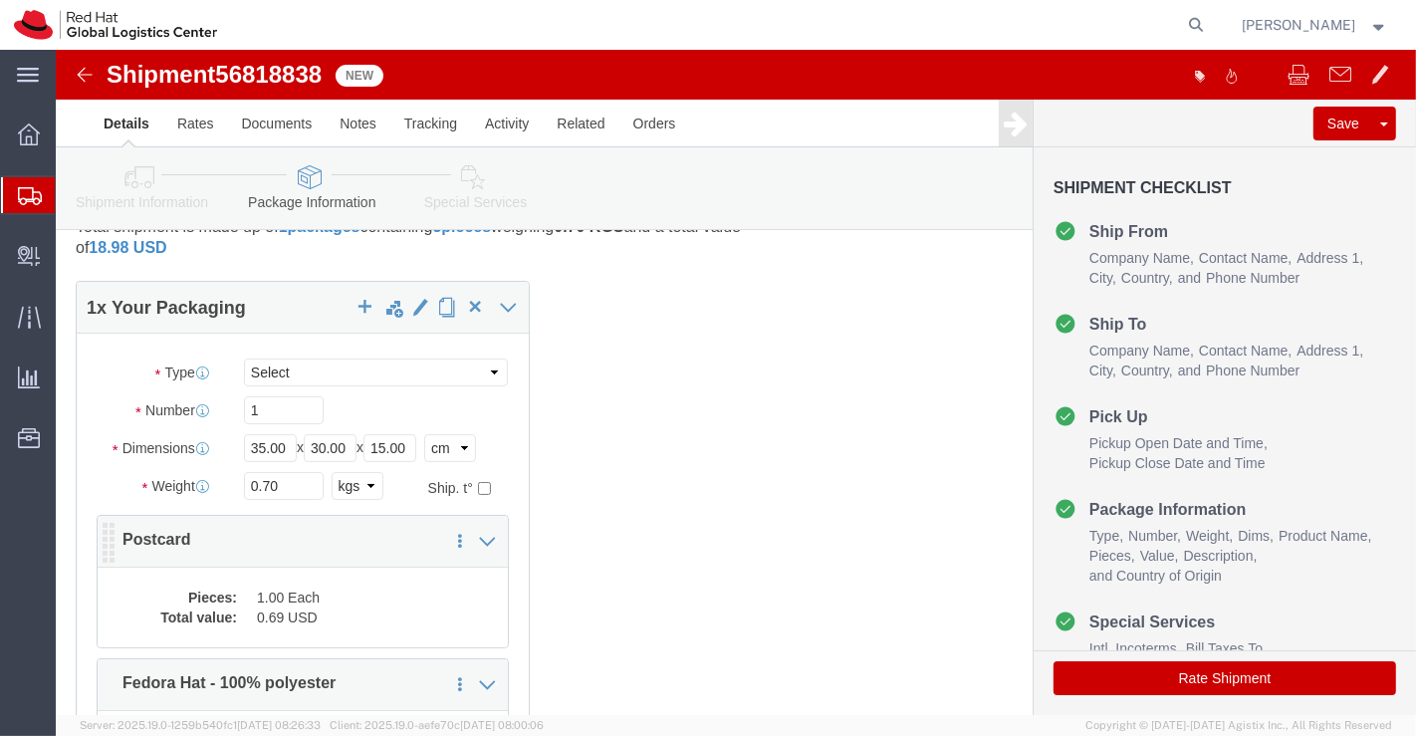
click dd "1.00 Each"
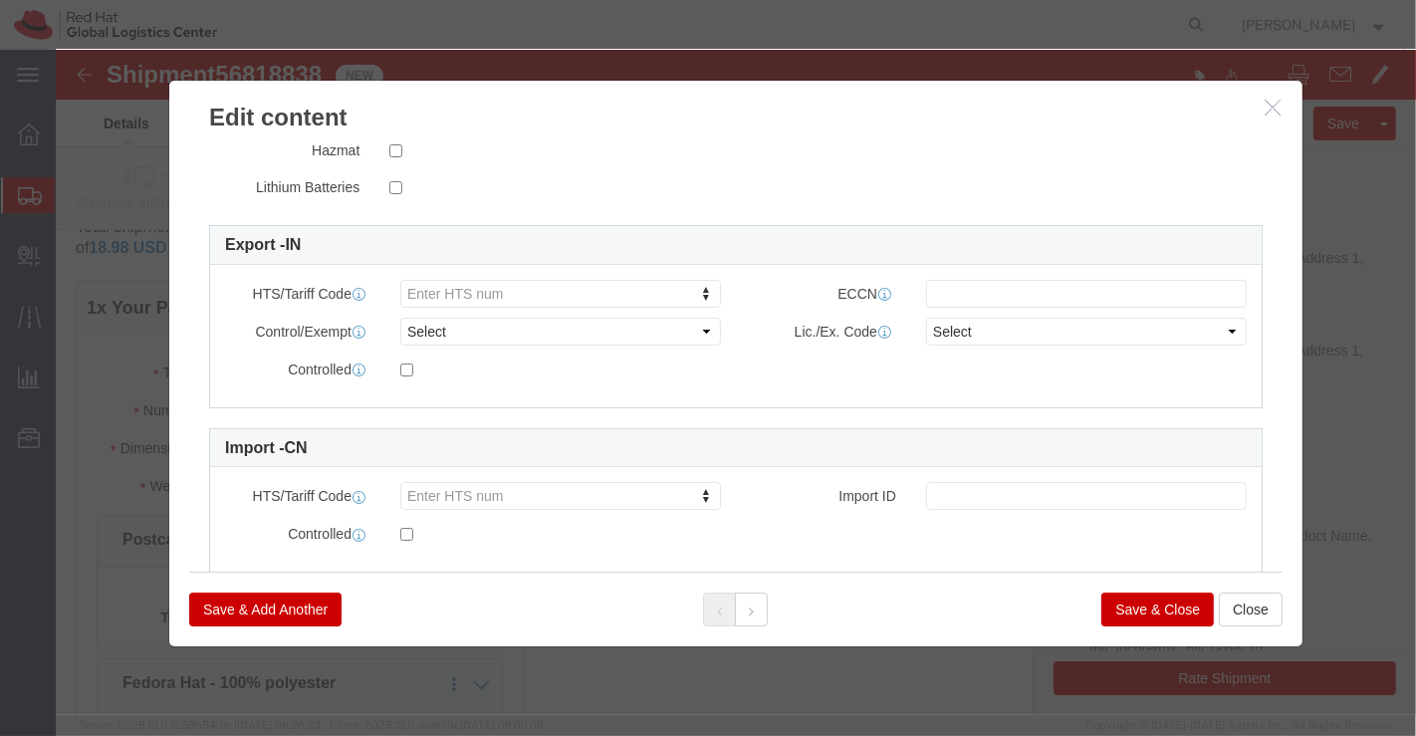
scroll to position [495, 0]
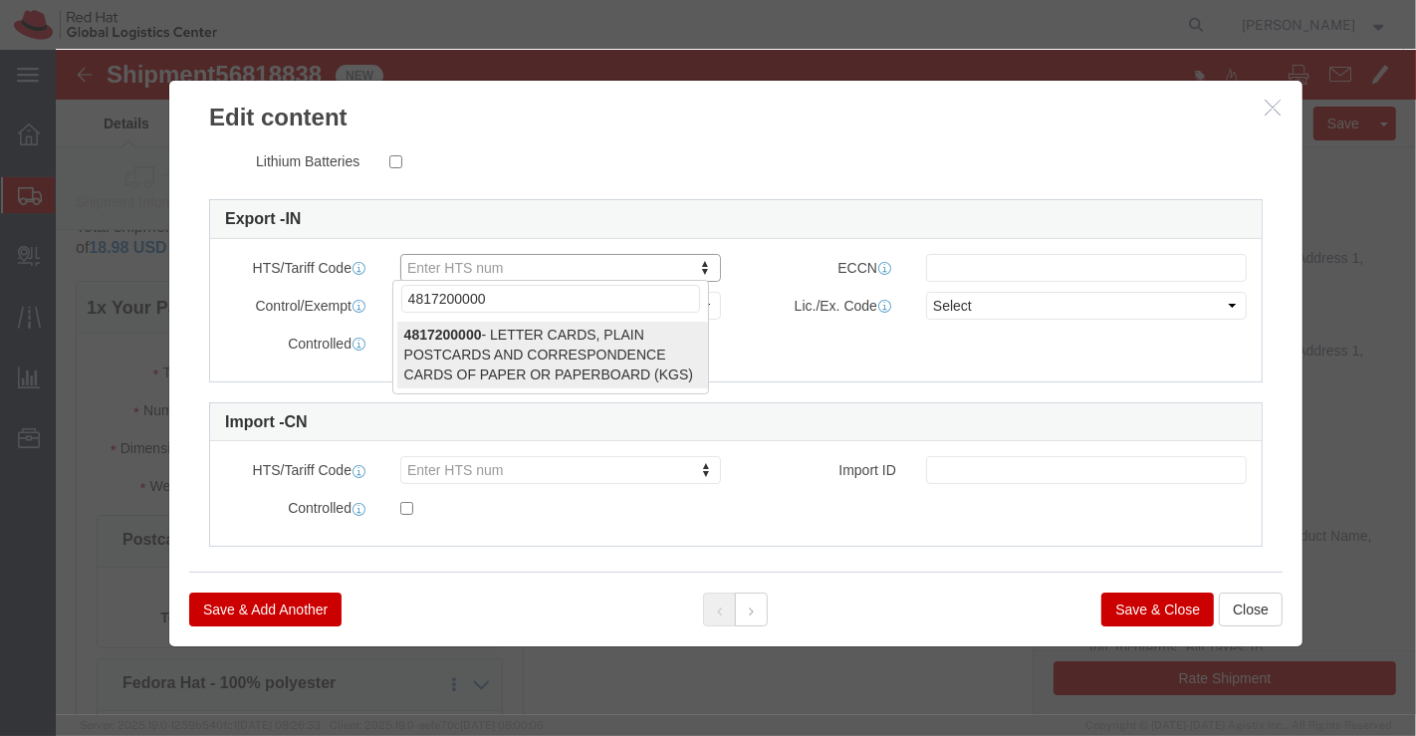
type input "4817200000"
select select "KGS"
type input "4817200000"
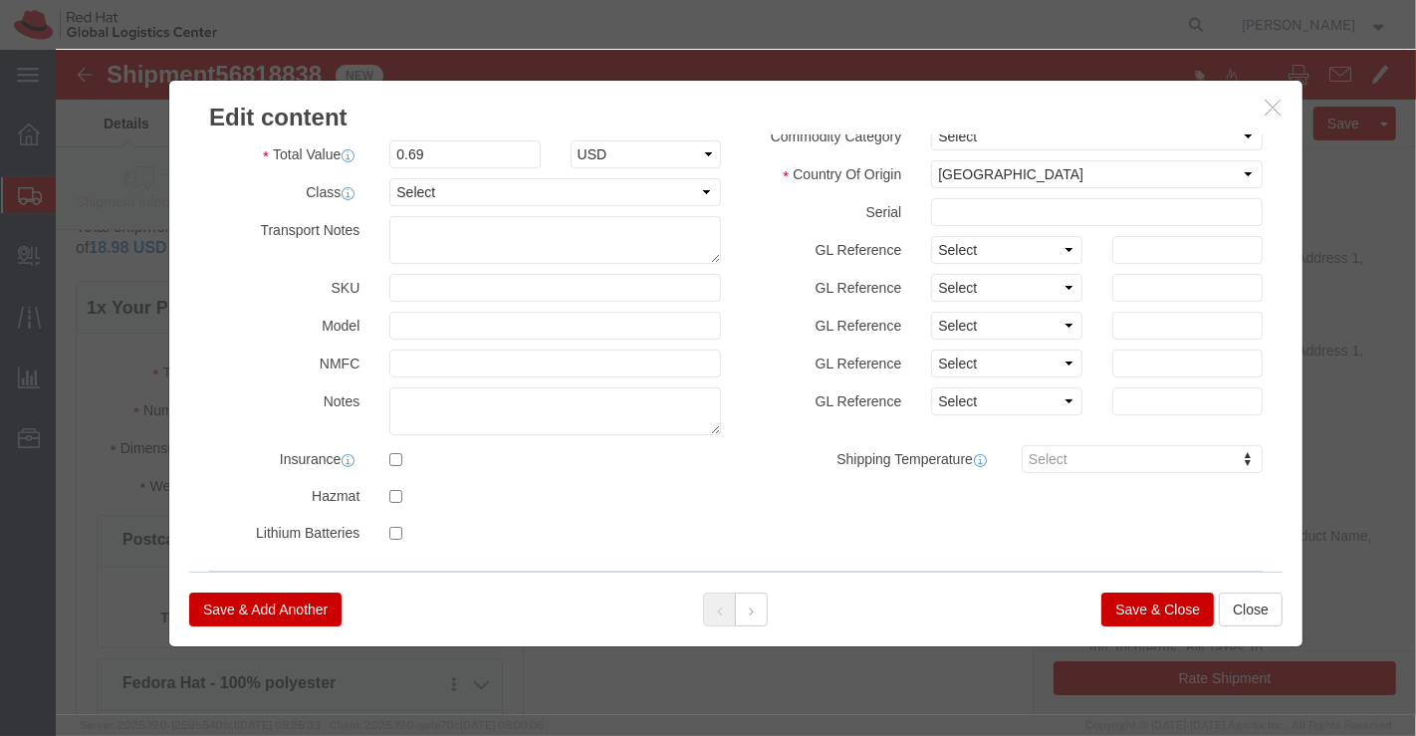
scroll to position [53, 0]
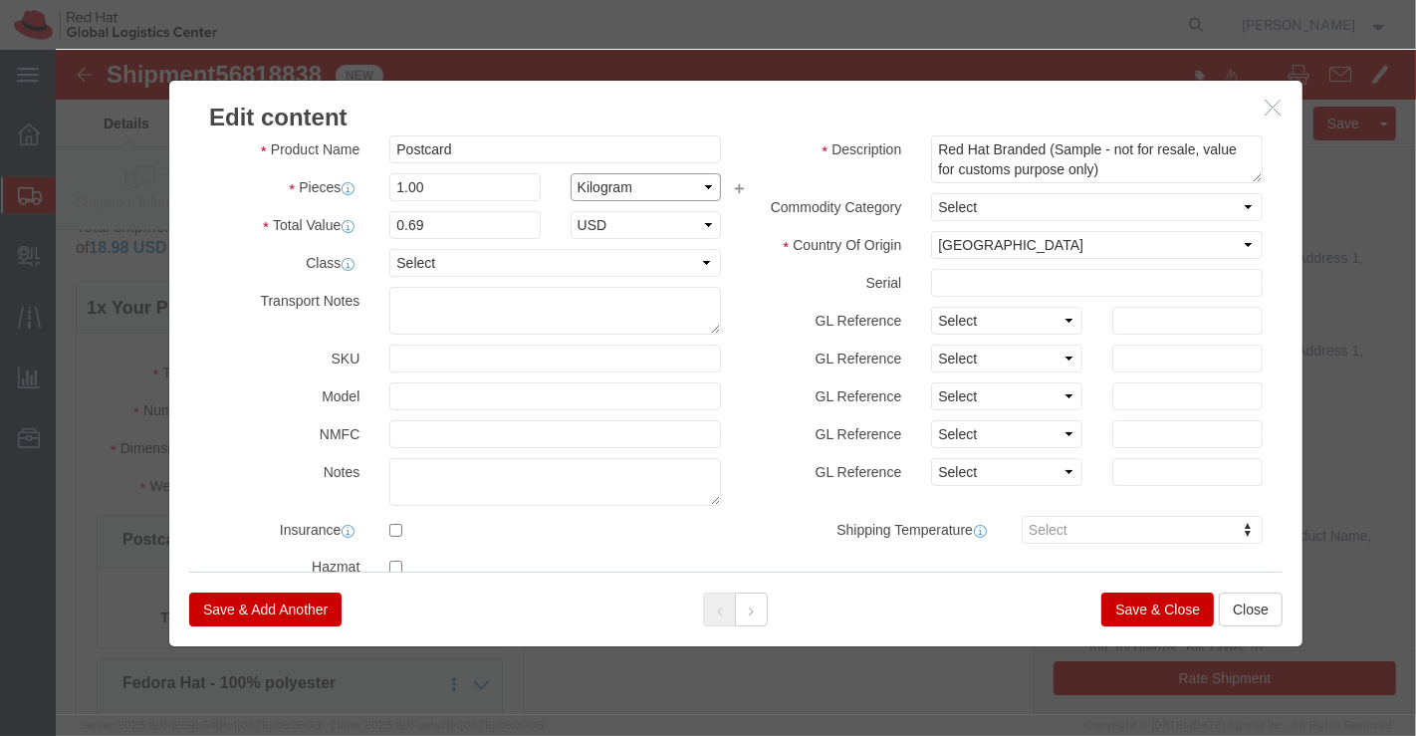
click select "Select Bag Barrels 100Board Feet Bottle Box Blister Pack Carats Can Capsule Car…"
select select "EA"
click select "Select Bag Barrels 100Board Feet Bottle Box Blister Pack Carats Can Capsule Car…"
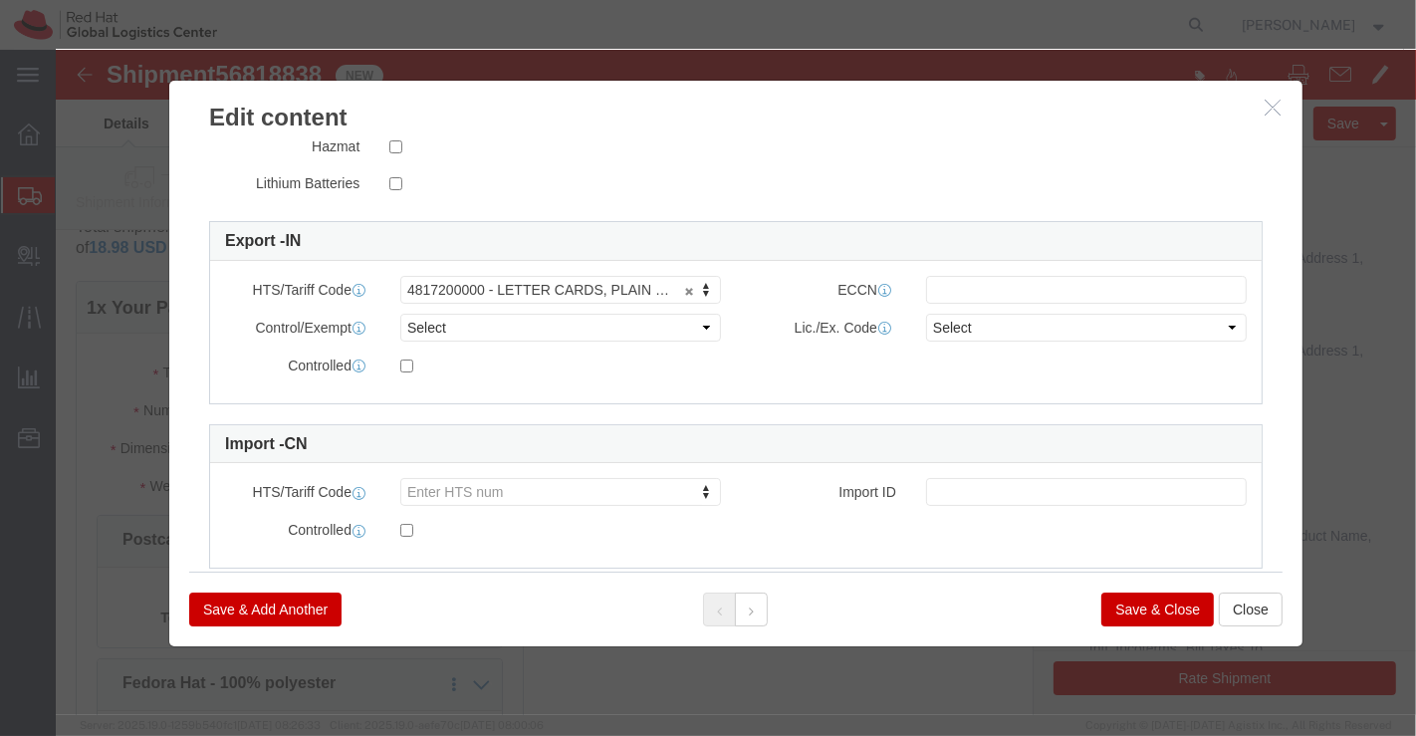
scroll to position [475, 0]
click button "Save & Close"
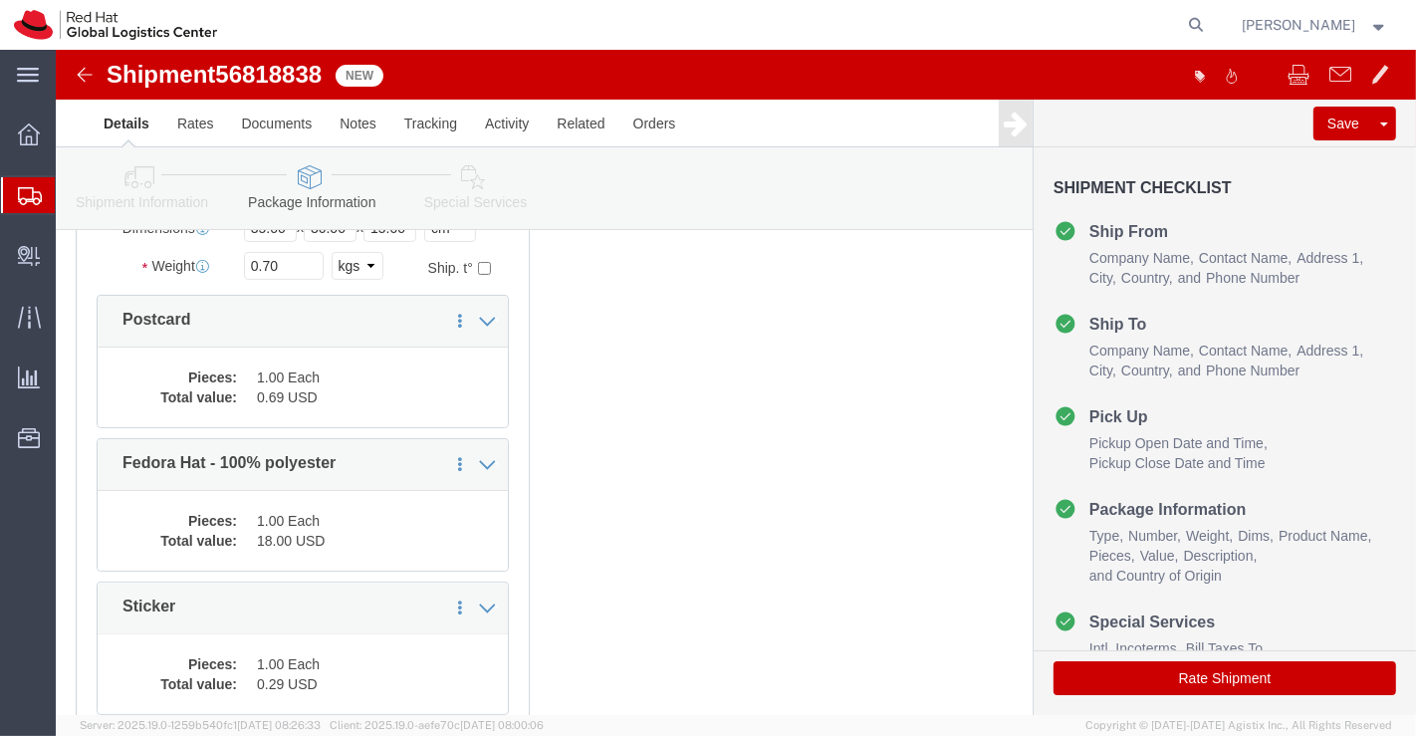
scroll to position [280, 0]
click dd "1.00 Each"
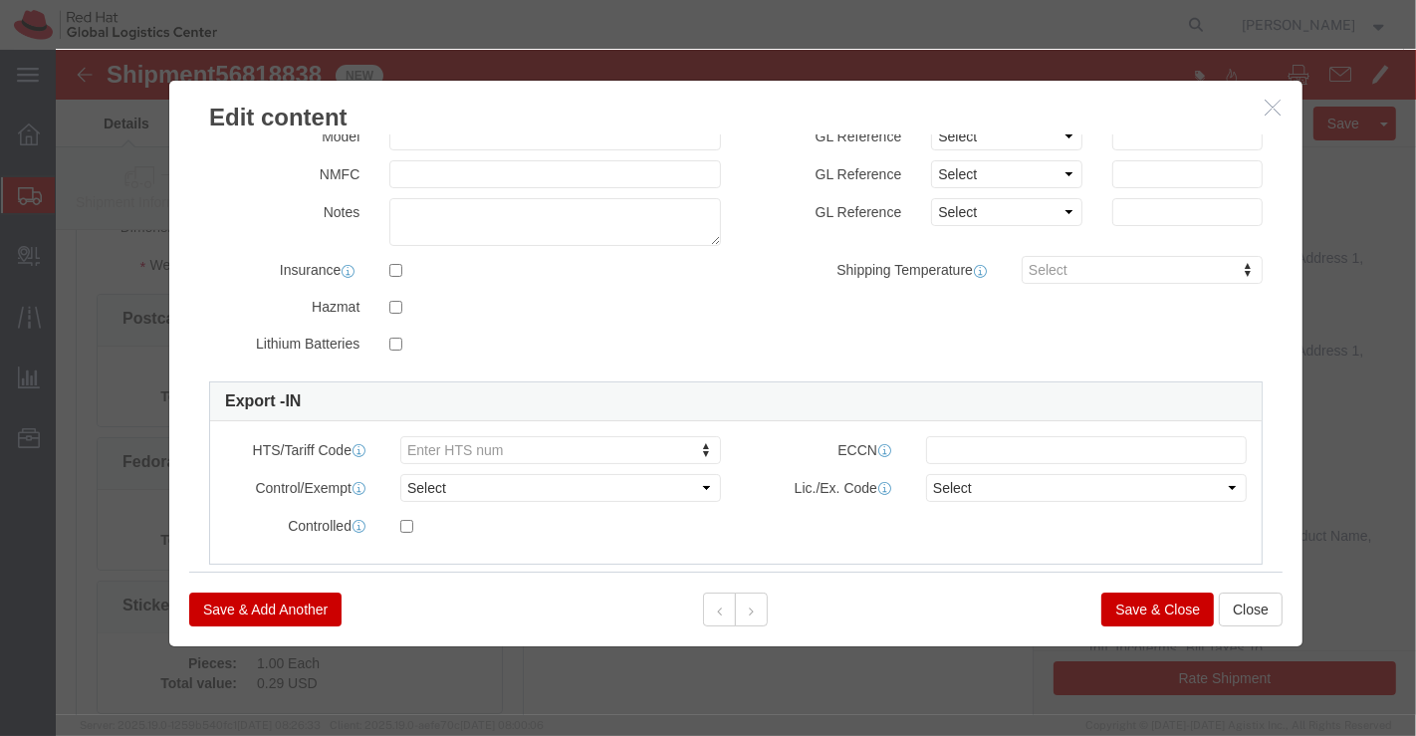
scroll to position [512, 0]
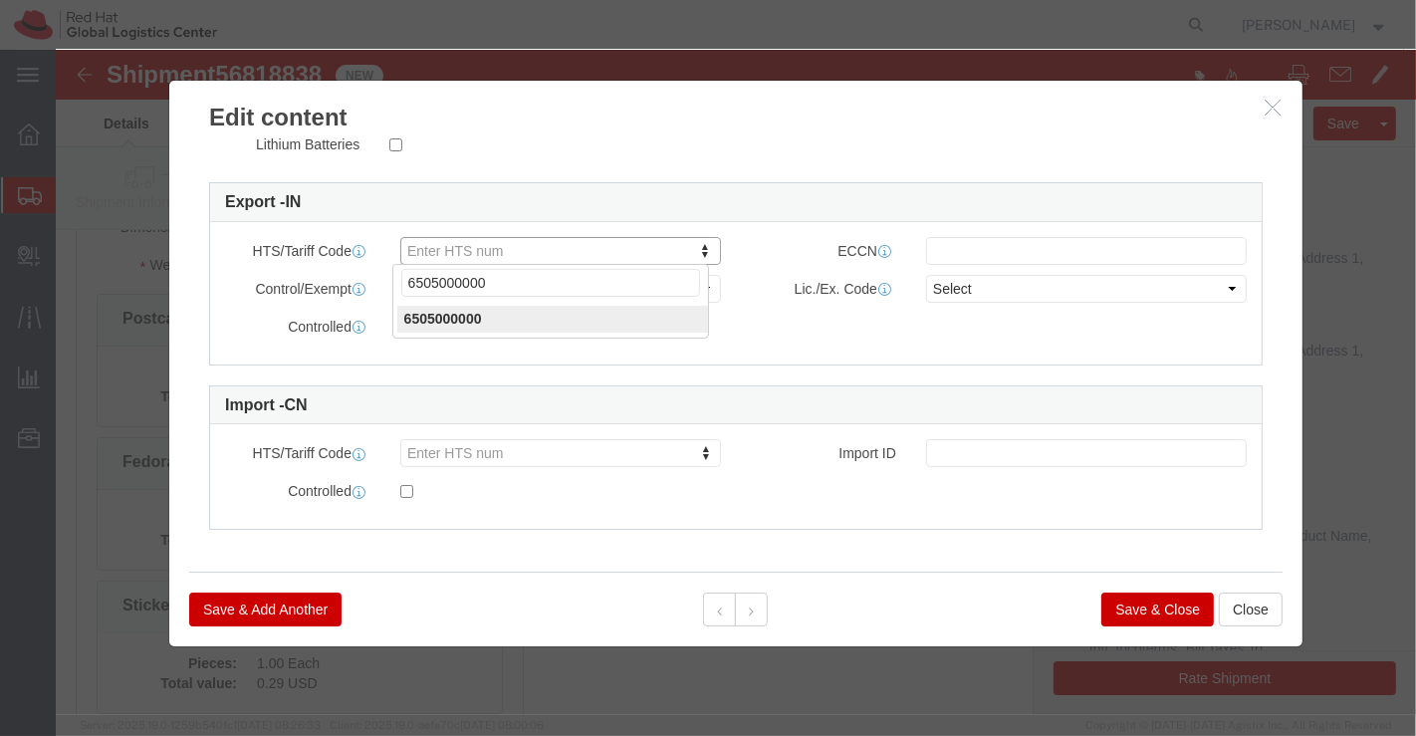
type input "6505000000"
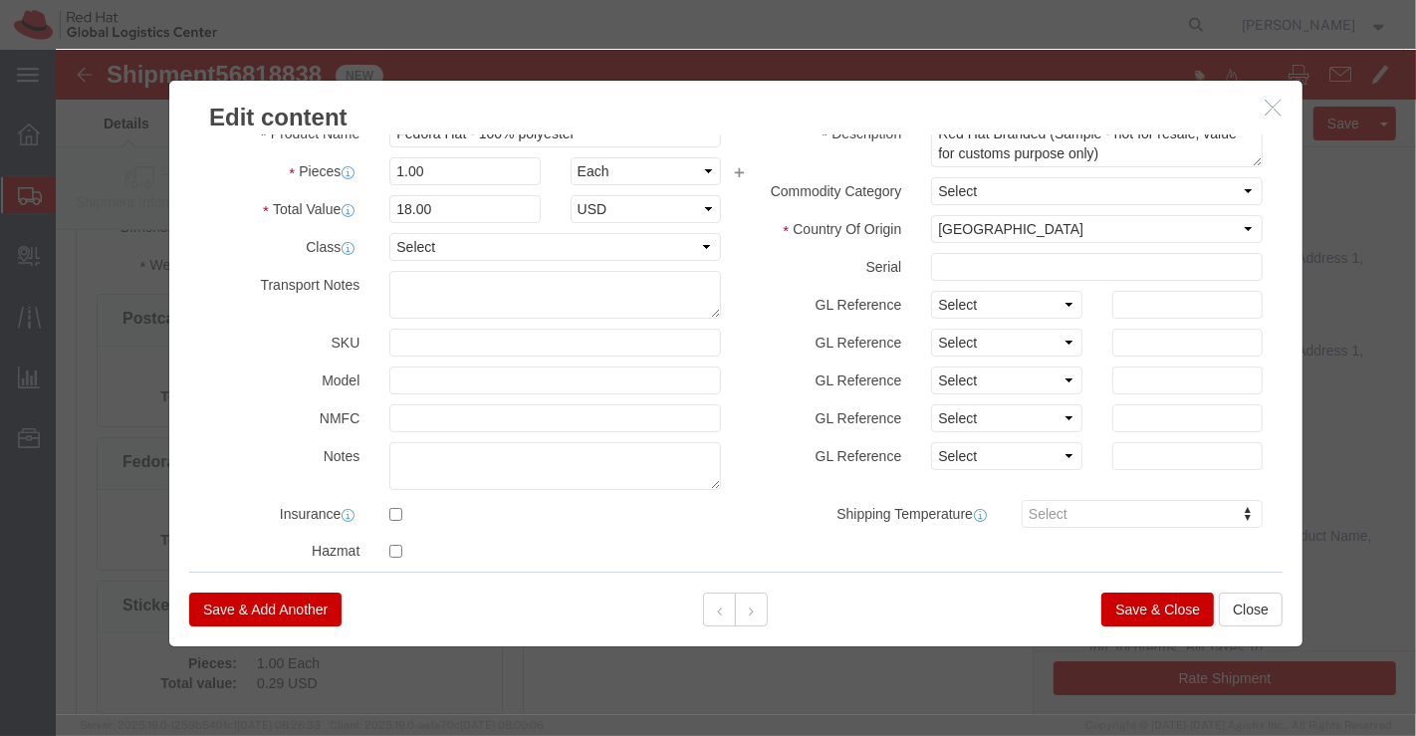
scroll to position [0, 0]
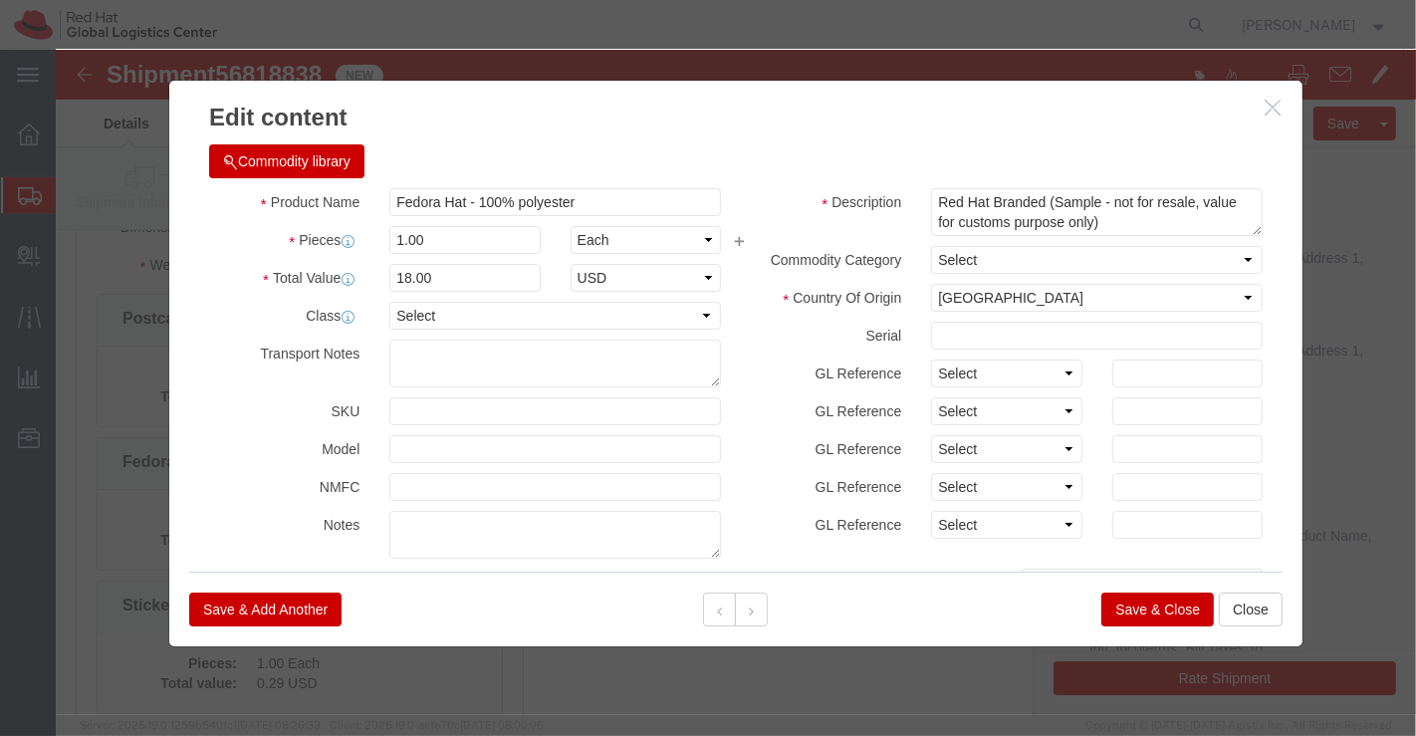
click button "Save & Close"
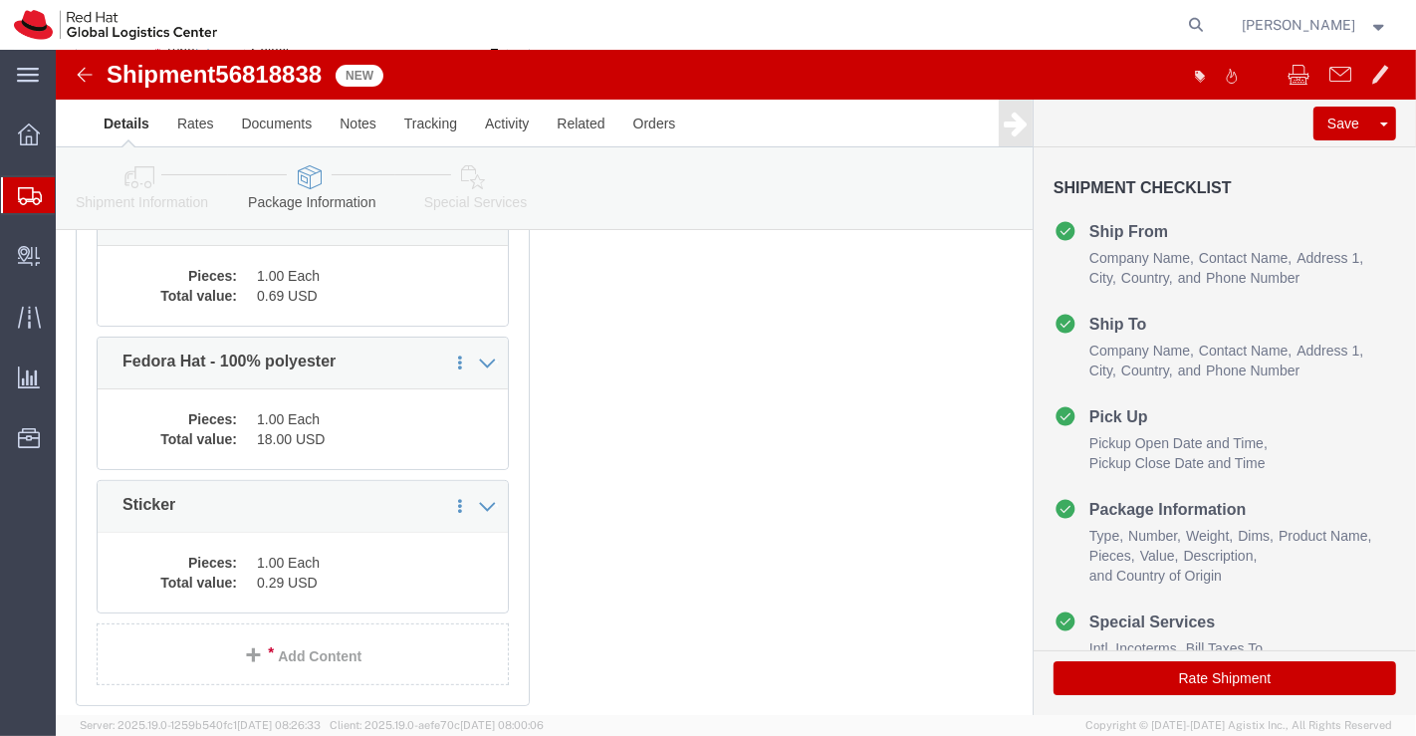
scroll to position [611, 0]
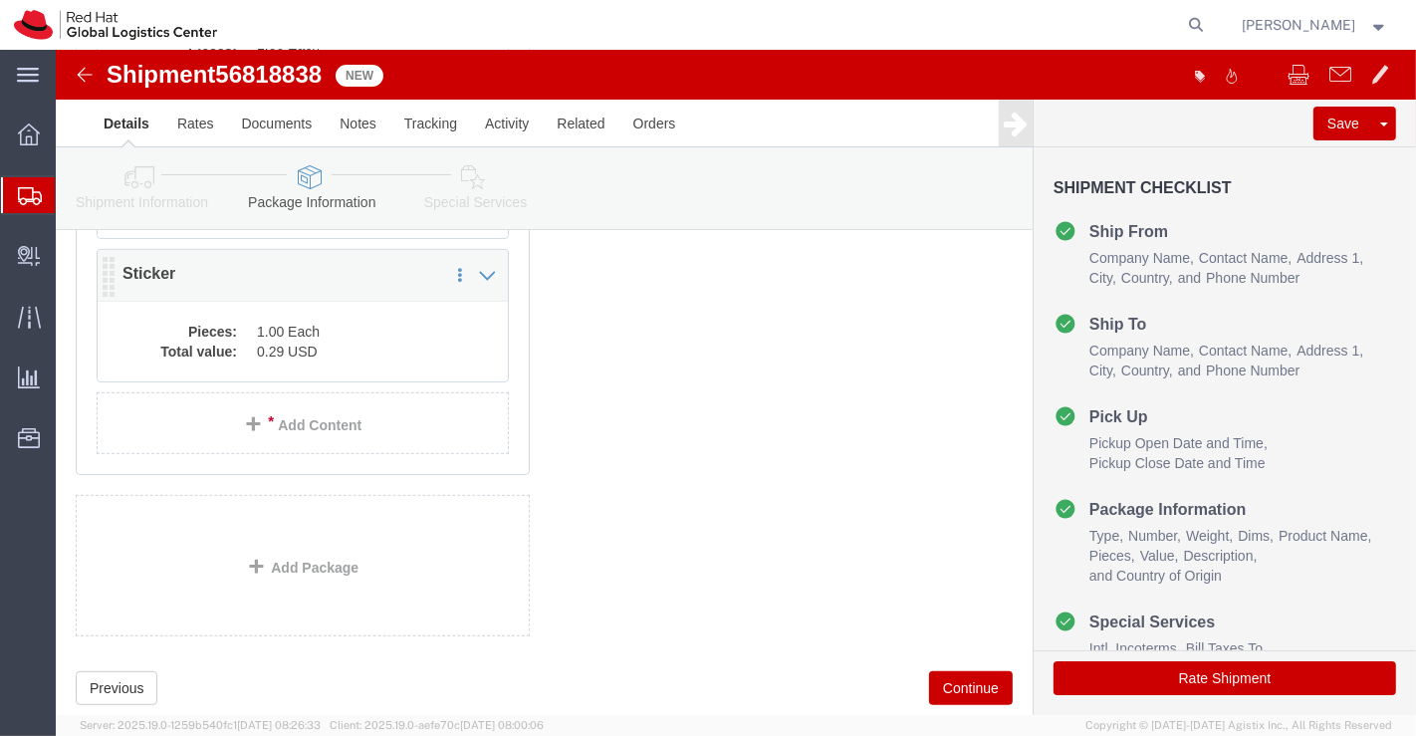
click dd "1.00 Each"
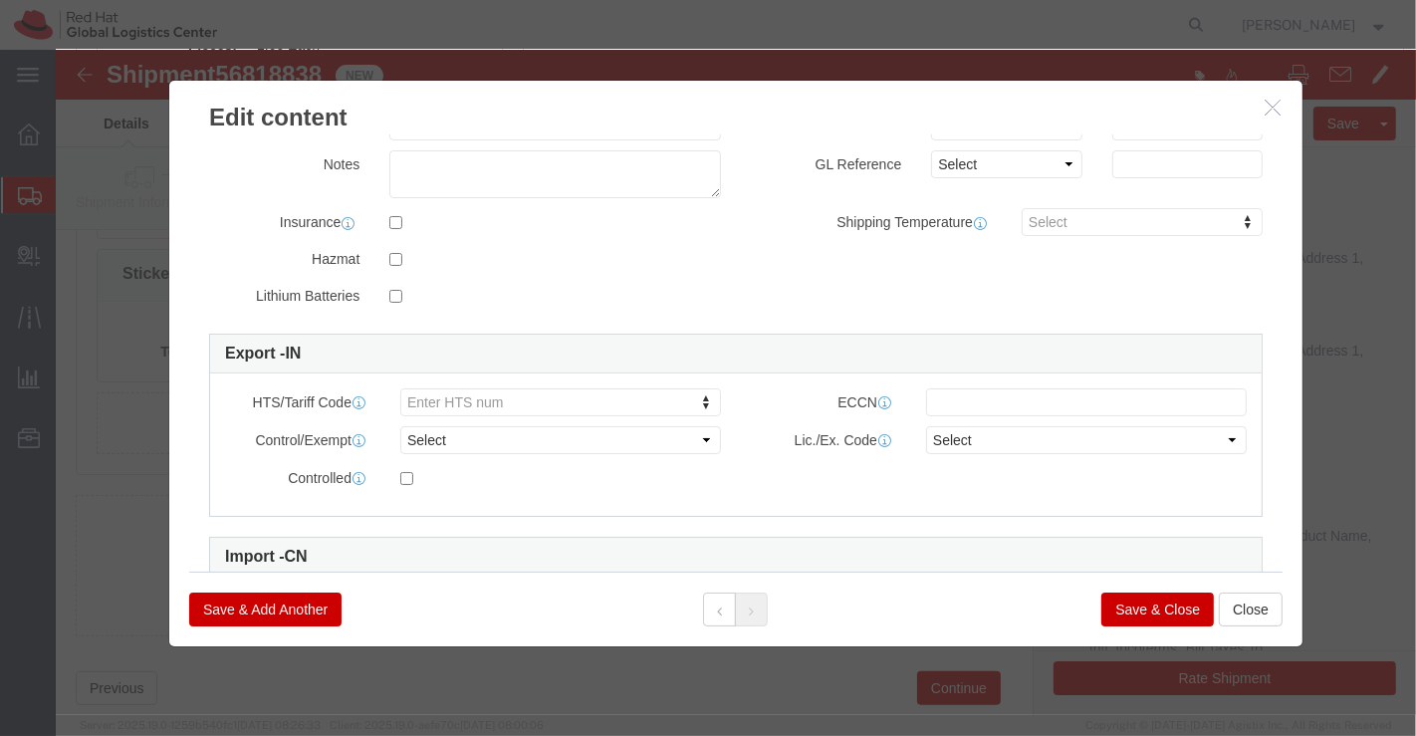
scroll to position [512, 0]
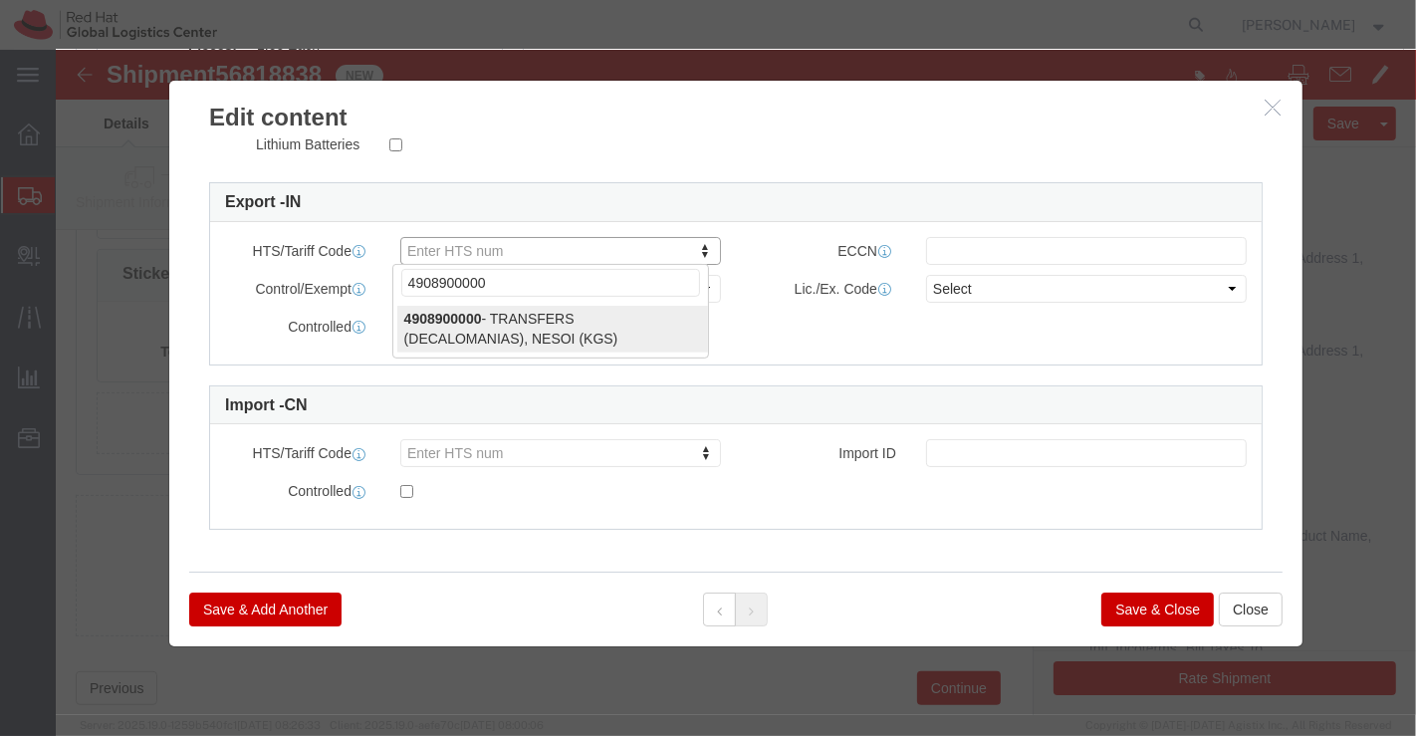
type input "4908900000"
select select "KGS"
type input "4908900000"
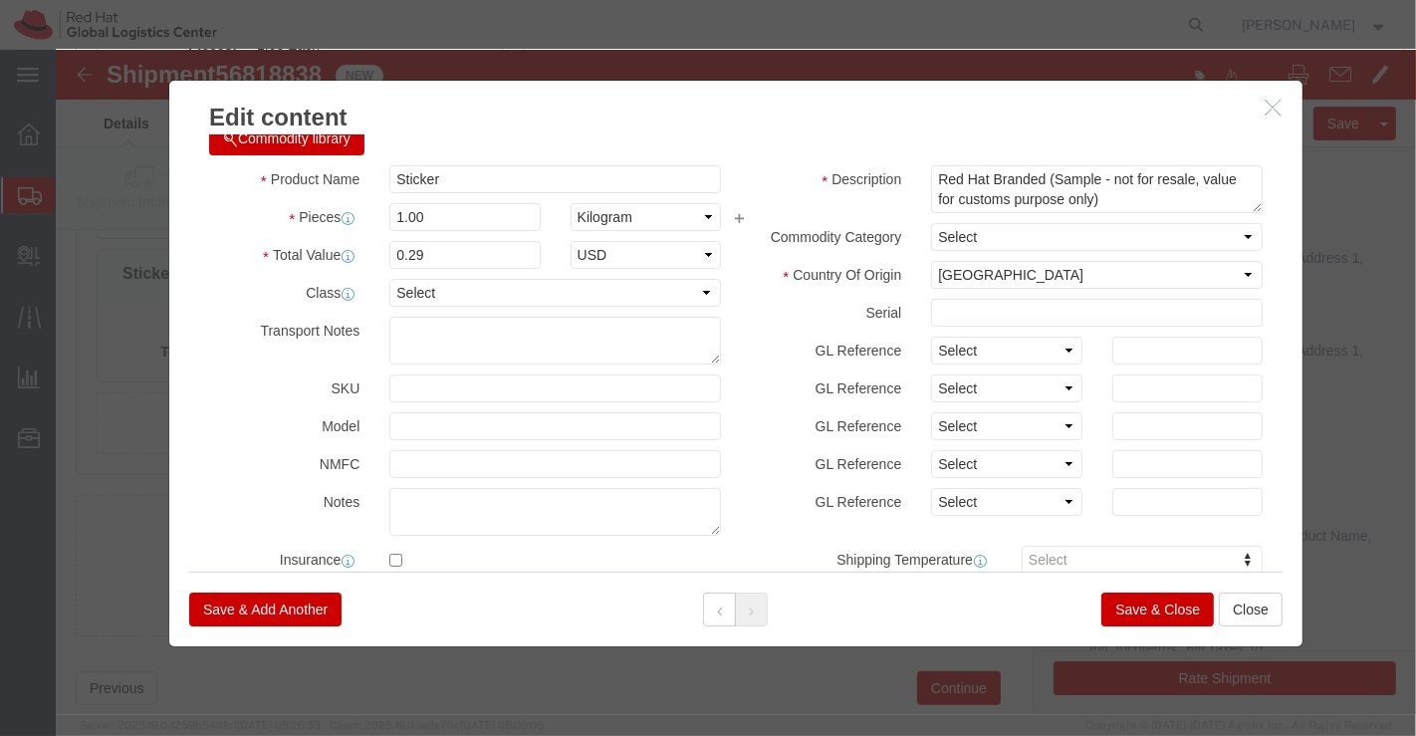
scroll to position [0, 0]
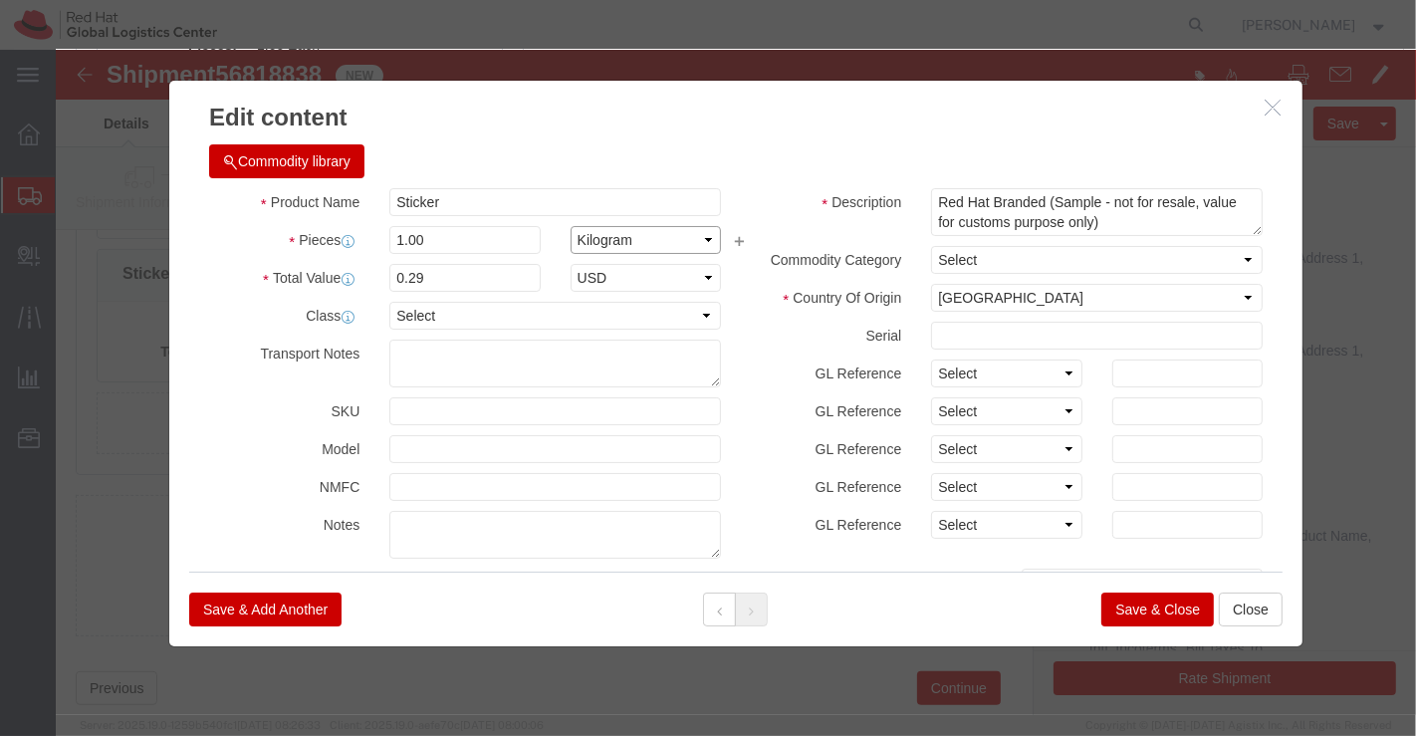
click select "Select Bag Barrels 100Board Feet Bottle Box Blister Pack Carats Can Capsule Car…"
select select "EA"
click select "Select Bag Barrels 100Board Feet Bottle Box Blister Pack Carats Can Capsule Car…"
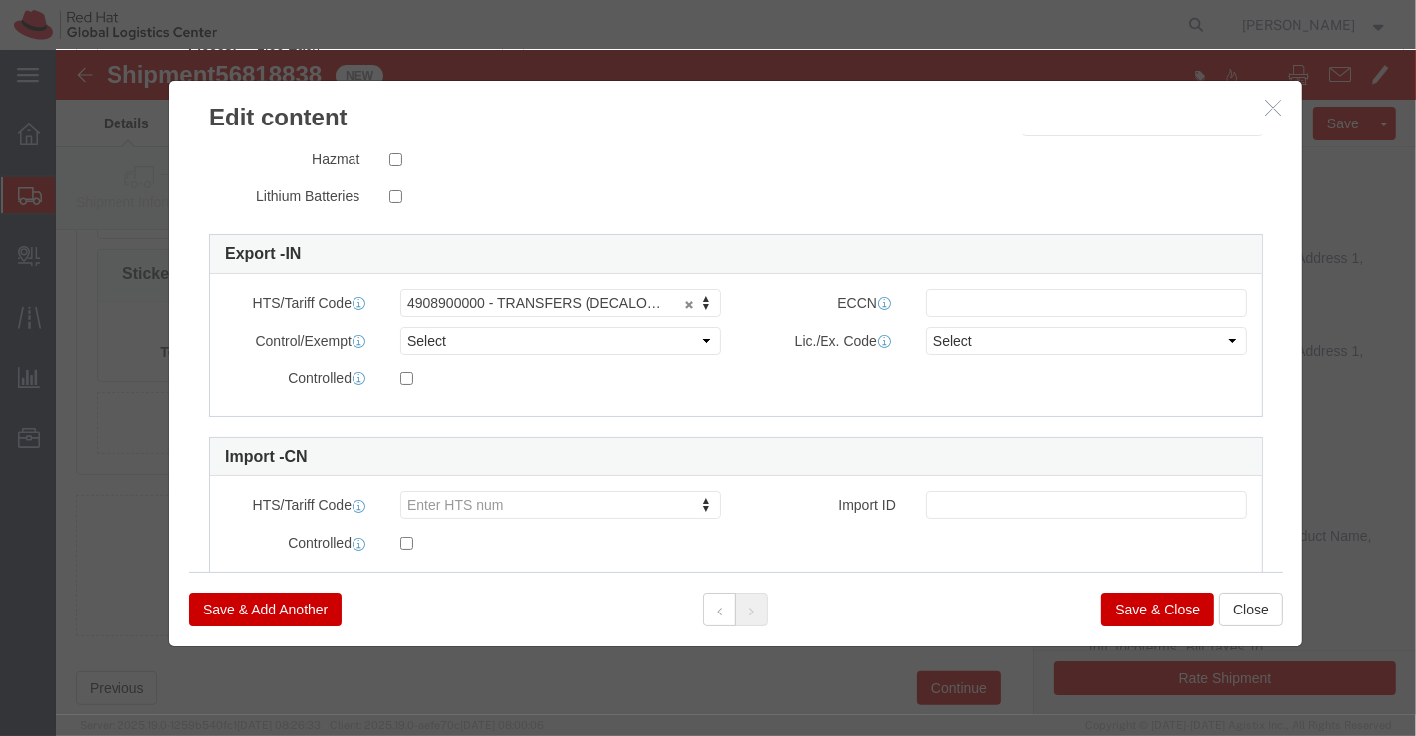
scroll to position [512, 0]
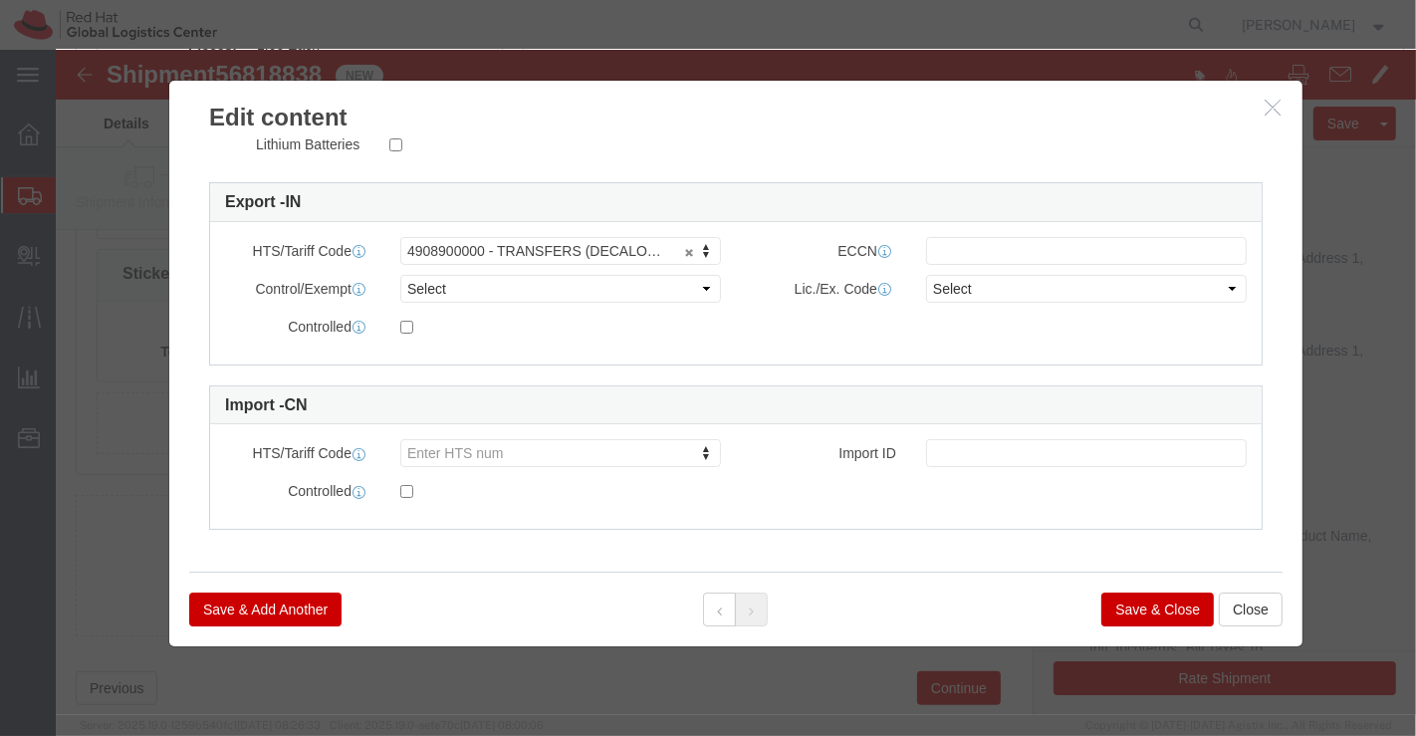
click button "Save & Close"
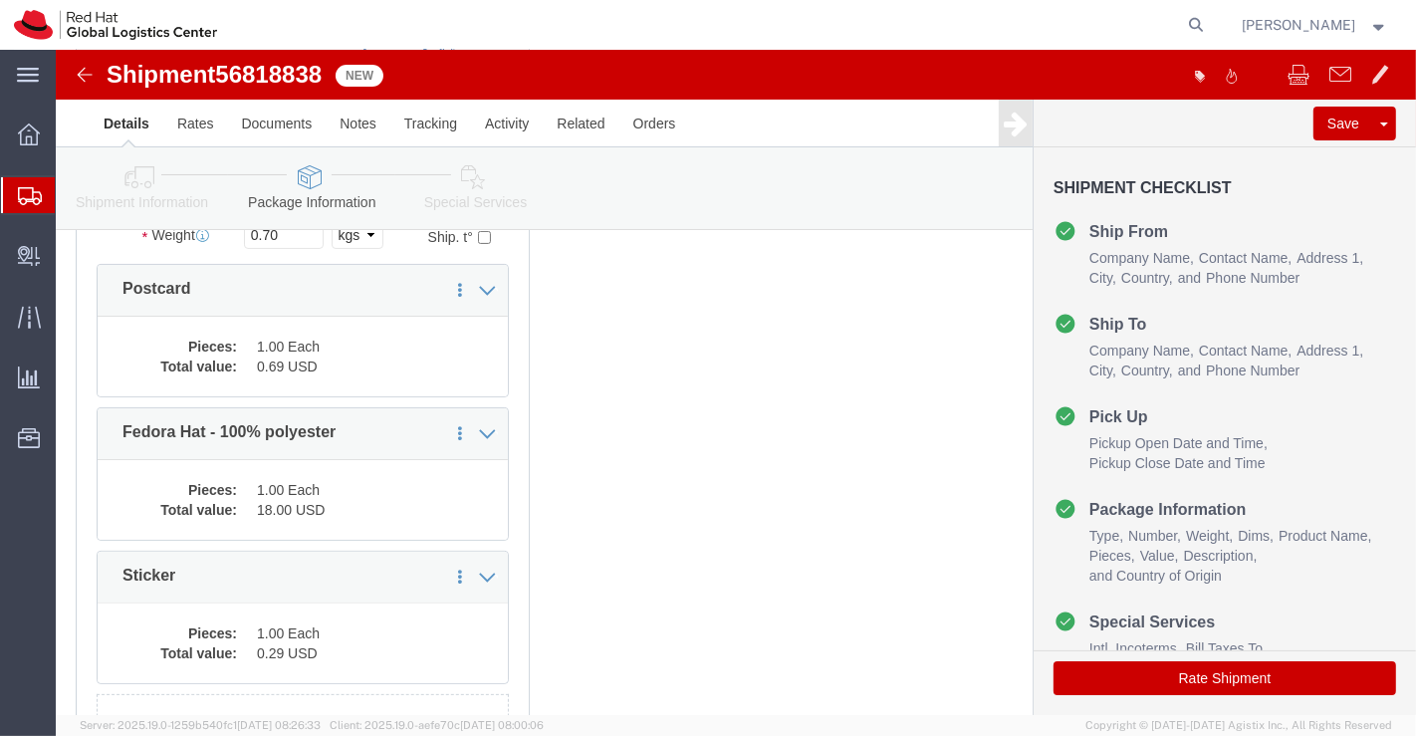
scroll to position [280, 0]
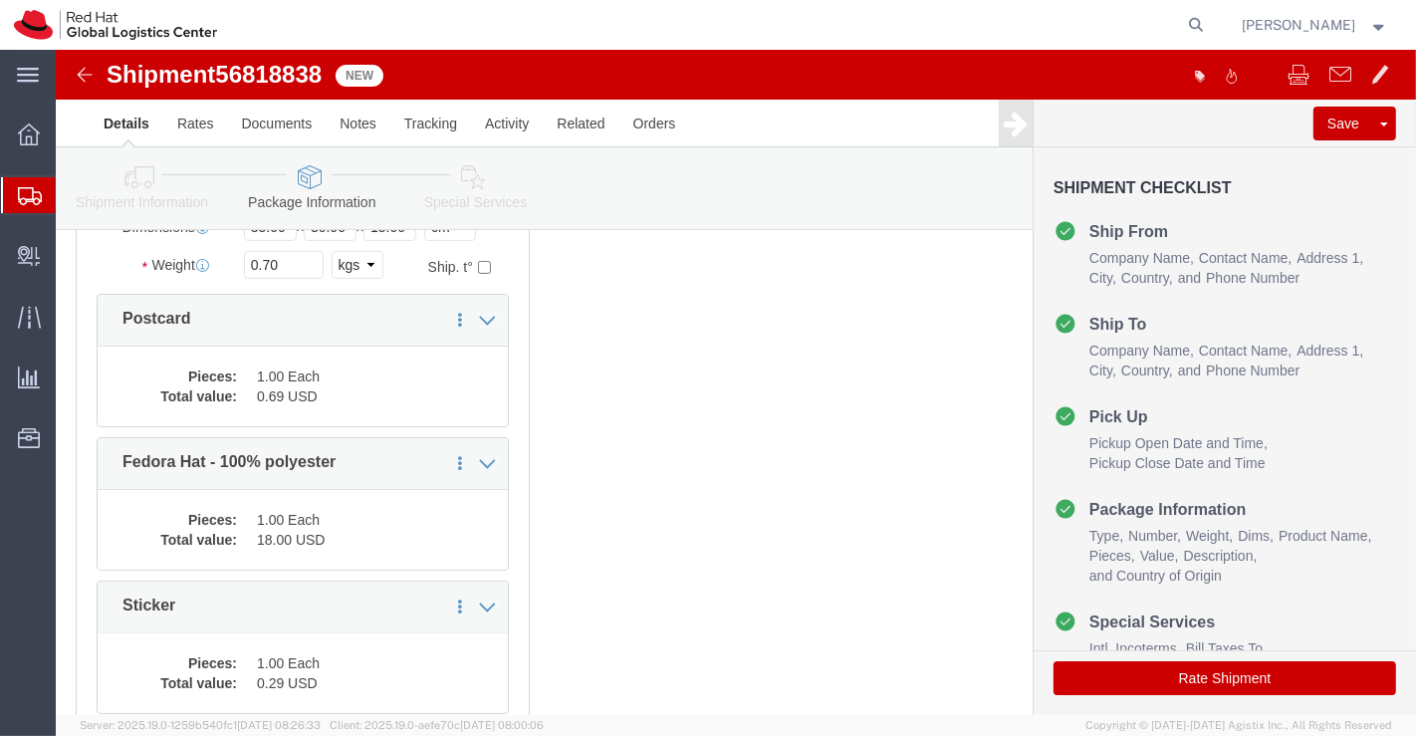
click icon
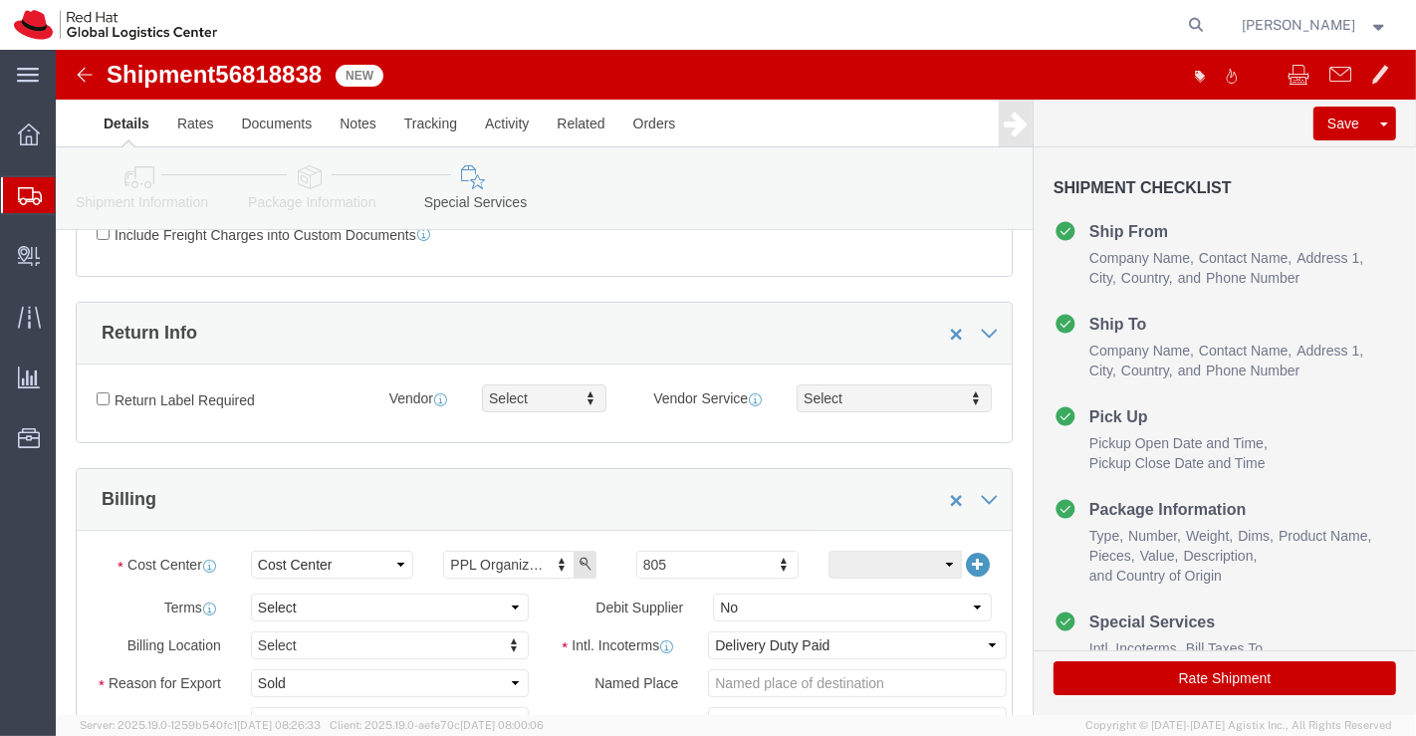
scroll to position [221, 0]
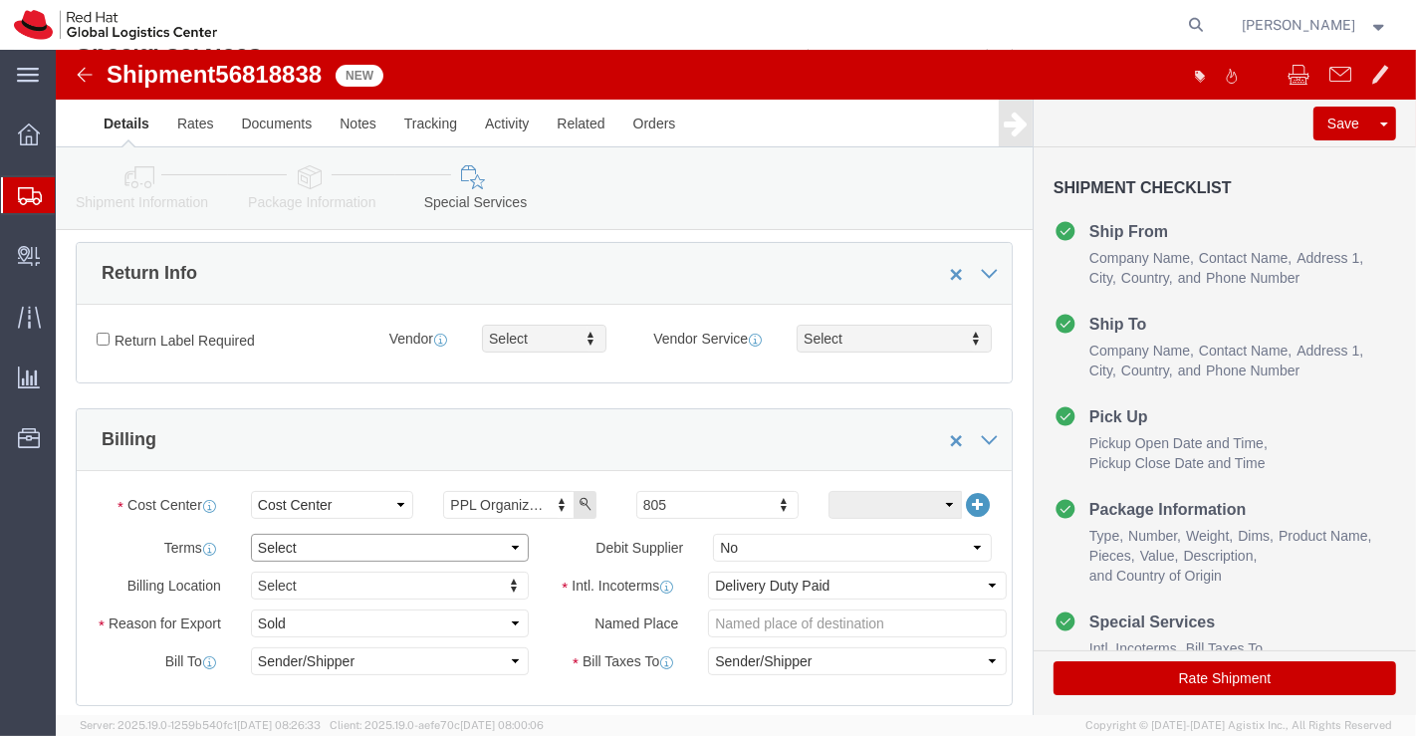
click select "Select Free of Charge Free of Cost NET 30 NET 45 NET 60 See Comment"
select select "FREE_OF_COST"
click select "Select Free of Charge Free of Cost NET 30 NET 45 NET 60 See Comment"
click select "Select Gift Personal Effects Repair/Warranty Return Sample Sold Temporary/Not S…"
select select "SAMPLE"
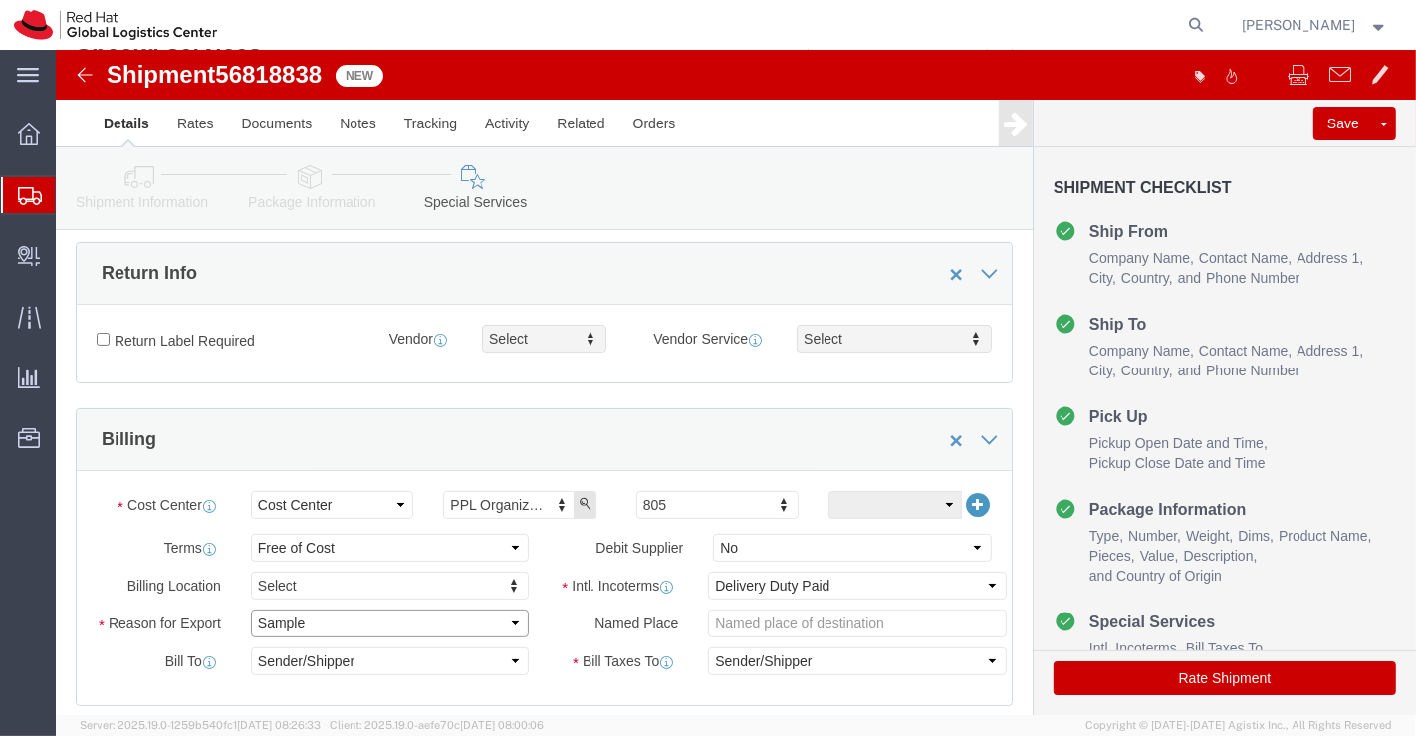
click select "Select Gift Personal Effects Repair/Warranty Return Sample Sold Temporary/Not S…"
click div "Intl. Incoterms Select Carriage Insurance Paid Carriage Paid To Cost and Freigh…"
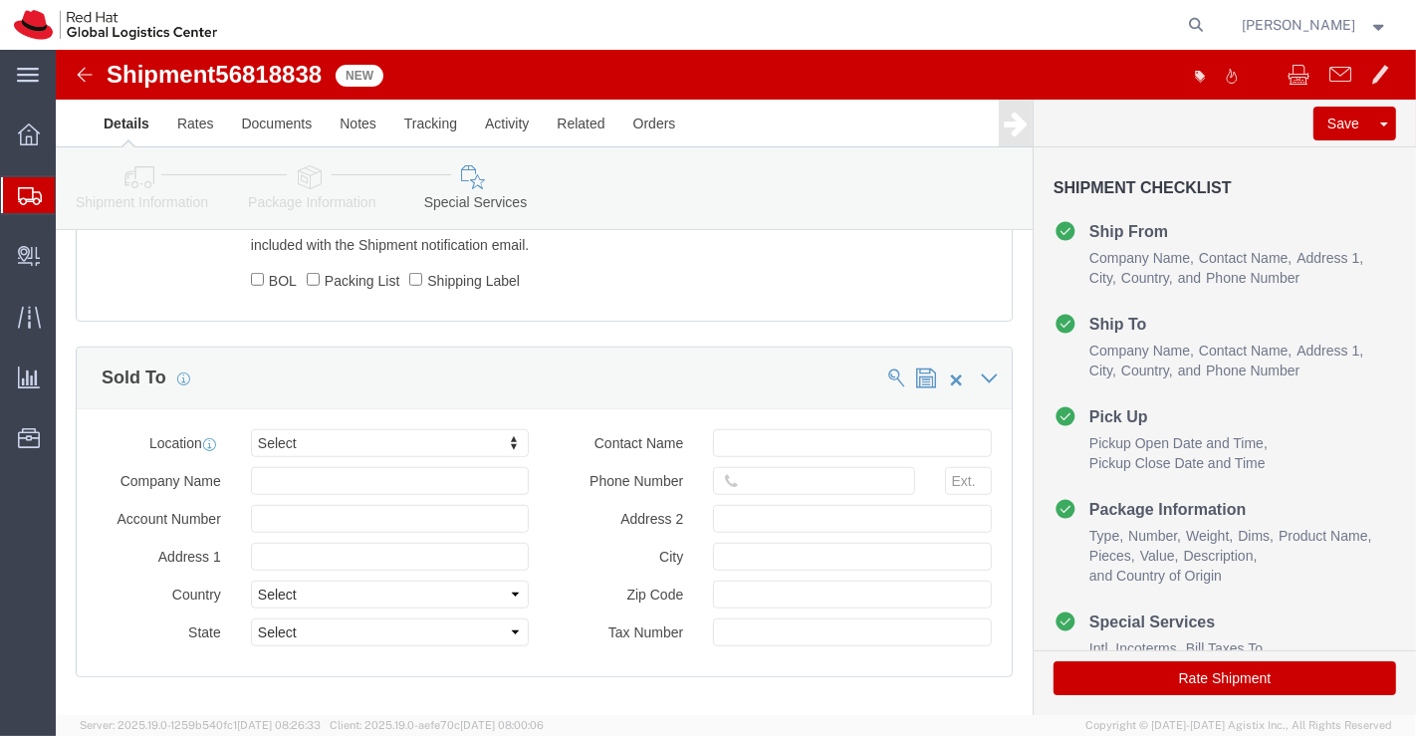
scroll to position [1106, 0]
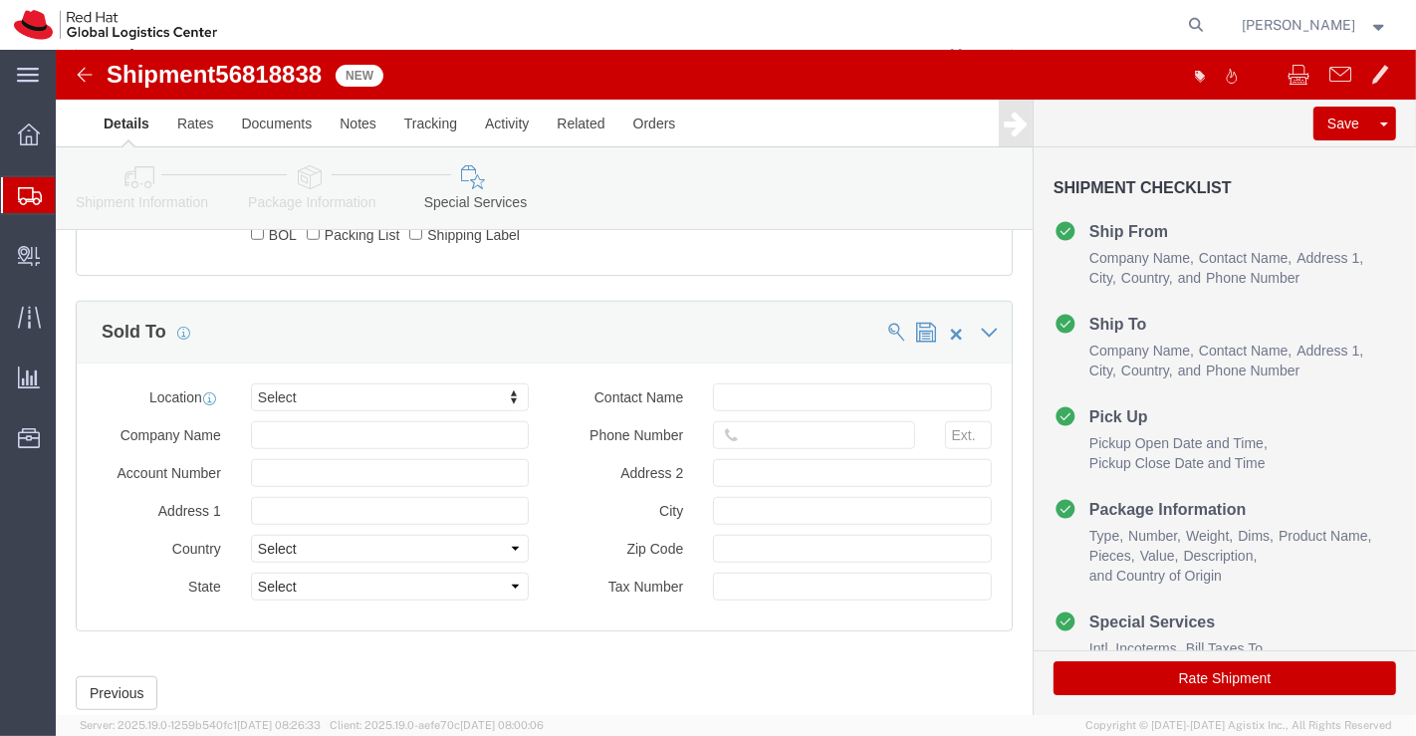
click icon
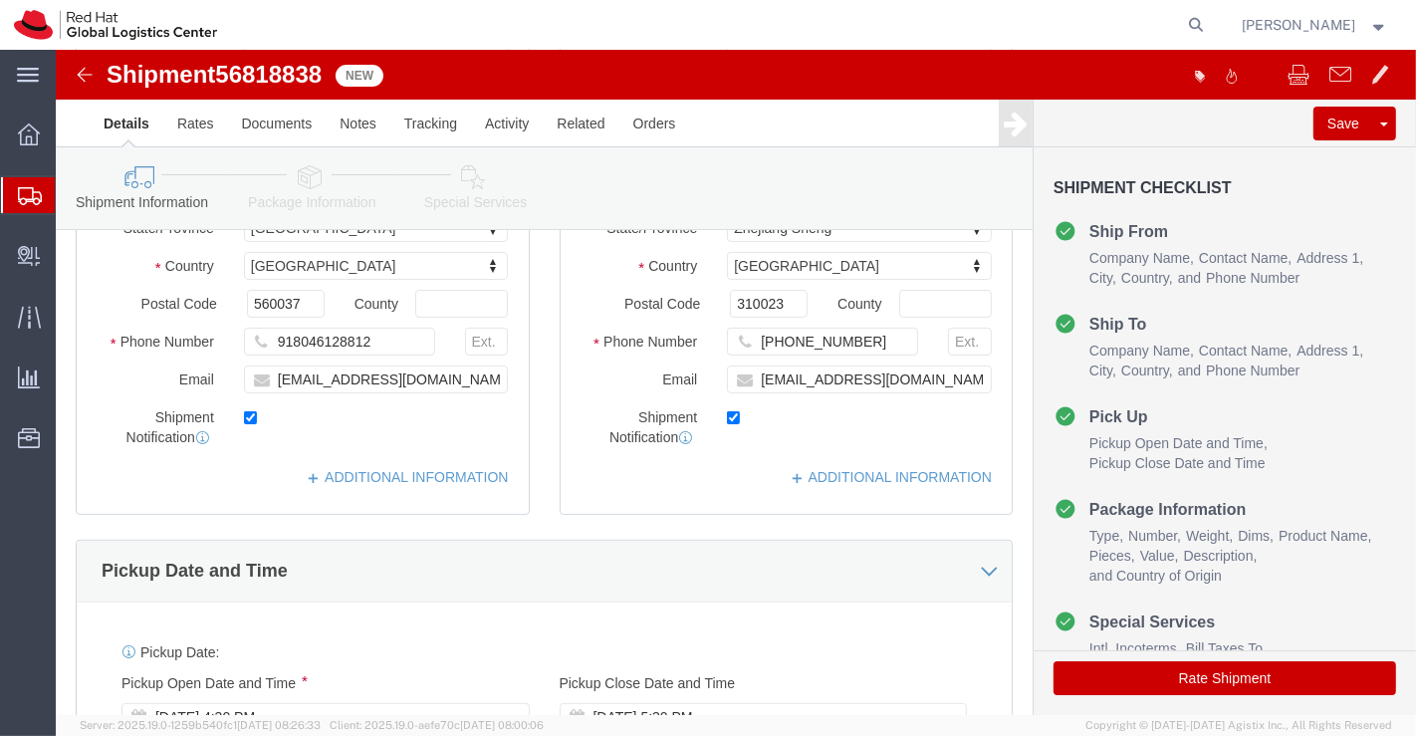
scroll to position [347, 0]
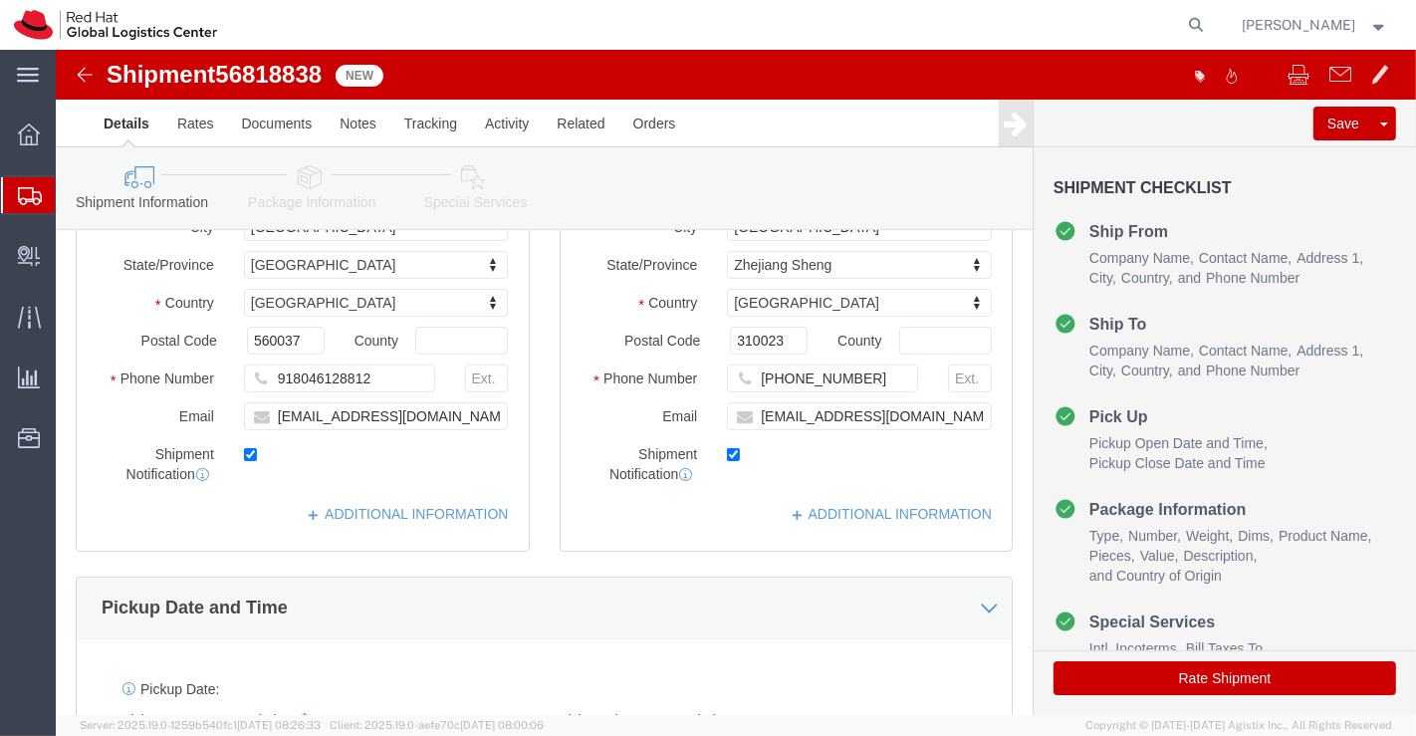
click icon
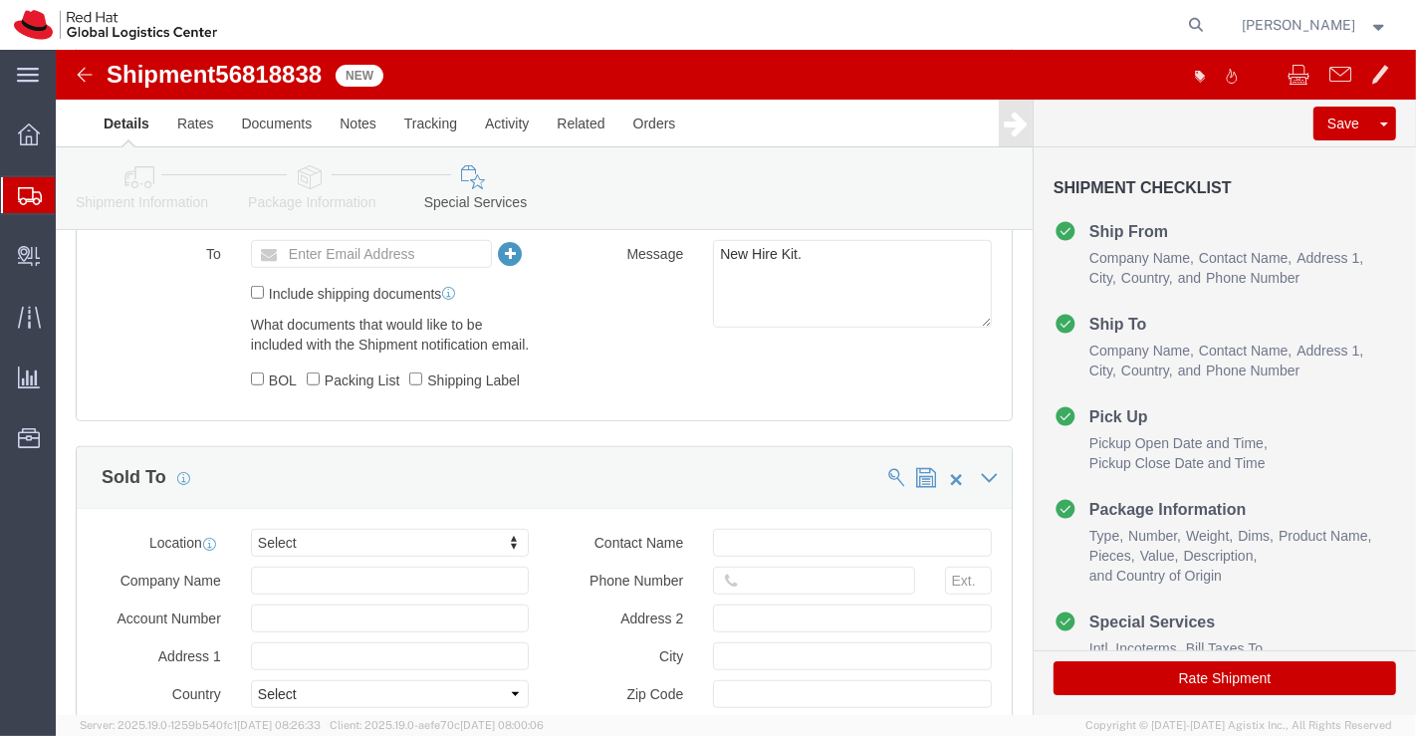
scroll to position [1010, 0]
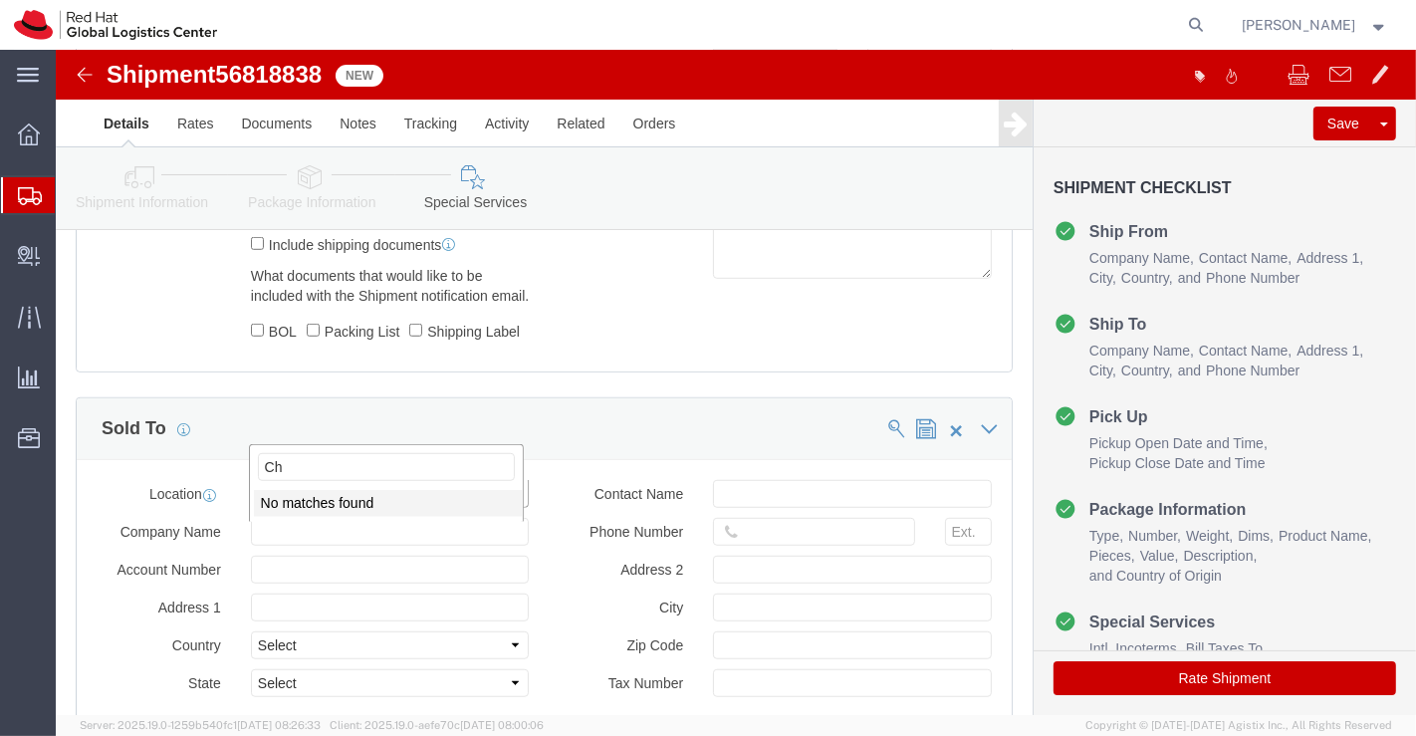
type input "C"
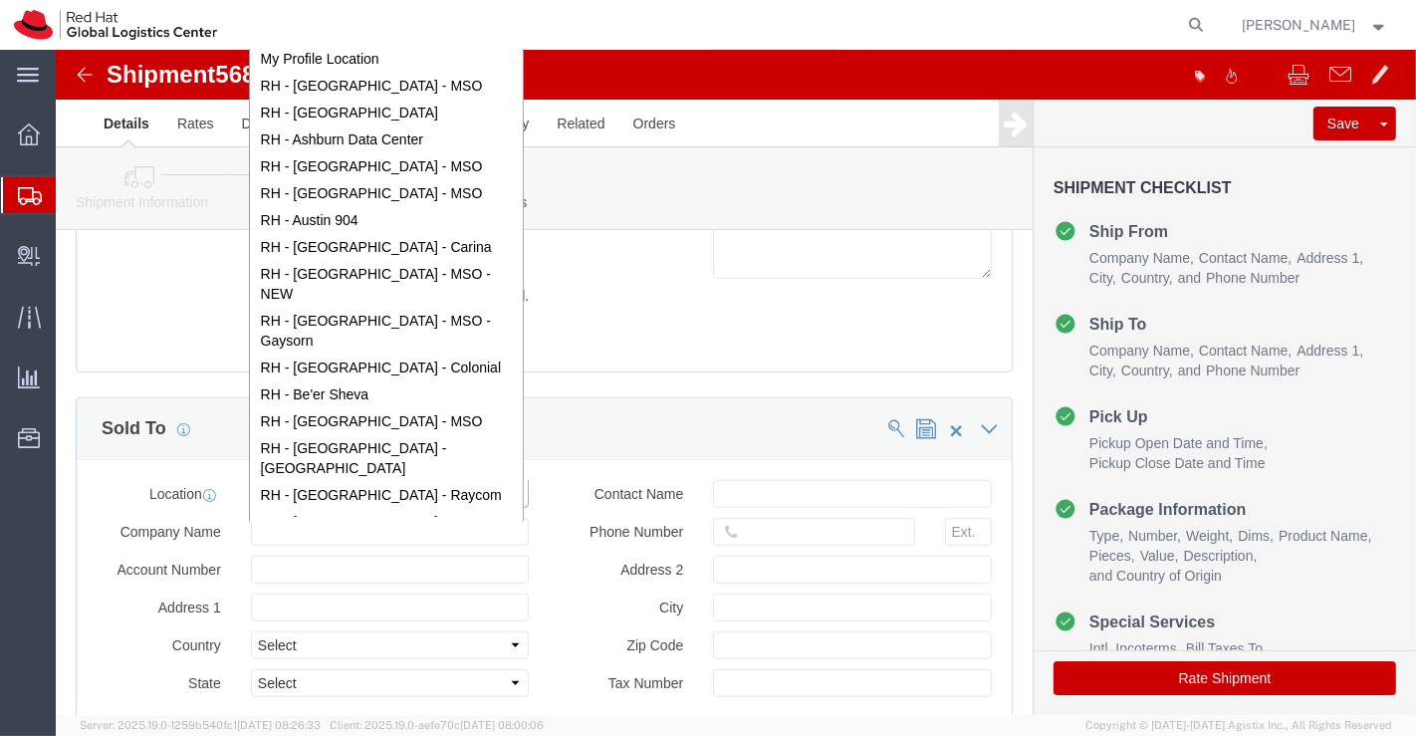
scroll to position [947, 0]
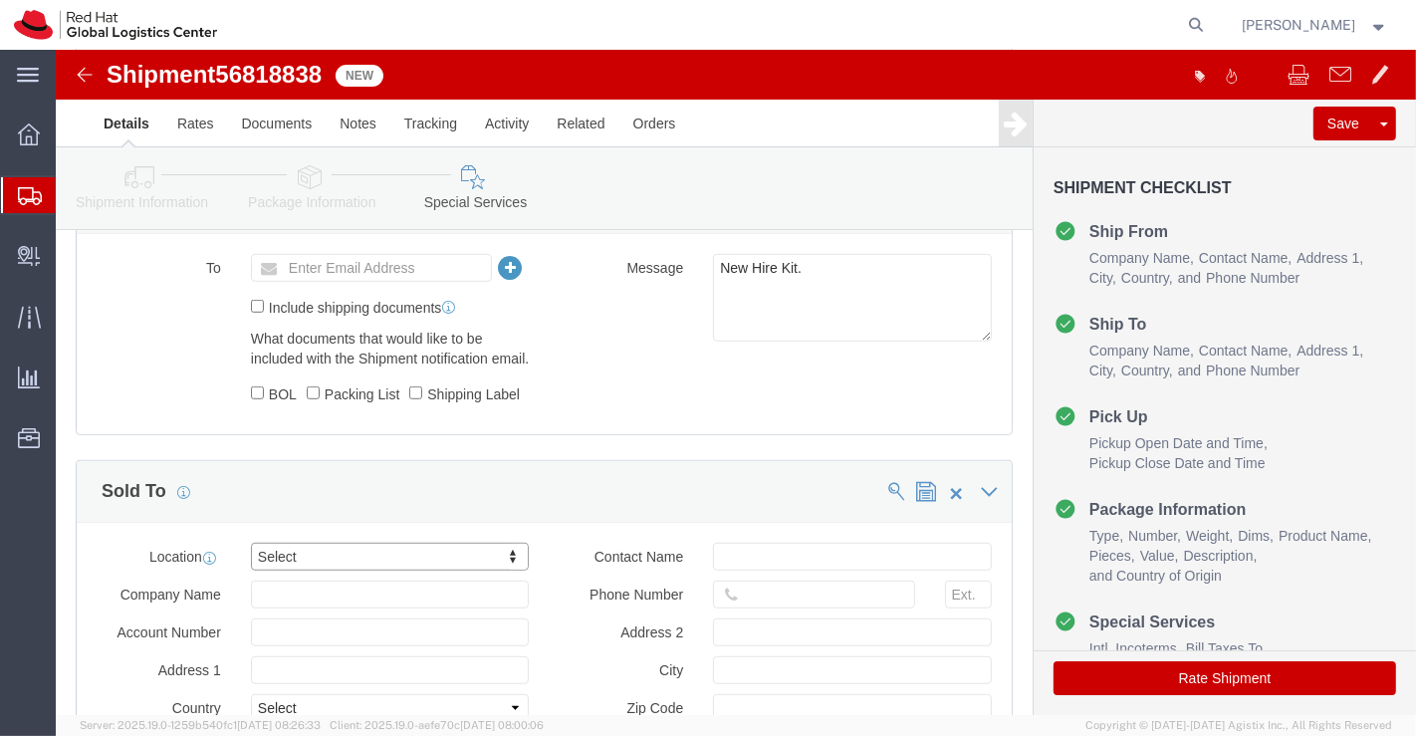
click icon
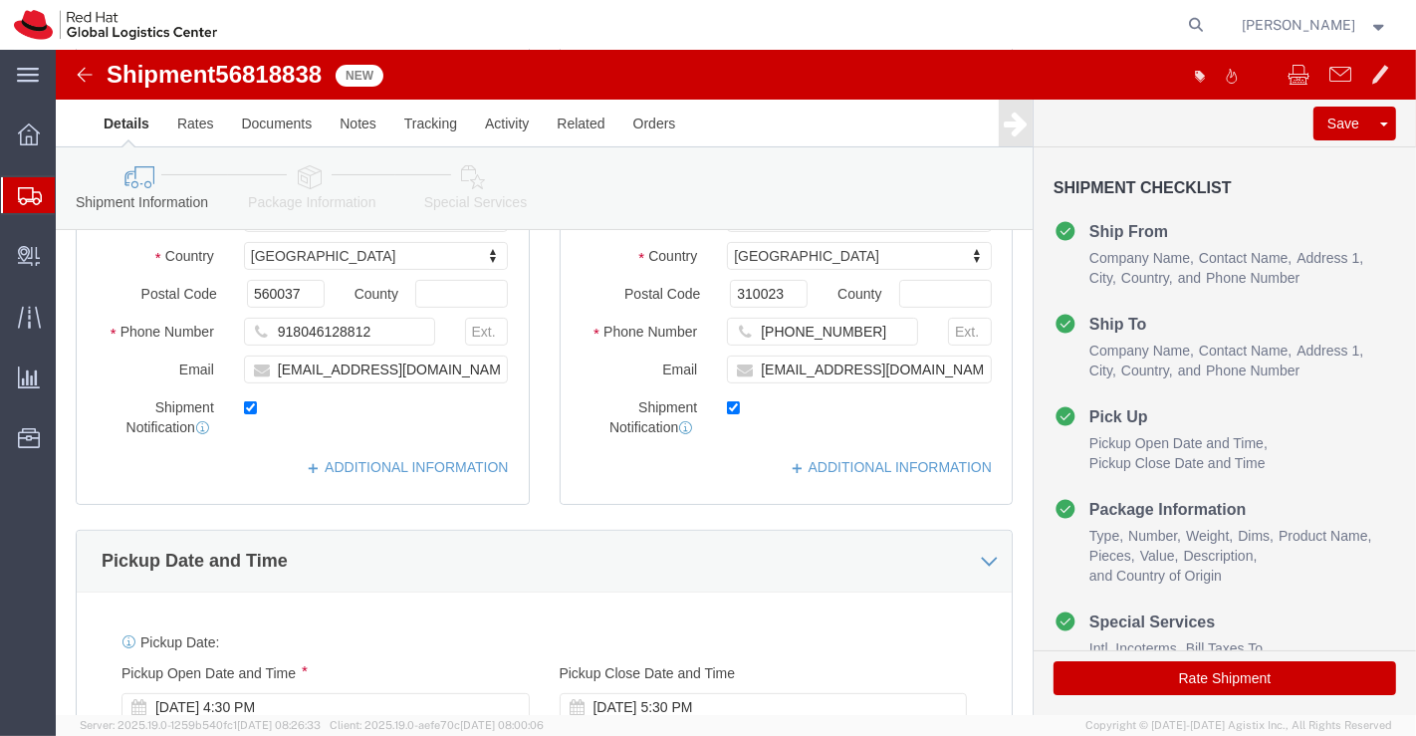
scroll to position [283, 0]
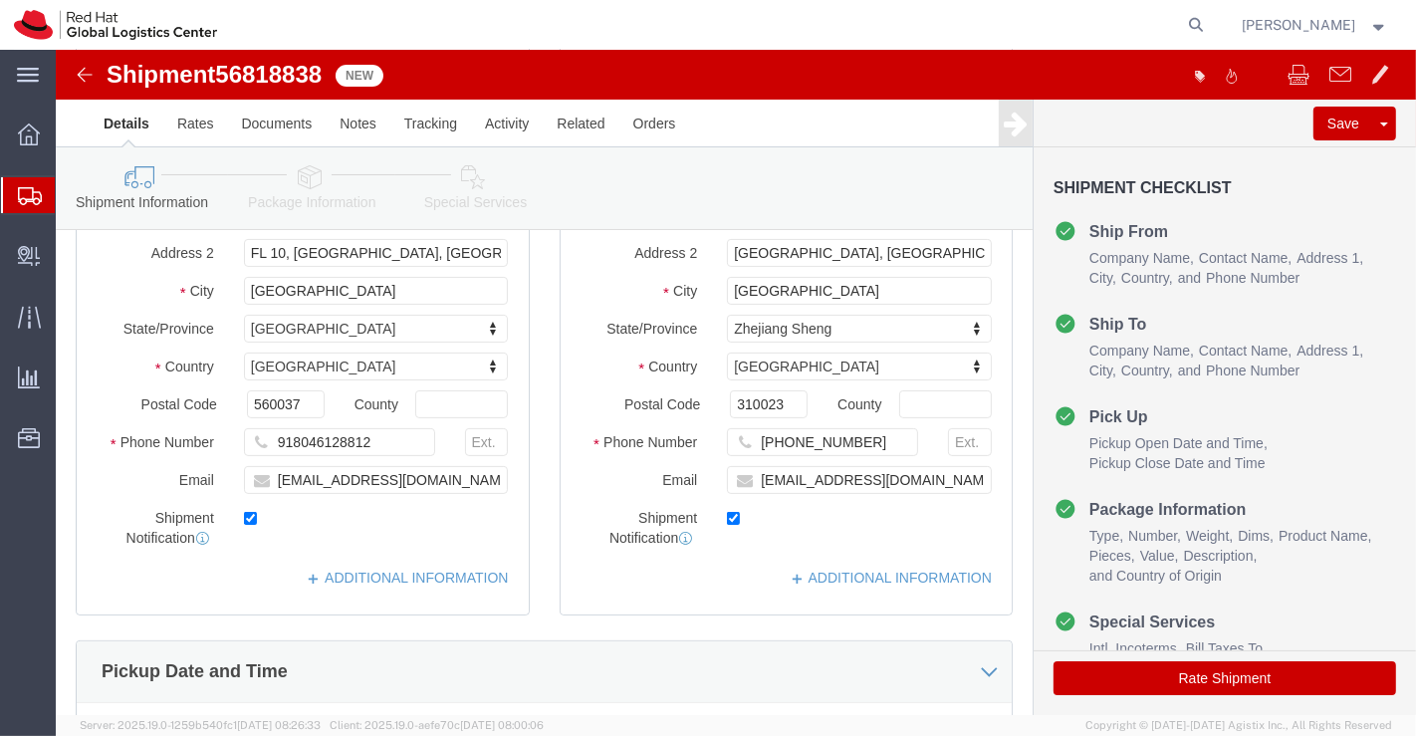
click icon
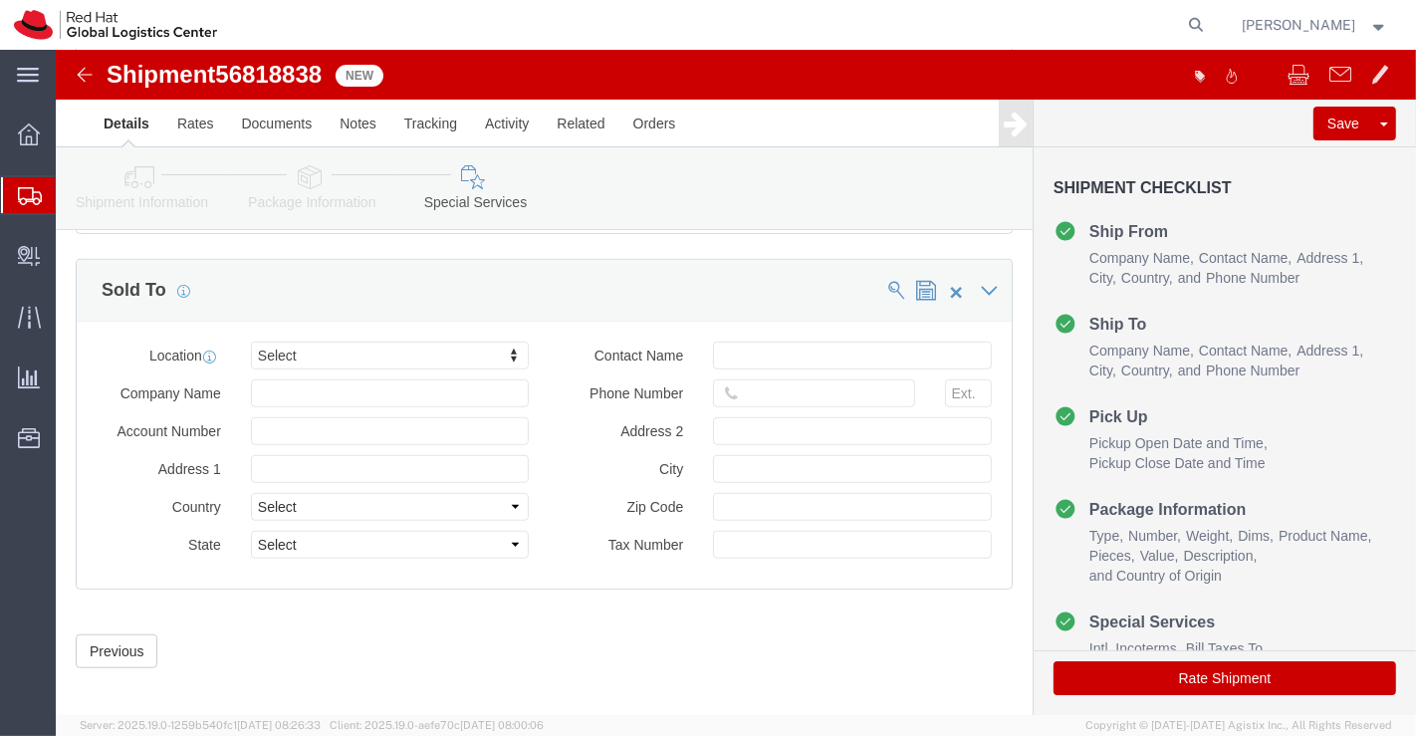
scroll to position [1200, 0]
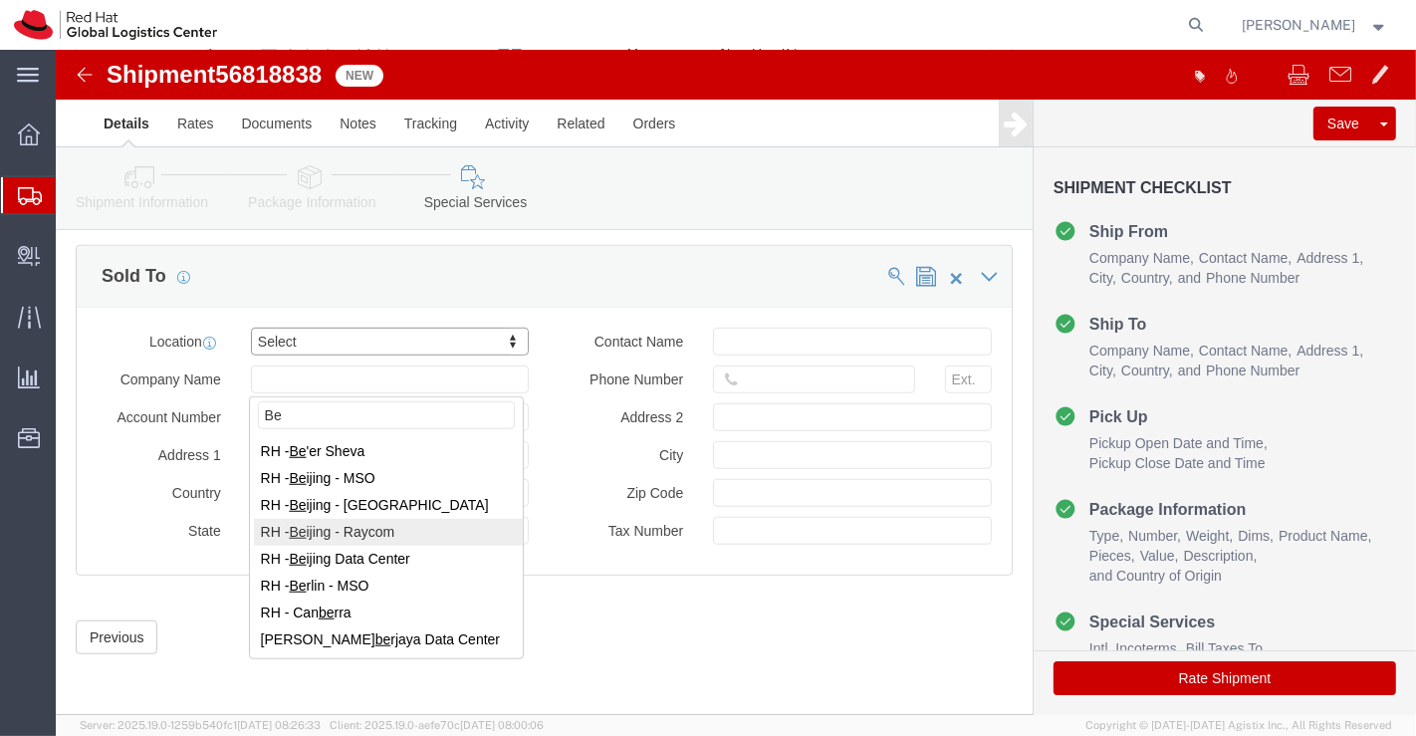
type input "Be"
select select "38012"
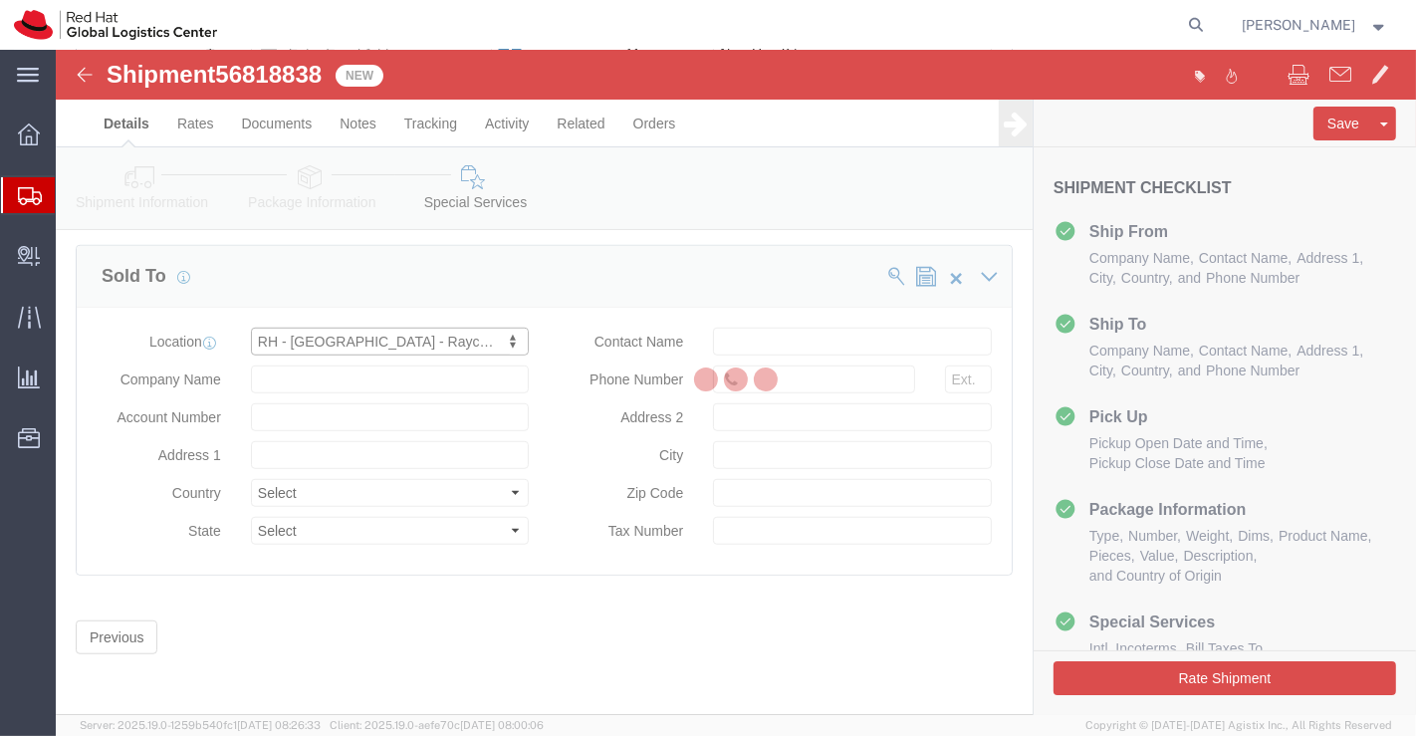
type input "9F, North Wing of Tower C, Raycom"
select select "CN"
type input "86 10 62608100"
type input "No.2 Kexueyuan Nanlu, Hai dian"
type input "HAIDIAN"
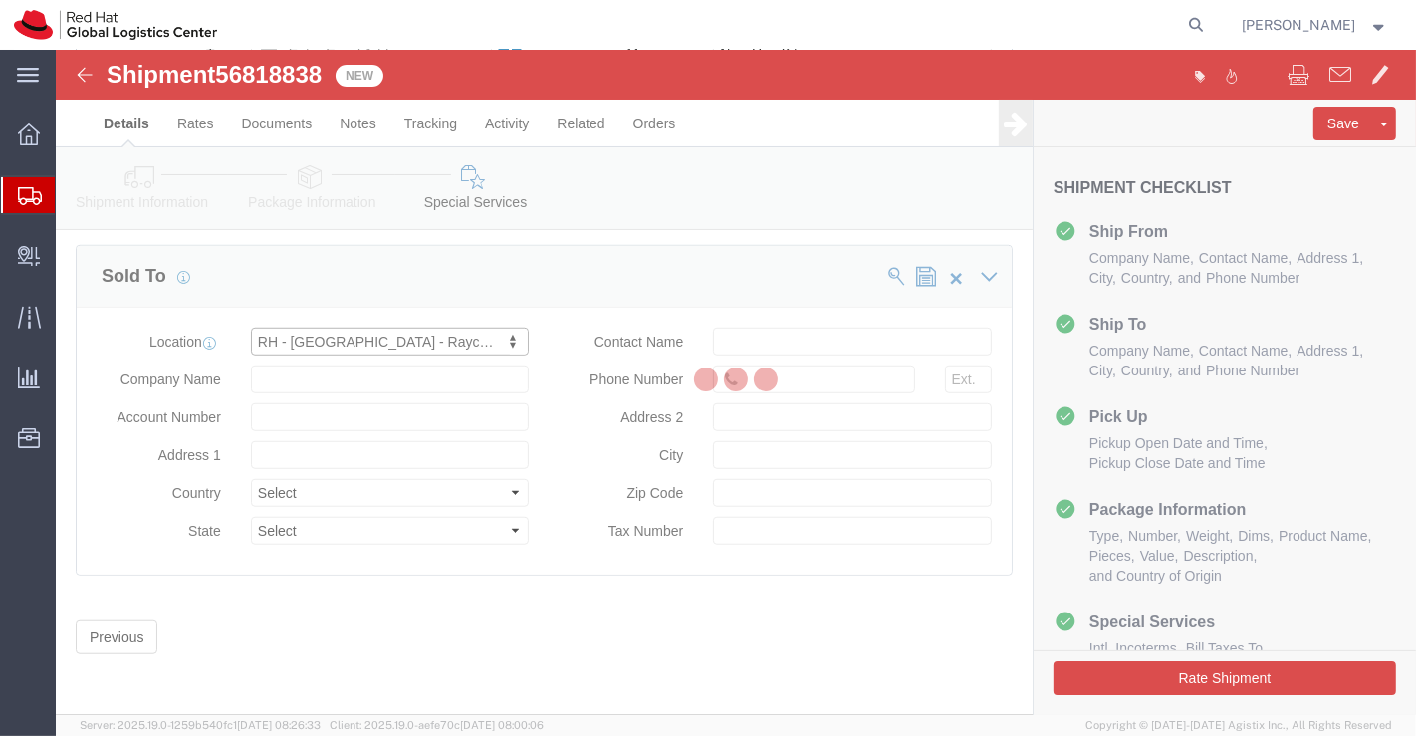
type input "100190"
type input "91110108667500740U"
type input "Red Hat Software (Beijing) Co. Limited"
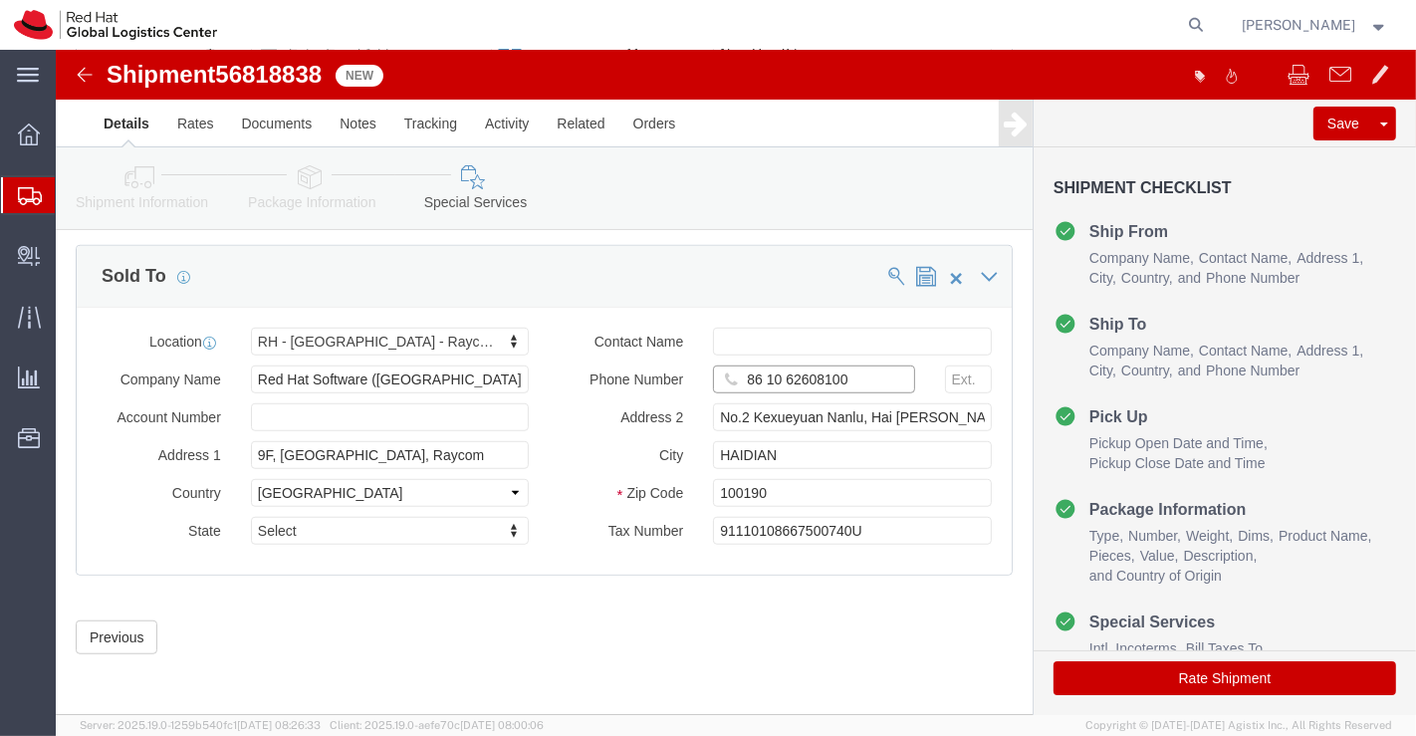
drag, startPoint x: 807, startPoint y: 335, endPoint x: 681, endPoint y: 332, distance: 125.5
click input "86 10 62608100"
paste input "+8613910997246"
type input "+8613910997246"
click div "Previous Continue"
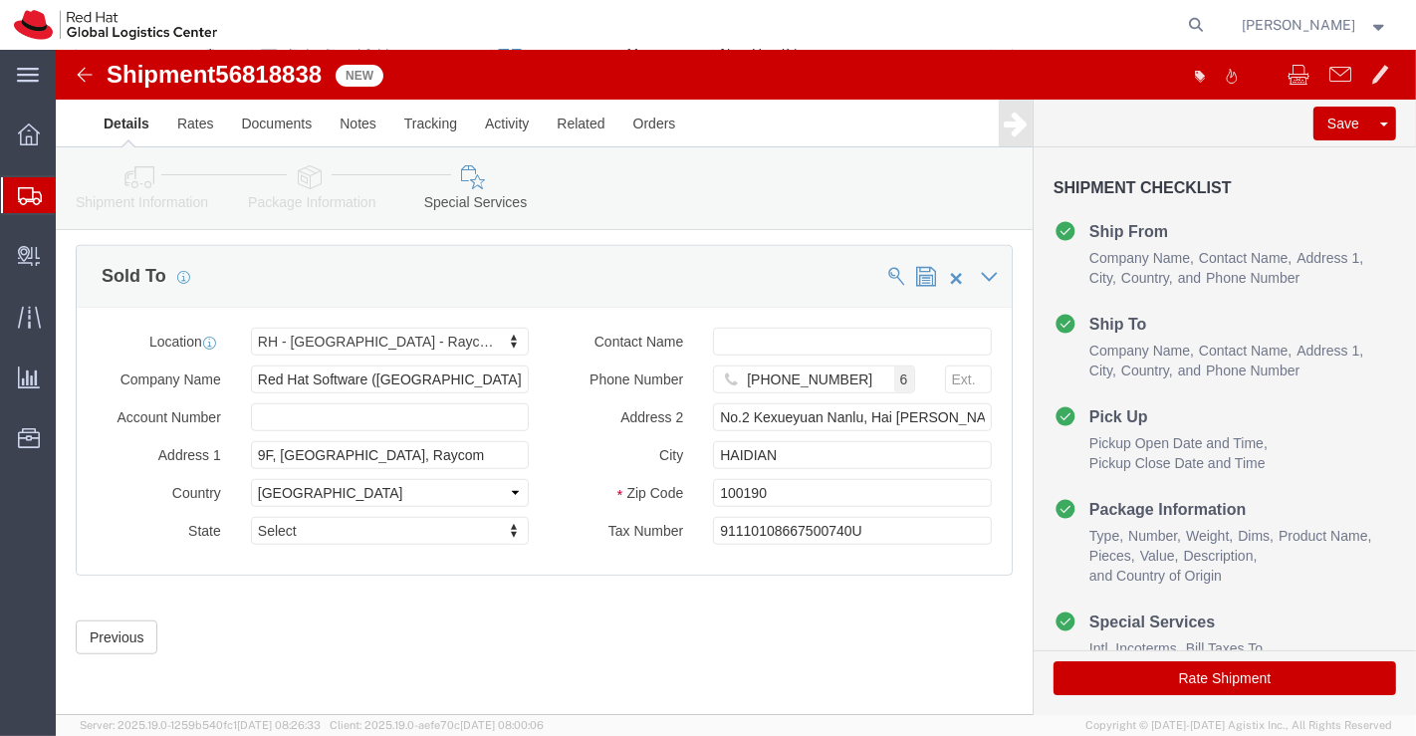
click button "Rate Shipment"
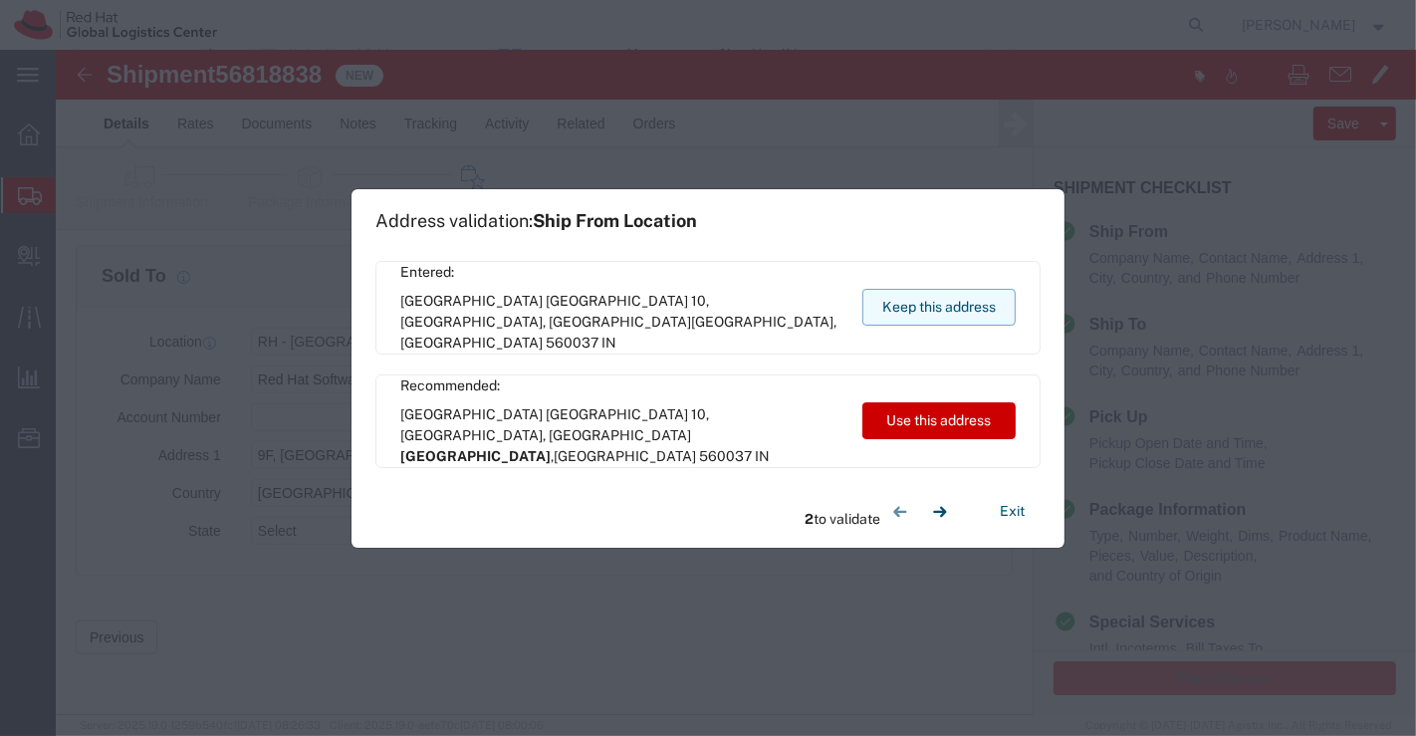
click at [936, 306] on button "Keep this address" at bounding box center [938, 307] width 153 height 37
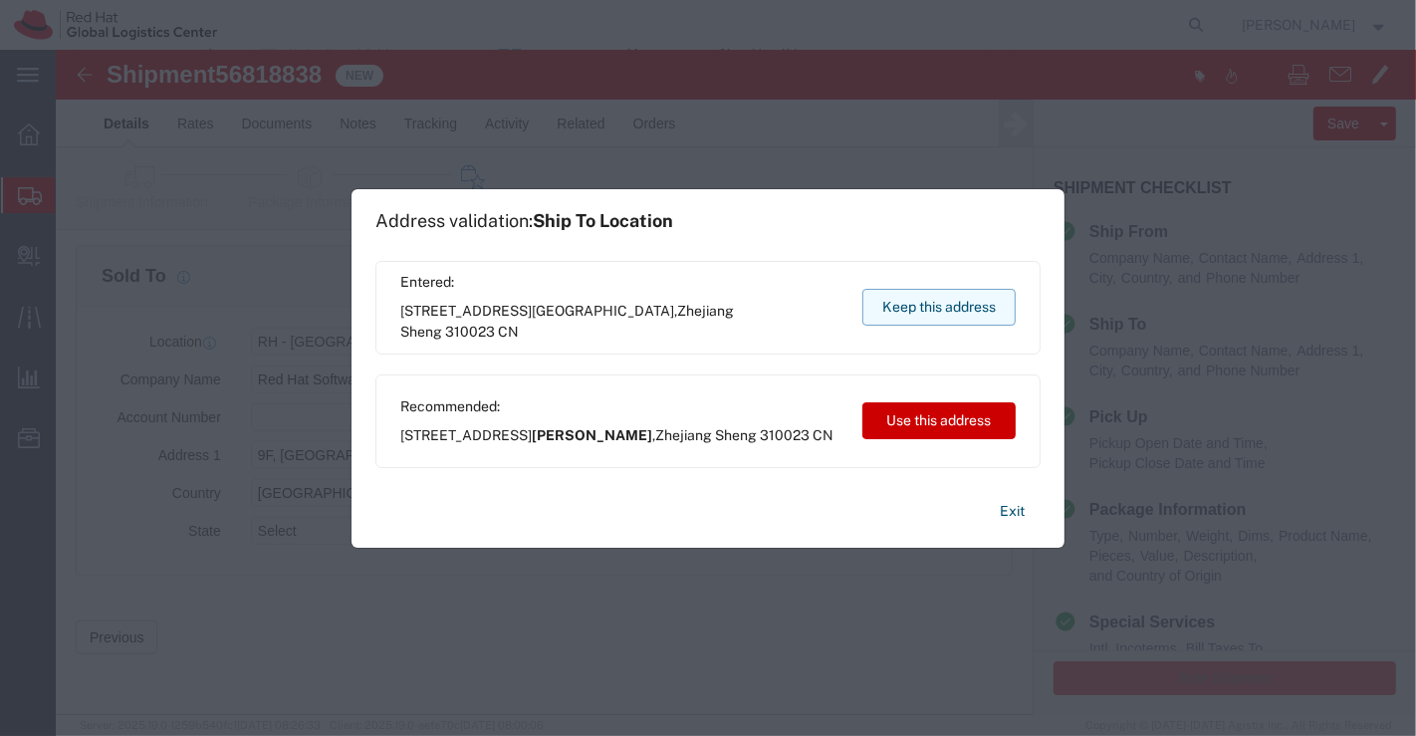
click at [936, 306] on button "Keep this address" at bounding box center [938, 307] width 153 height 37
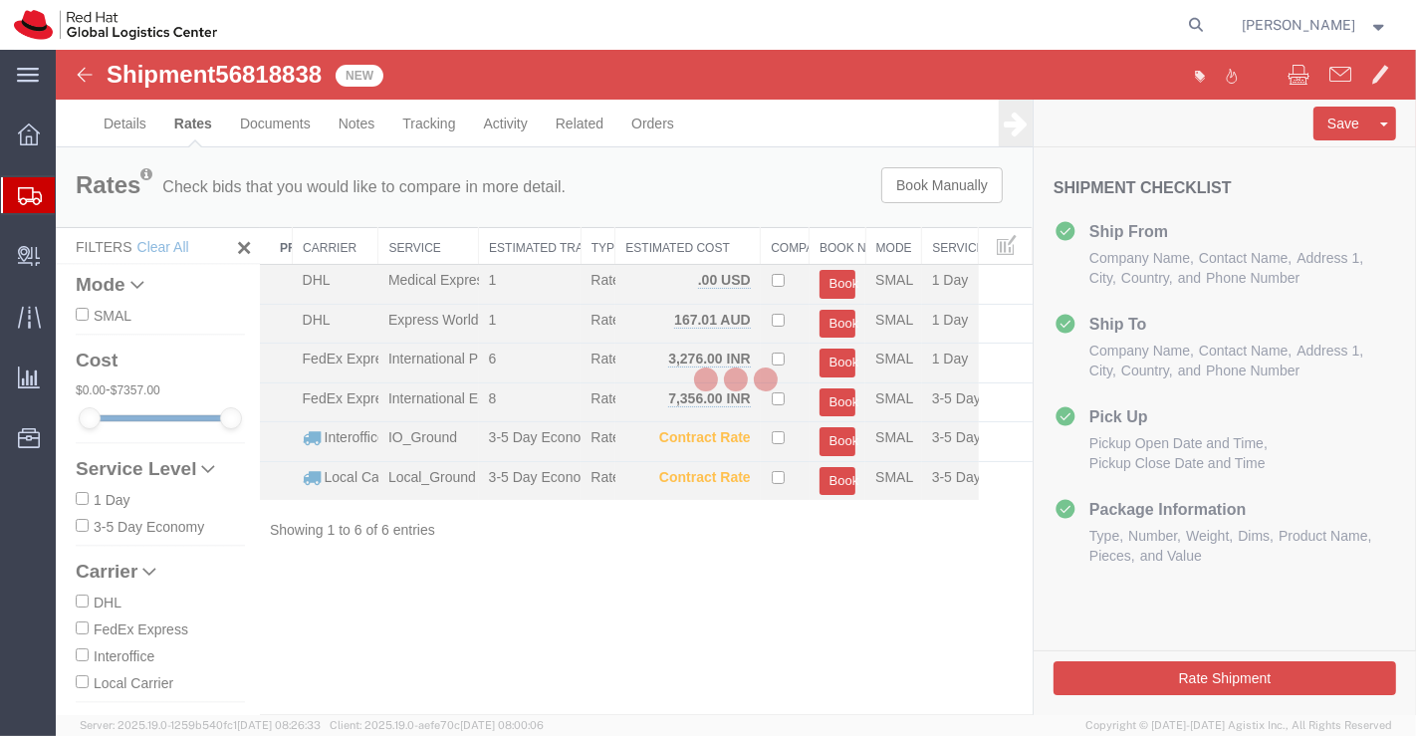
scroll to position [0, 0]
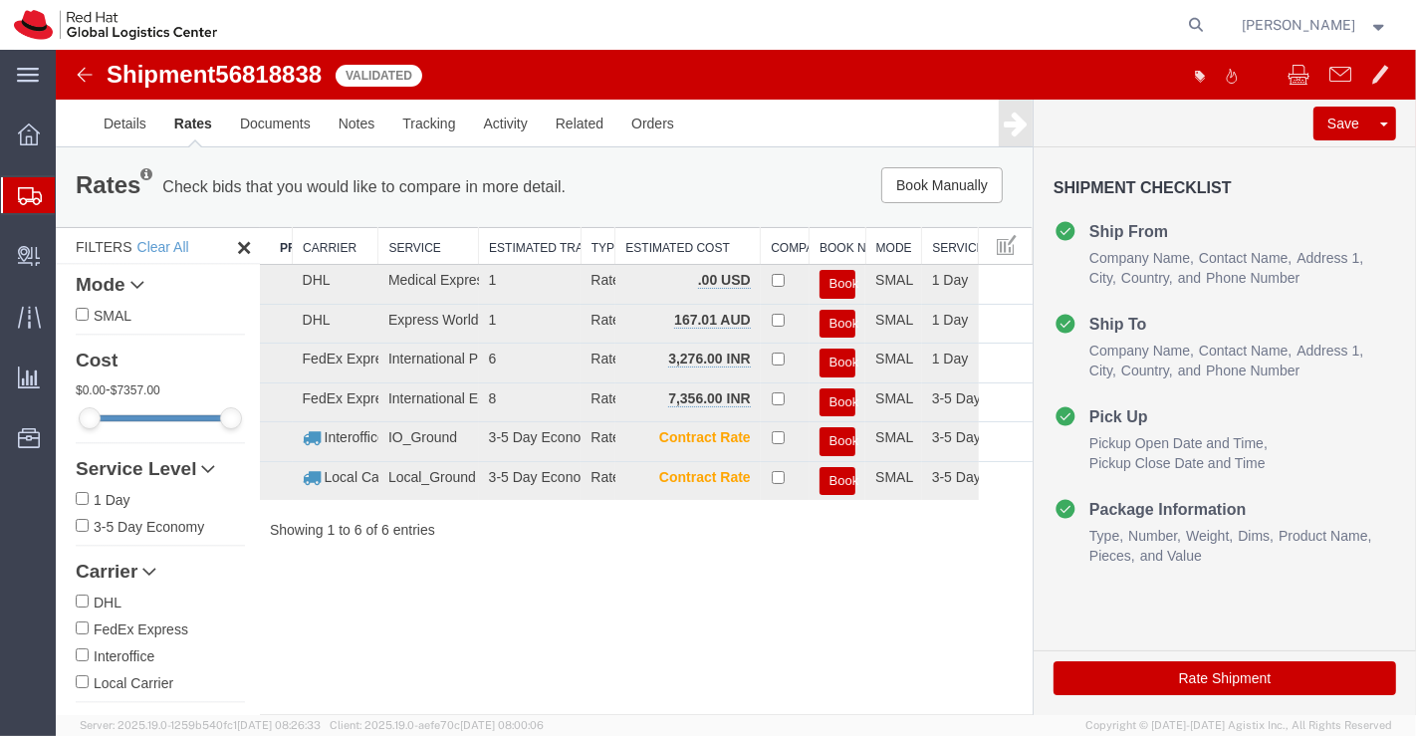
click at [84, 67] on img at bounding box center [84, 75] width 24 height 24
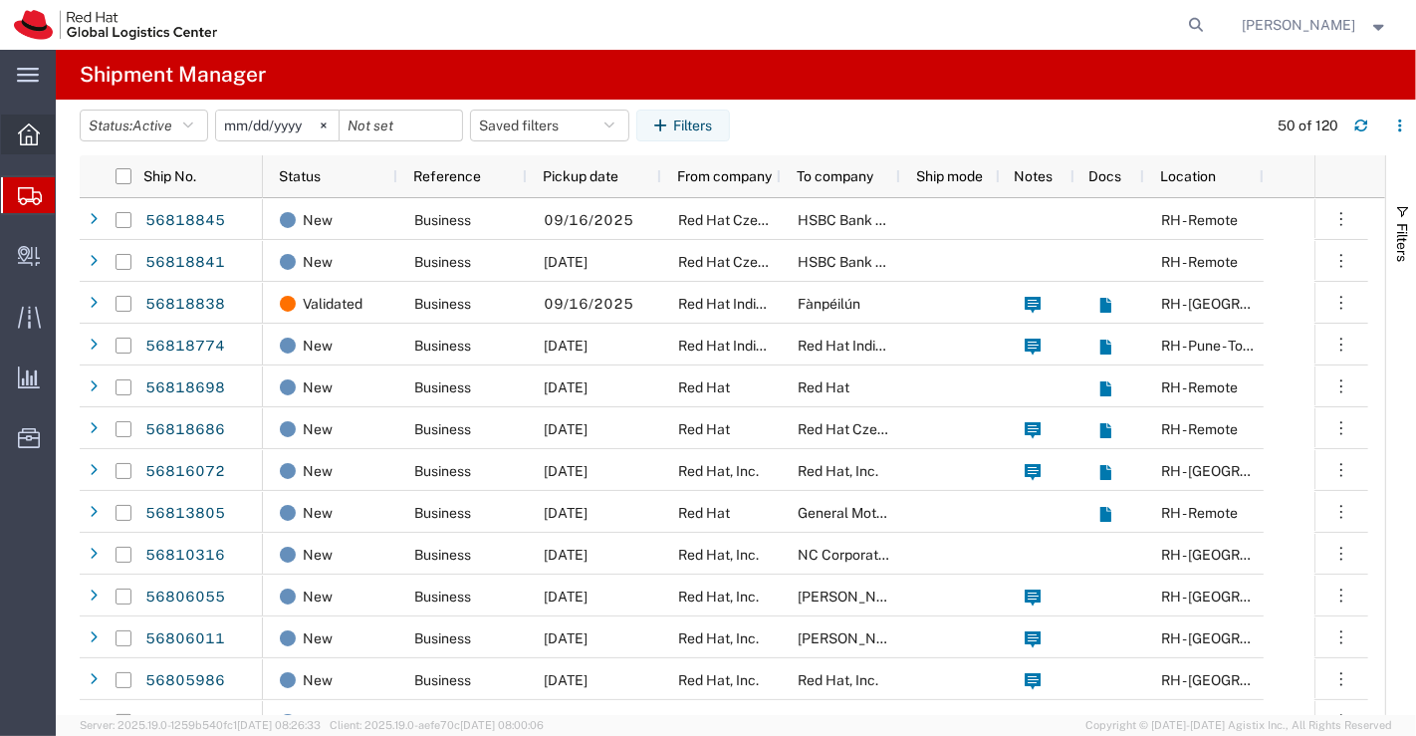
click at [40, 128] on div at bounding box center [29, 135] width 56 height 40
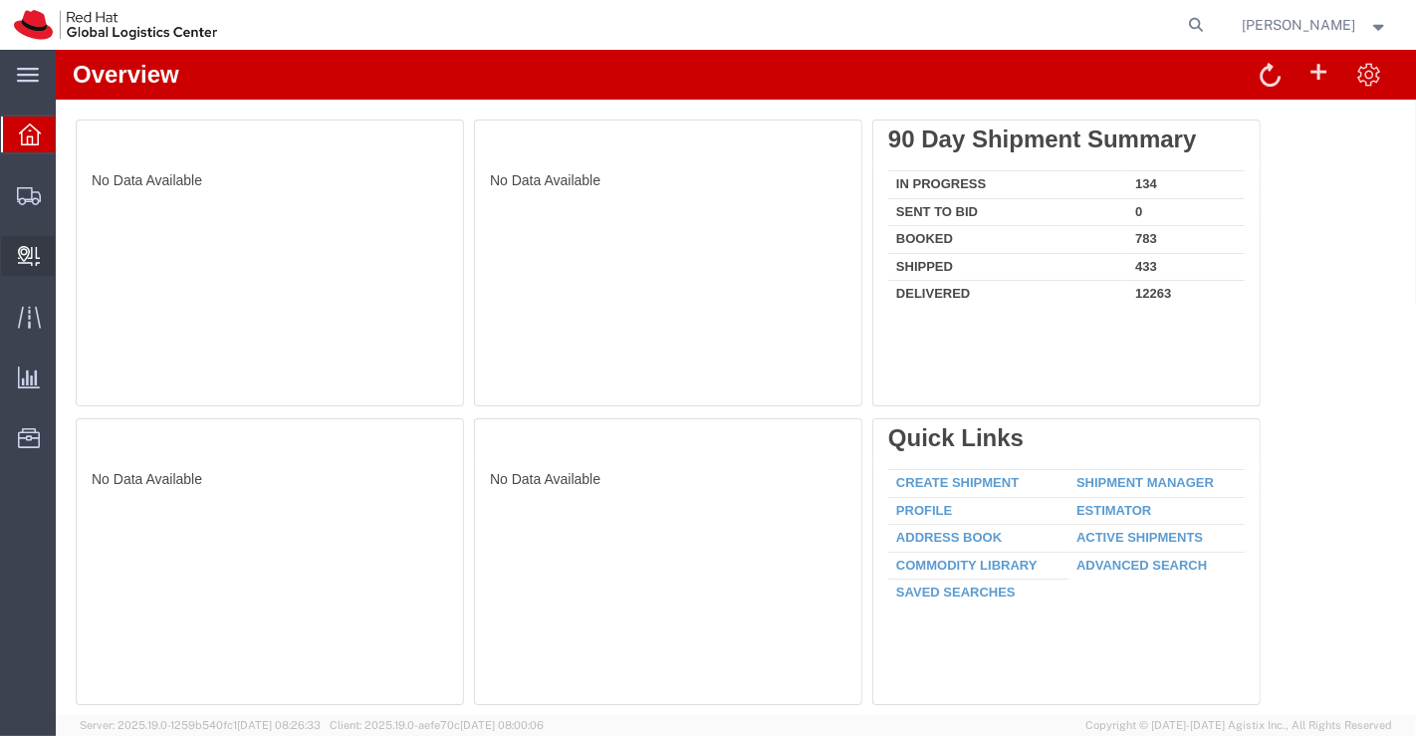
click at [0, 0] on span "Create Delivery" at bounding box center [0, 0] width 0 height 0
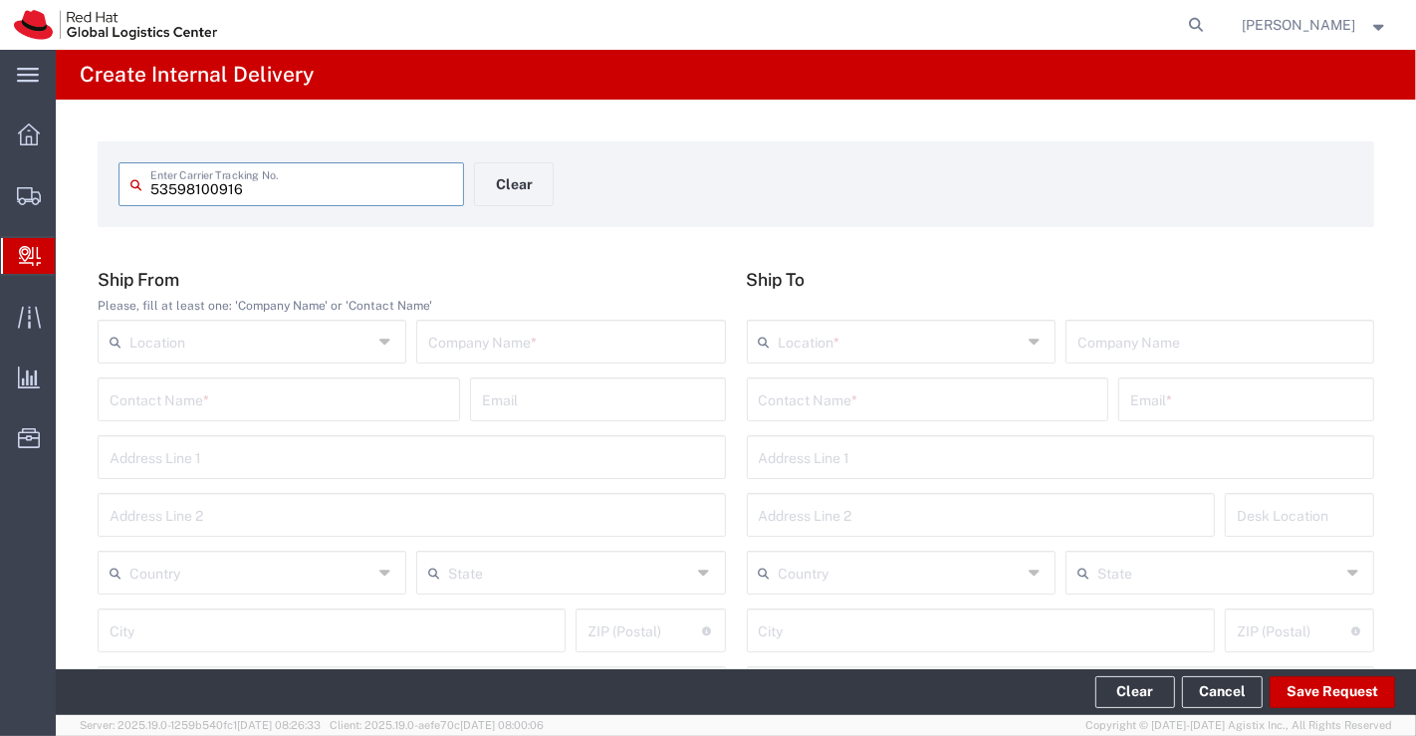
type input "53598100916"
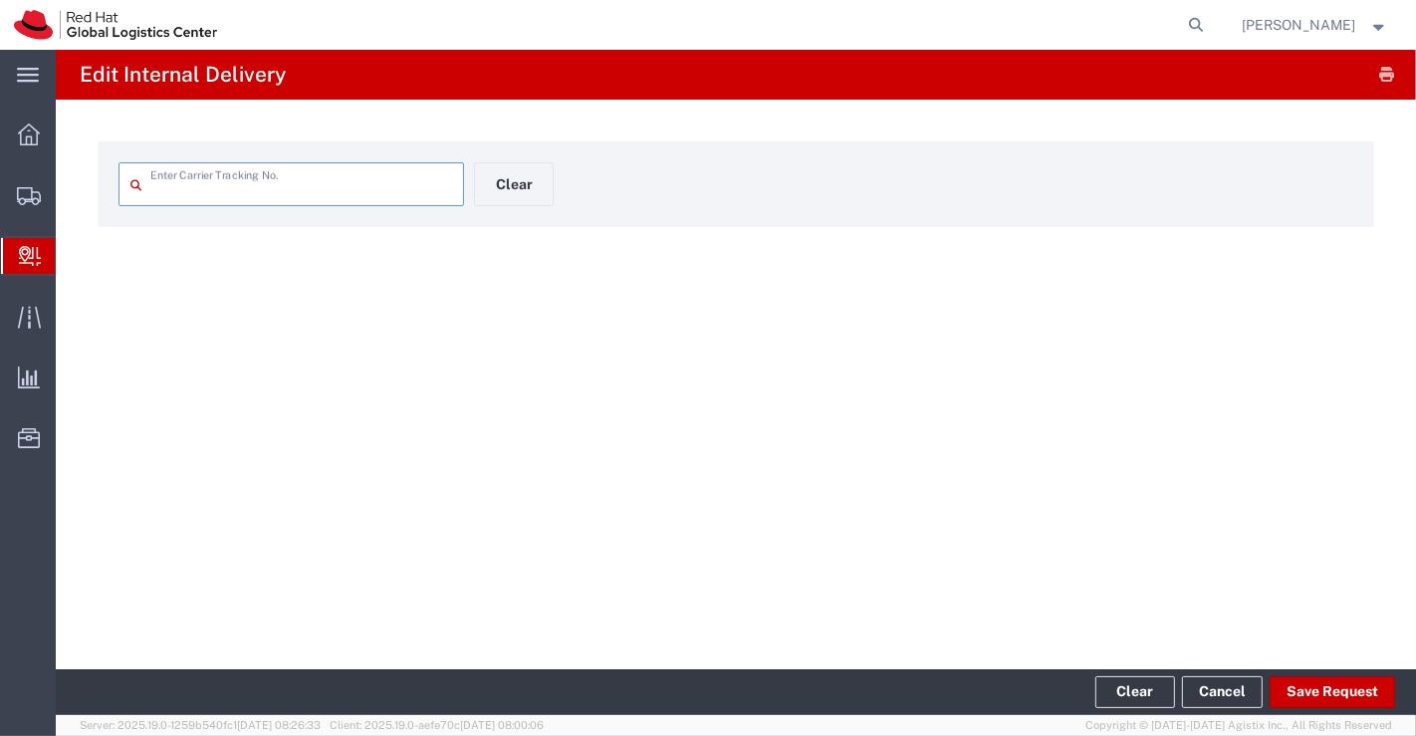
type input "53598100916"
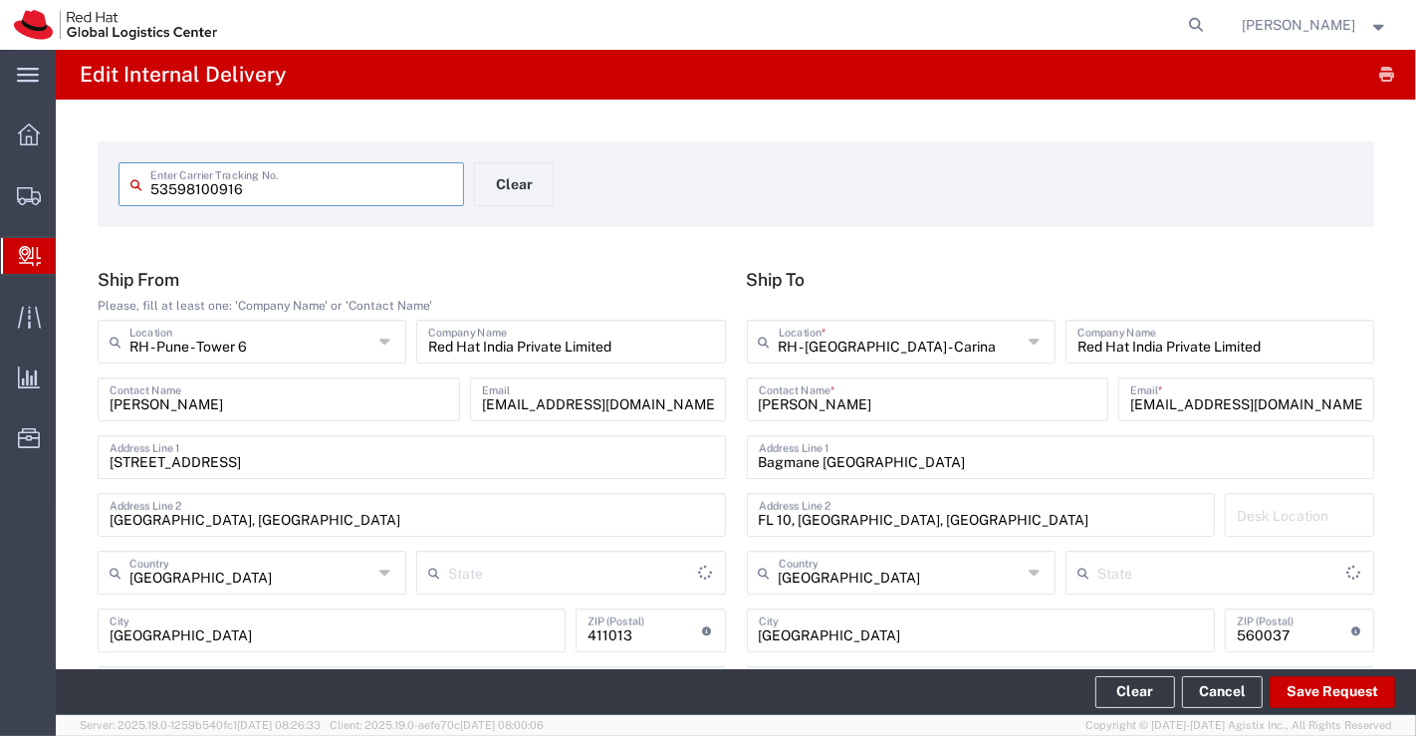
type input "Your Packaging"
type input "Ground"
type input "Mahārāshtra"
type input "[GEOGRAPHIC_DATA]"
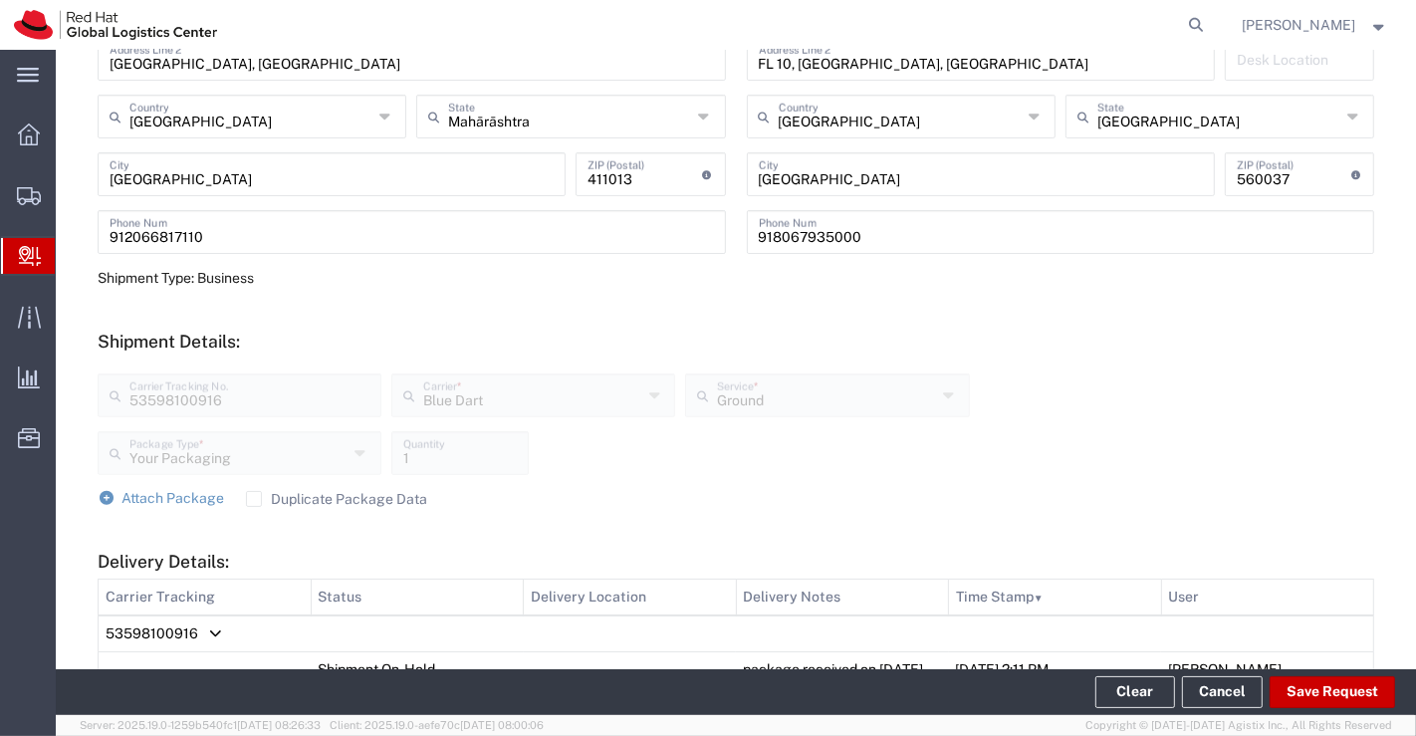
scroll to position [221, 0]
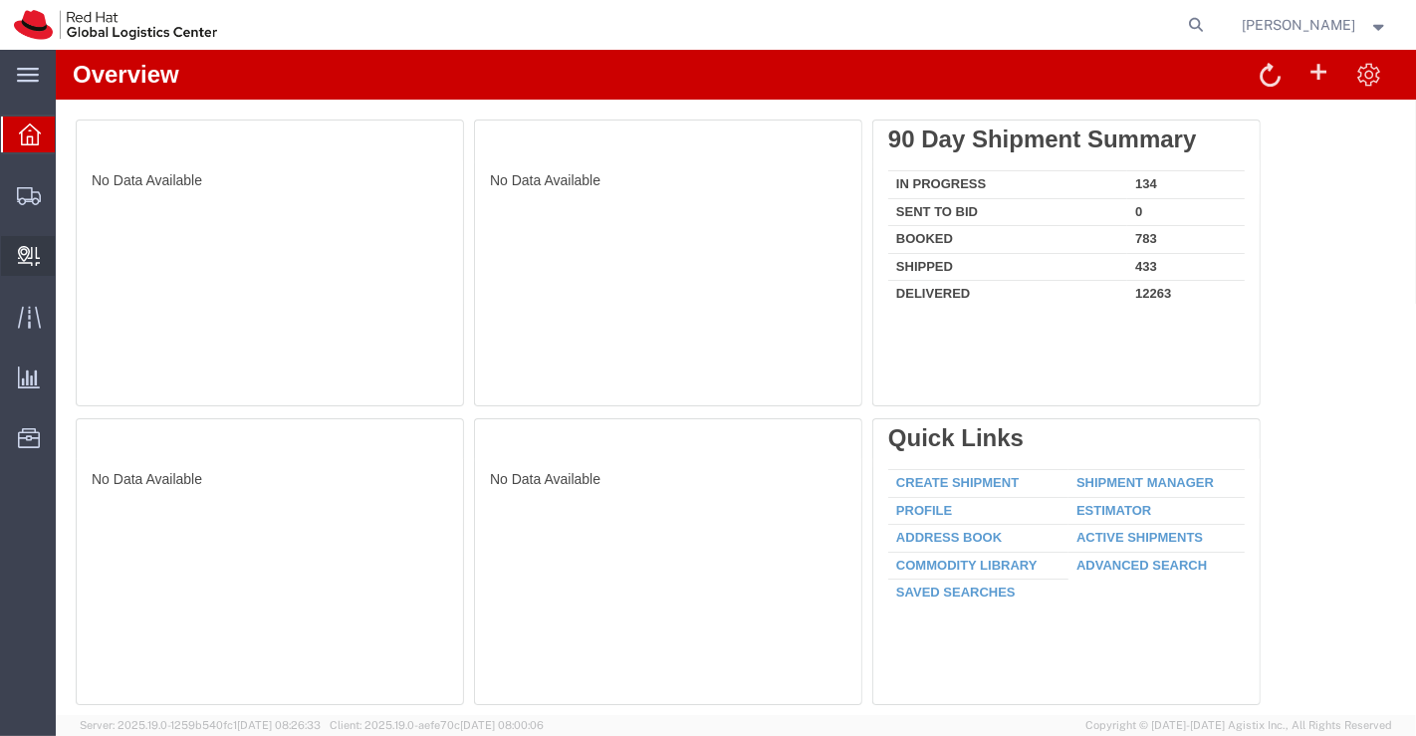
click at [0, 0] on span "Create Delivery" at bounding box center [0, 0] width 0 height 0
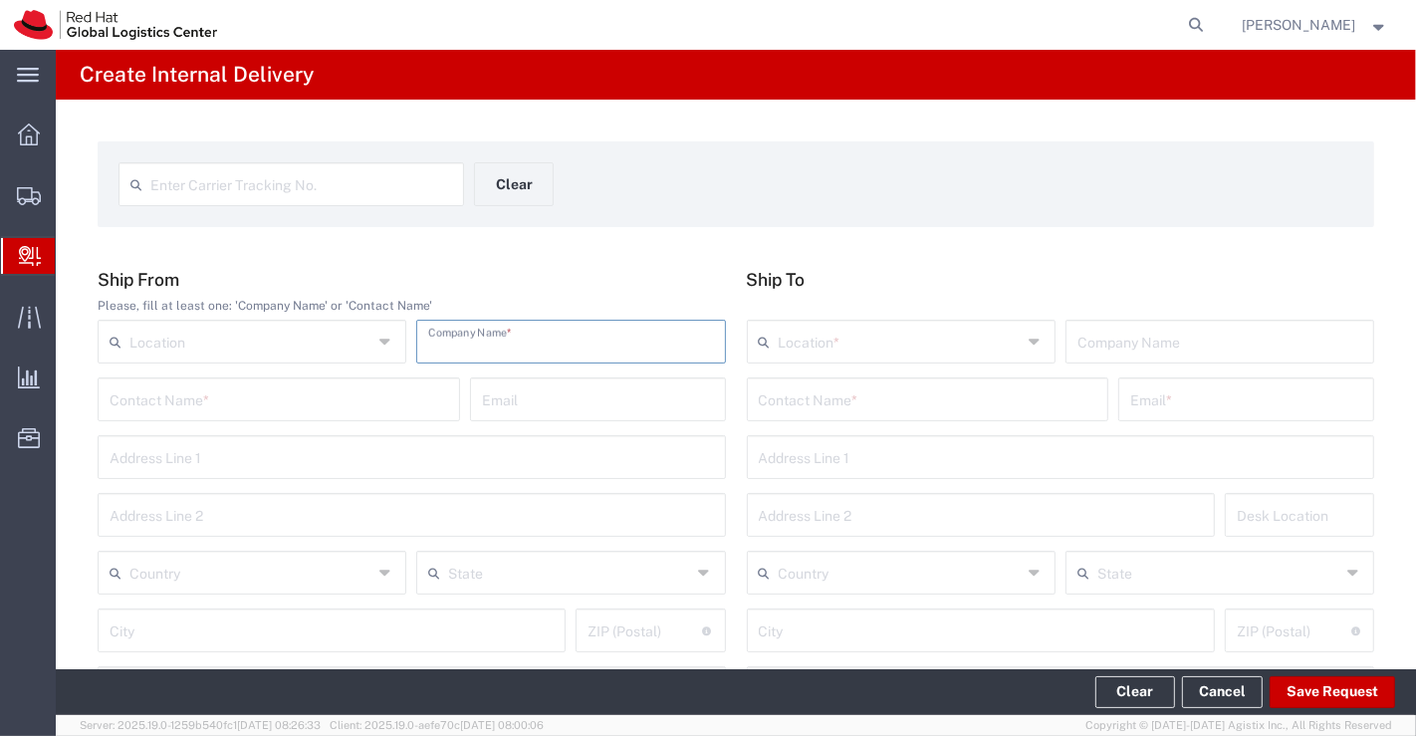
click at [545, 346] on input "text" at bounding box center [570, 340] width 285 height 35
type input "Citi Bank"
click at [597, 228] on div "Enter Carrier Tracking No. Clear Ship From Please, fill at least one: 'Company …" at bounding box center [736, 730] width 1360 height 1260
click at [891, 399] on input "text" at bounding box center [928, 397] width 339 height 35
paste input "[PERSON_NAME] [PERSON_NAME]"
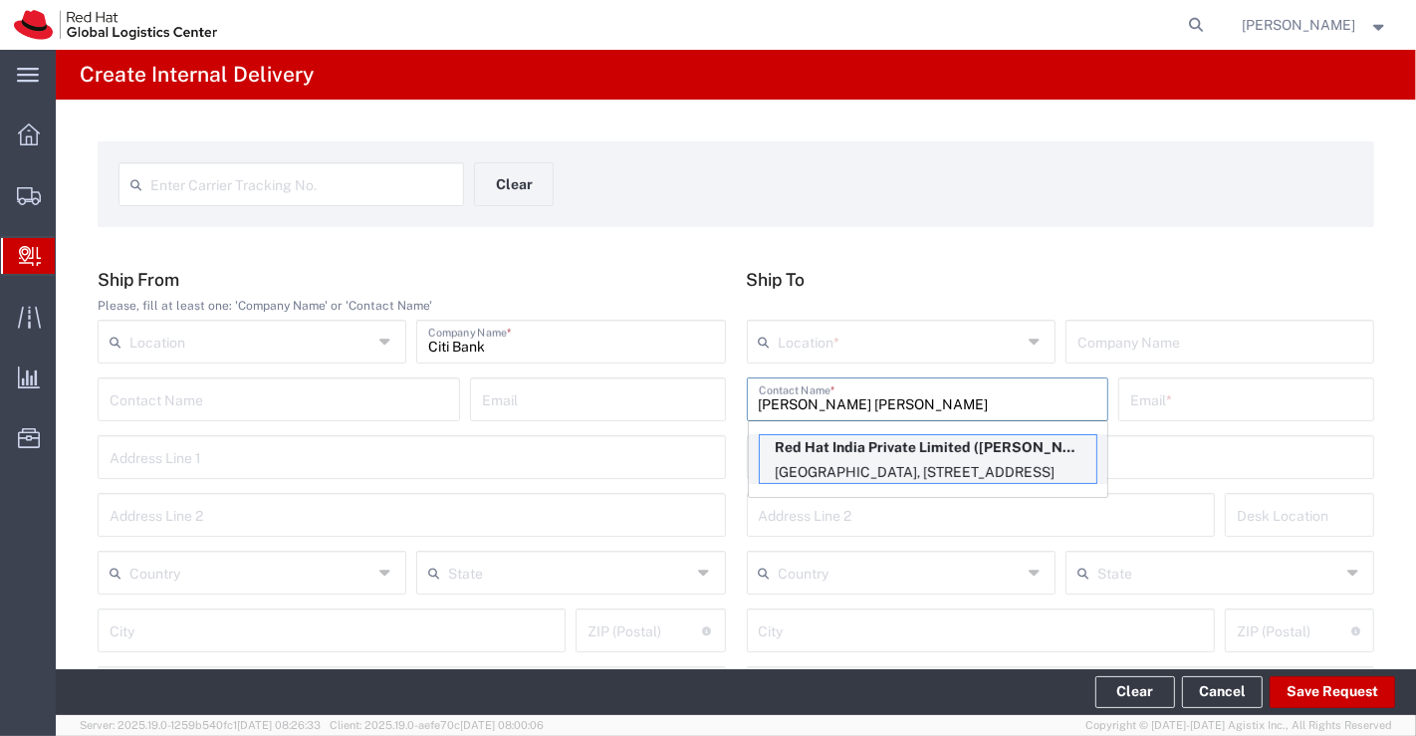
type input "[PERSON_NAME] [PERSON_NAME]"
click at [943, 442] on p "Red Hat India Private Limited ([PERSON_NAME] [PERSON_NAME]), [EMAIL_ADDRESS][DO…" at bounding box center [928, 447] width 337 height 25
type input "RH - [GEOGRAPHIC_DATA] - Carina"
type input "Red Hat India Private Limited"
type input "[EMAIL_ADDRESS][DOMAIN_NAME]"
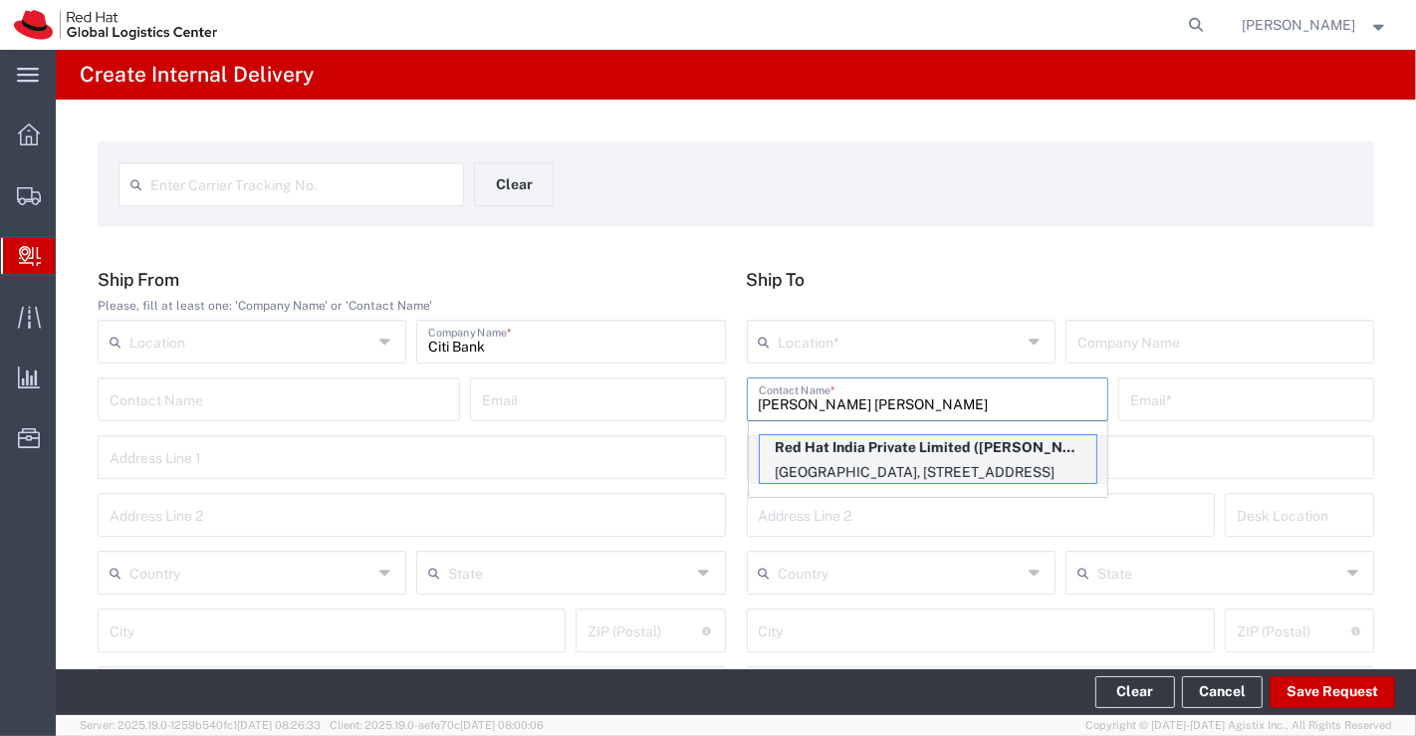
type input "Bagmane [GEOGRAPHIC_DATA]"
type input "FL 10, [GEOGRAPHIC_DATA], [GEOGRAPHIC_DATA]"
type input "[GEOGRAPHIC_DATA]"
type input "560037"
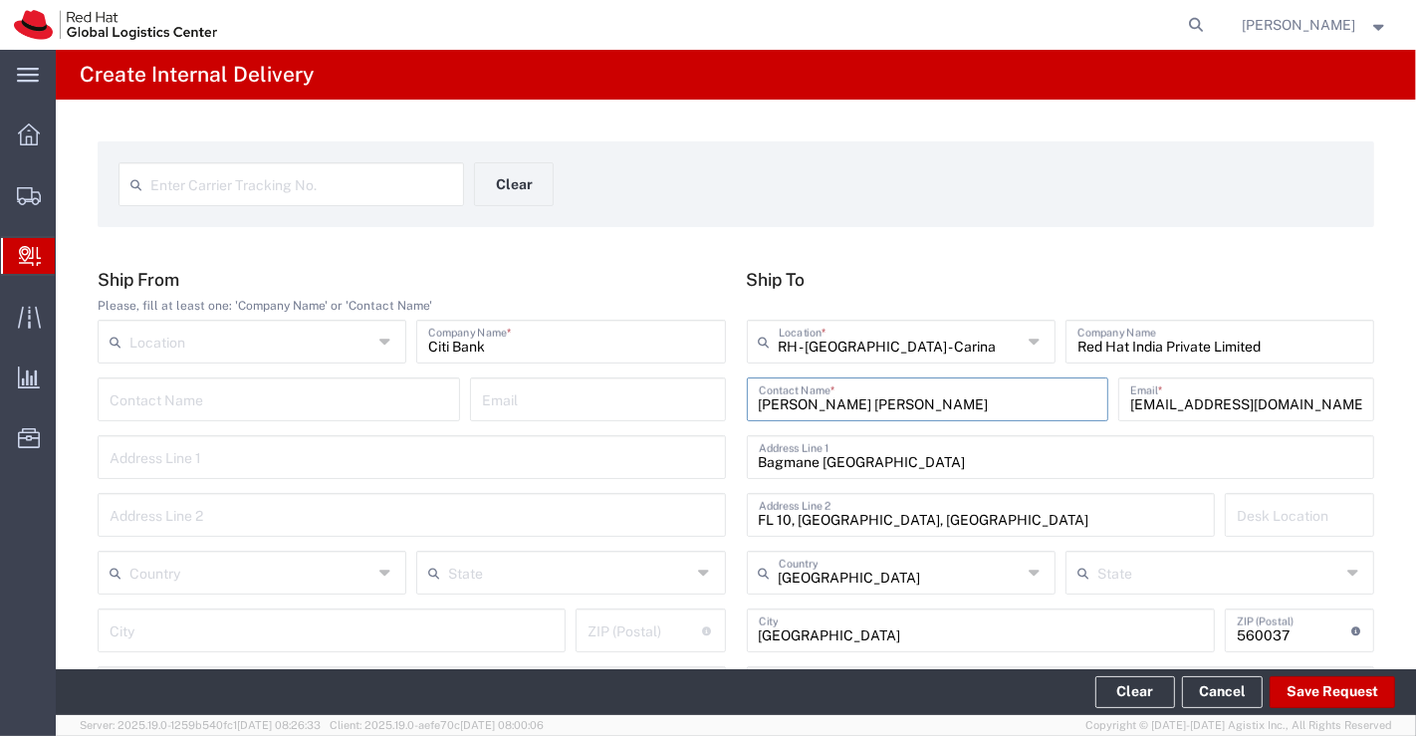
type input "[GEOGRAPHIC_DATA]"
click at [1082, 243] on div "Enter Carrier Tracking No. Clear Ship From Please, fill at least one: 'Company …" at bounding box center [736, 730] width 1360 height 1260
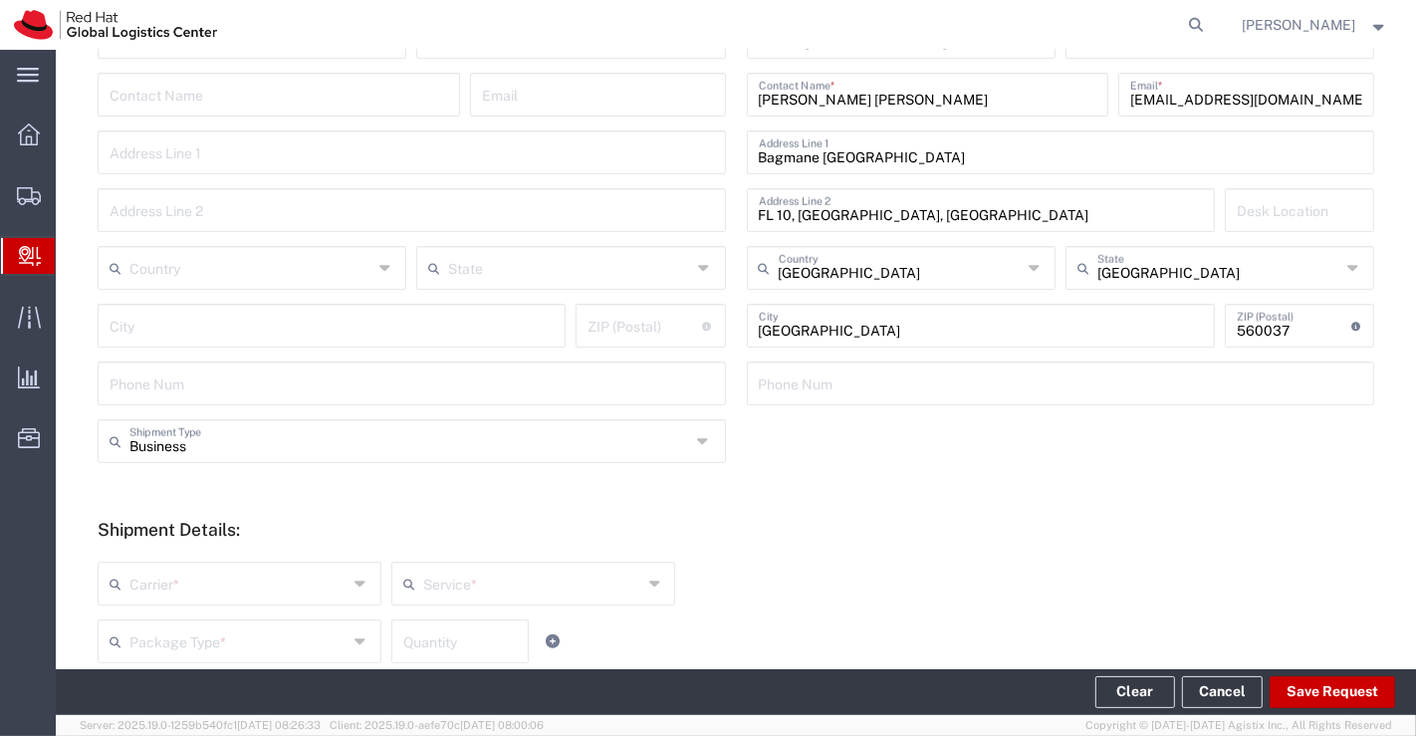
scroll to position [332, 0]
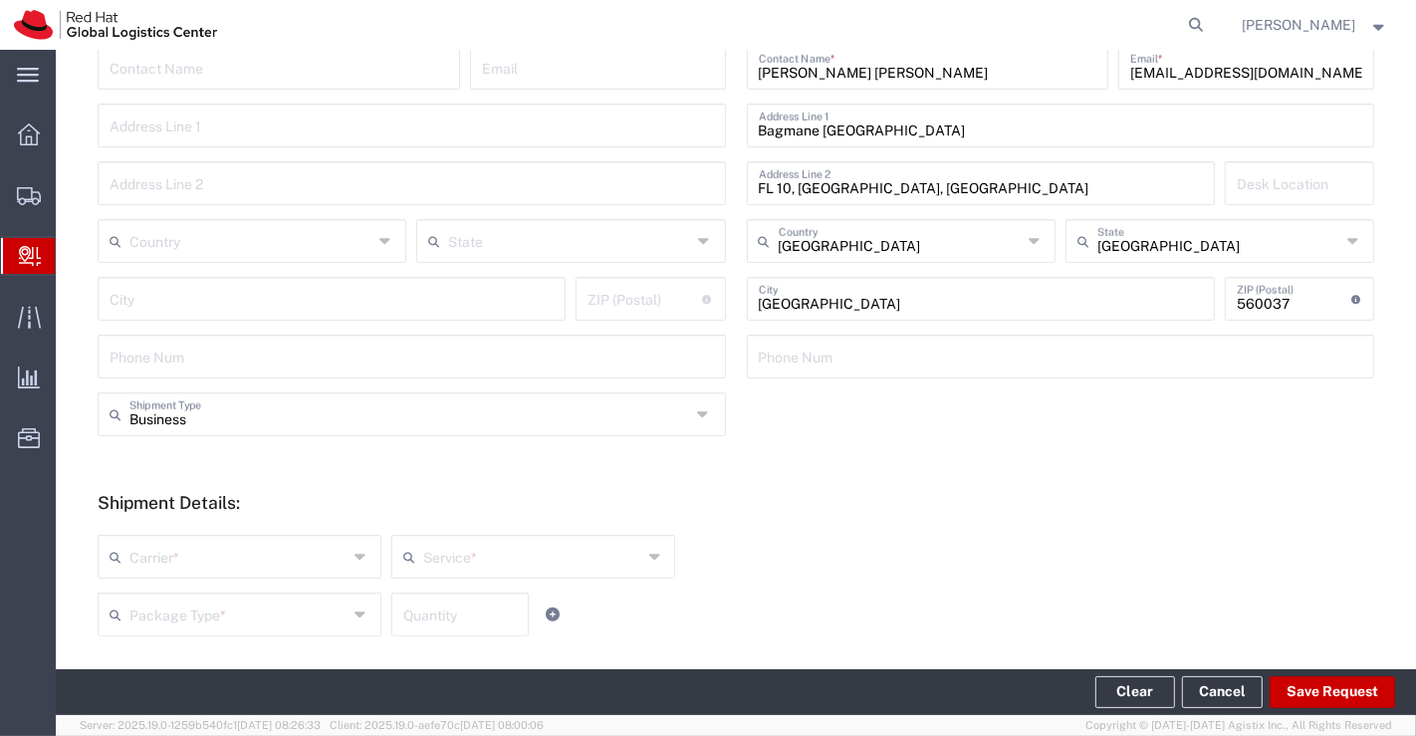
click at [358, 557] on icon at bounding box center [362, 557] width 15 height 32
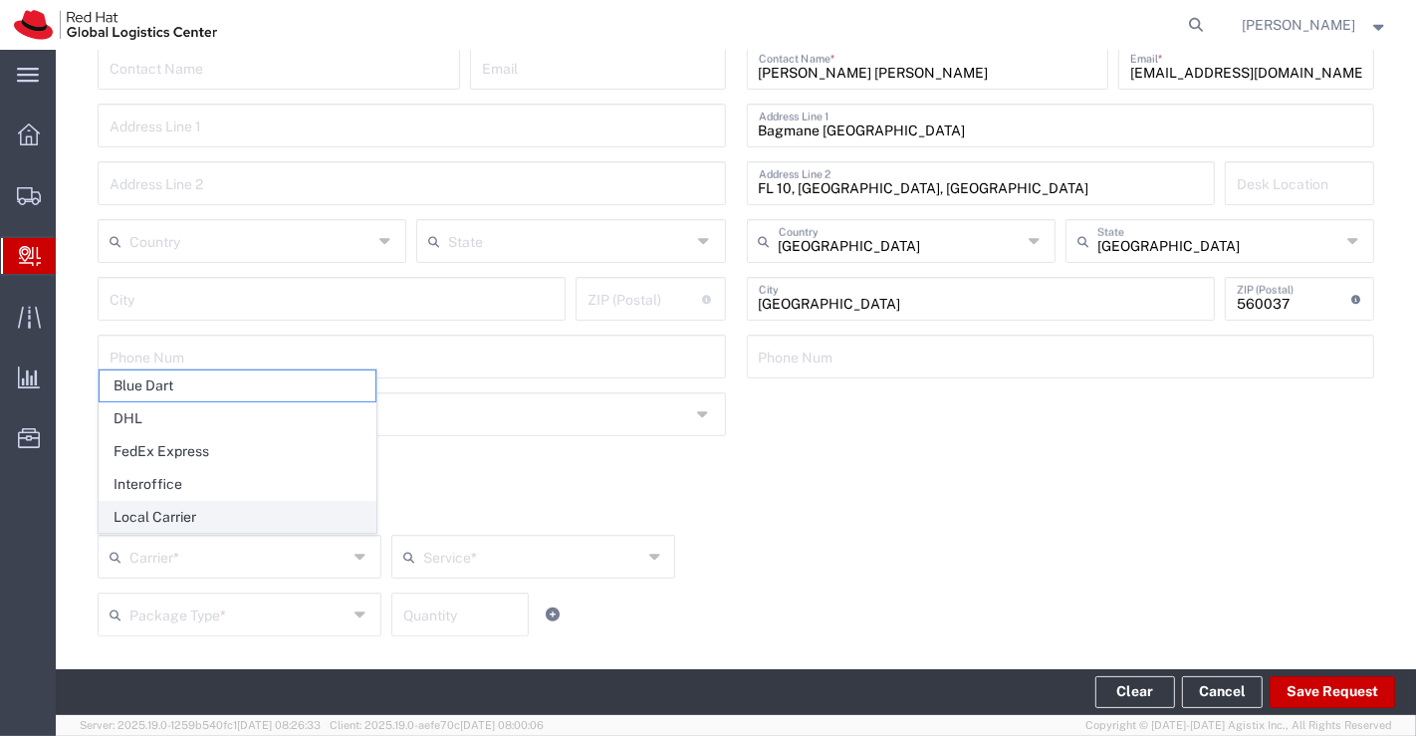
click at [327, 529] on span "Local Carrier" at bounding box center [238, 517] width 276 height 31
type input "Local Carrier"
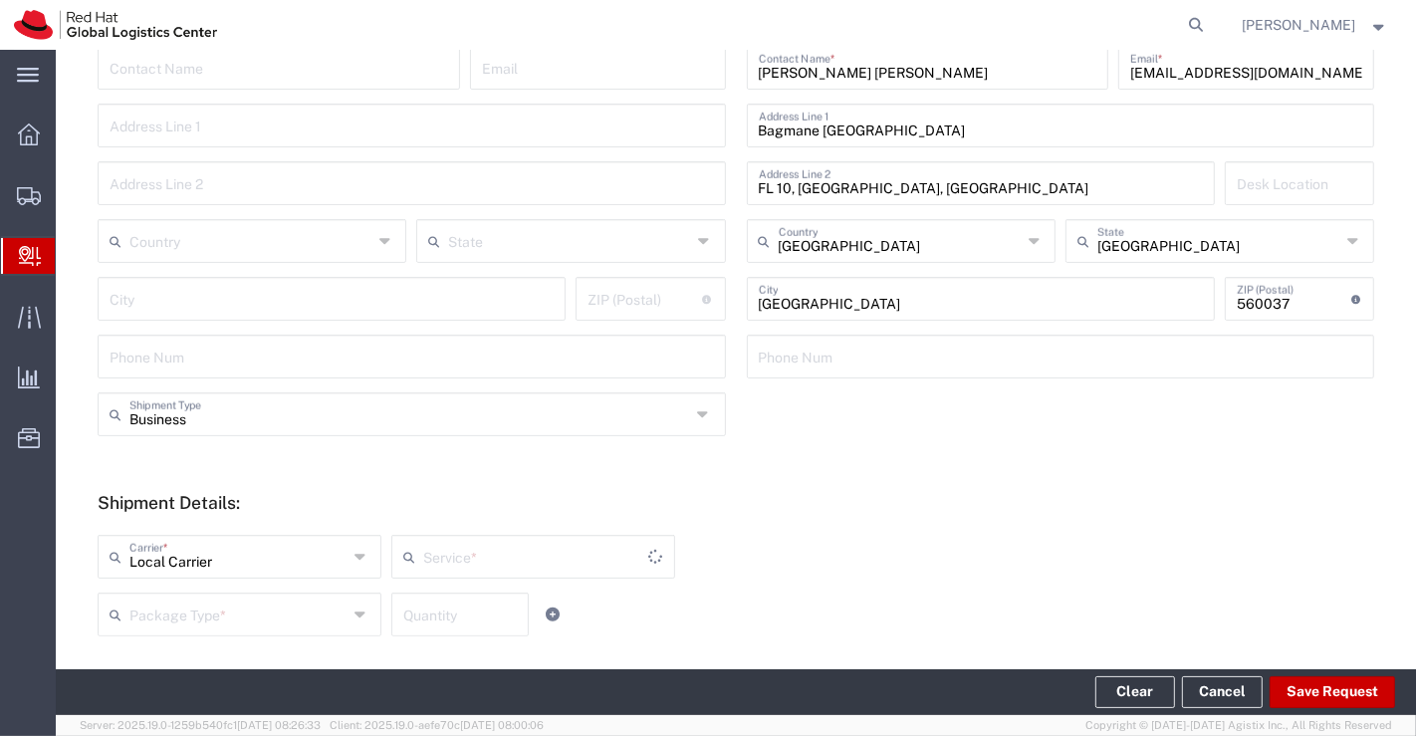
type input "Local_Ground"
click at [530, 567] on input "text" at bounding box center [532, 555] width 219 height 35
click at [541, 596] on span "Local_Ground" at bounding box center [527, 599] width 276 height 31
click at [909, 545] on div "Local Carrier Carrier * Blue Dart DHL FedEx Express Interoffice Local Carrier S…" at bounding box center [534, 572] width 882 height 75
click at [650, 556] on icon at bounding box center [656, 557] width 15 height 32
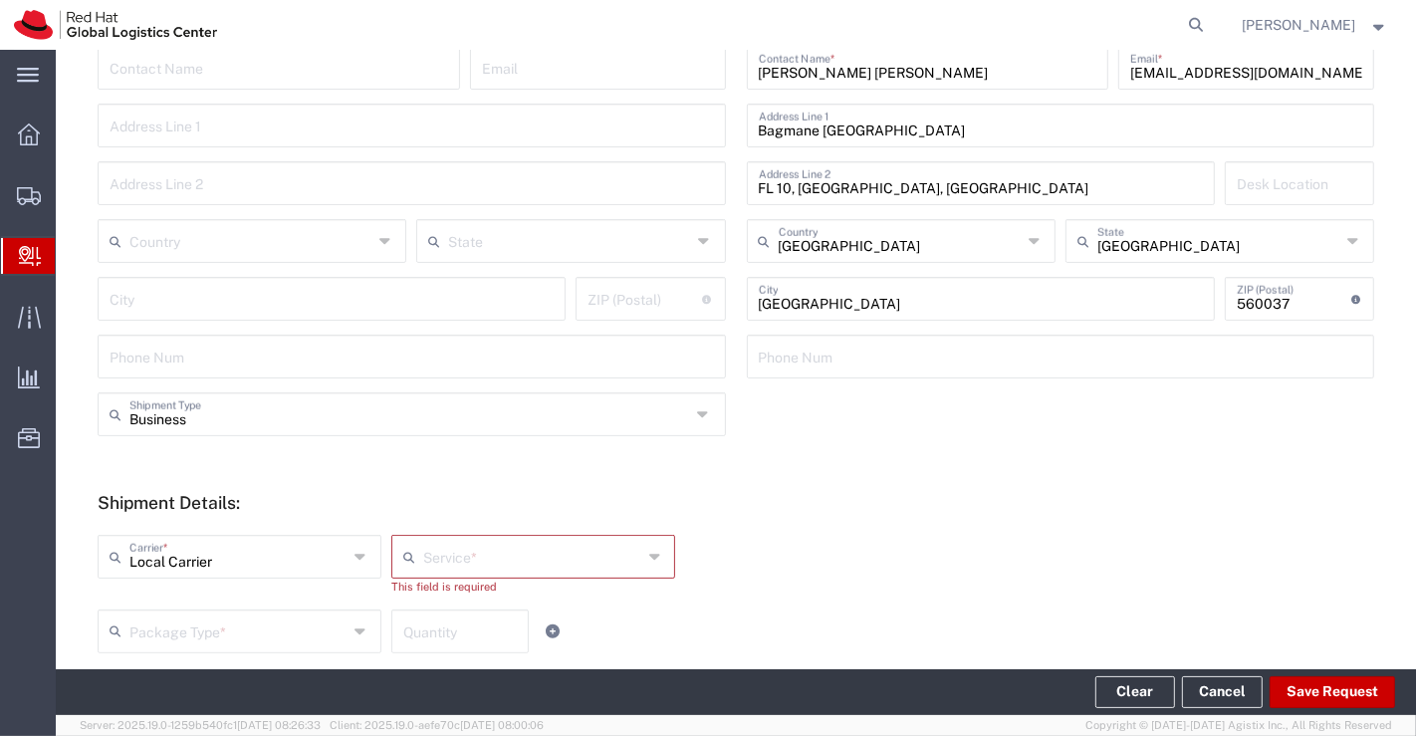
type input "Local_Ground"
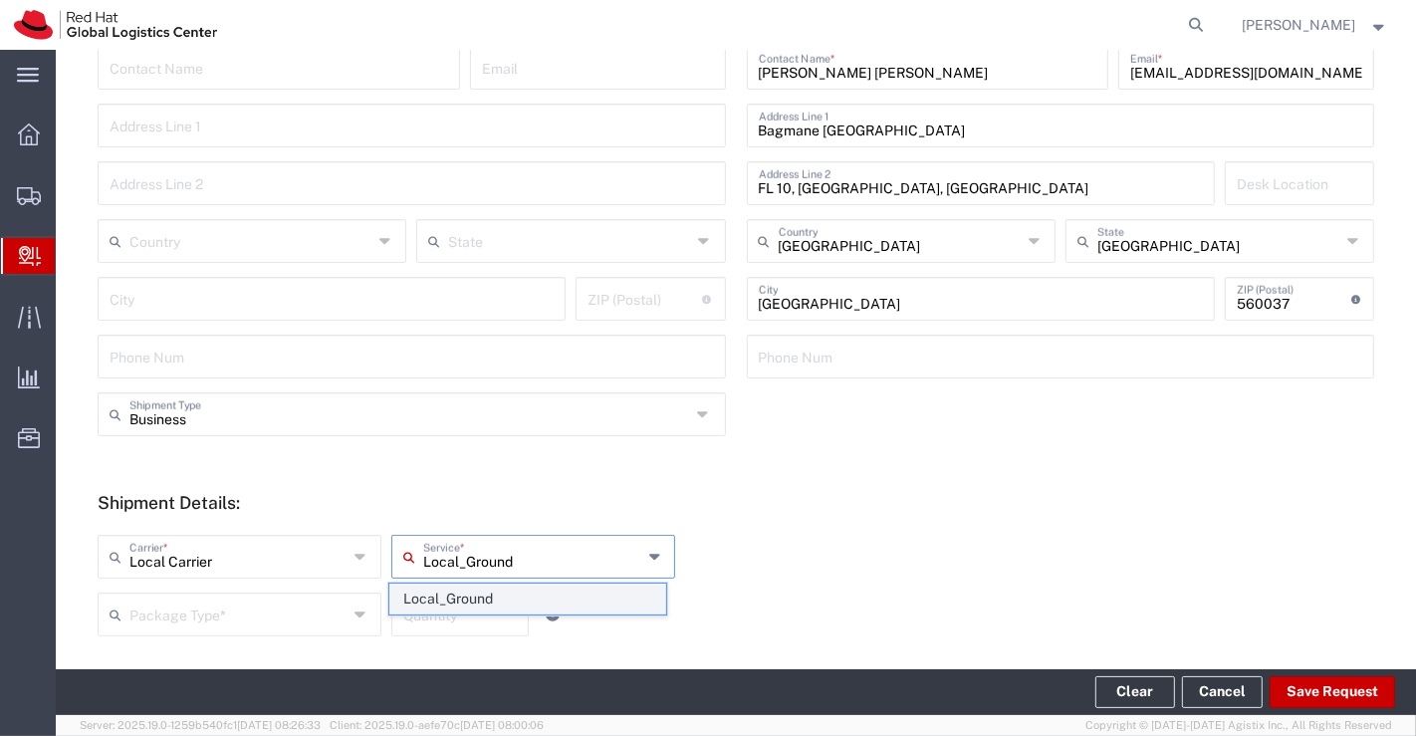
click at [631, 596] on span "Local_Ground" at bounding box center [527, 599] width 276 height 31
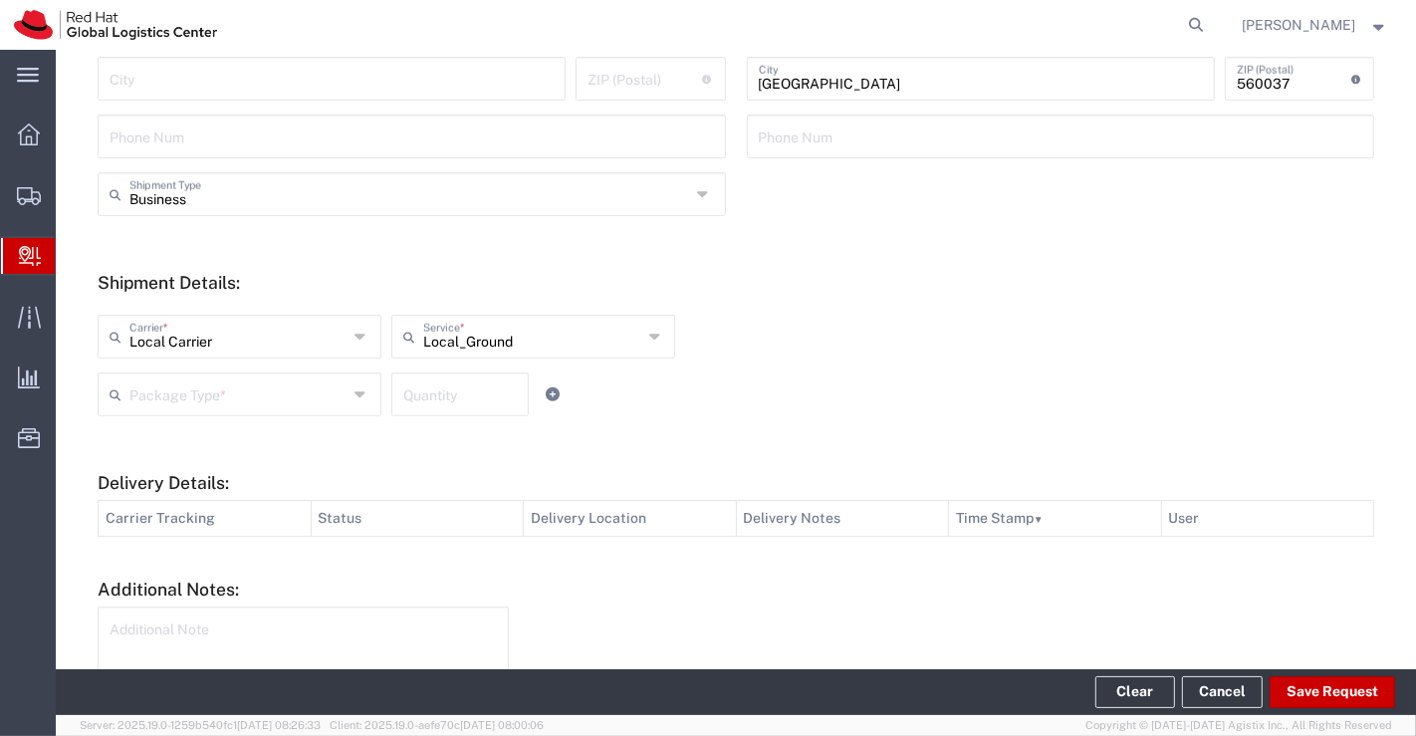
scroll to position [553, 0]
click at [355, 393] on icon at bounding box center [362, 393] width 15 height 32
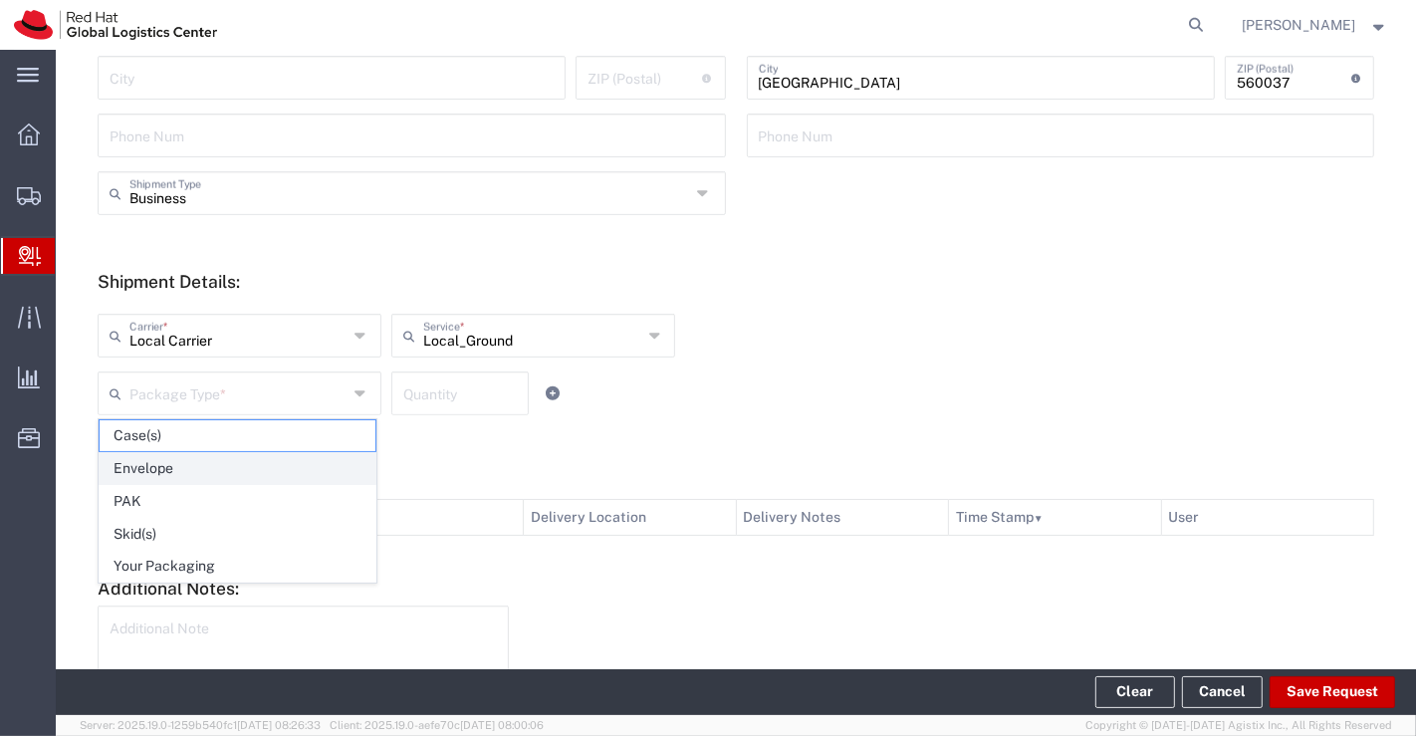
click at [333, 468] on span "Envelope" at bounding box center [238, 468] width 276 height 31
type input "Envelope"
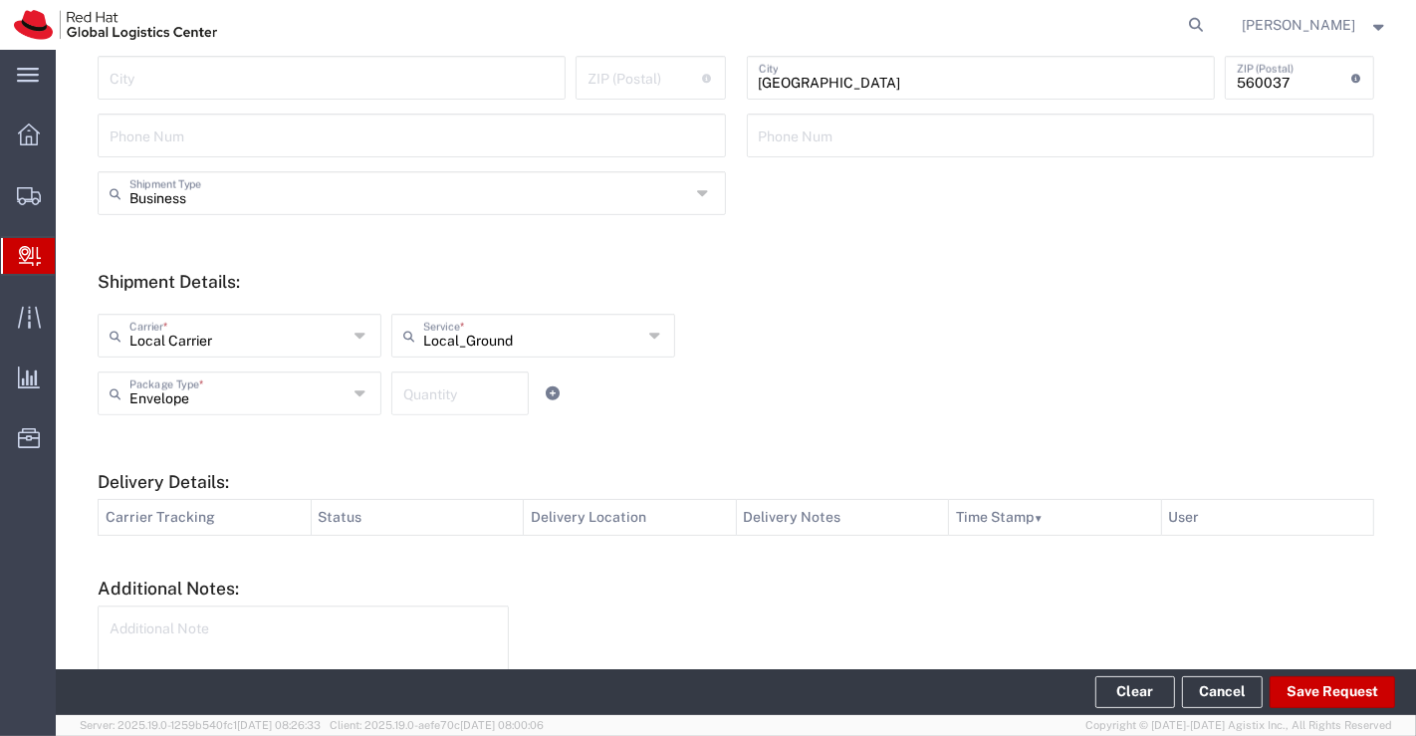
click at [428, 398] on input "number" at bounding box center [460, 391] width 114 height 35
type input "1"
click at [835, 368] on div "Local Carrier Carrier * Blue Dart DHL FedEx Express Interoffice Local Carrier L…" at bounding box center [534, 343] width 882 height 58
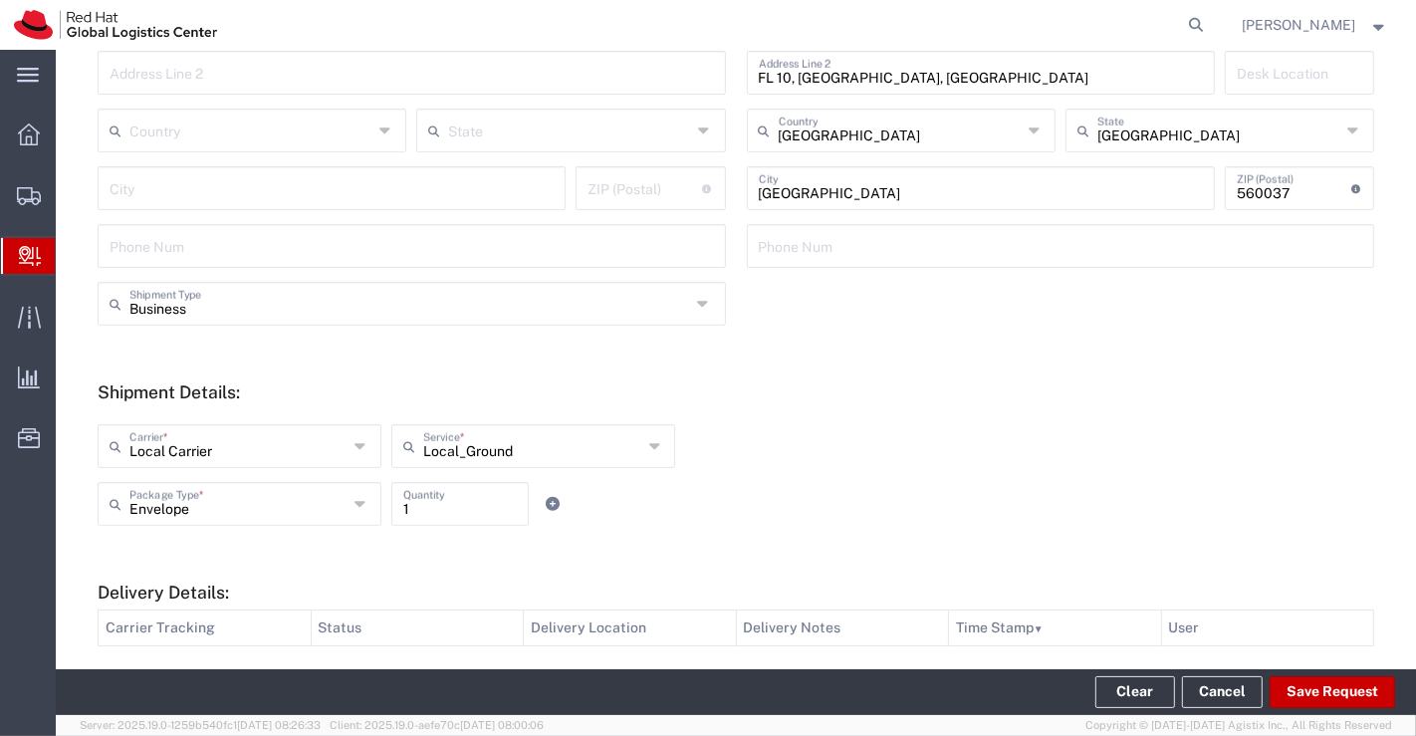
scroll to position [465, 0]
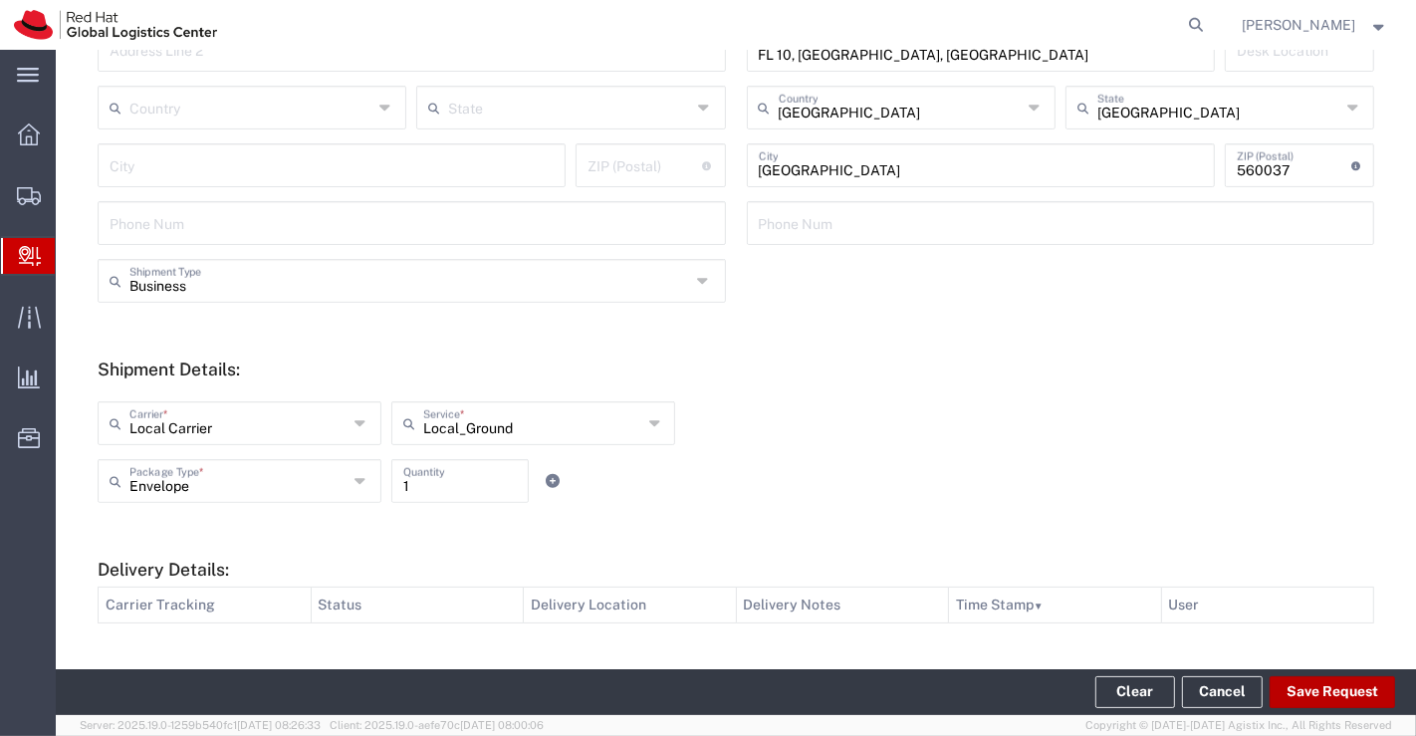
click at [1360, 689] on button "Save Request" at bounding box center [1332, 692] width 125 height 32
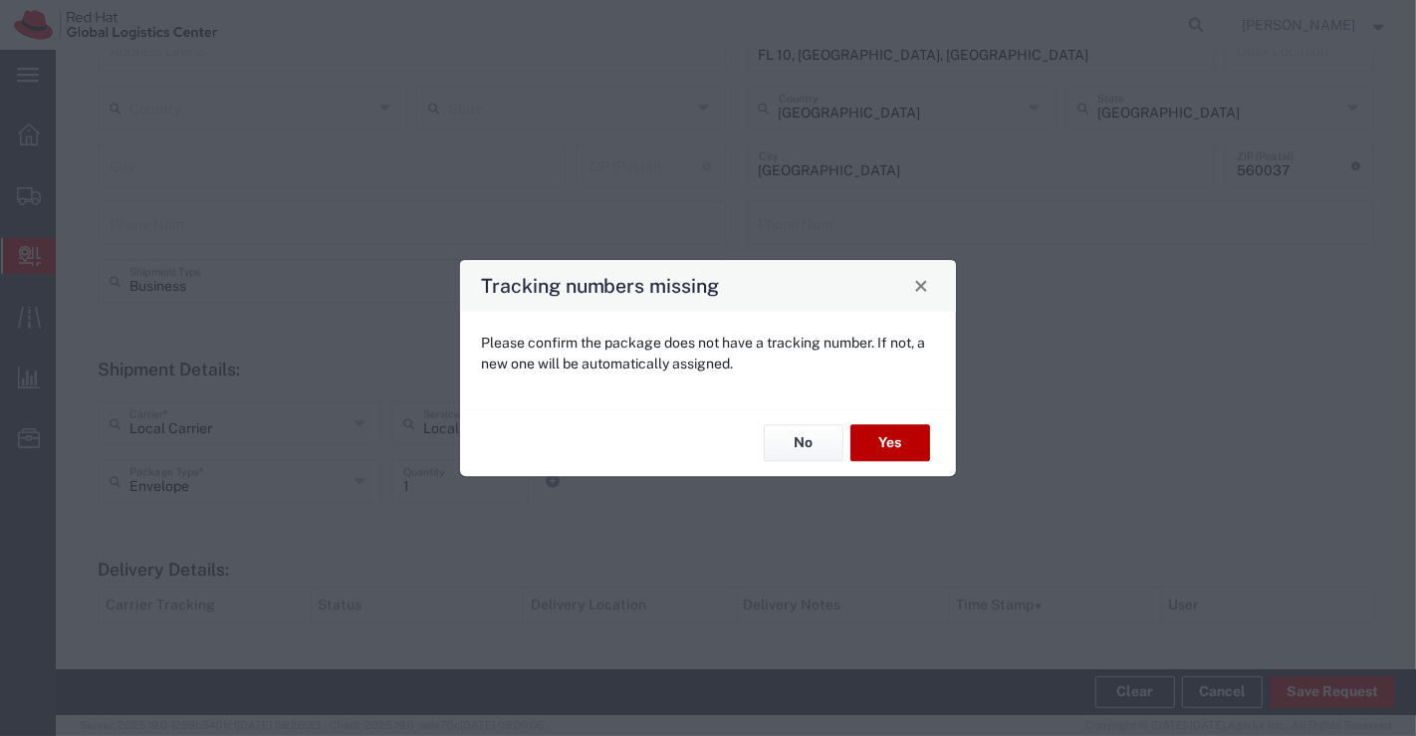
click at [909, 442] on button "Yes" at bounding box center [890, 443] width 80 height 37
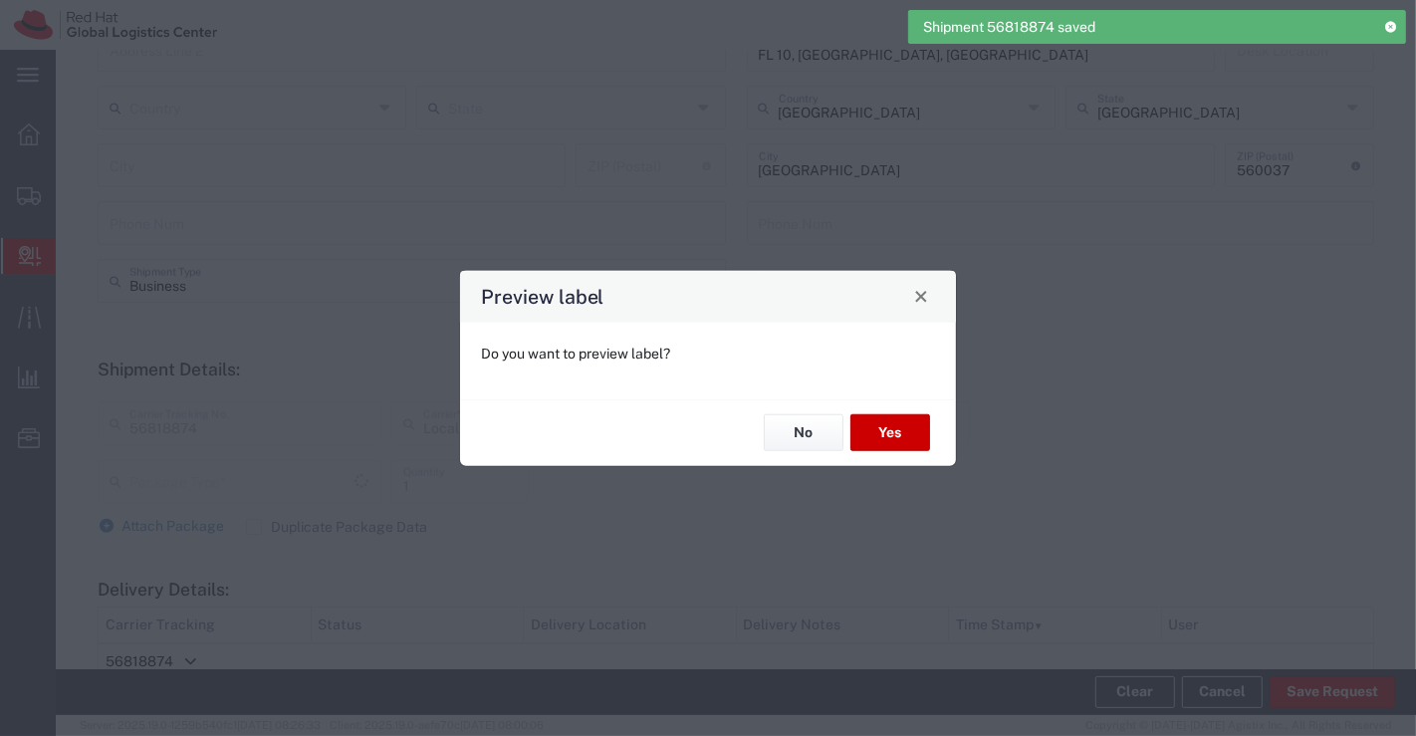
type input "Envelope"
type input "Local_Ground"
click at [795, 429] on button "No" at bounding box center [804, 432] width 80 height 37
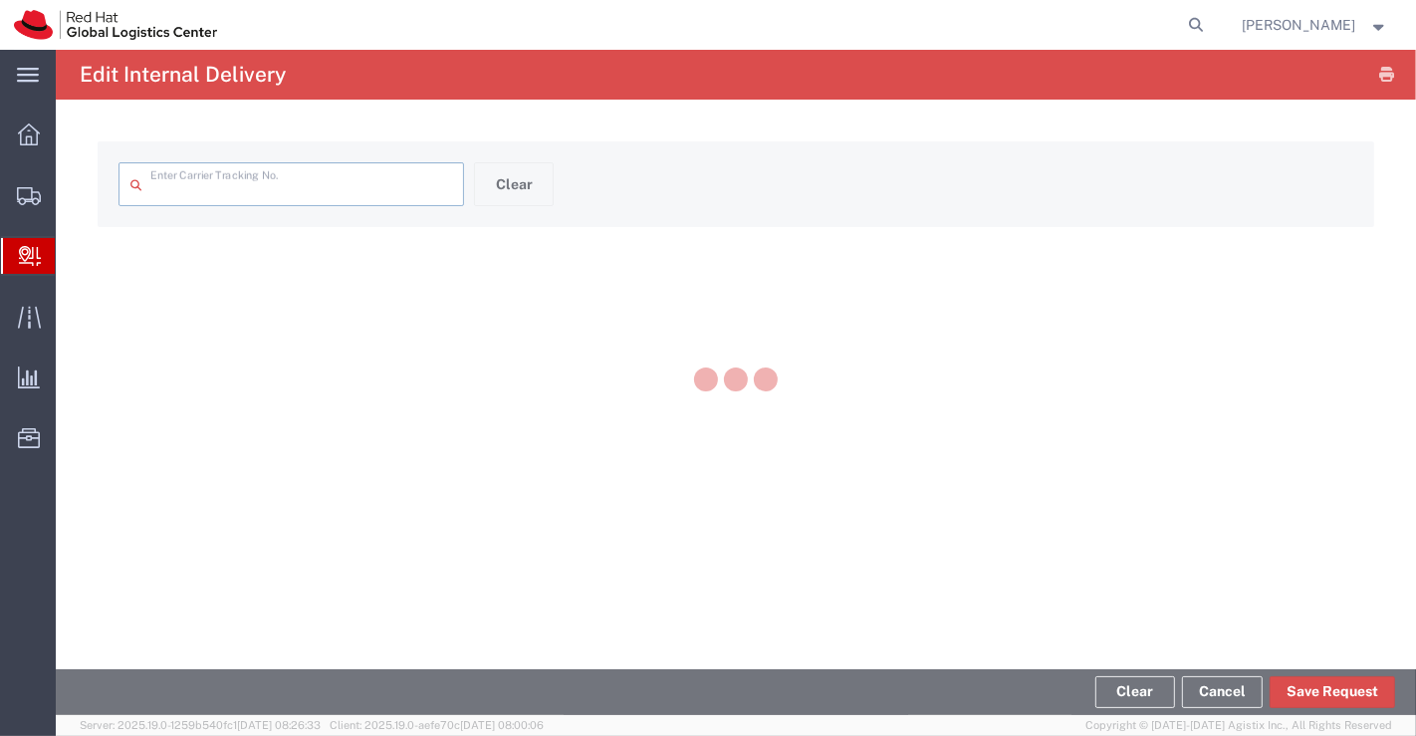
type input "56818874"
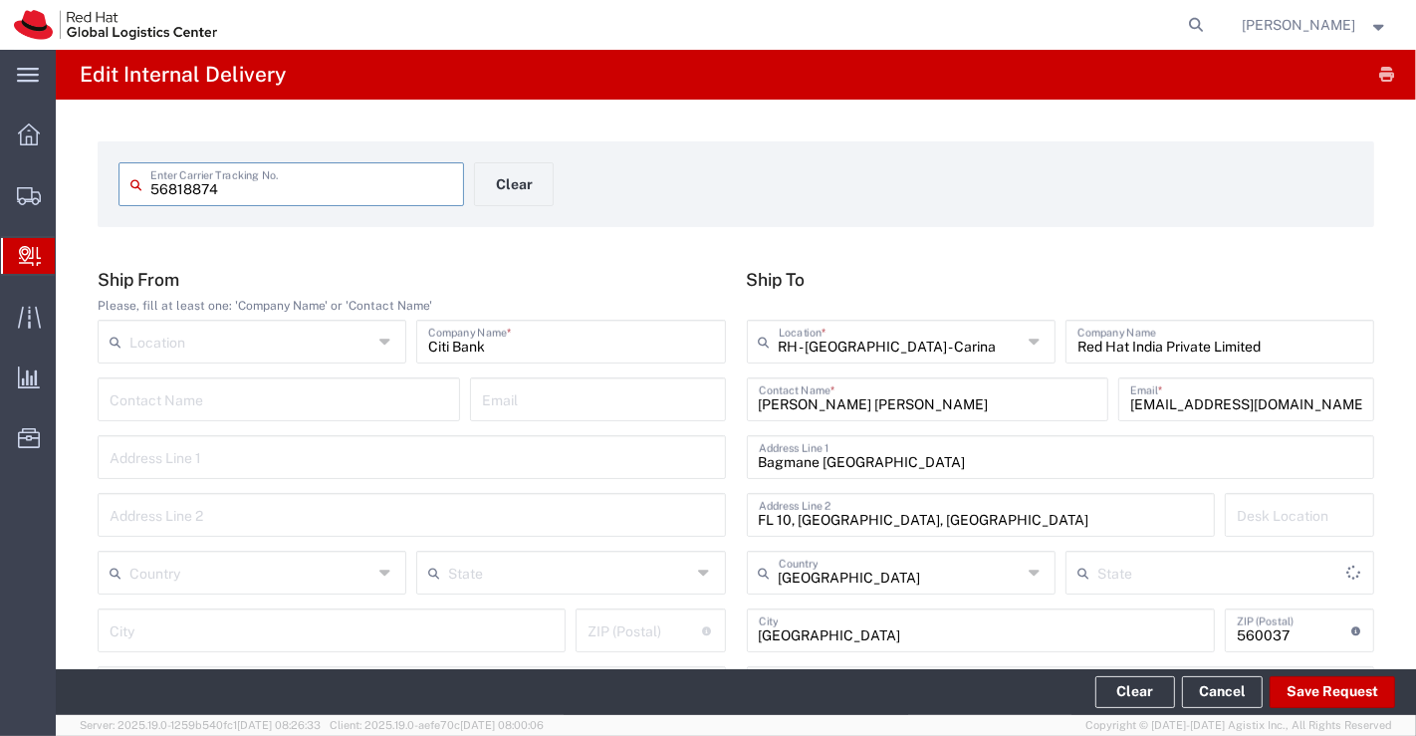
type input "Envelope"
type input "Local_Ground"
type input "[GEOGRAPHIC_DATA]"
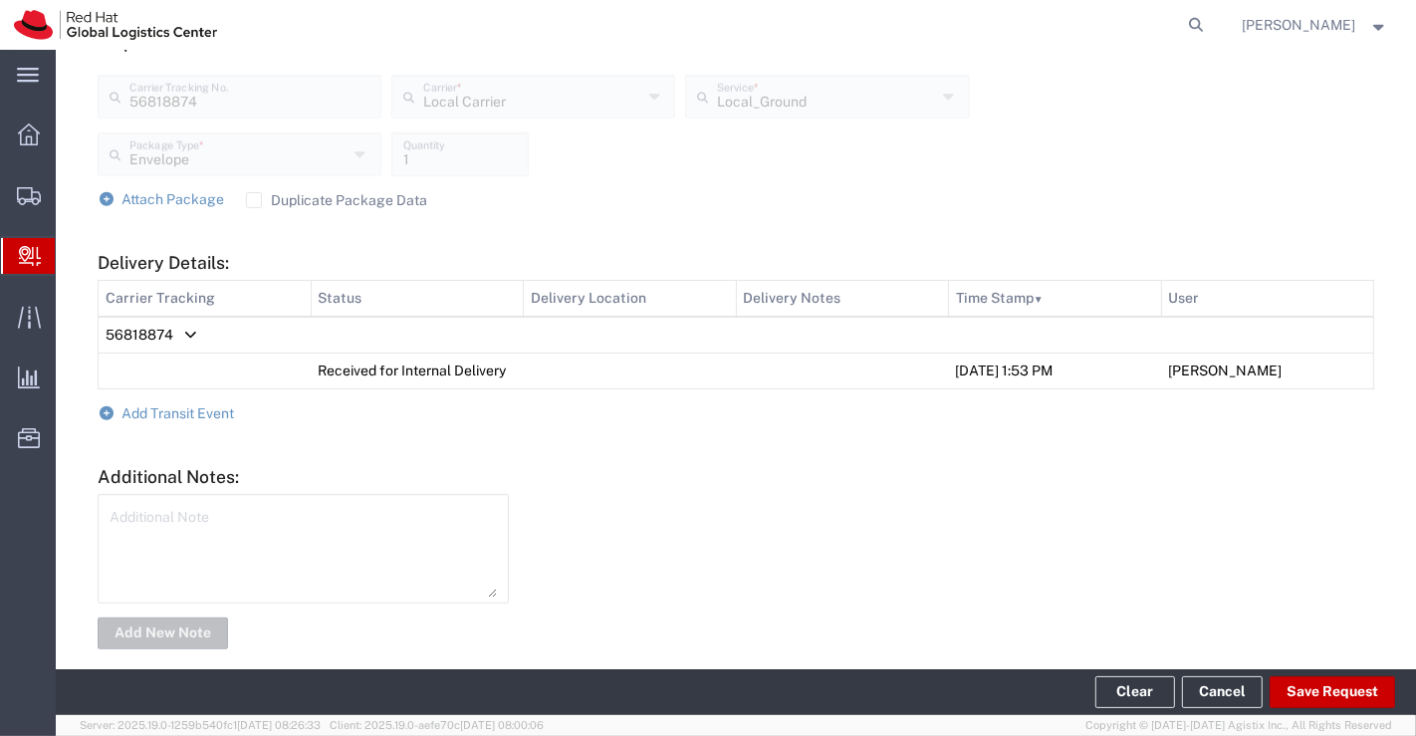
scroll to position [774, 0]
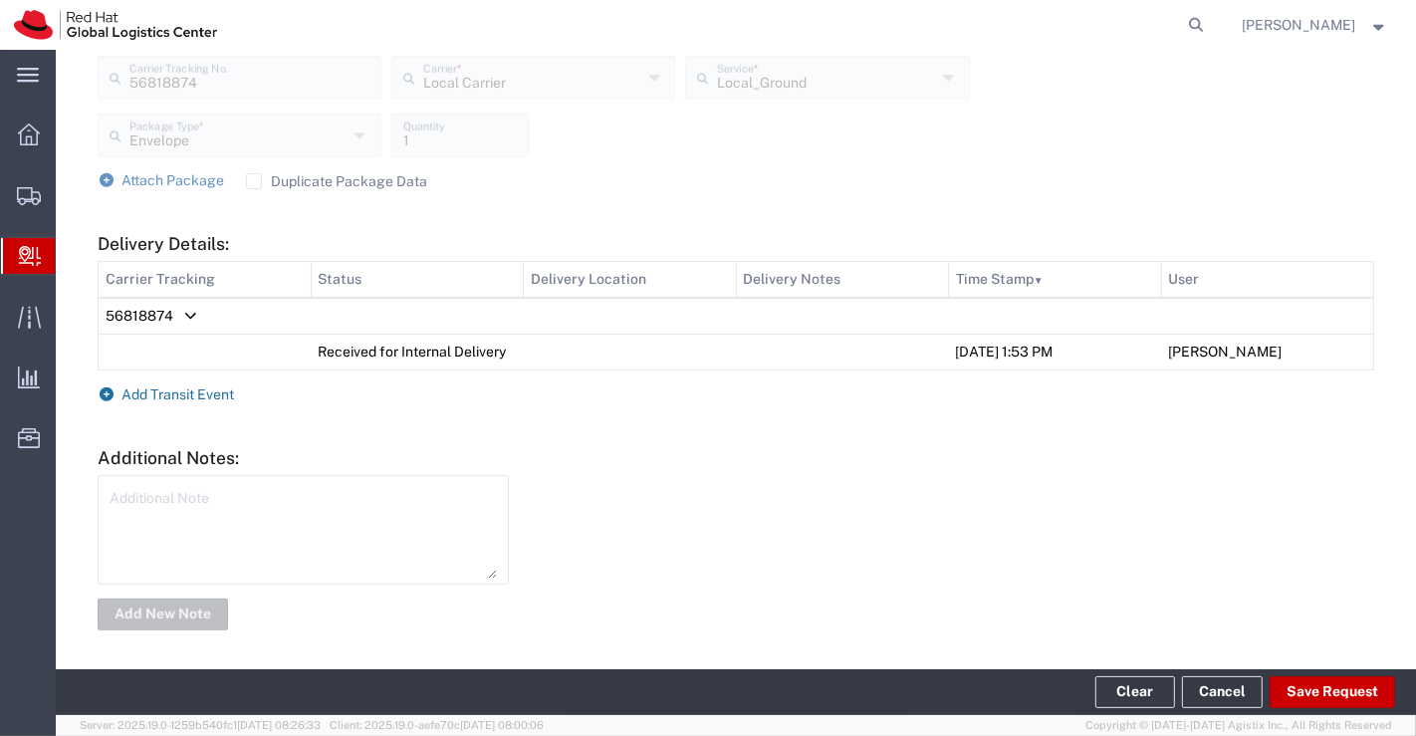
click at [108, 389] on icon at bounding box center [107, 394] width 18 height 14
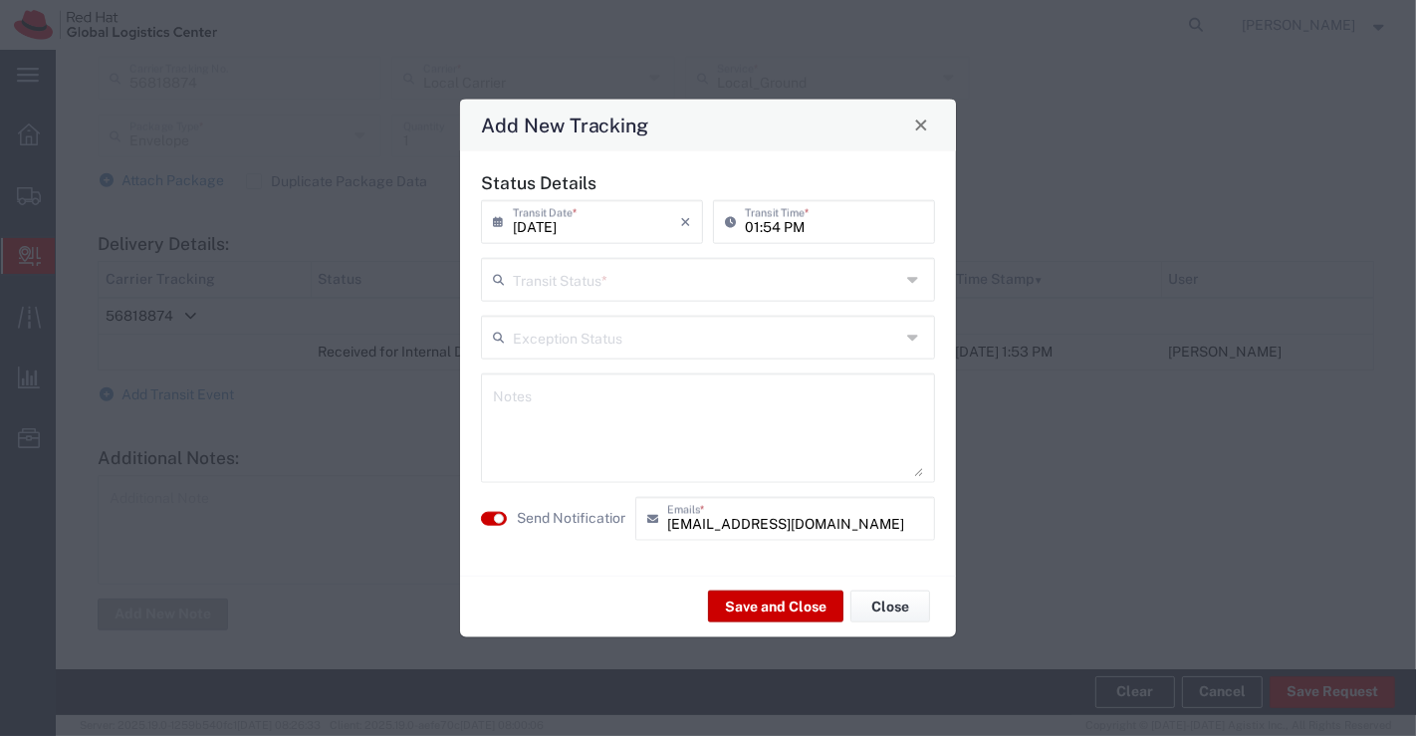
click at [916, 277] on icon at bounding box center [915, 279] width 16 height 32
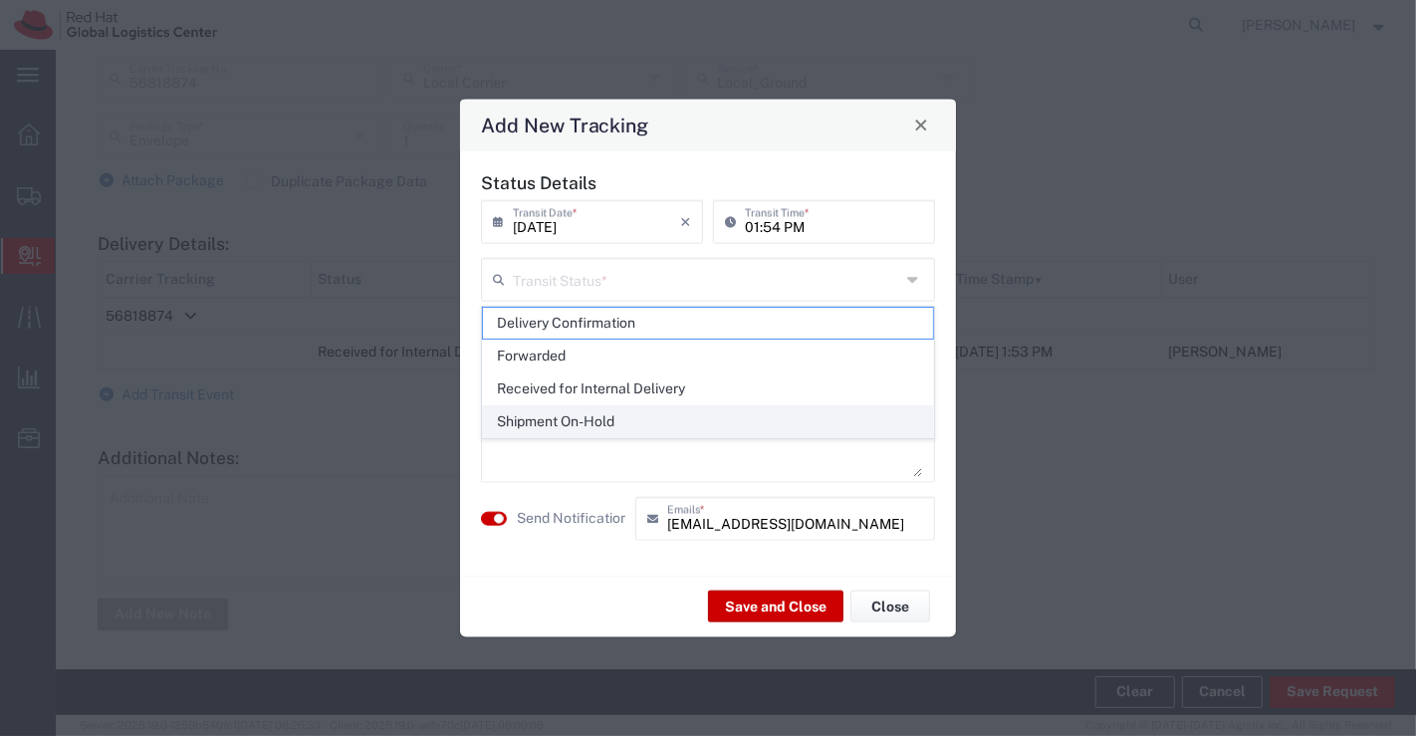
click at [868, 421] on span "Shipment On-Hold" at bounding box center [708, 421] width 451 height 31
type input "Shipment On-Hold"
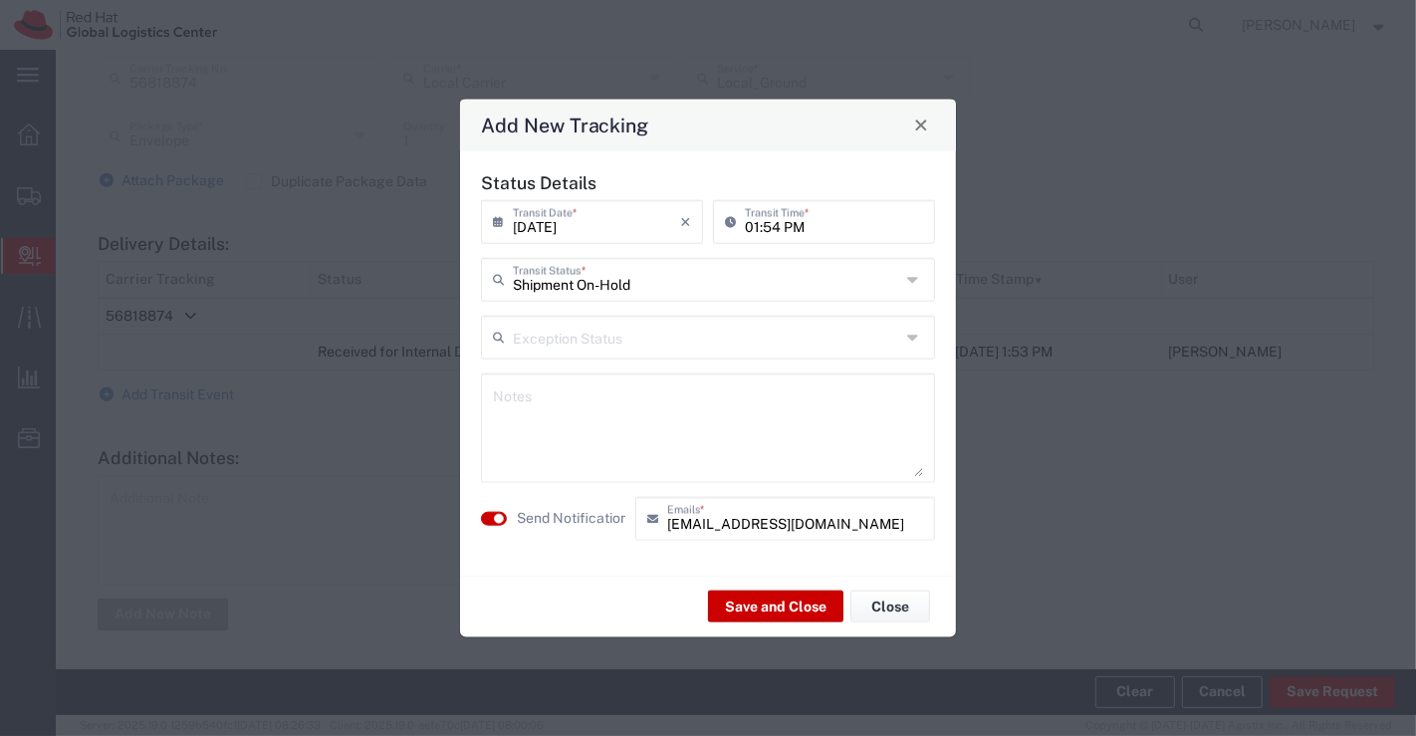
click at [868, 421] on textarea at bounding box center [708, 427] width 430 height 98
type textarea "Envelope received on [DATE]."
click at [758, 606] on button "Save and Close" at bounding box center [775, 606] width 135 height 32
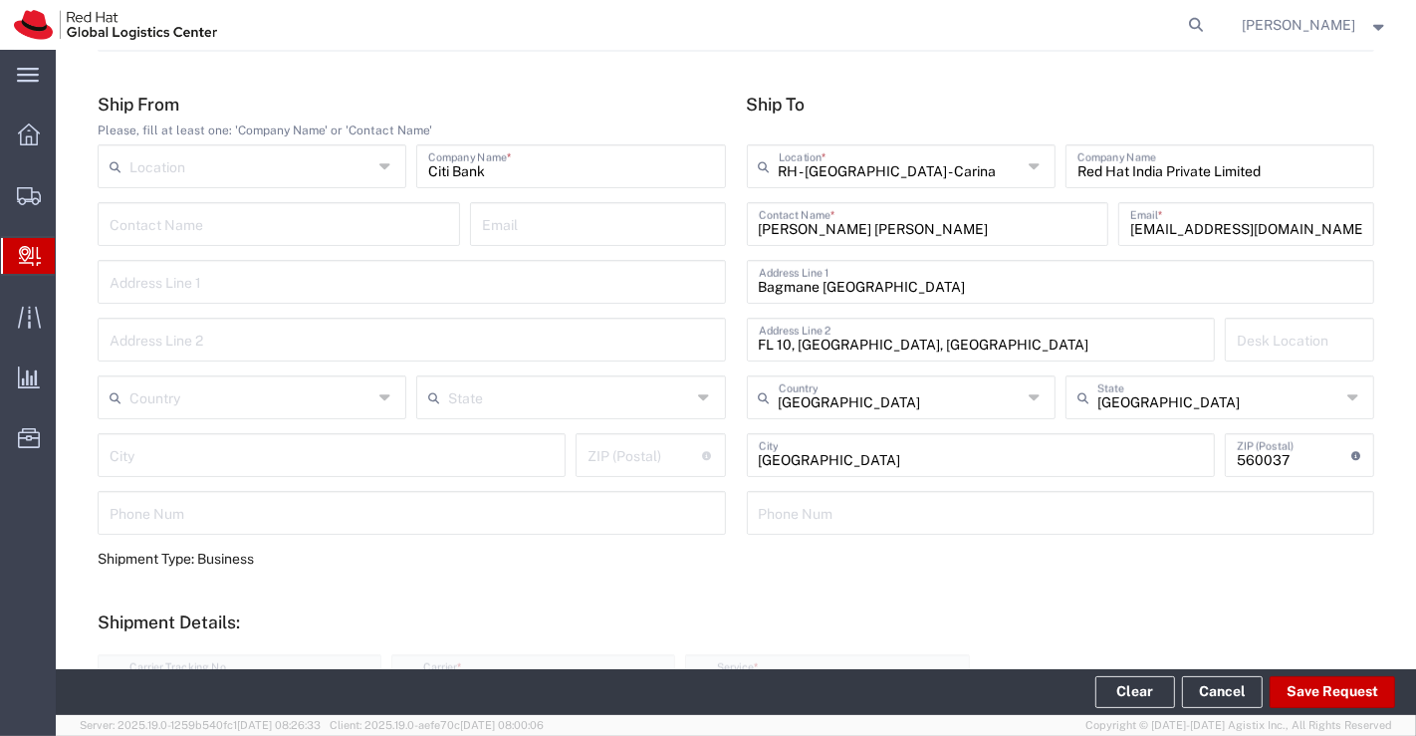
scroll to position [0, 0]
